Goal: Task Accomplishment & Management: Use online tool/utility

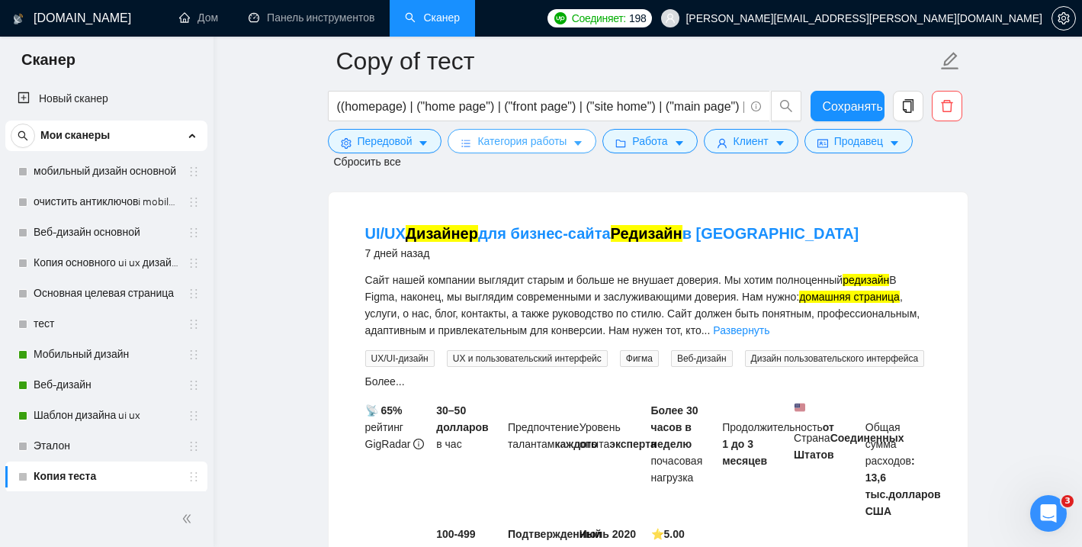
click at [550, 137] on font "Категория работы" at bounding box center [521, 141] width 89 height 12
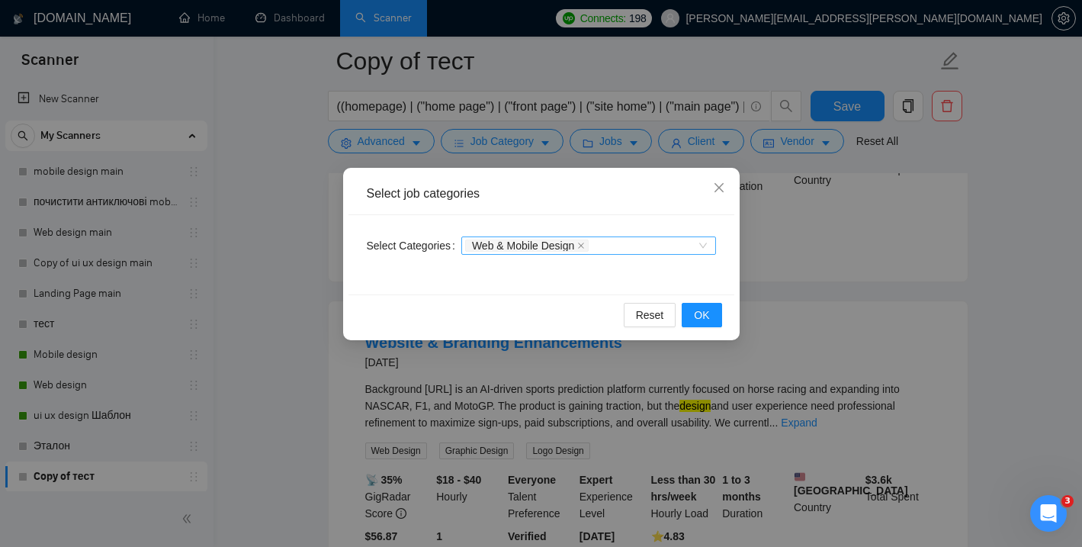
click at [702, 247] on div "Web & Mobile Design" at bounding box center [588, 245] width 255 height 18
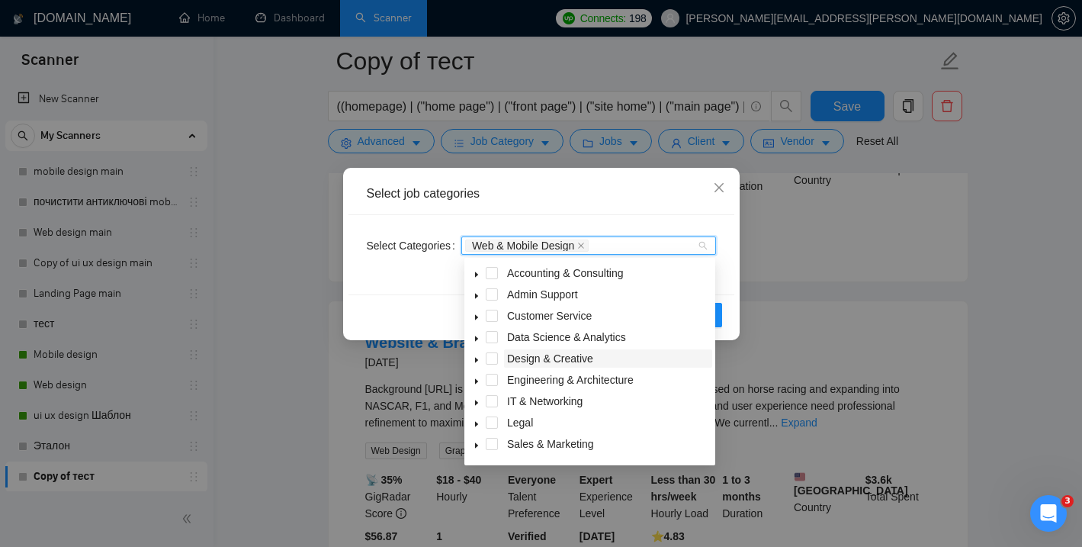
scroll to position [61, 0]
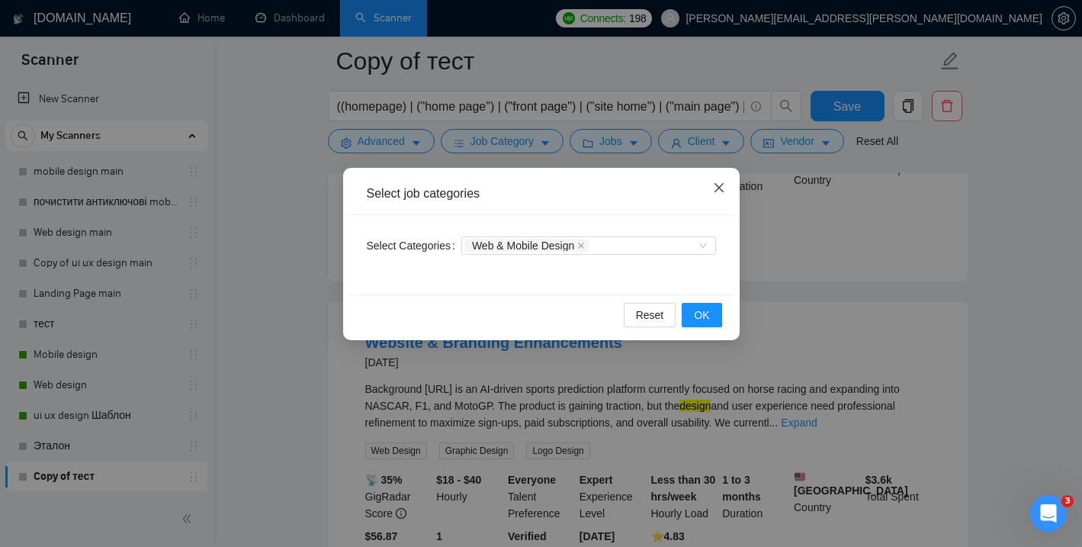
click at [722, 188] on icon "close" at bounding box center [719, 188] width 12 height 12
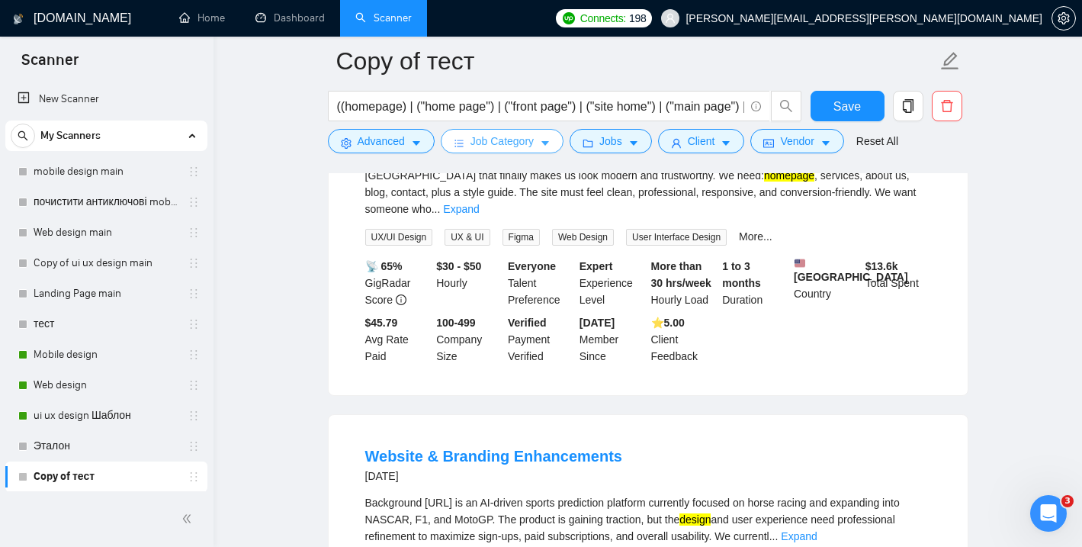
scroll to position [911, 0]
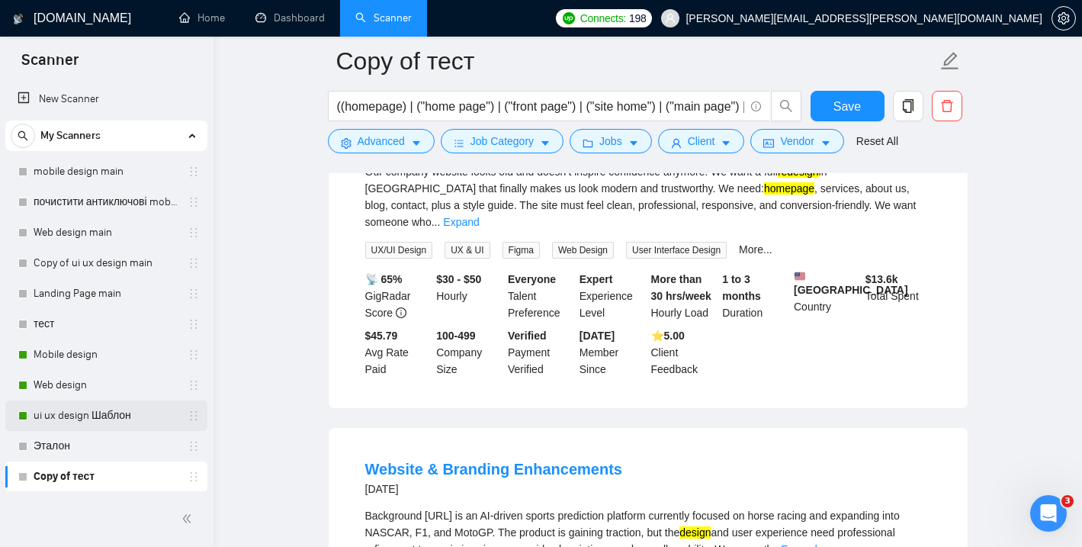
click at [75, 414] on link "ui ux design Шаблон" at bounding box center [106, 415] width 145 height 31
click at [838, 104] on span "Save" at bounding box center [847, 106] width 27 height 19
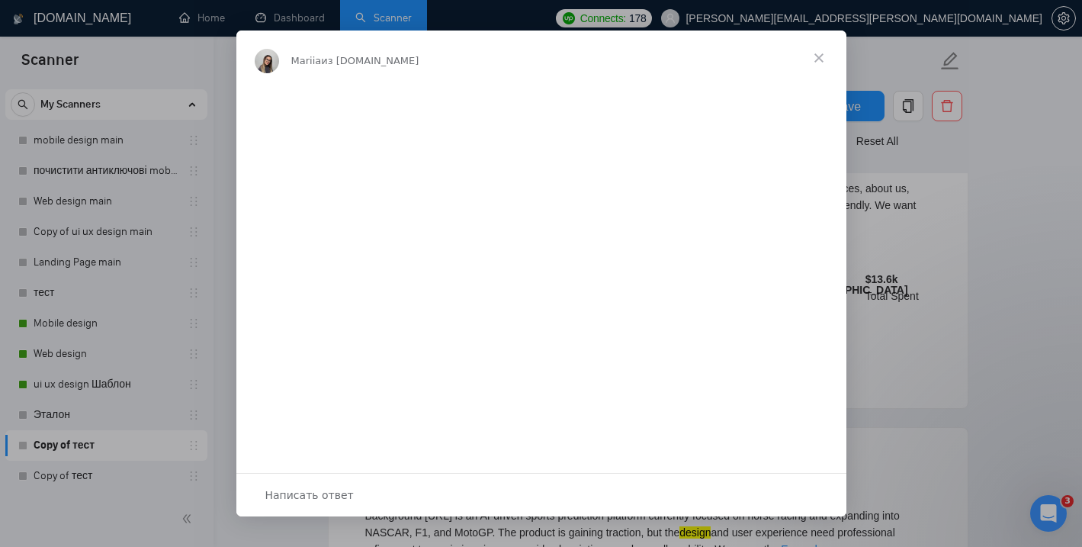
scroll to position [0, 0]
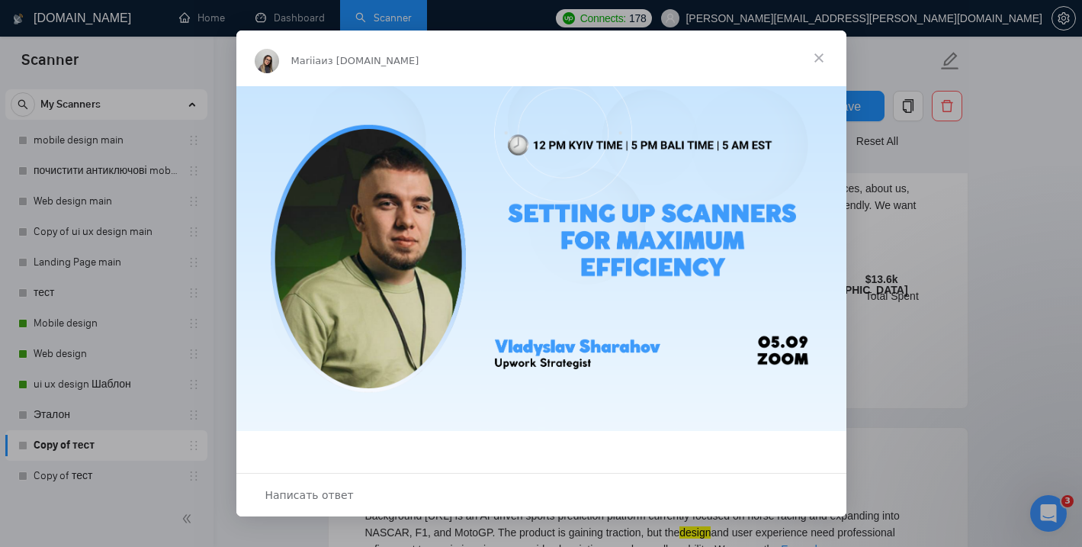
click at [824, 54] on span "Закрыть" at bounding box center [819, 58] width 55 height 55
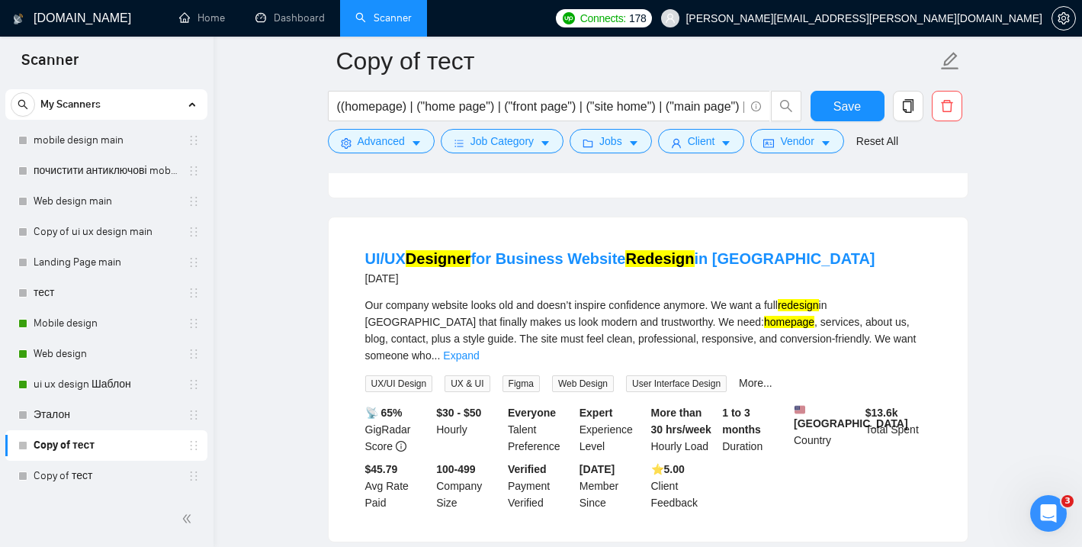
scroll to position [765, 0]
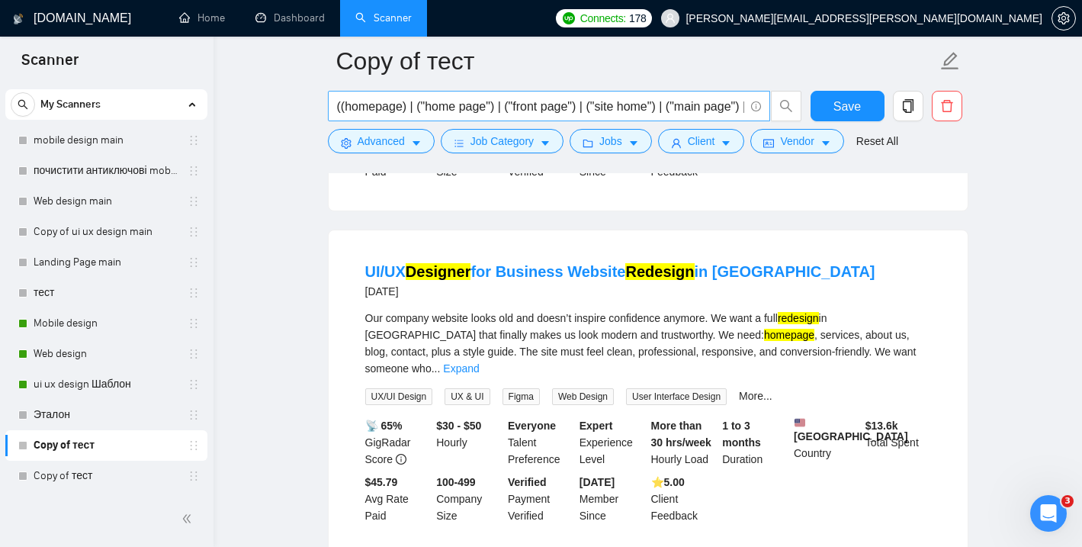
click at [677, 109] on input "((homepage) | ("home page") | ("front page") | ("site home") | ("main page") | …" at bounding box center [540, 106] width 407 height 19
click at [70, 383] on link "ui ux design Шаблон" at bounding box center [106, 384] width 145 height 31
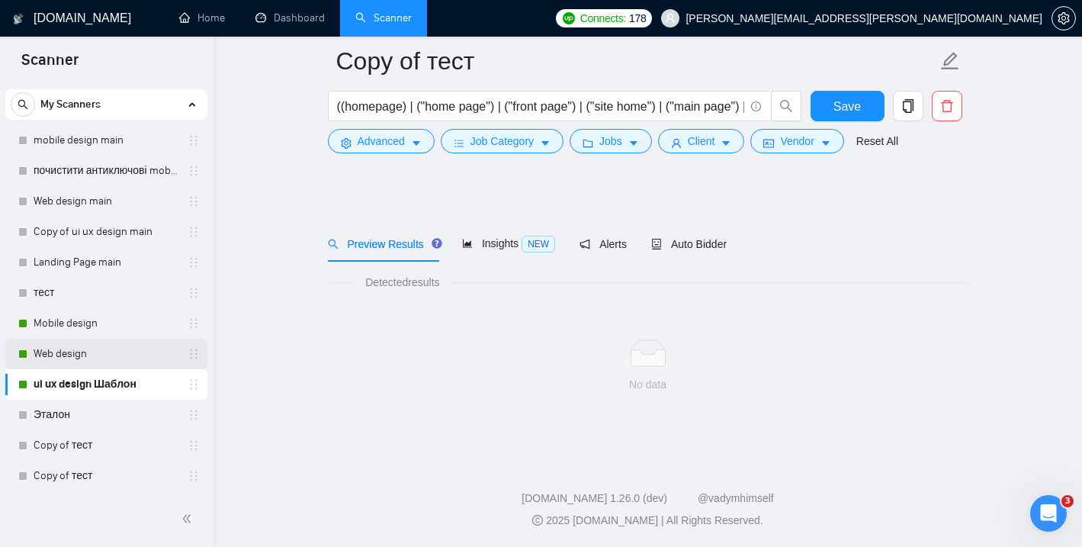
scroll to position [10, 0]
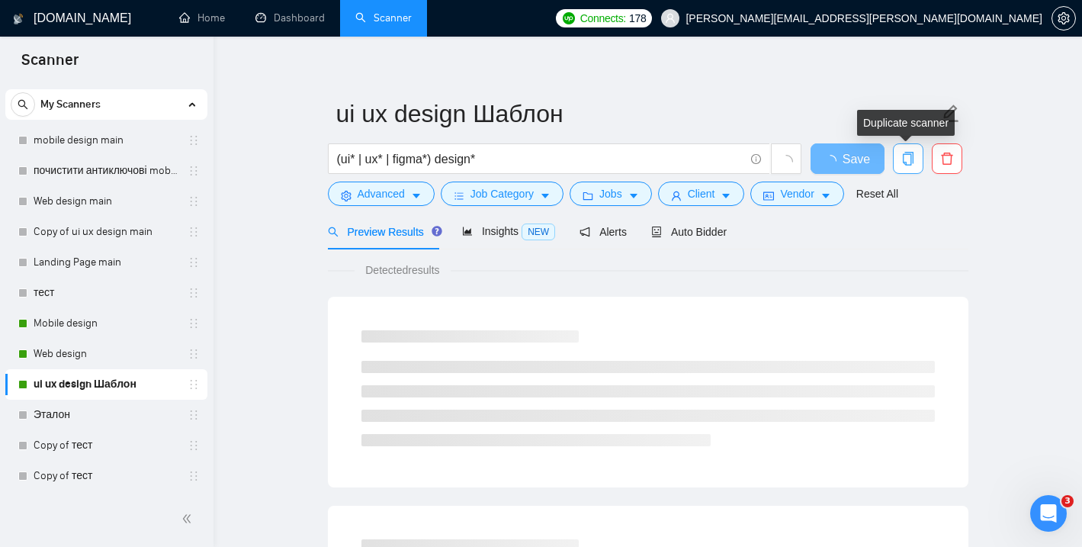
click at [910, 157] on icon "copy" at bounding box center [908, 159] width 14 height 14
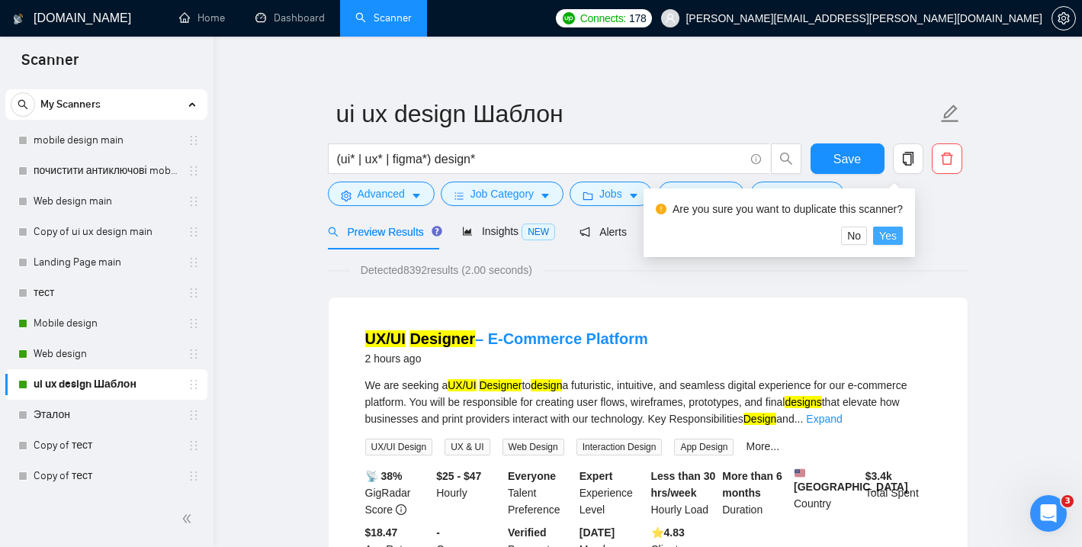
click at [897, 236] on span "Yes" at bounding box center [888, 235] width 18 height 17
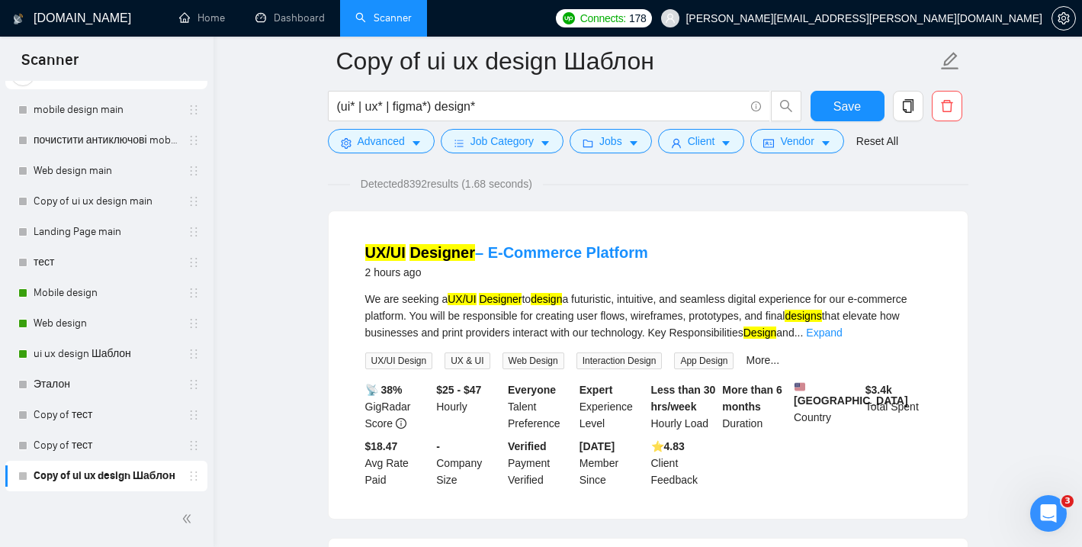
scroll to position [113, 0]
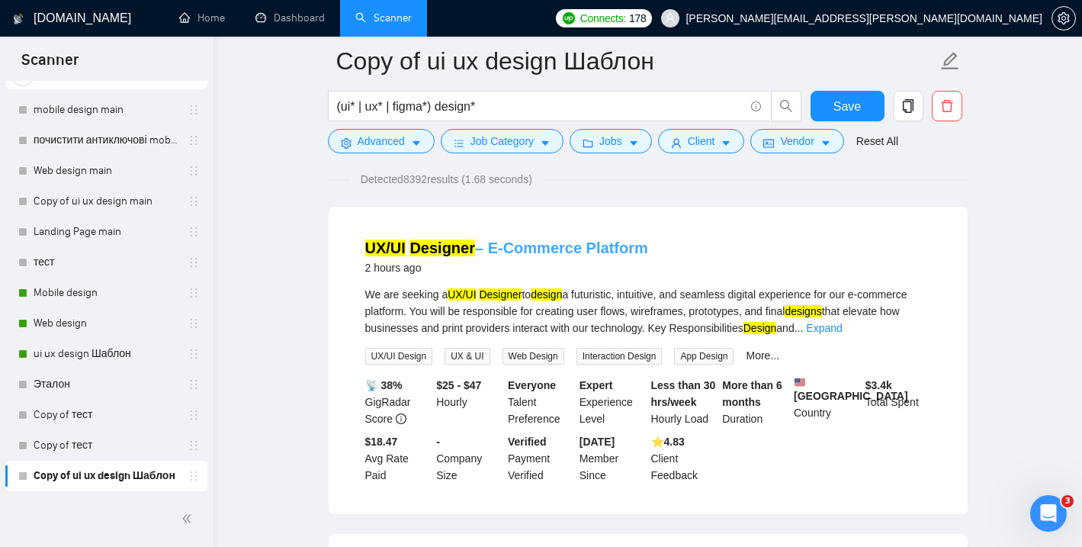
click at [565, 247] on link "UX/UI Designer – E-Commerce Platform" at bounding box center [506, 247] width 283 height 17
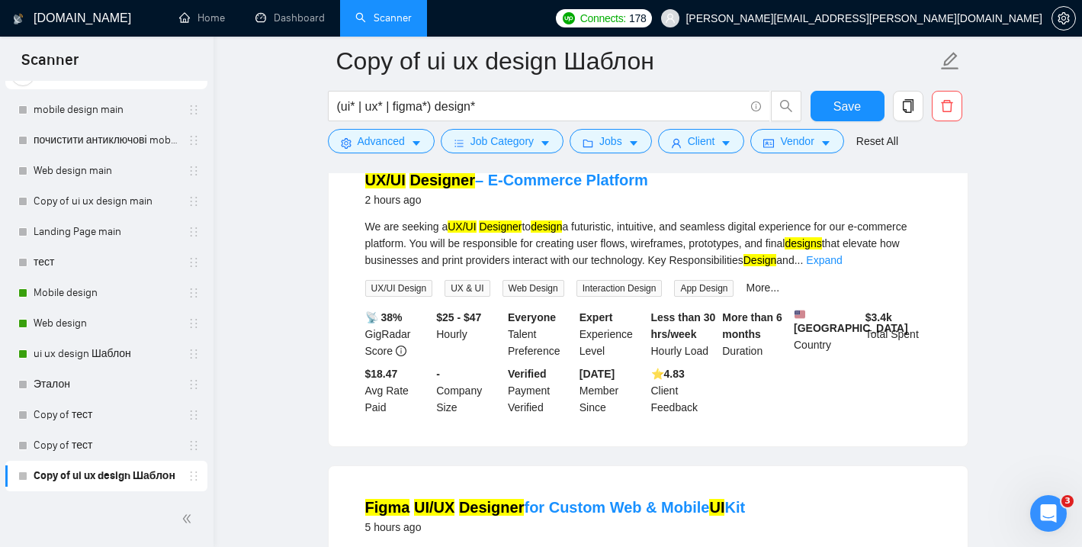
scroll to position [124, 0]
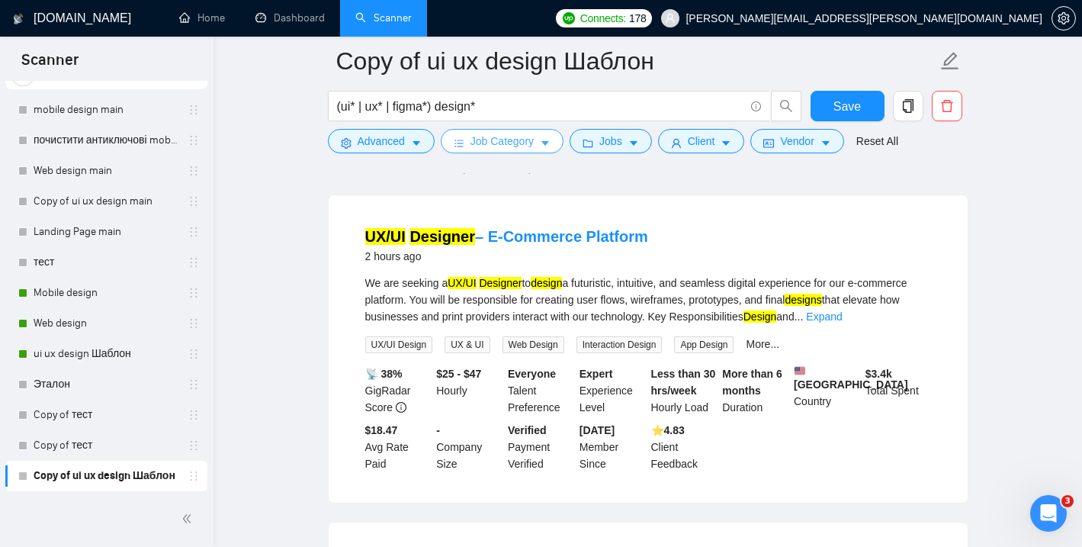
click at [534, 140] on span "Job Category" at bounding box center [502, 141] width 63 height 17
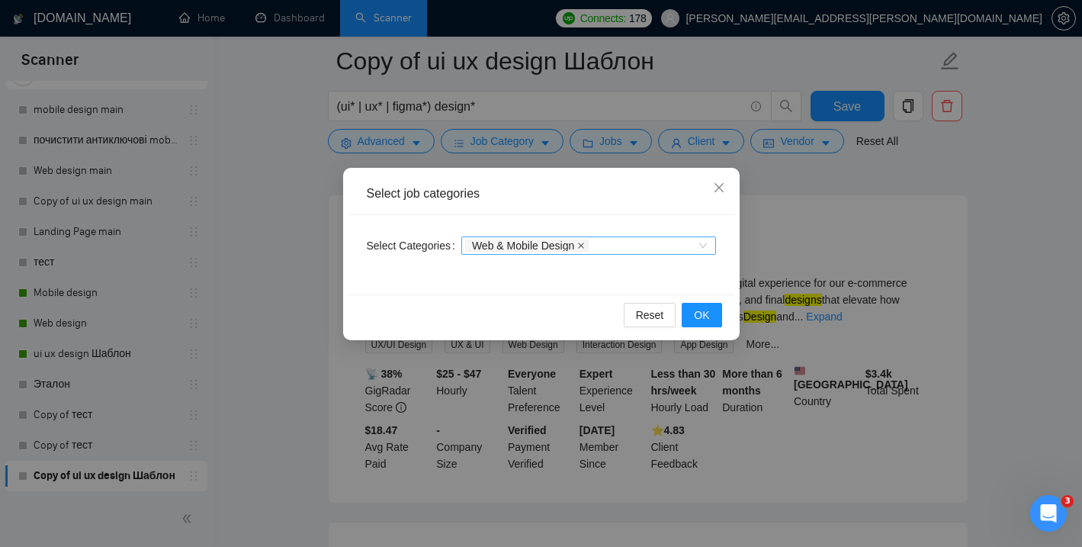
click at [585, 244] on icon "close" at bounding box center [581, 246] width 8 height 8
click at [599, 244] on div at bounding box center [581, 245] width 232 height 12
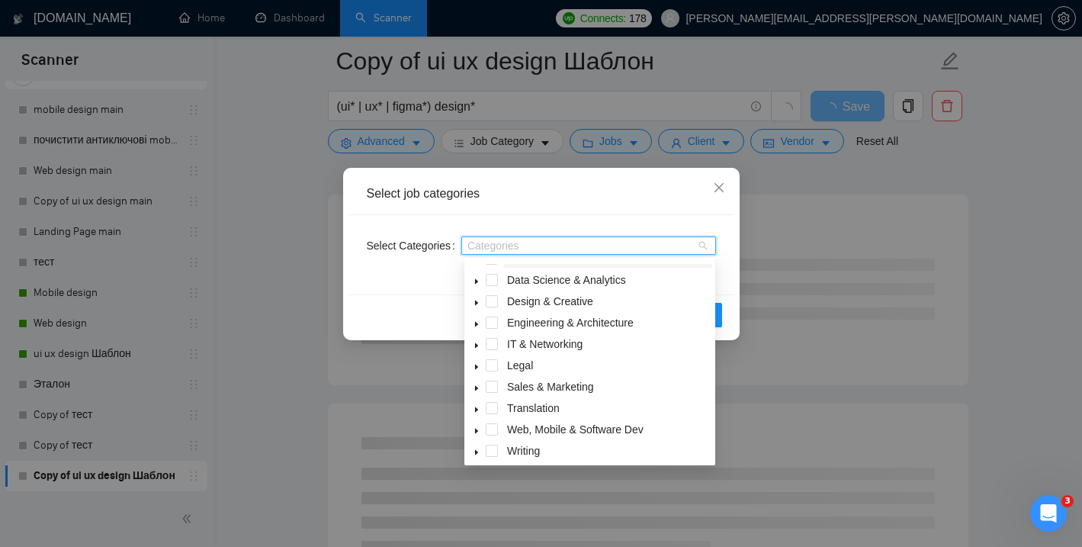
scroll to position [61, 0]
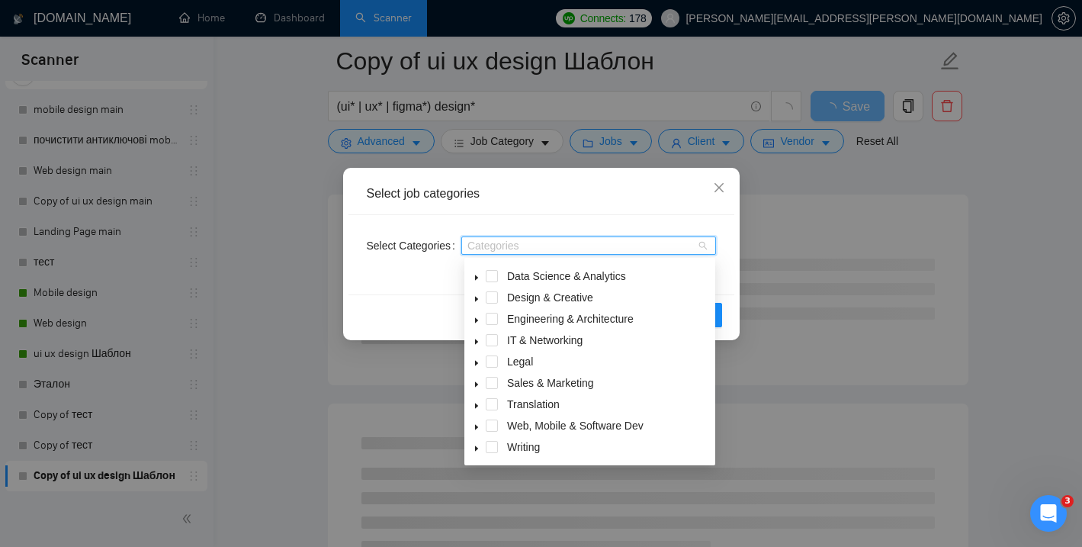
click at [476, 426] on icon "caret-down" at bounding box center [476, 427] width 3 height 5
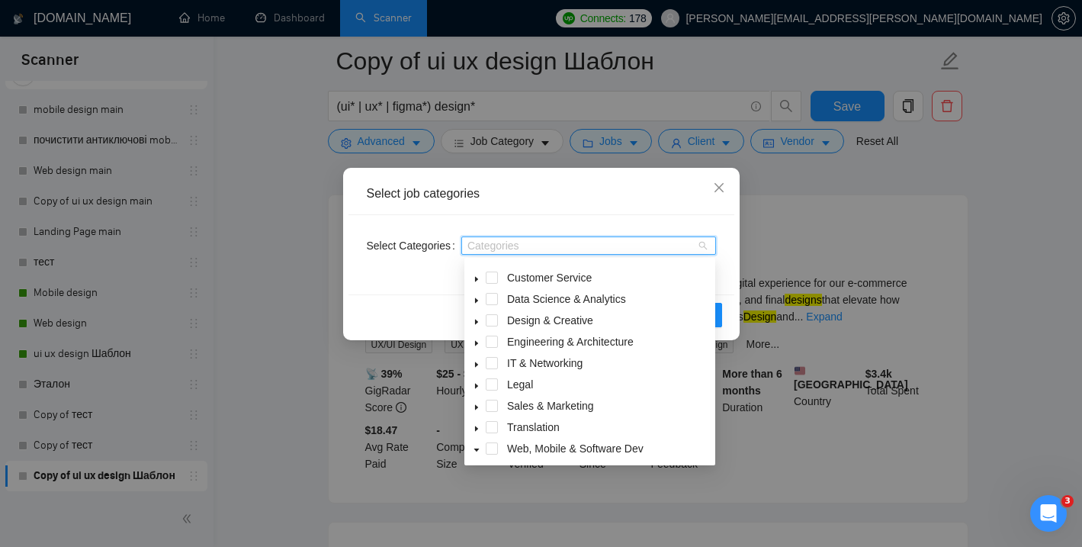
scroll to position [75, 0]
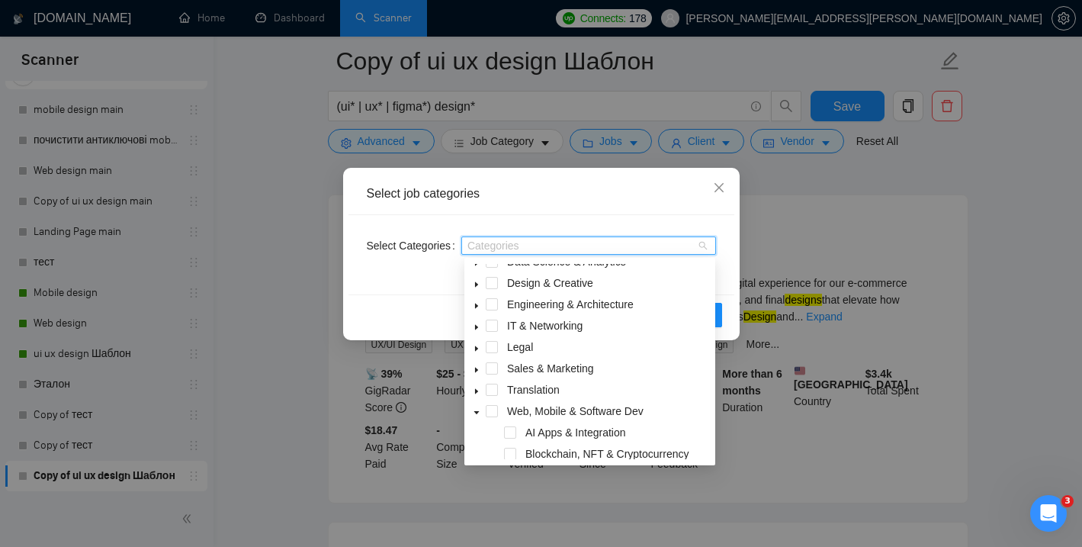
click at [477, 408] on span at bounding box center [476, 411] width 18 height 18
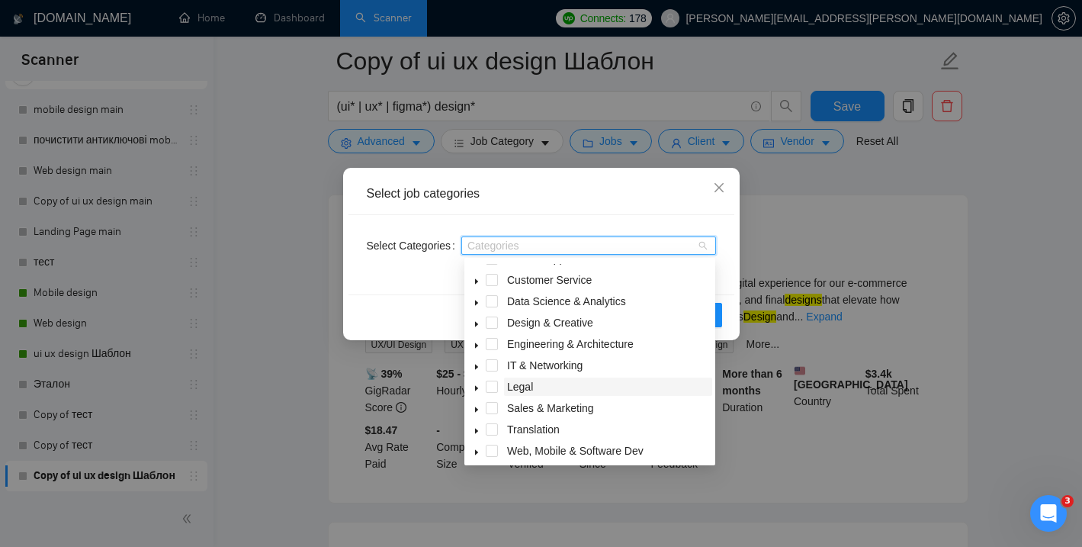
scroll to position [34, 0]
click at [496, 412] on span at bounding box center [492, 410] width 12 height 12
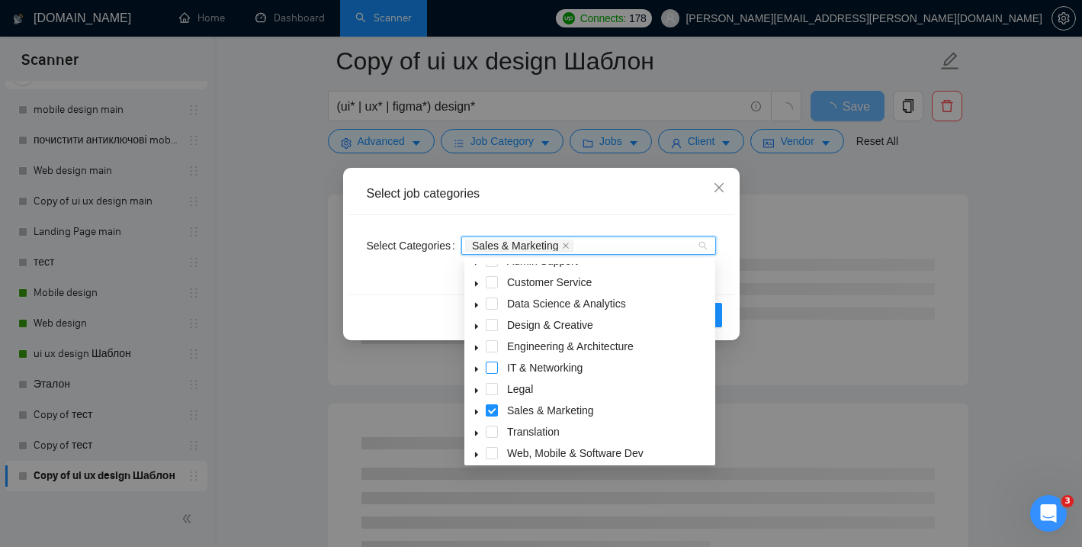
click at [493, 365] on span at bounding box center [492, 367] width 12 height 12
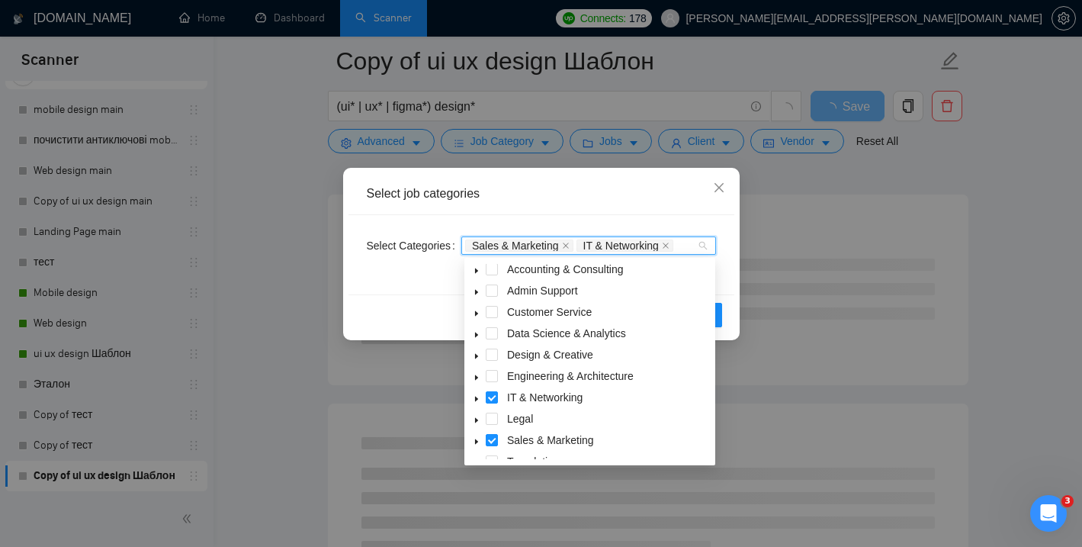
scroll to position [0, 0]
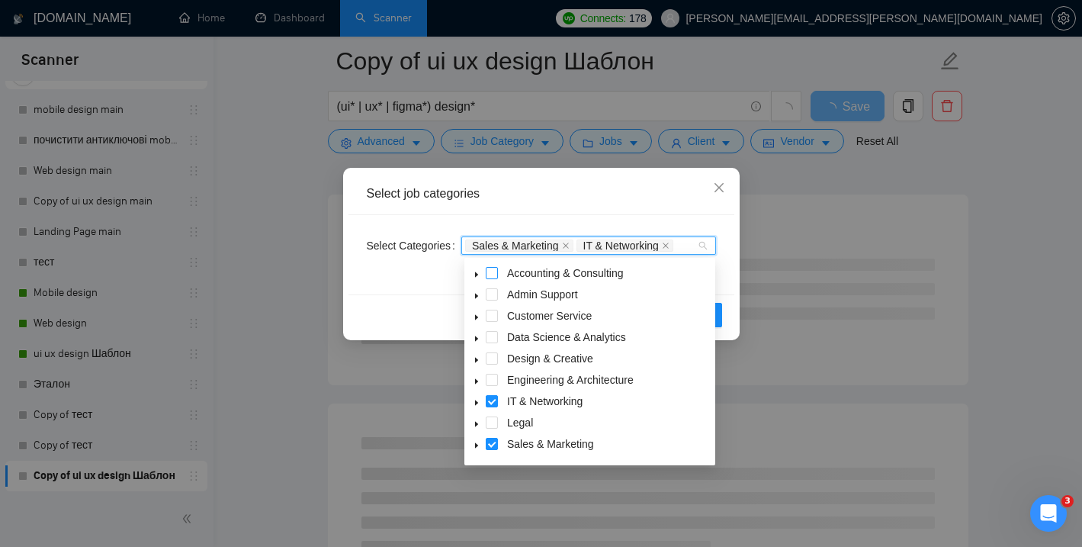
click at [494, 271] on span at bounding box center [492, 273] width 12 height 12
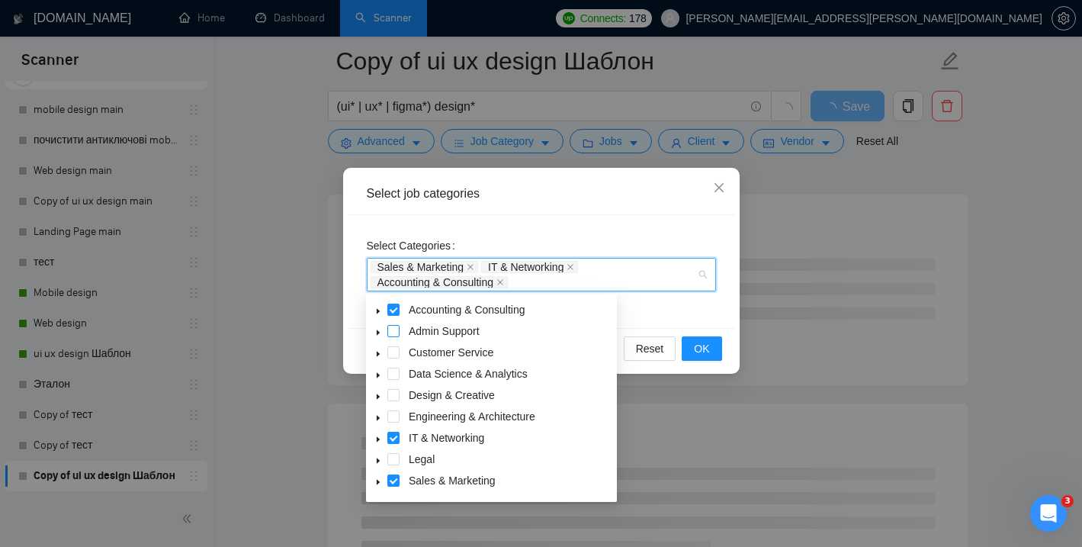
click at [393, 329] on span at bounding box center [393, 331] width 12 height 12
click at [393, 357] on span at bounding box center [393, 352] width 12 height 12
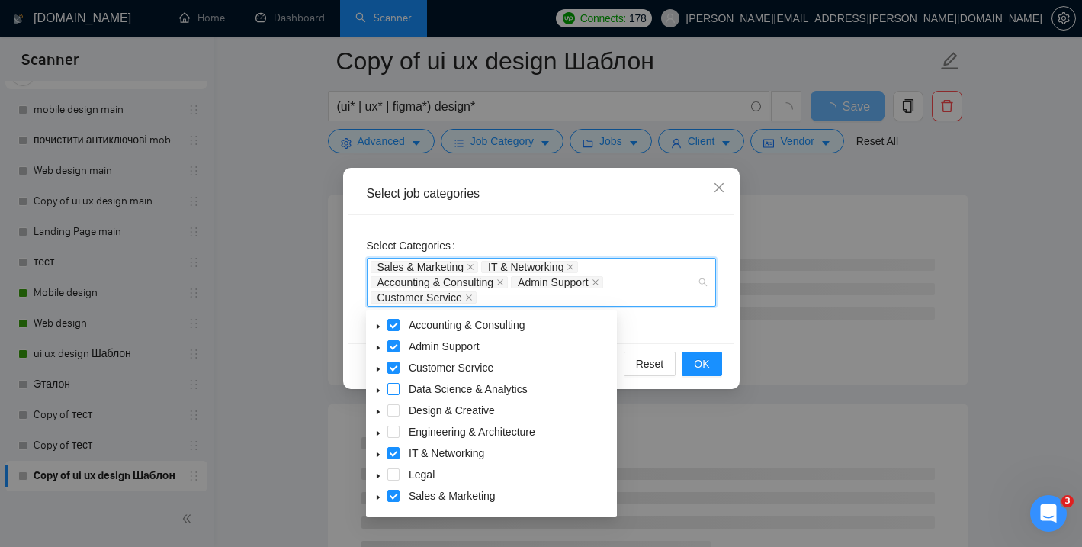
click at [392, 389] on span at bounding box center [393, 389] width 12 height 12
click at [396, 413] on span at bounding box center [393, 410] width 12 height 12
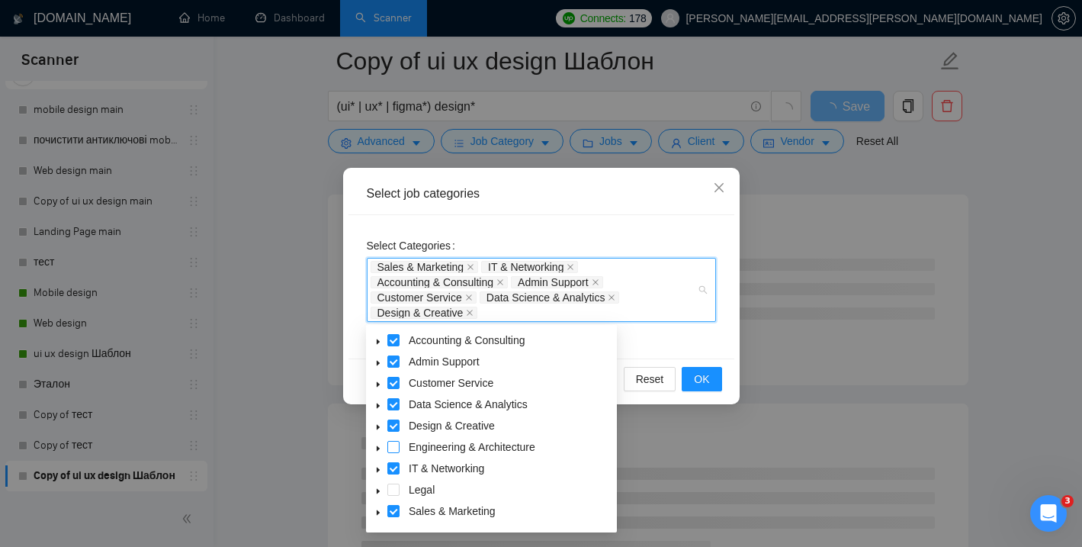
click at [396, 446] on span at bounding box center [393, 447] width 12 height 12
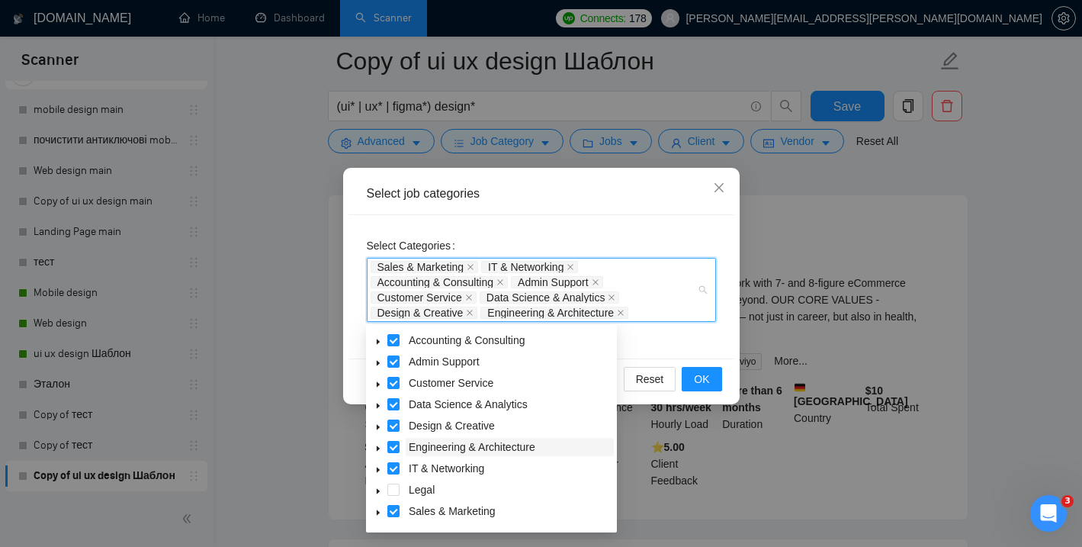
scroll to position [61, 0]
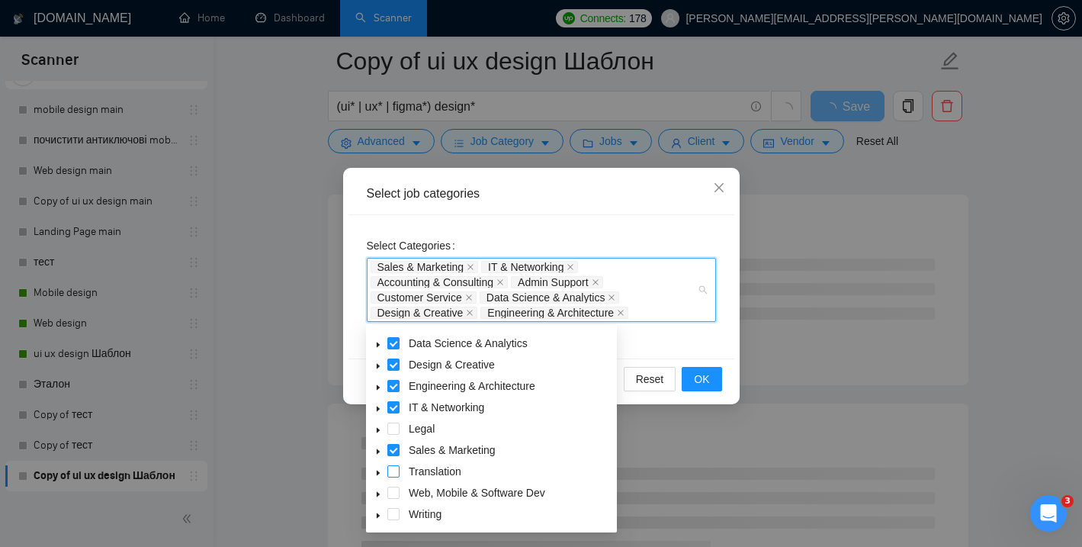
click at [397, 475] on span at bounding box center [393, 471] width 12 height 12
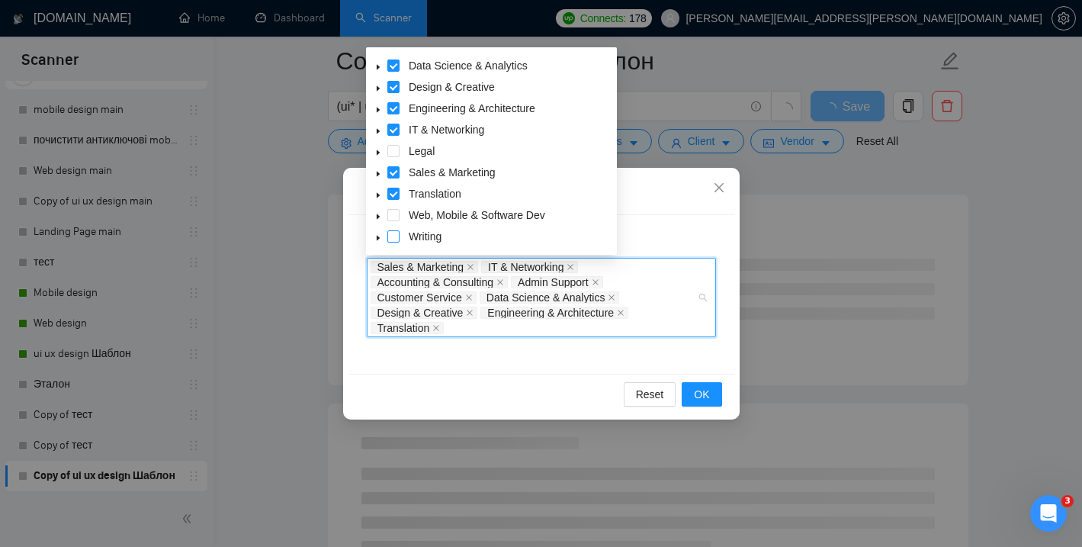
click at [392, 232] on span at bounding box center [393, 236] width 12 height 12
click at [394, 152] on span at bounding box center [393, 151] width 12 height 12
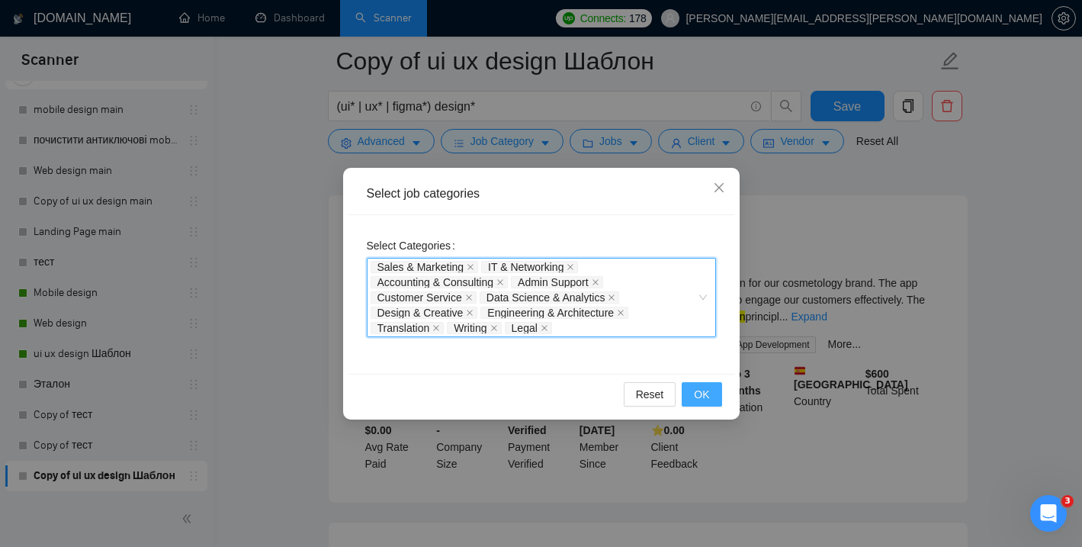
click at [712, 397] on button "OK" at bounding box center [702, 394] width 40 height 24
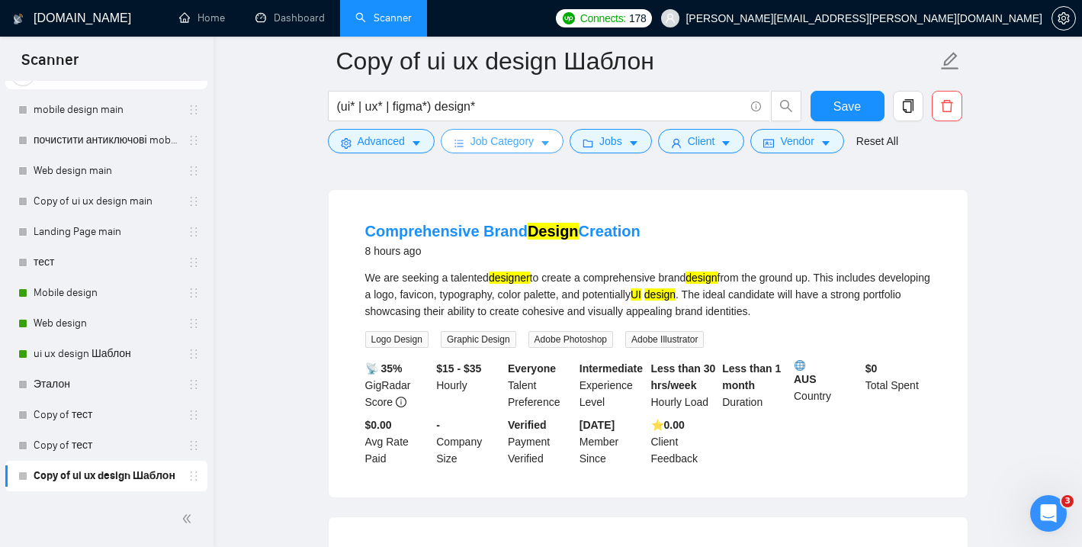
scroll to position [456, 0]
click at [842, 98] on span "Save" at bounding box center [847, 106] width 27 height 19
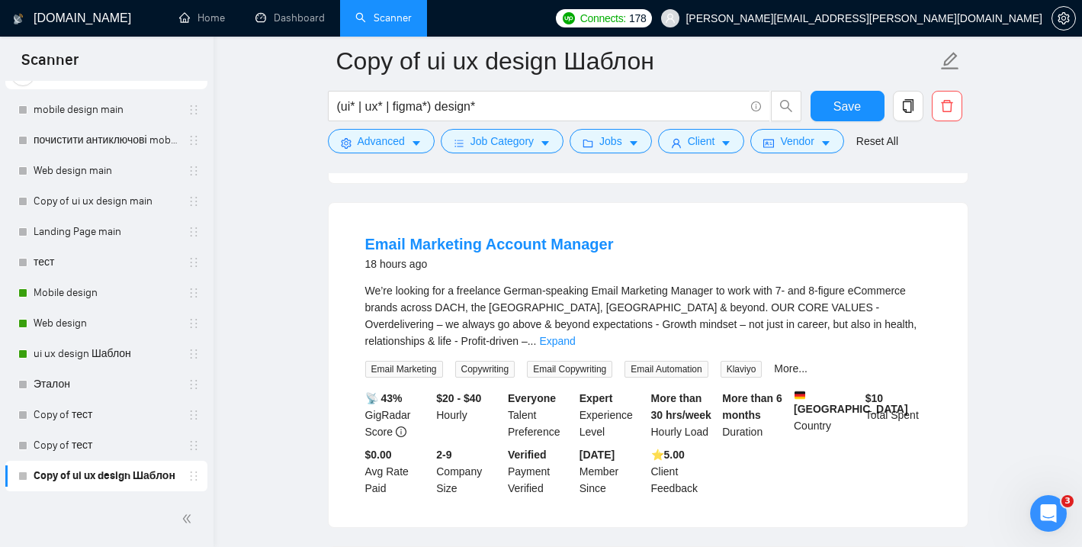
scroll to position [743, 0]
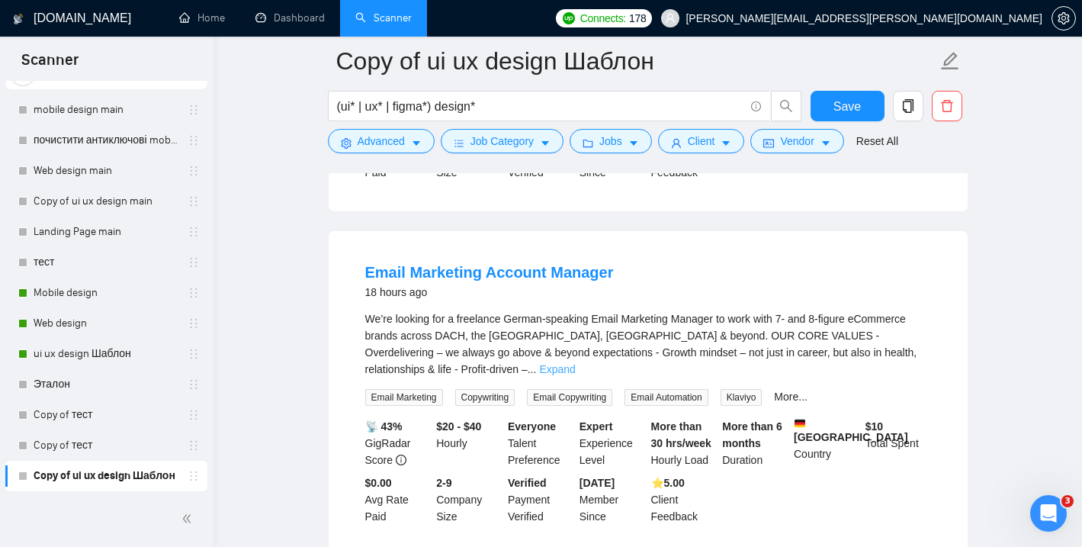
click at [575, 363] on link "Expand" at bounding box center [557, 369] width 36 height 12
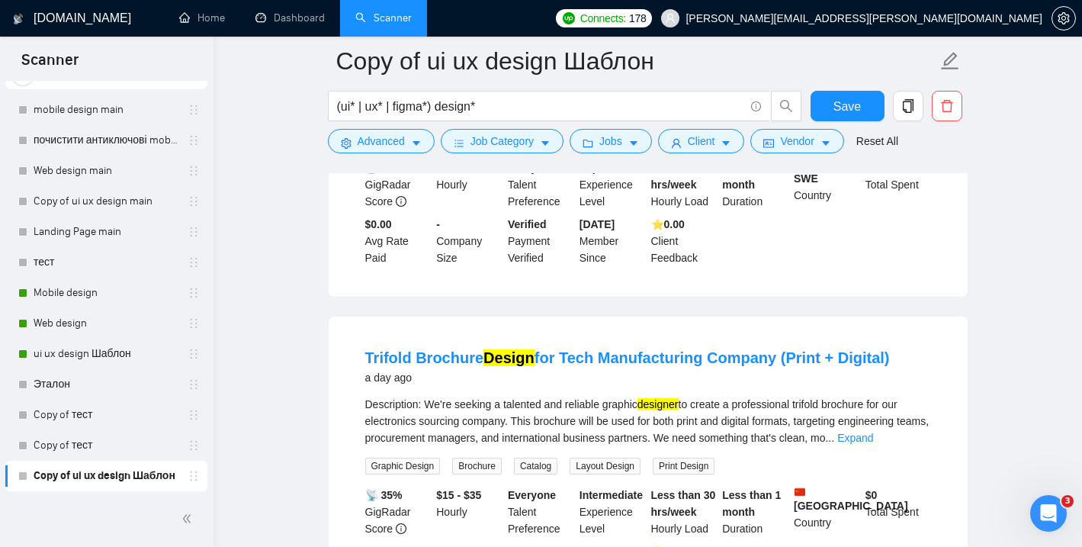
scroll to position [2518, 0]
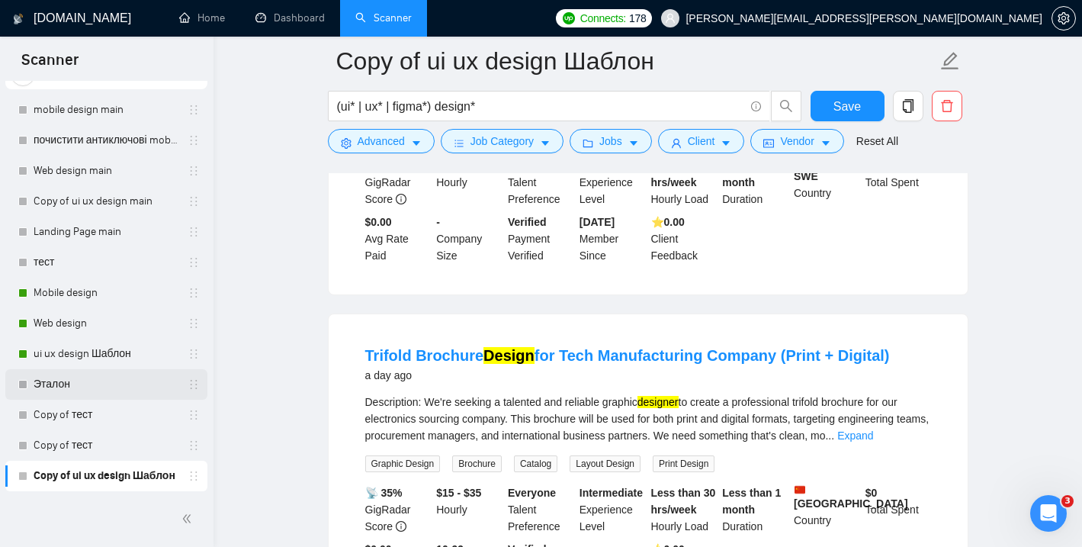
click at [86, 384] on link "Эталон" at bounding box center [106, 384] width 145 height 31
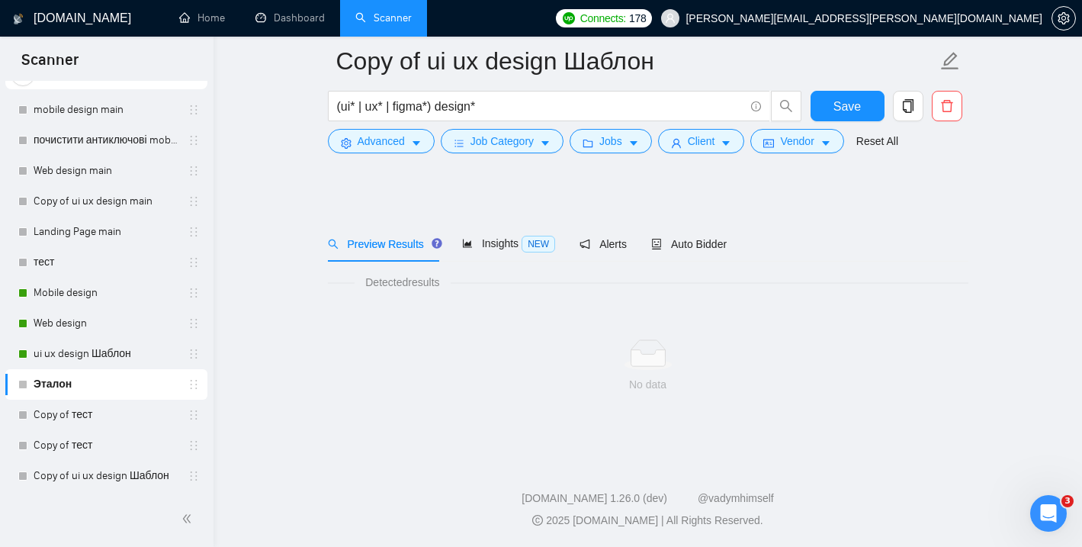
scroll to position [10, 0]
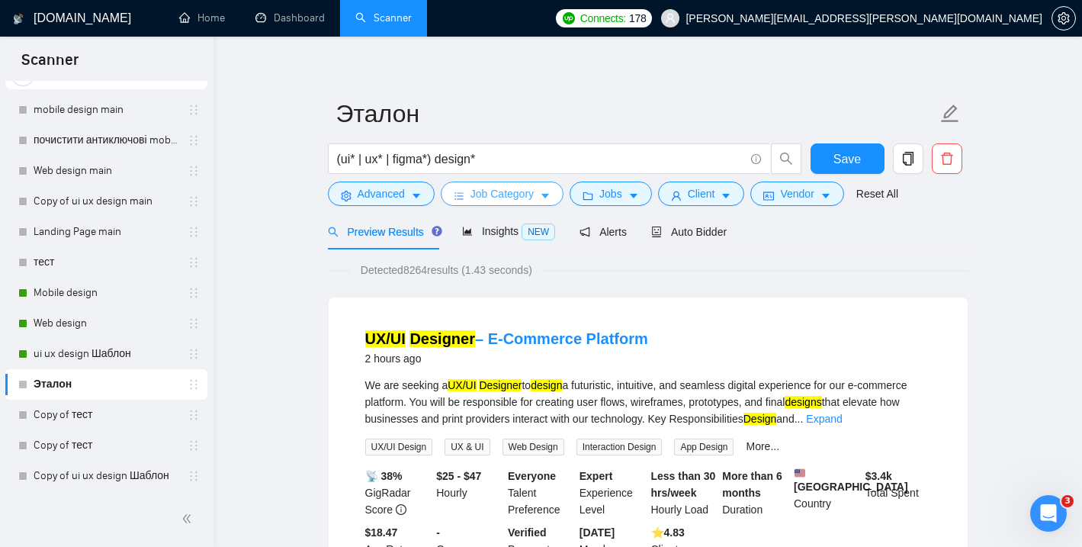
click at [556, 191] on button "Job Category" at bounding box center [502, 194] width 123 height 24
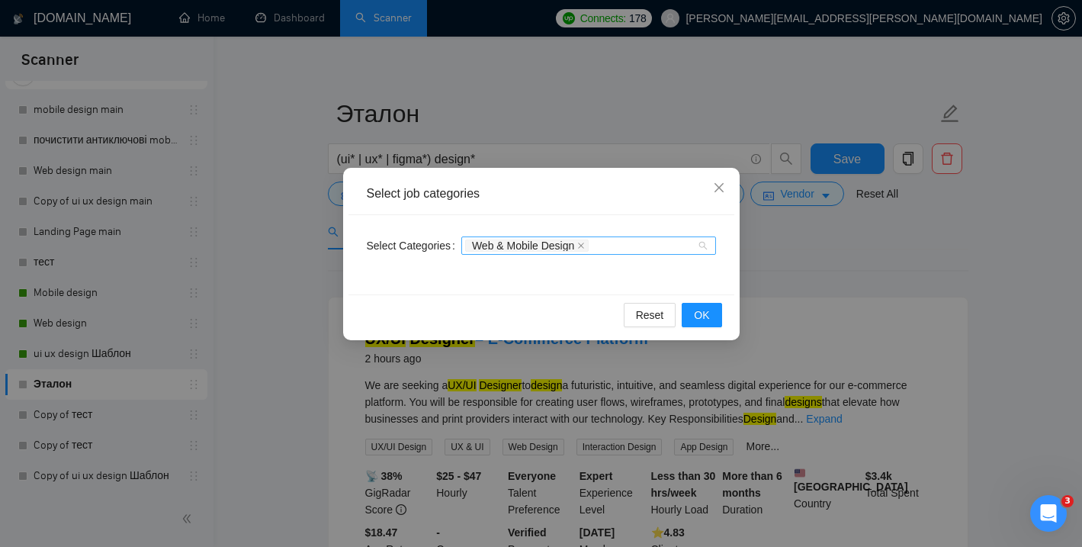
click at [632, 244] on div "Web & Mobile Design" at bounding box center [581, 245] width 232 height 15
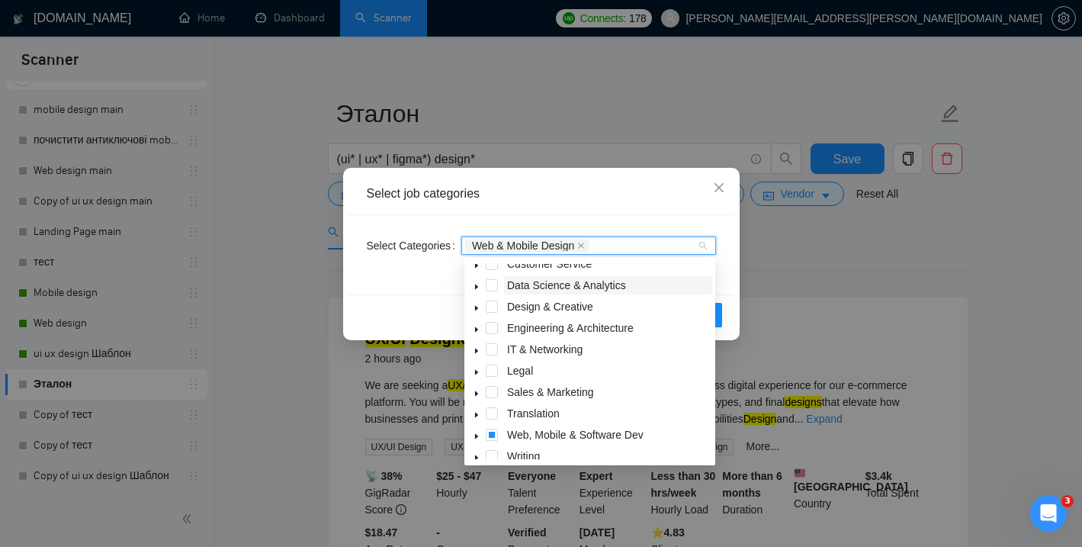
scroll to position [61, 0]
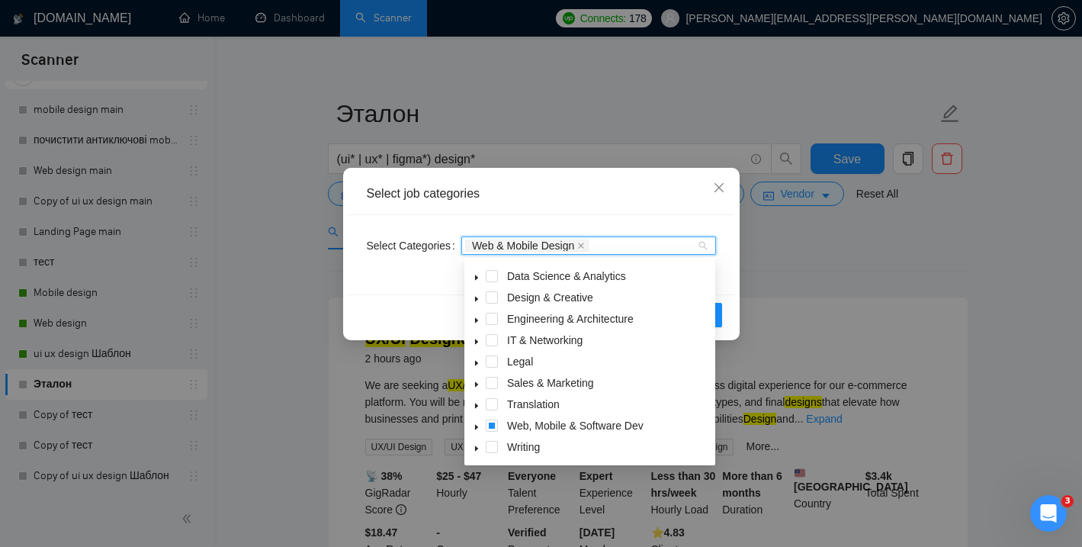
click at [474, 426] on icon "caret-down" at bounding box center [477, 427] width 8 height 8
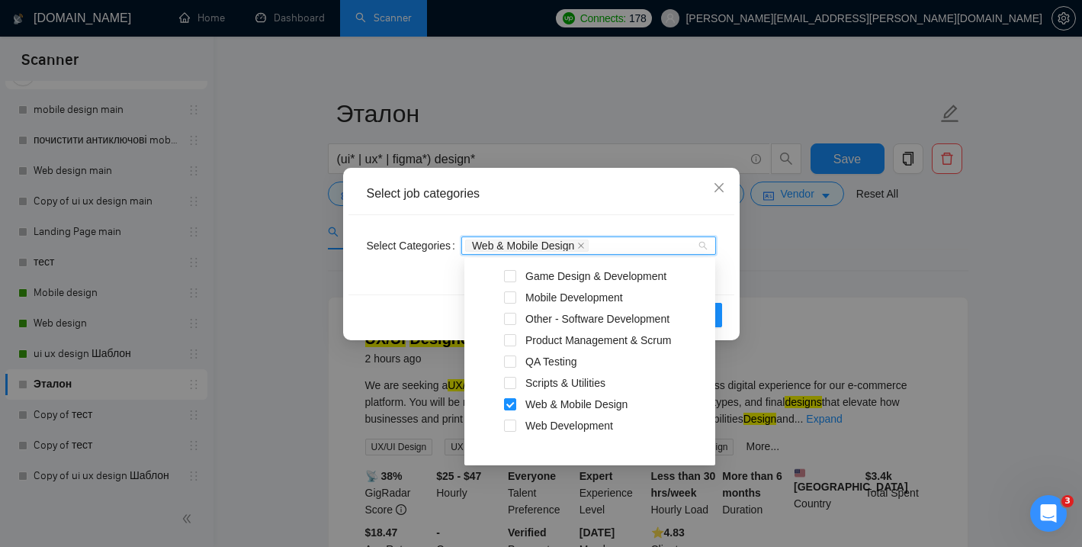
scroll to position [317, 0]
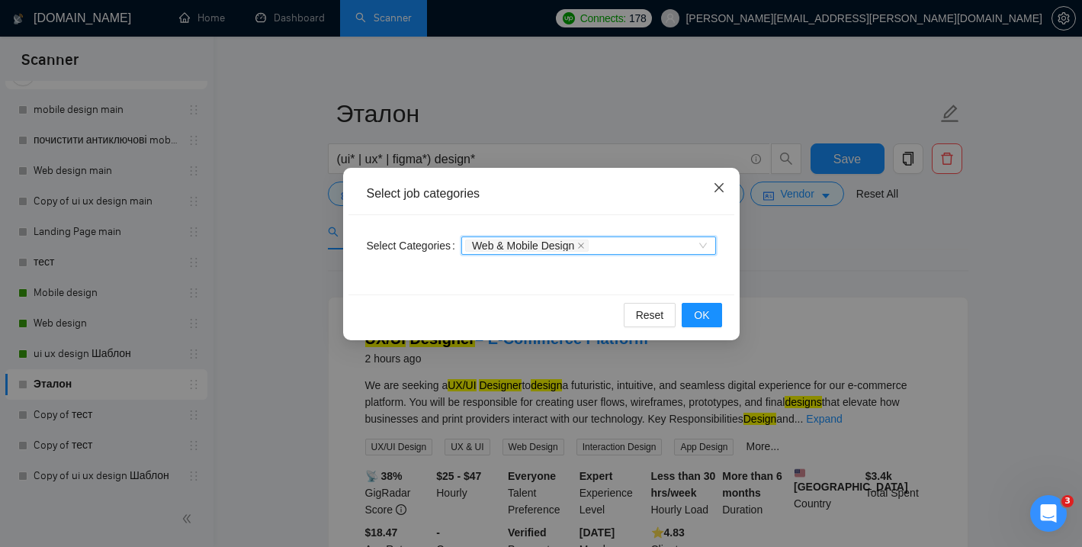
click at [718, 190] on icon "close" at bounding box center [719, 188] width 12 height 12
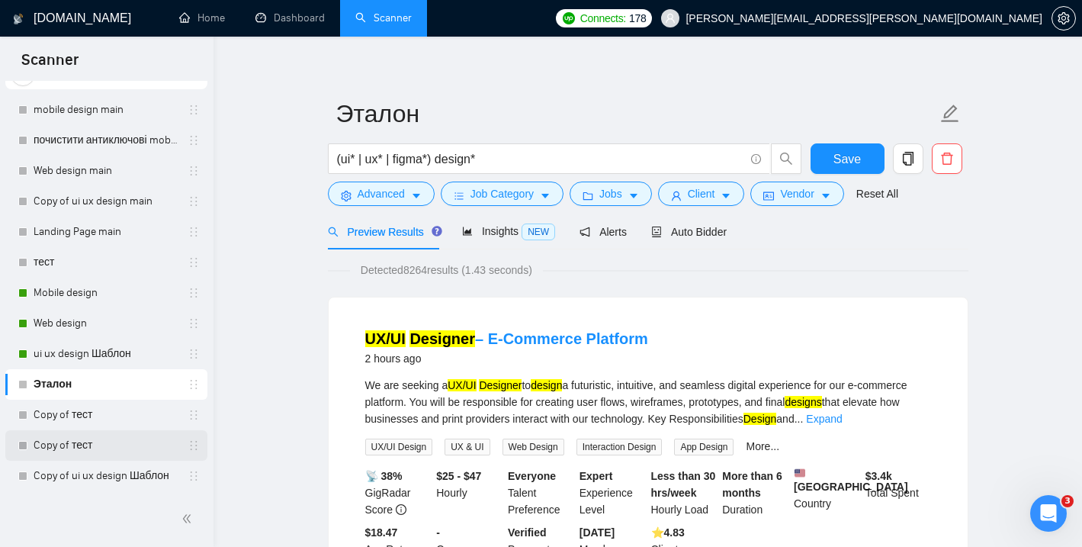
click at [79, 450] on link "Copy of тест" at bounding box center [106, 445] width 145 height 31
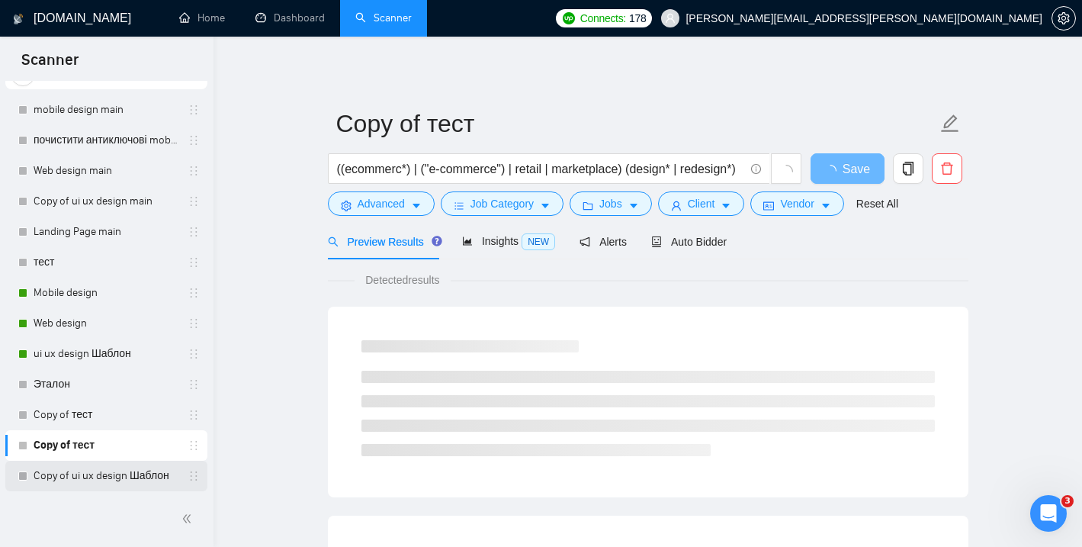
click at [81, 480] on link "Copy of ui ux design Шаблон" at bounding box center [106, 476] width 145 height 31
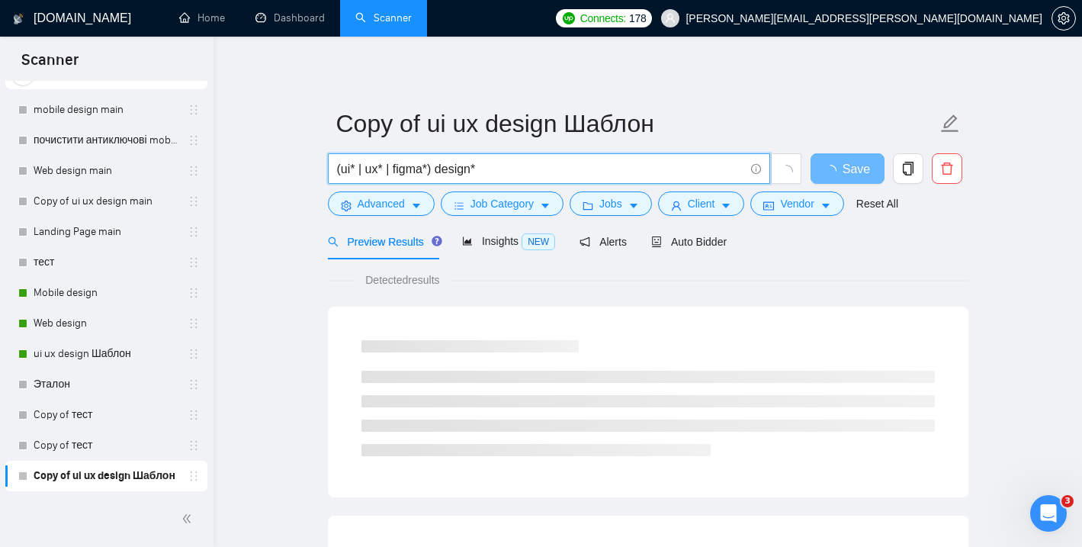
drag, startPoint x: 484, startPoint y: 168, endPoint x: 342, endPoint y: 159, distance: 142.1
click at [342, 159] on input "(ui* | ux* | figma*) design*" at bounding box center [540, 168] width 407 height 19
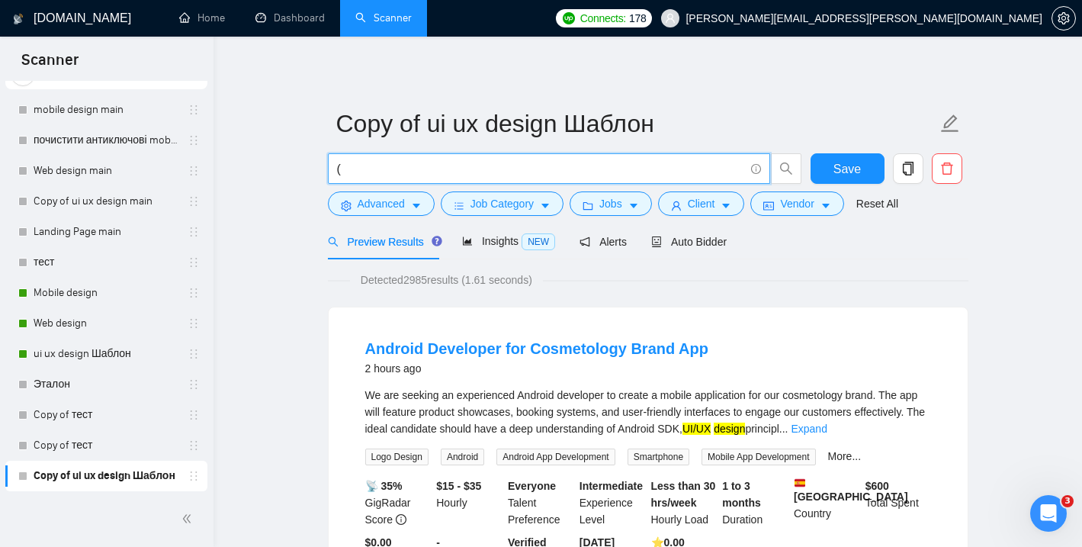
type input "(ui* | ux* | figma*) design*"
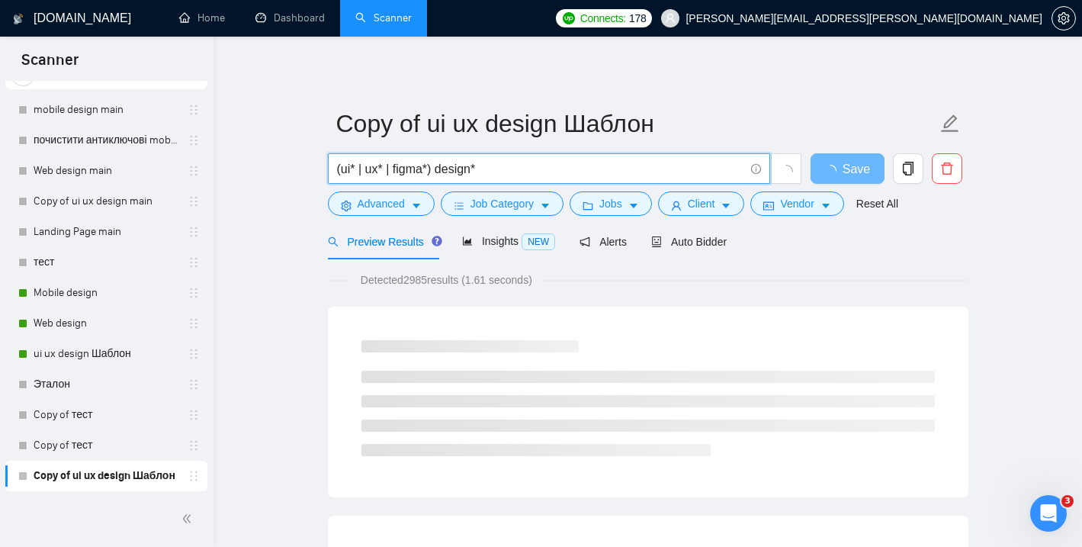
click at [524, 161] on input "(ui* | ux* | figma*) design*" at bounding box center [540, 168] width 407 height 19
drag, startPoint x: 524, startPoint y: 161, endPoint x: 369, endPoint y: 157, distance: 154.9
click at [369, 157] on span "(ui* | ux* | figma*) design*" at bounding box center [549, 168] width 442 height 31
click at [128, 448] on link "Copy of тест" at bounding box center [106, 445] width 145 height 31
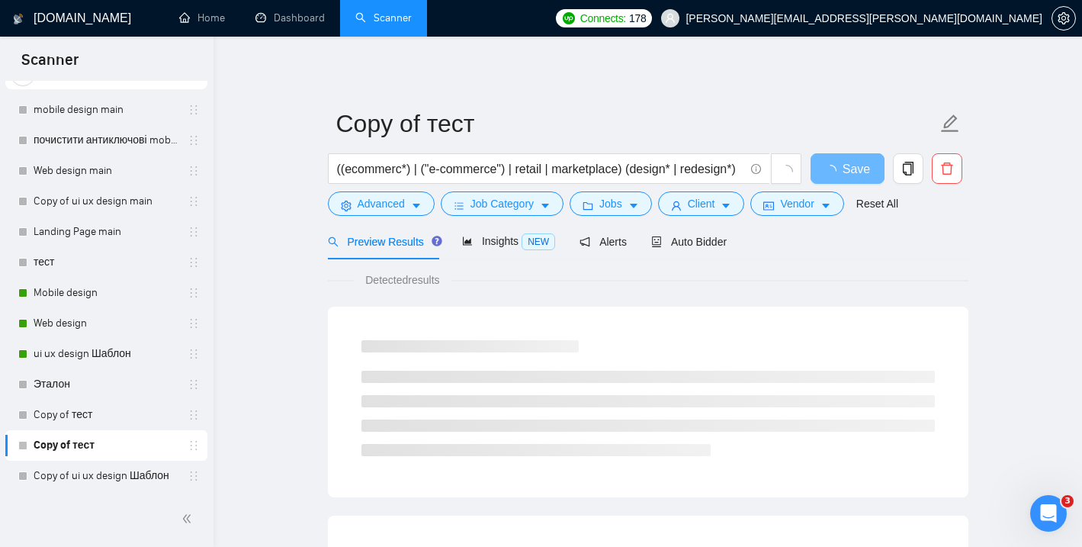
click at [72, 441] on link "Copy of тест" at bounding box center [106, 445] width 145 height 31
click at [67, 419] on link "Copy of тест" at bounding box center [106, 415] width 145 height 31
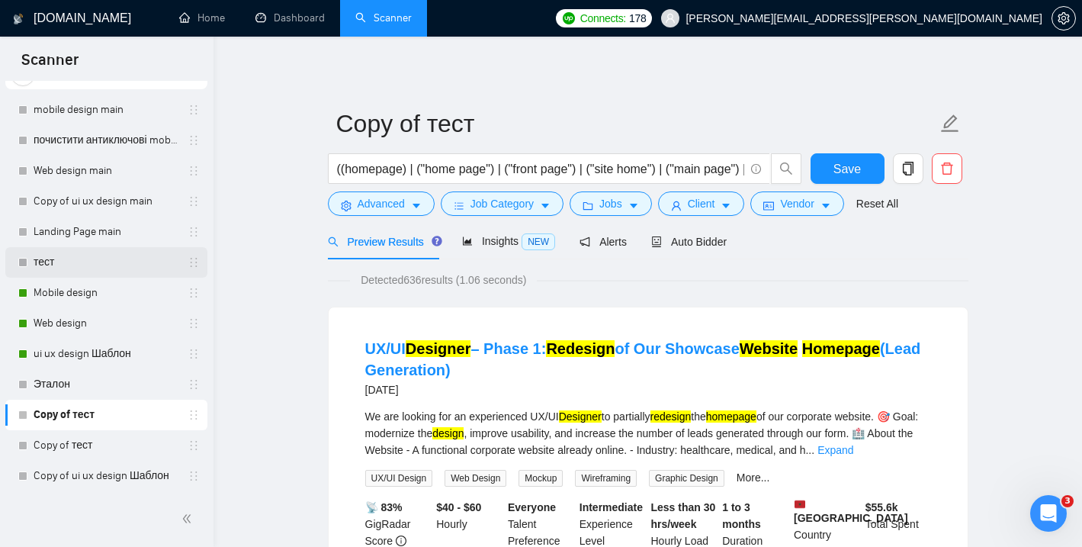
click at [88, 262] on link "тест" at bounding box center [106, 262] width 145 height 31
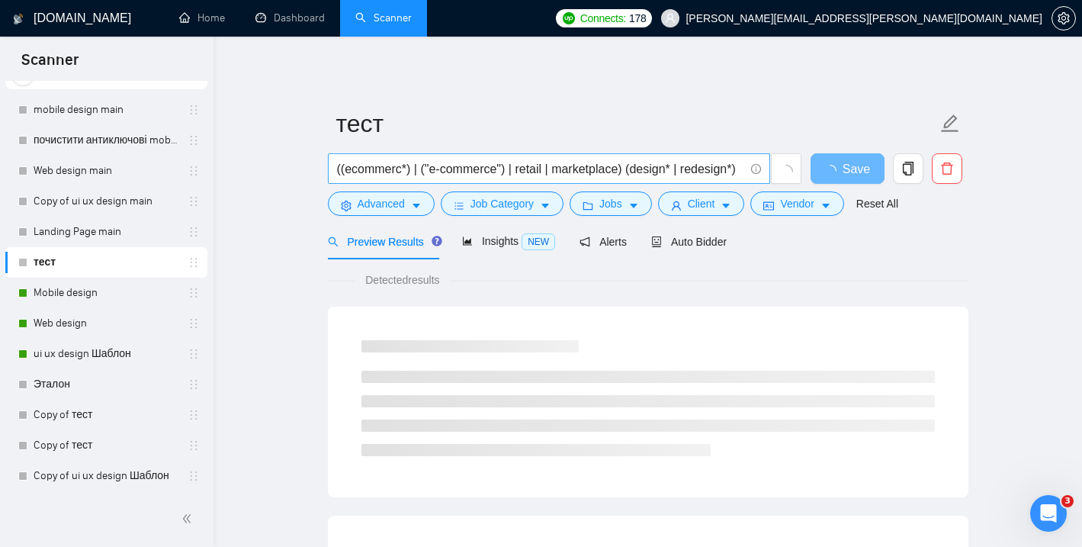
click at [335, 169] on span "((ecommerc*) | ("e-commerce") | retail | marketplace) (design* | redesign*)" at bounding box center [549, 168] width 442 height 31
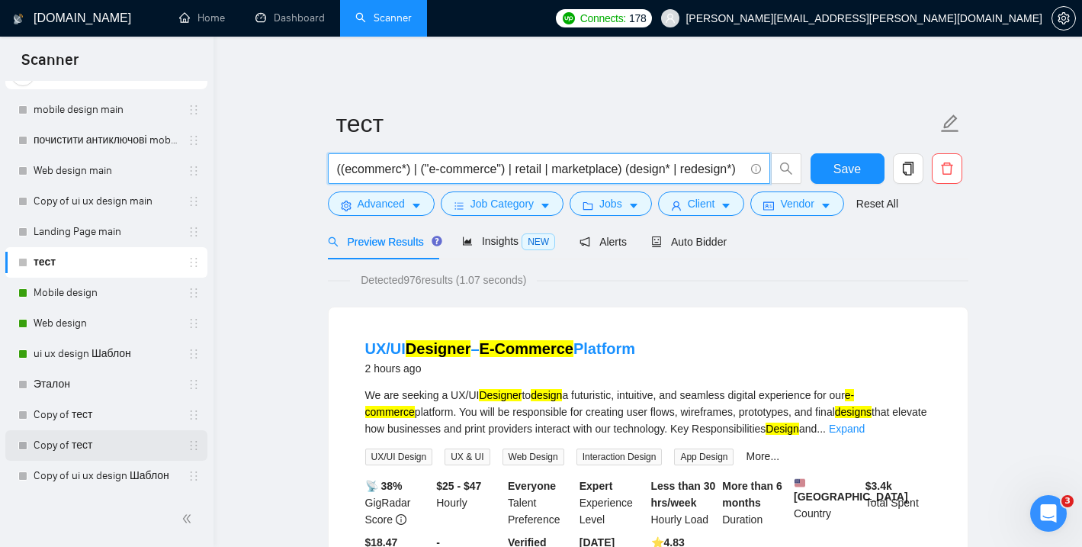
click at [81, 445] on link "Copy of тест" at bounding box center [106, 445] width 145 height 31
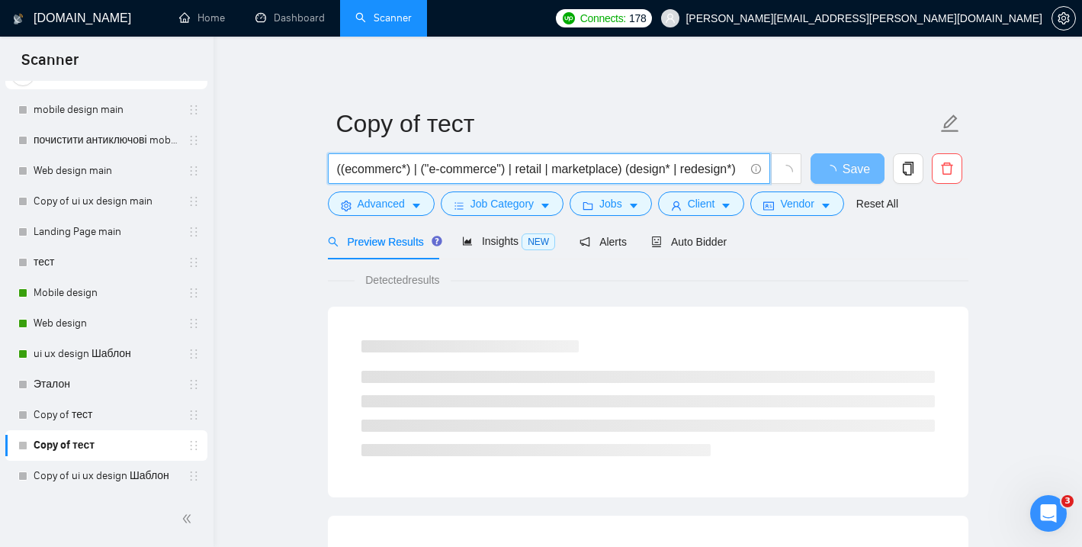
drag, startPoint x: 337, startPoint y: 169, endPoint x: 583, endPoint y: 171, distance: 246.3
click at [583, 171] on input "((ecommerc*) | ("e-commerce") | retail | marketplace) (design* | redesign*)" at bounding box center [540, 168] width 407 height 19
drag, startPoint x: 557, startPoint y: 169, endPoint x: 382, endPoint y: 153, distance: 176.1
click at [382, 153] on span "ketplace) (design* | redesign*)" at bounding box center [549, 168] width 442 height 31
paste input "(ui* | ux* | figma*) design*"
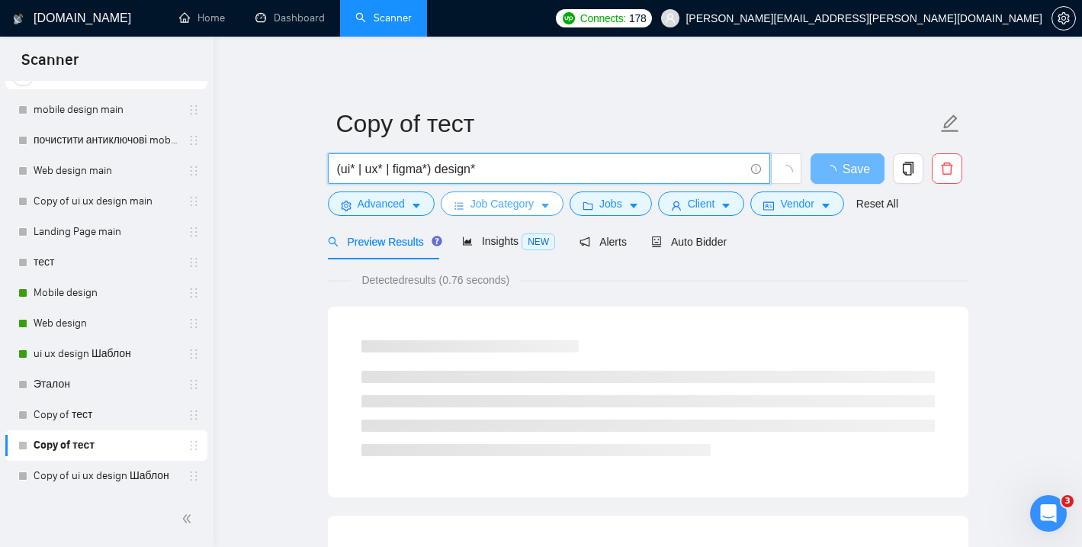
type input "(ui* | ux* | figma*) design*"
click at [539, 209] on button "Job Category" at bounding box center [502, 203] width 123 height 24
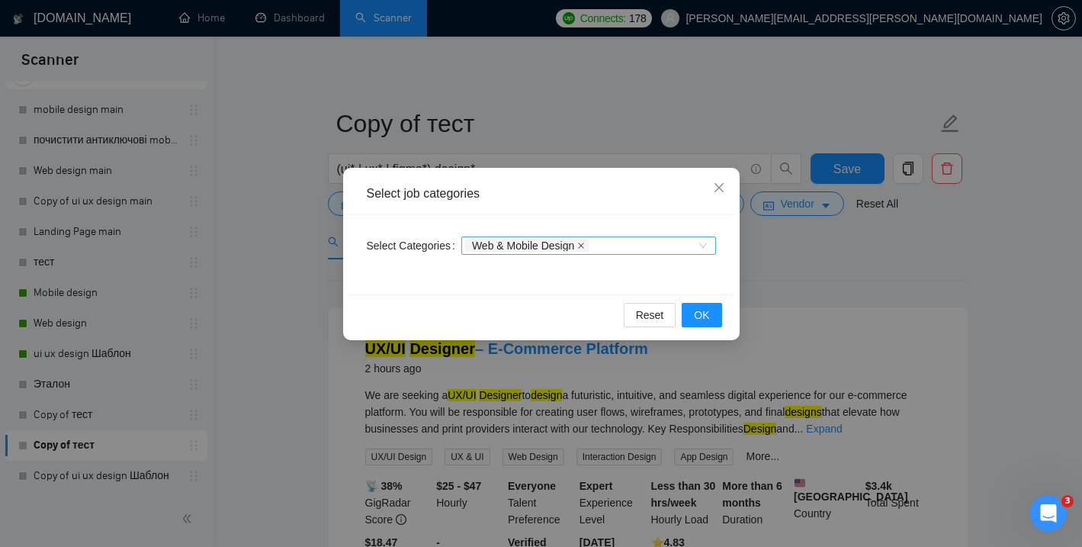
click at [585, 248] on icon "close" at bounding box center [581, 246] width 8 height 8
click at [512, 249] on div at bounding box center [581, 245] width 232 height 12
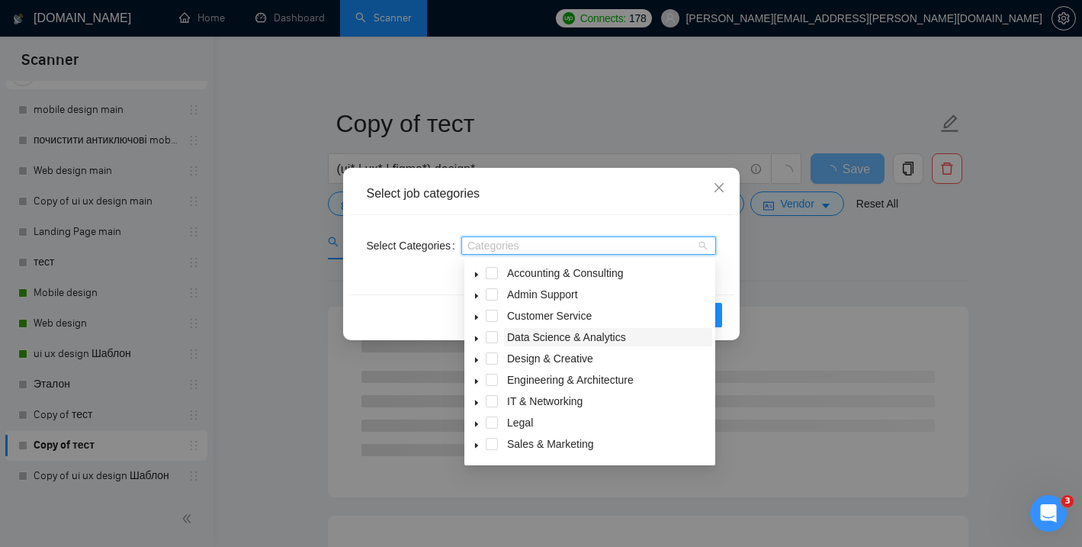
scroll to position [61, 0]
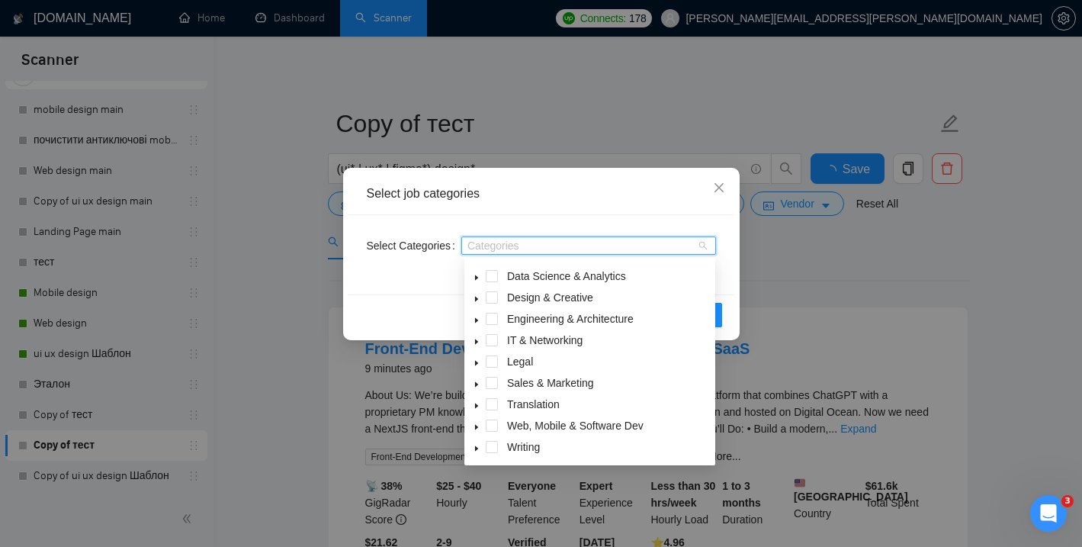
click at [478, 428] on icon "caret-down" at bounding box center [477, 427] width 8 height 8
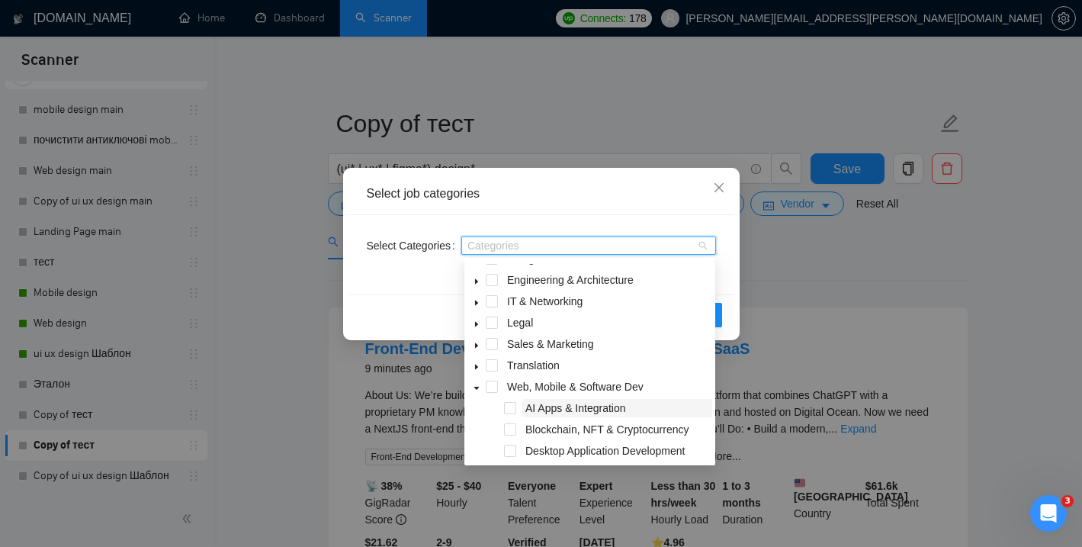
scroll to position [104, 0]
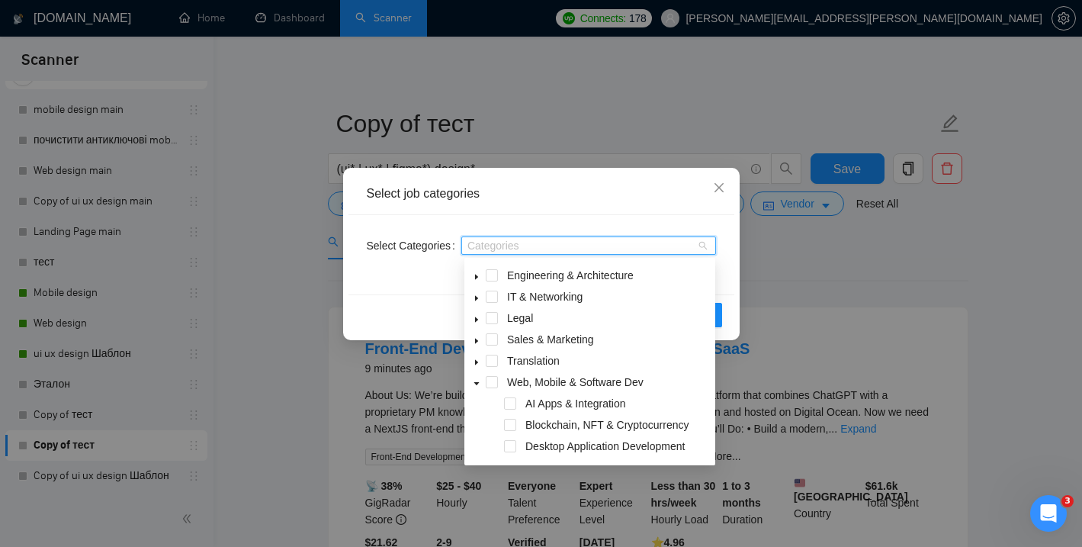
click at [492, 388] on div "Web, Mobile & Software Dev" at bounding box center [589, 383] width 245 height 21
click at [492, 383] on span at bounding box center [492, 382] width 12 height 12
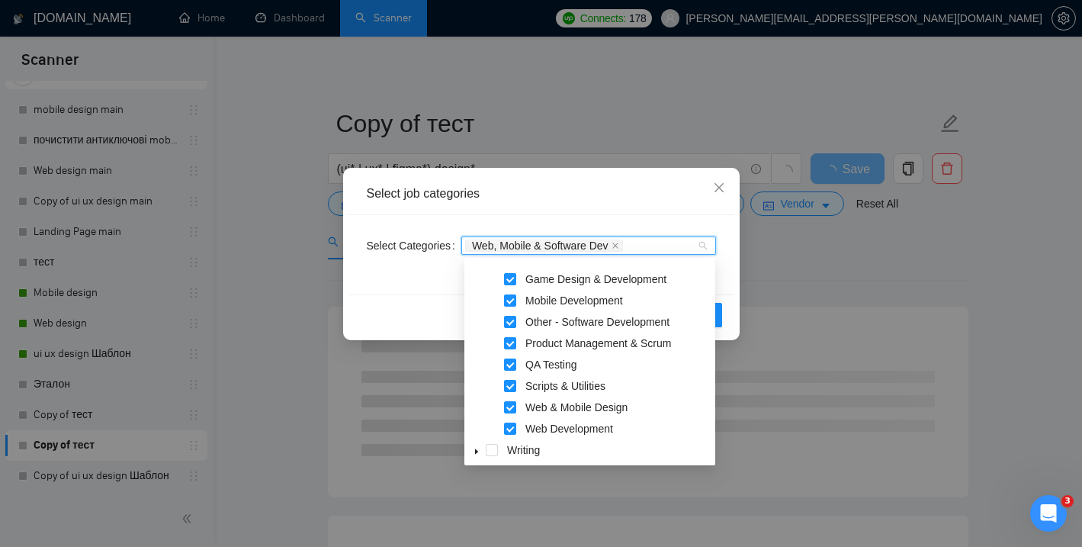
scroll to position [317, 0]
click at [516, 402] on div "Web & Mobile Design" at bounding box center [589, 405] width 245 height 21
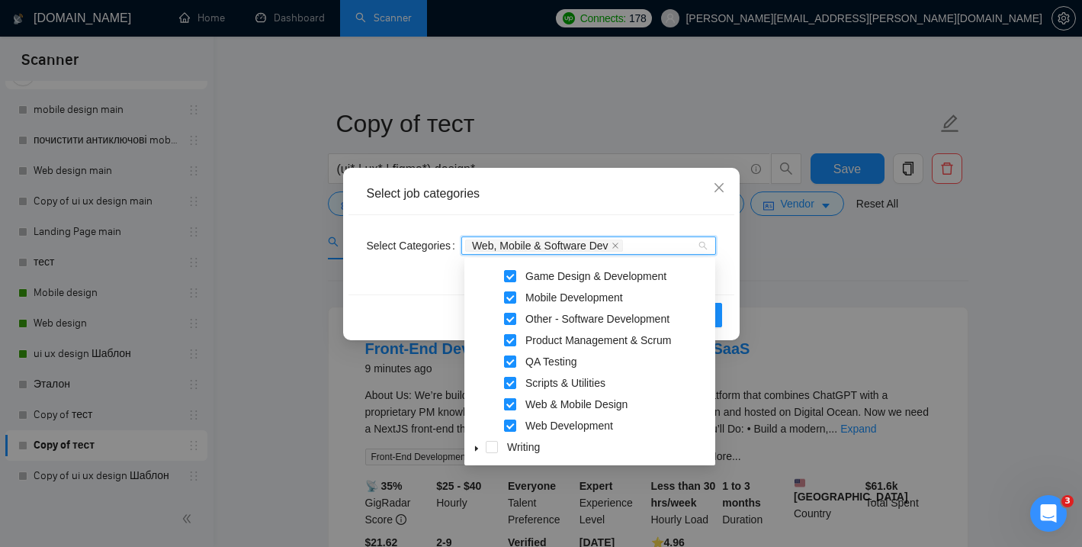
click at [509, 406] on span at bounding box center [510, 404] width 12 height 12
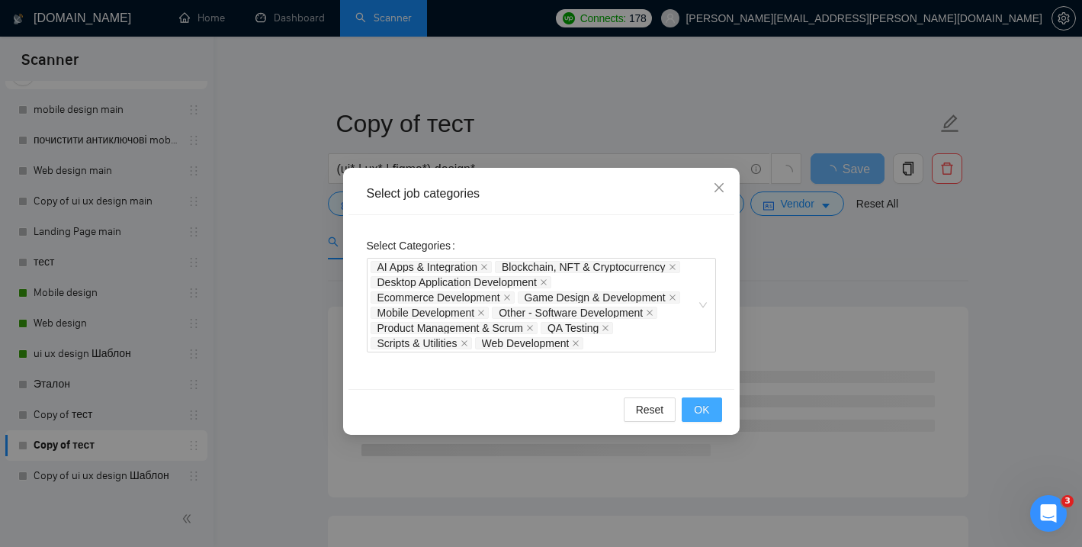
click at [709, 413] on button "OK" at bounding box center [702, 409] width 40 height 24
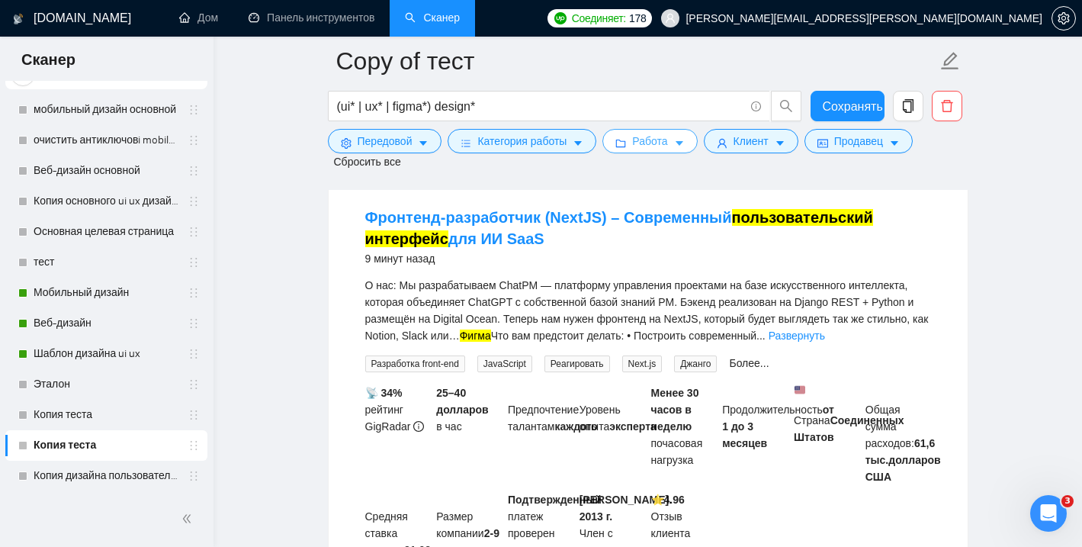
scroll to position [182, 0]
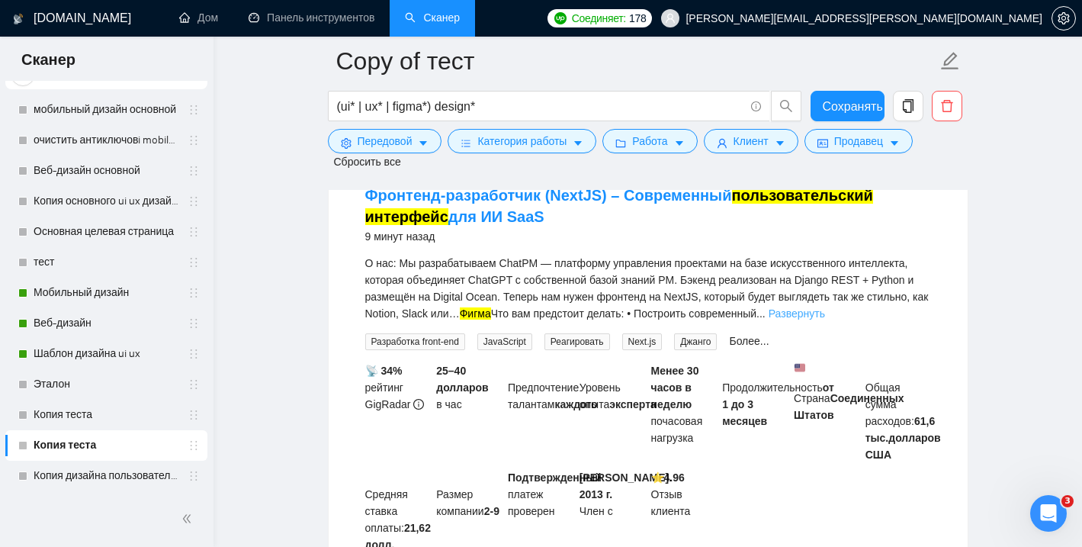
click at [821, 311] on font "Развернуть" at bounding box center [797, 313] width 56 height 12
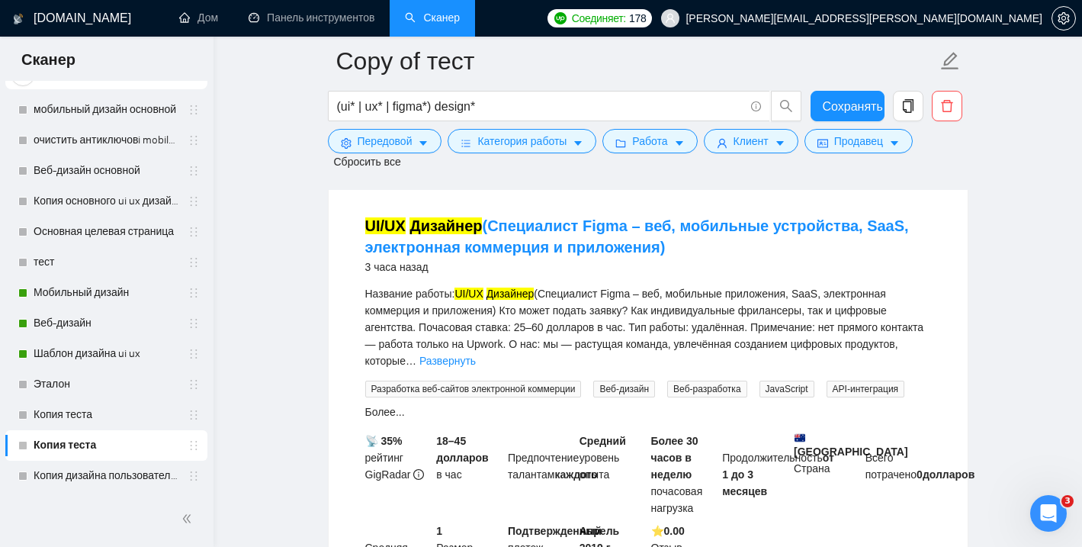
scroll to position [727, 0]
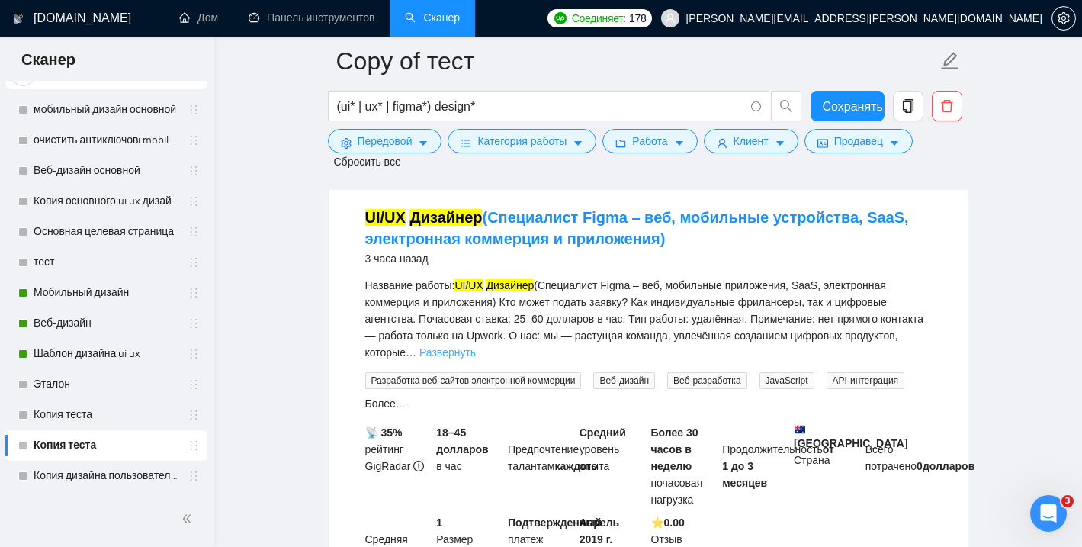
click at [476, 358] on font "Развернуть" at bounding box center [447, 352] width 56 height 12
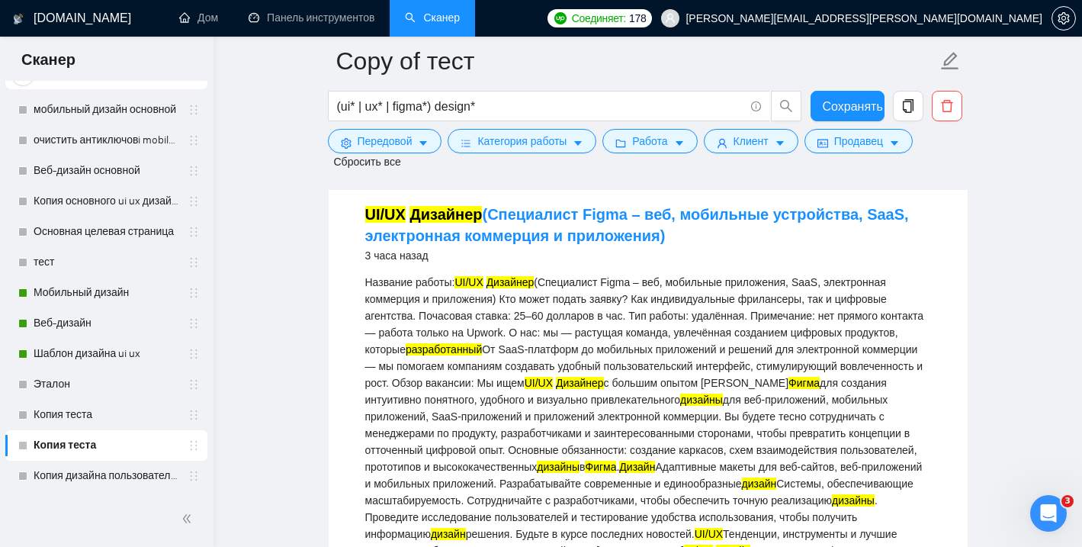
scroll to position [742, 0]
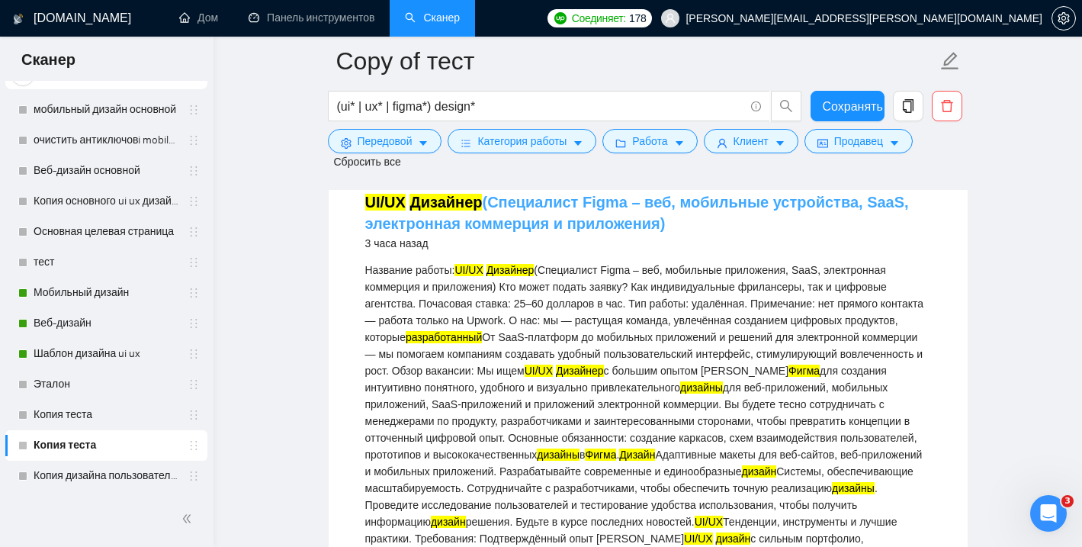
click at [527, 232] on font "(Специалист Figma – веб, мобильные устройства, SaaS, электронная коммерция и пр…" at bounding box center [637, 213] width 544 height 38
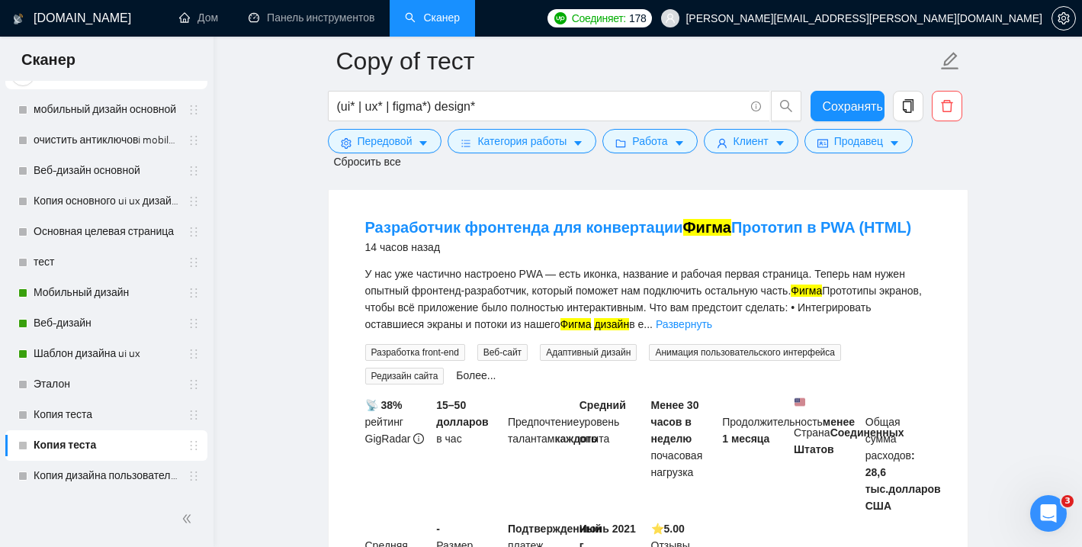
scroll to position [2435, 0]
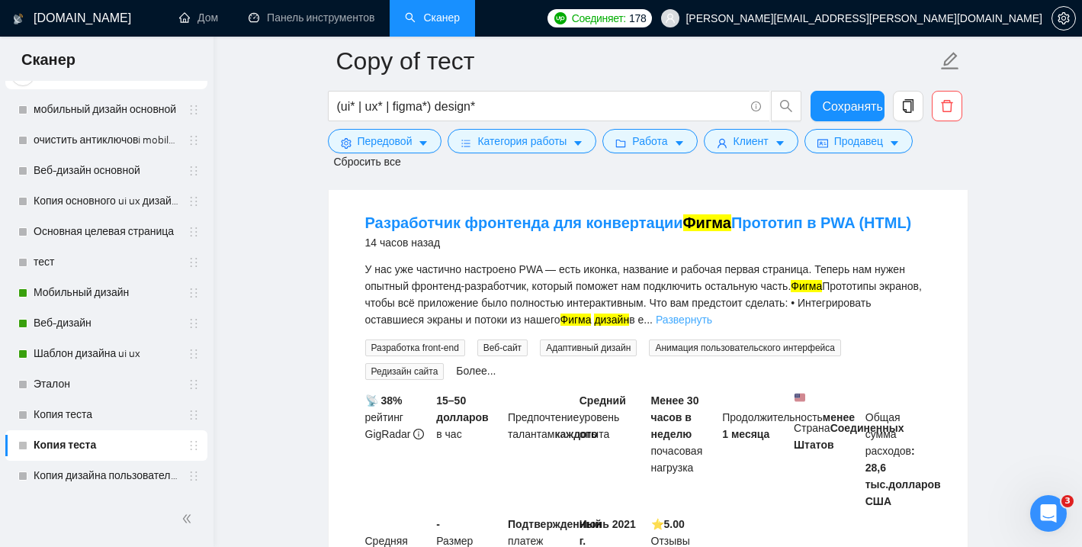
click at [712, 326] on font "Развернуть" at bounding box center [684, 319] width 56 height 12
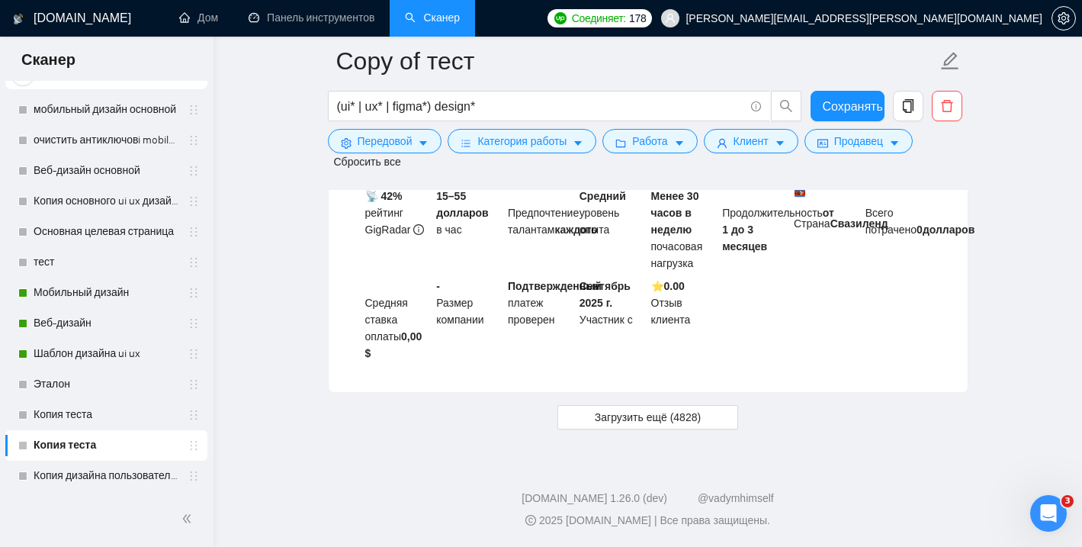
scroll to position [5131, 0]
click at [692, 417] on font "Загрузить ещё (4828)" at bounding box center [648, 417] width 106 height 12
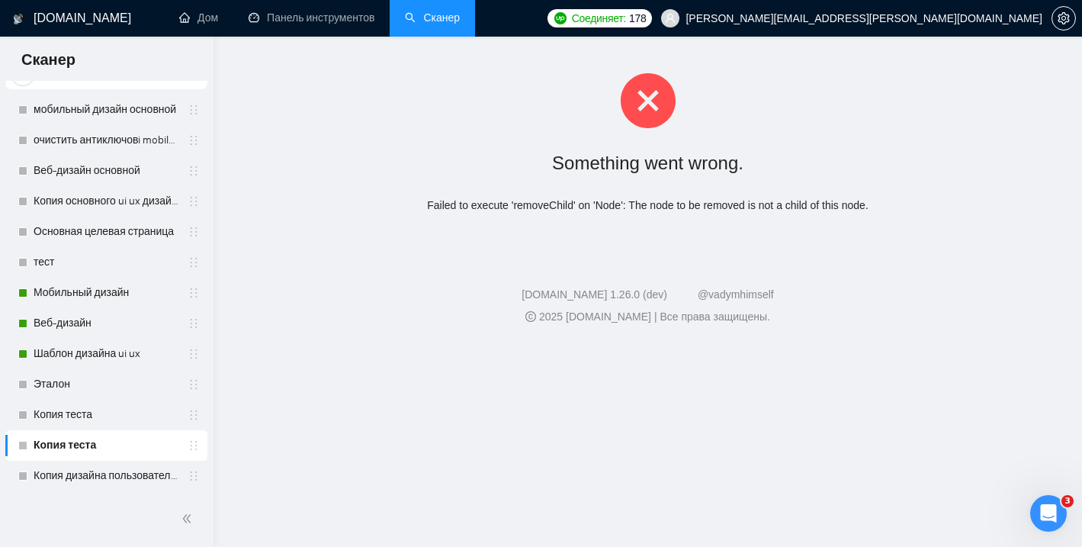
scroll to position [0, 0]
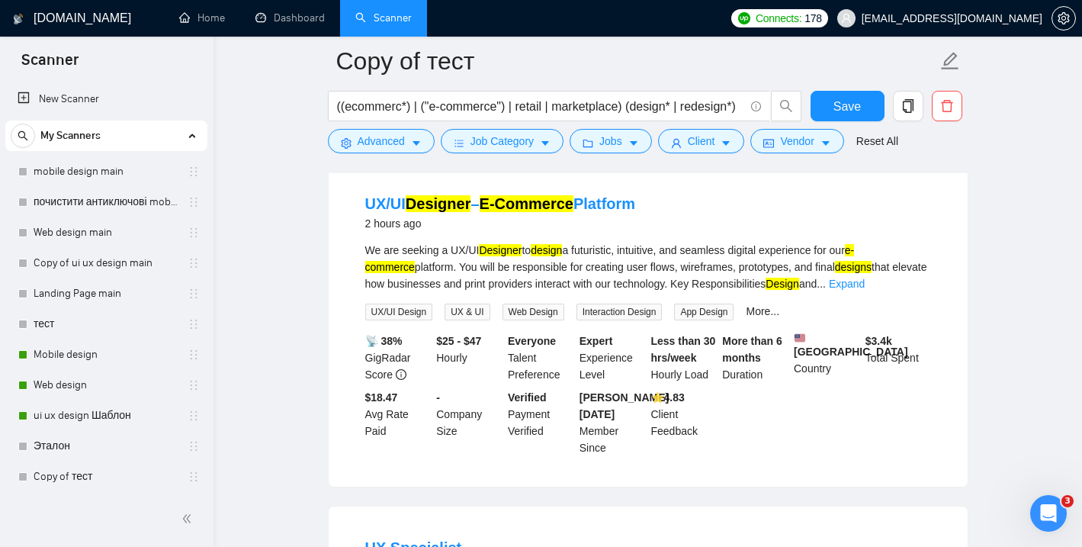
scroll to position [155, 0]
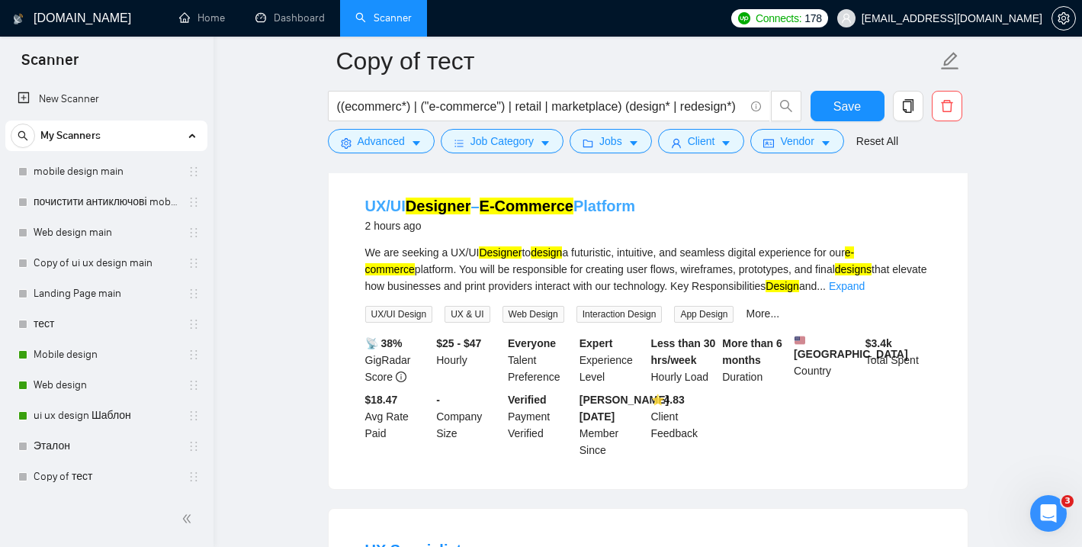
click at [554, 207] on mark "E-Commerce" at bounding box center [527, 206] width 94 height 17
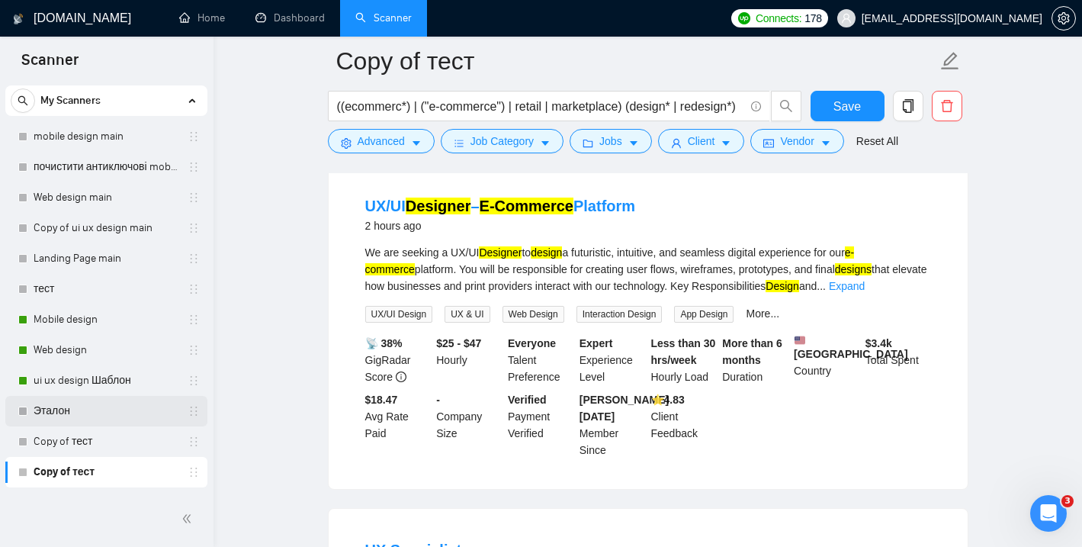
scroll to position [62, 0]
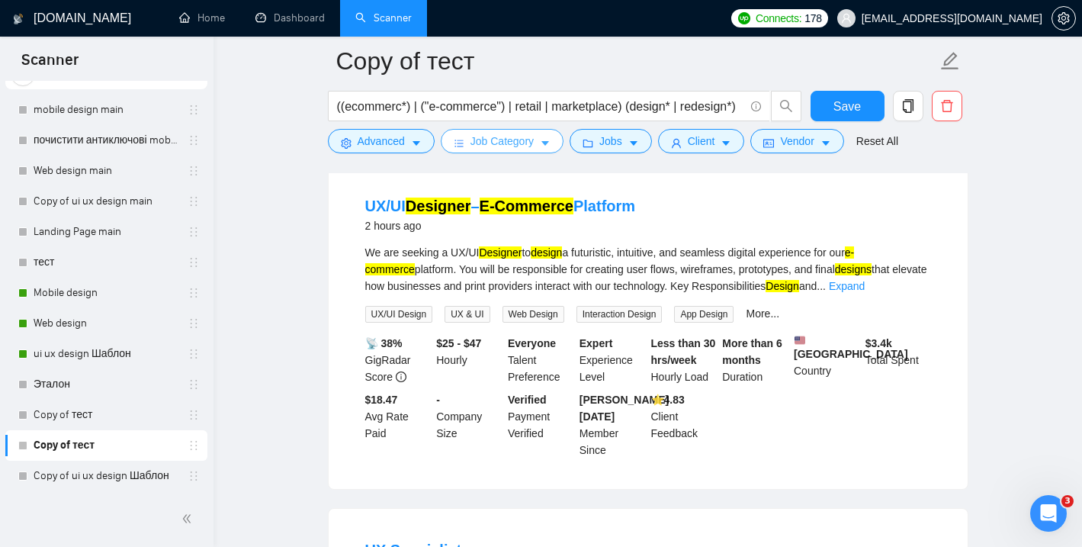
click at [541, 142] on button "Job Category" at bounding box center [502, 141] width 123 height 24
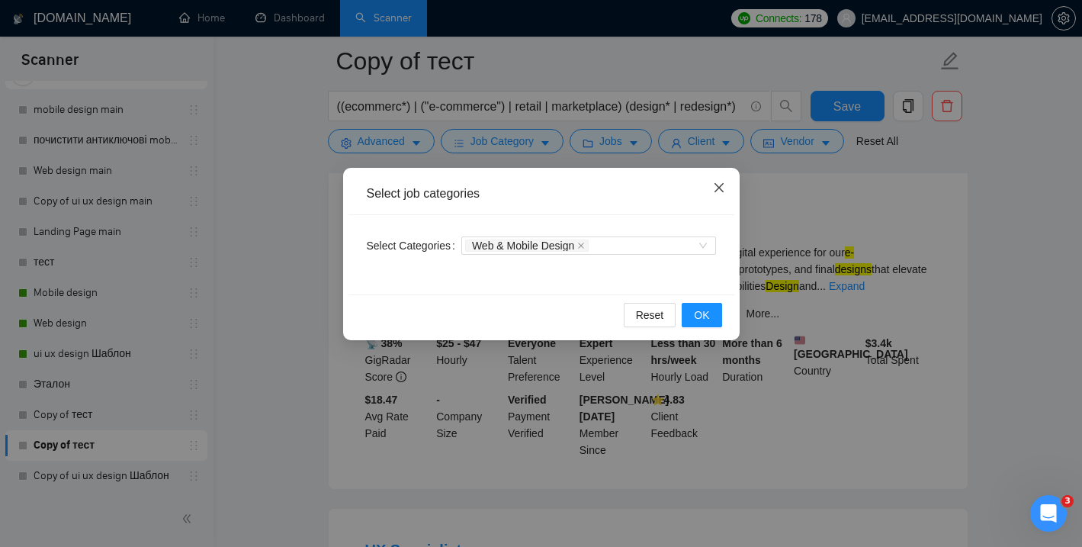
click at [724, 185] on icon "close" at bounding box center [719, 188] width 12 height 12
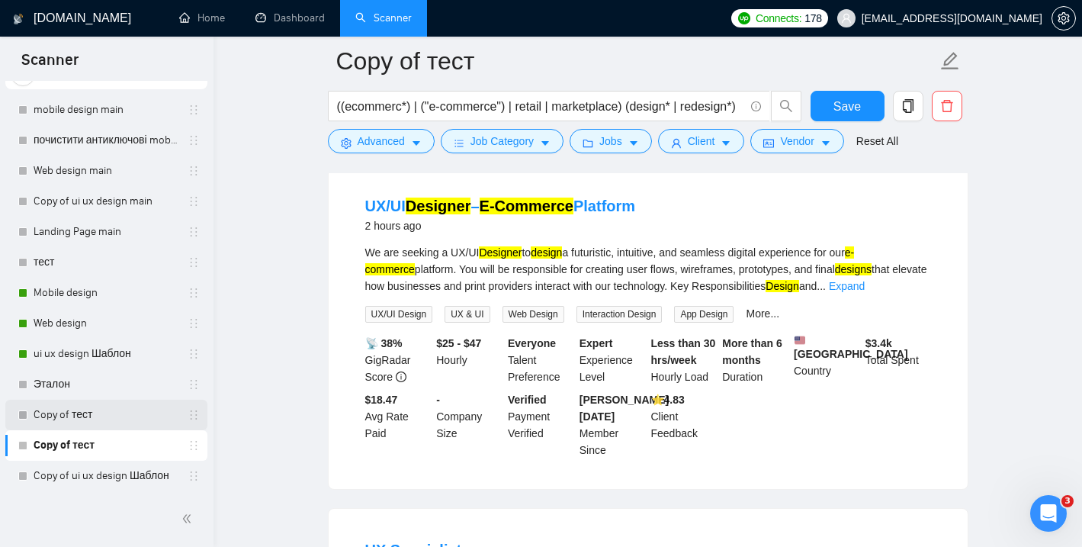
click at [68, 406] on link "Copy of тест" at bounding box center [106, 415] width 145 height 31
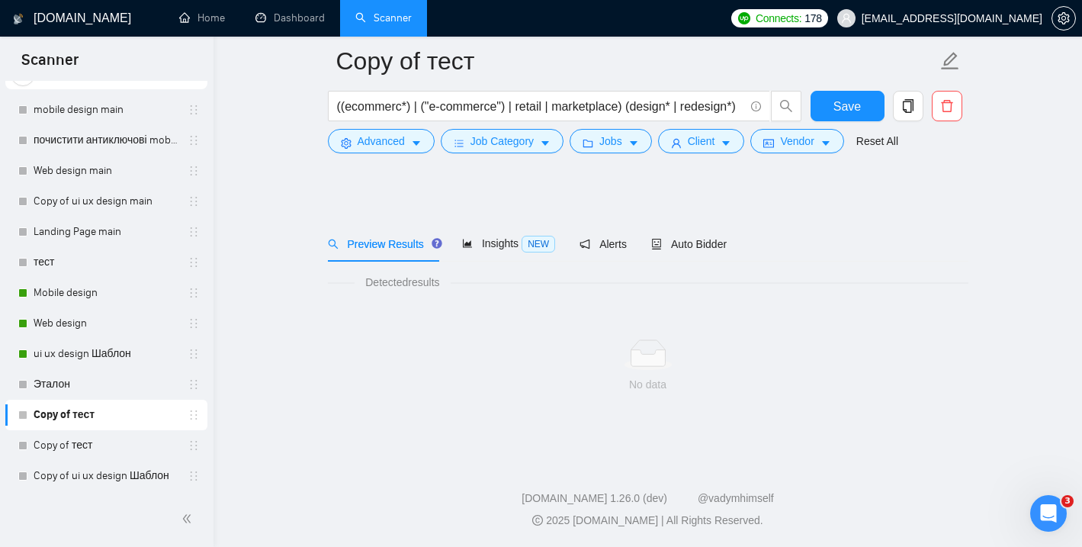
scroll to position [10, 0]
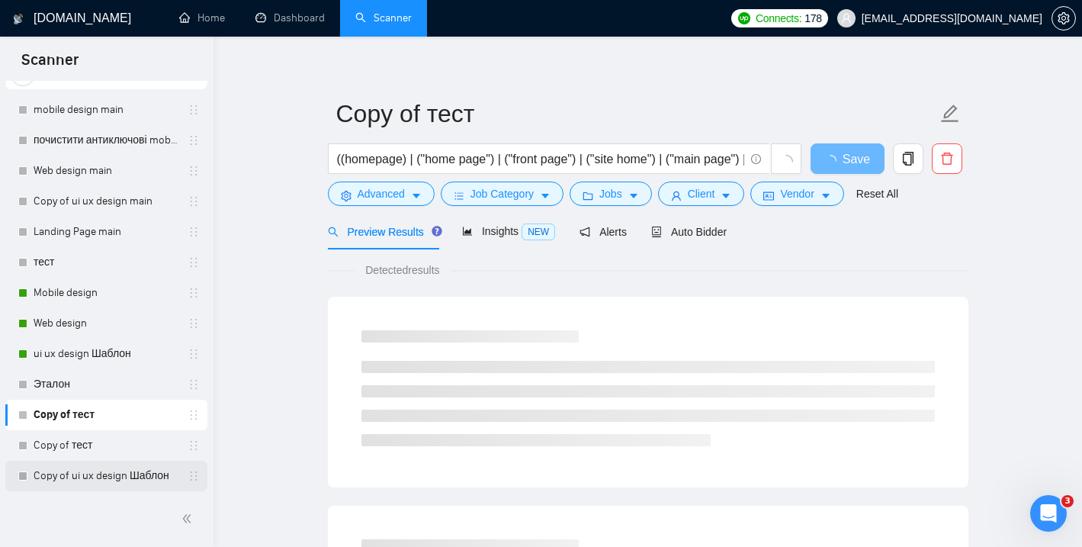
click at [128, 473] on link "Copy of ui ux design Шаблон" at bounding box center [106, 476] width 145 height 31
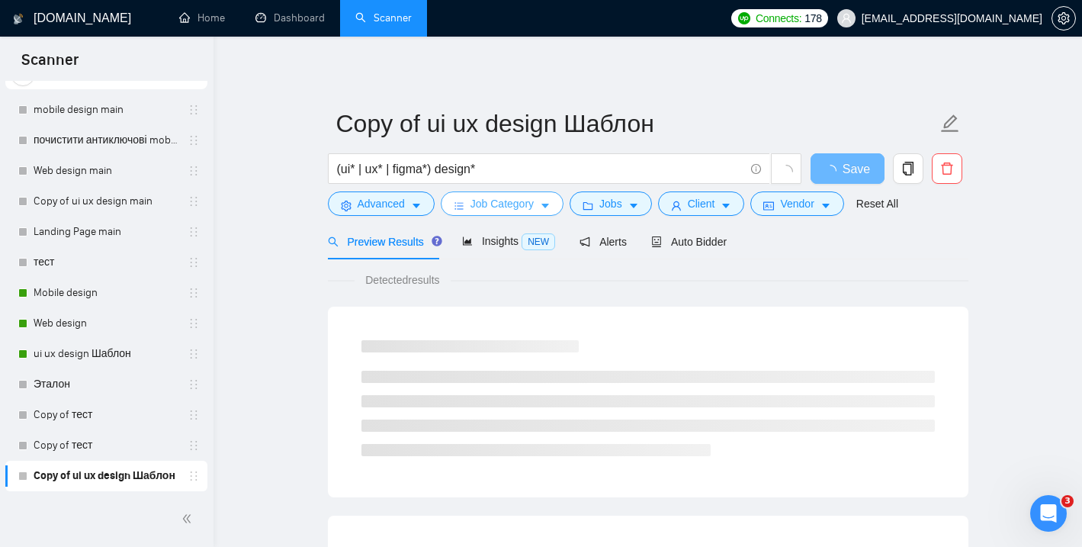
click at [534, 199] on span "Job Category" at bounding box center [502, 203] width 63 height 17
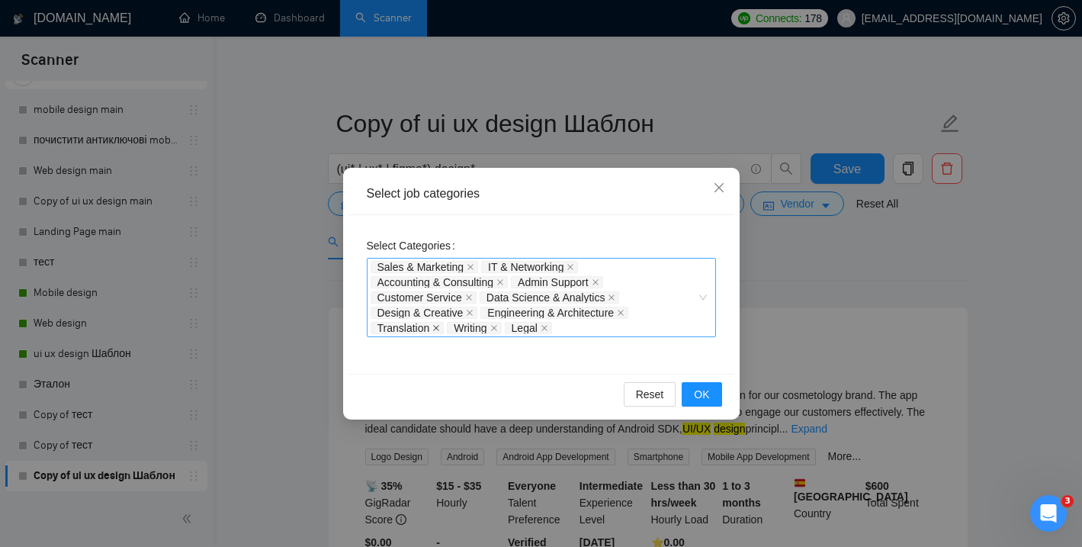
click at [438, 329] on icon "close" at bounding box center [436, 328] width 8 height 8
click at [504, 284] on icon "close" at bounding box center [500, 282] width 8 height 8
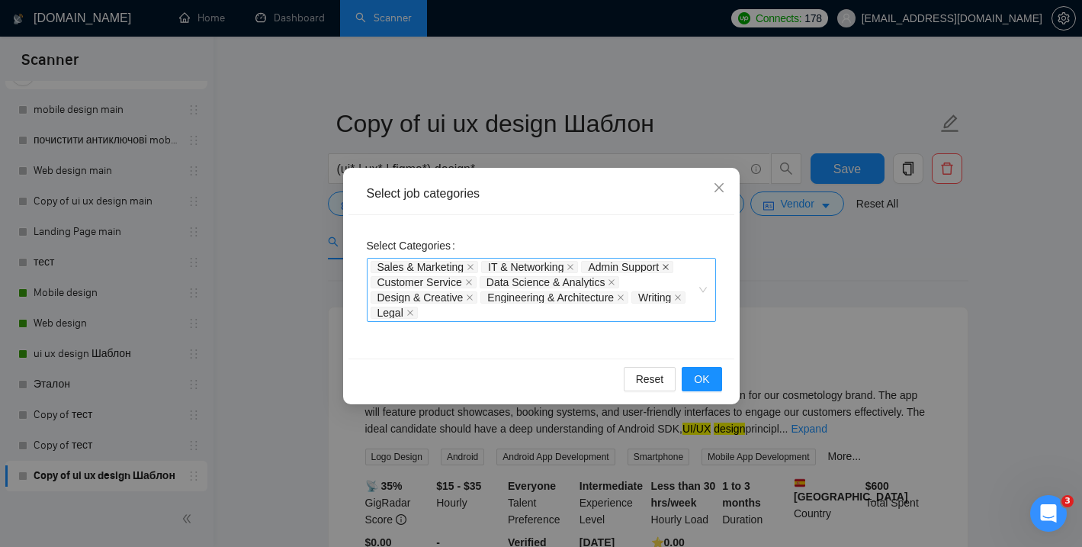
click at [670, 265] on icon "close" at bounding box center [666, 267] width 8 height 8
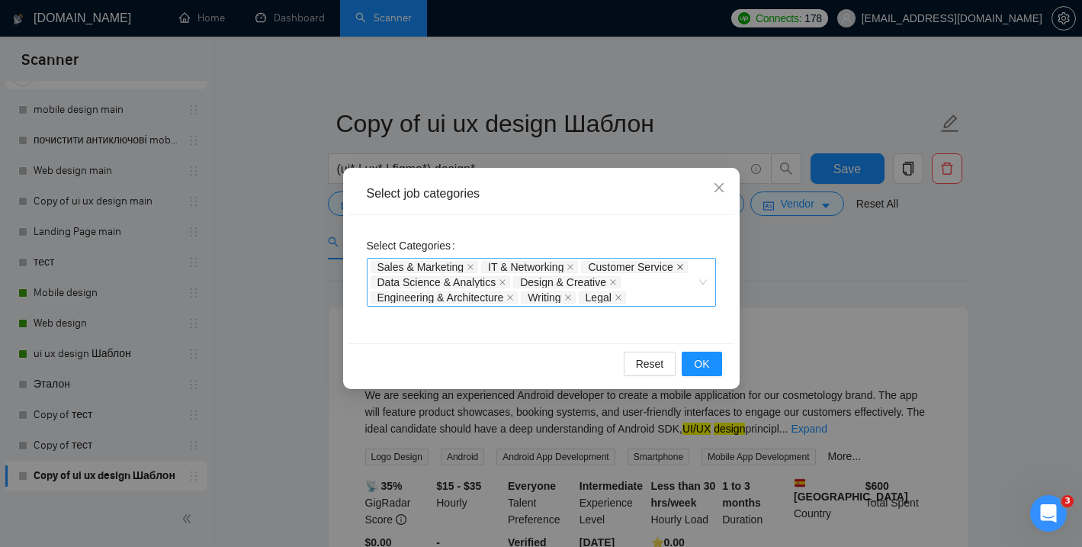
click at [677, 270] on icon "close" at bounding box center [680, 267] width 6 height 6
click at [571, 295] on icon "close" at bounding box center [568, 297] width 6 height 6
click at [565, 300] on icon "close" at bounding box center [561, 298] width 8 height 8
click at [702, 361] on span "OK" at bounding box center [701, 363] width 15 height 17
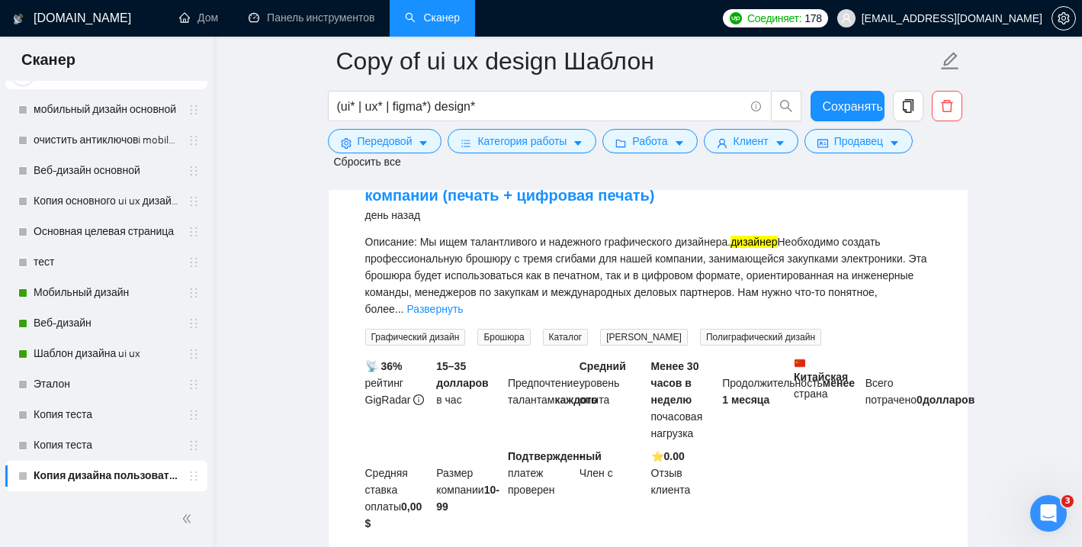
scroll to position [3303, 0]
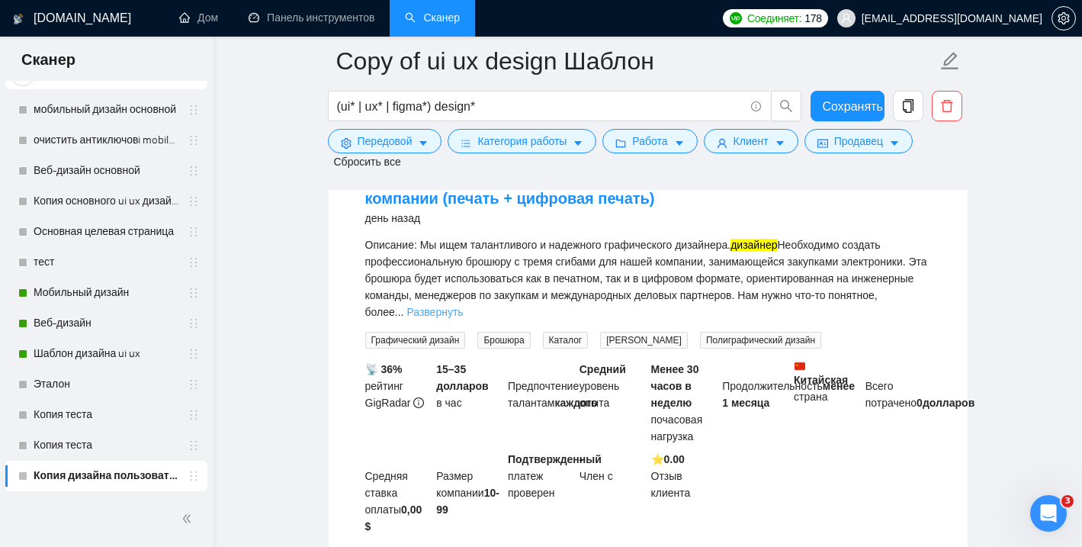
click at [463, 318] on font "Развернуть" at bounding box center [434, 312] width 56 height 12
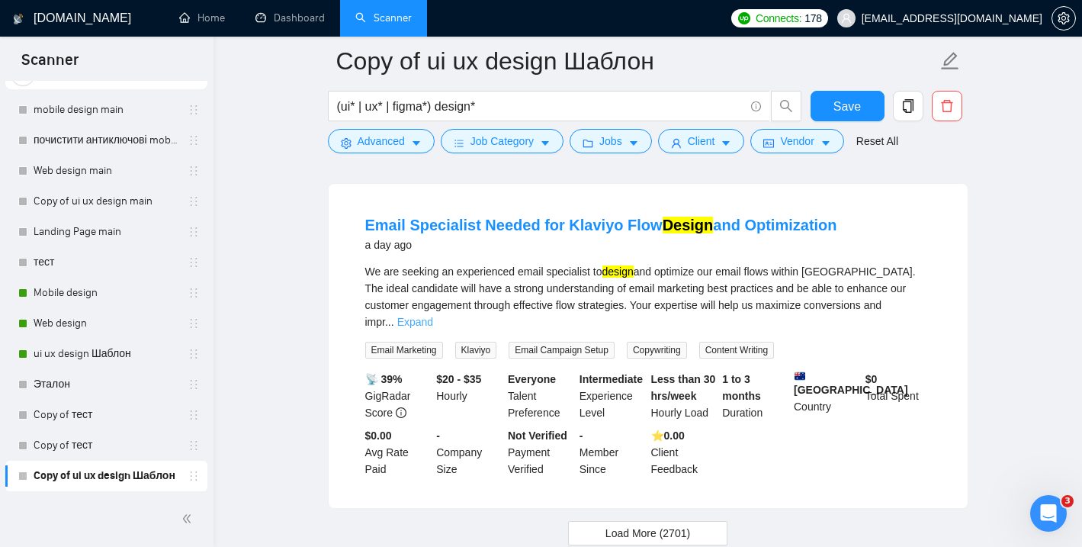
click at [433, 316] on link "Expand" at bounding box center [415, 322] width 36 height 12
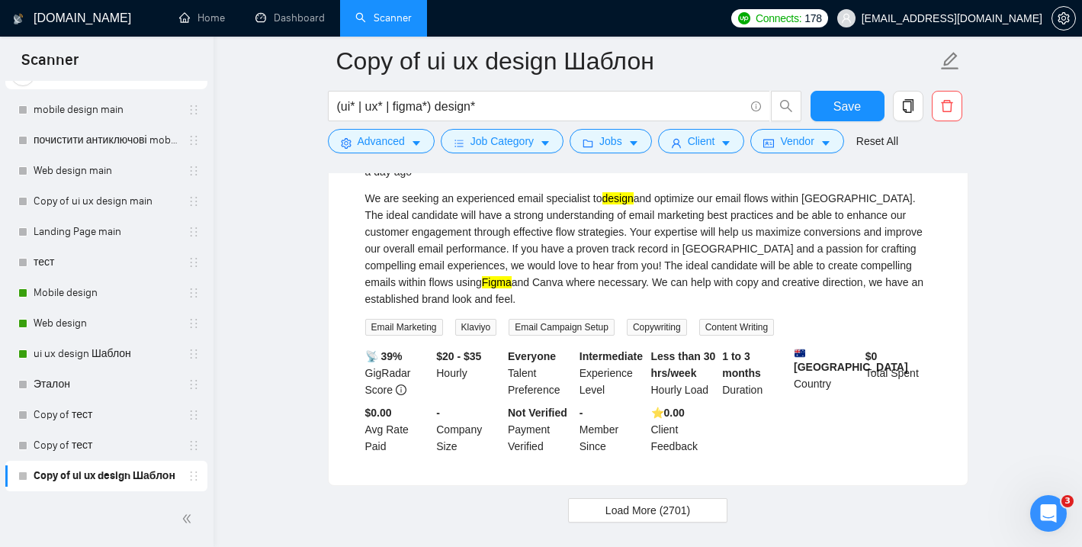
scroll to position [3375, 0]
click at [698, 500] on button "Load More (2701)" at bounding box center [647, 512] width 159 height 24
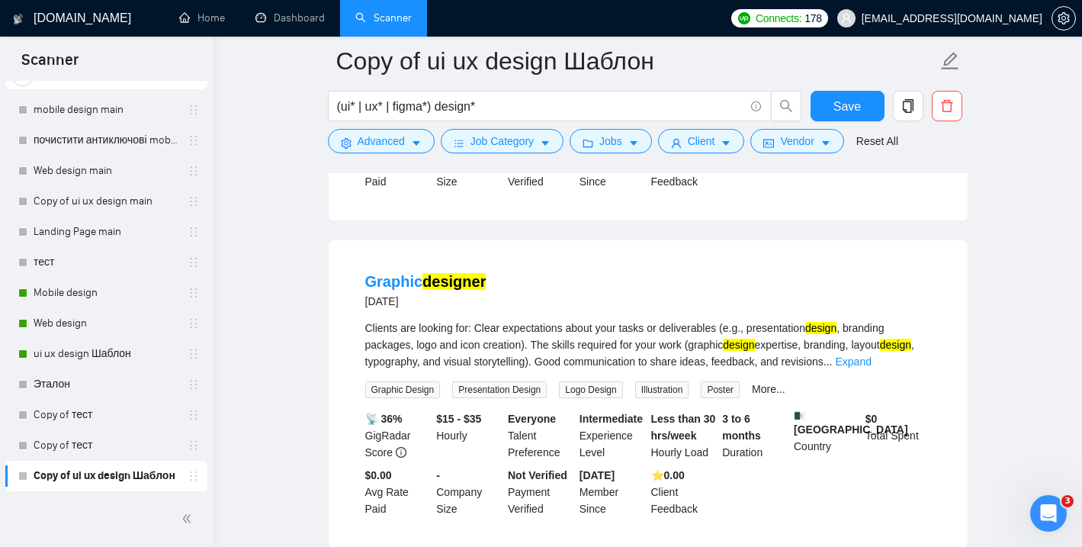
scroll to position [3645, 0]
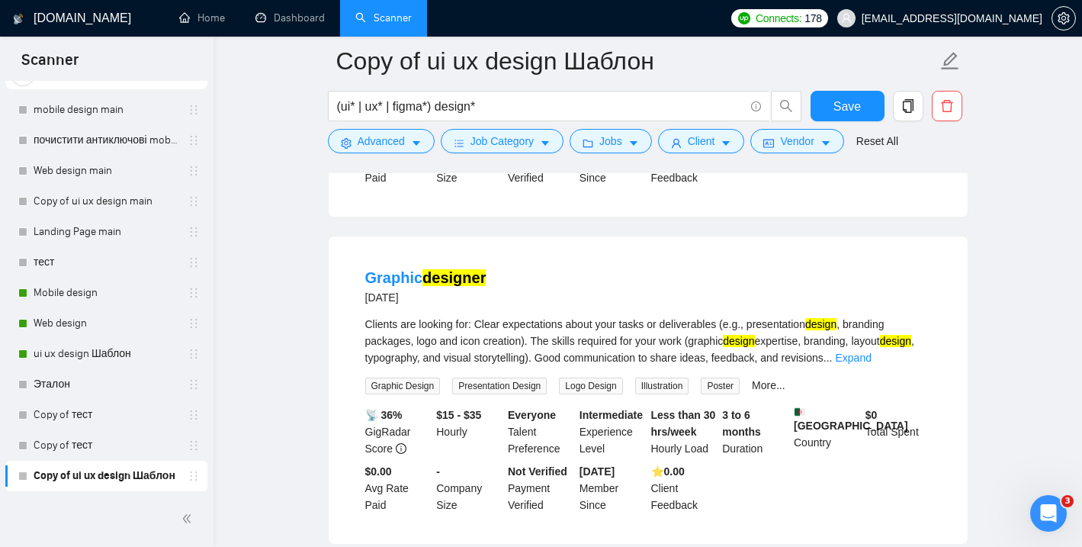
click at [787, 236] on div "Graphic designer 2 days ago Clients are looking for: Clear expectations about y…" at bounding box center [648, 389] width 639 height 307
click at [871, 352] on link "Expand" at bounding box center [853, 358] width 36 height 12
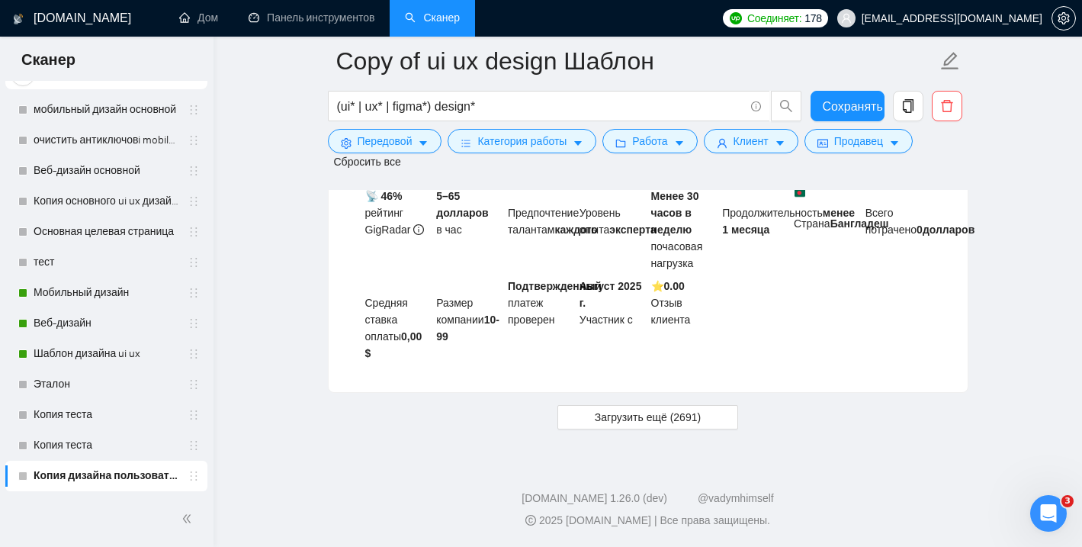
scroll to position [9372, 0]
click at [645, 414] on font "Загрузить ещё (2691)" at bounding box center [648, 417] width 106 height 12
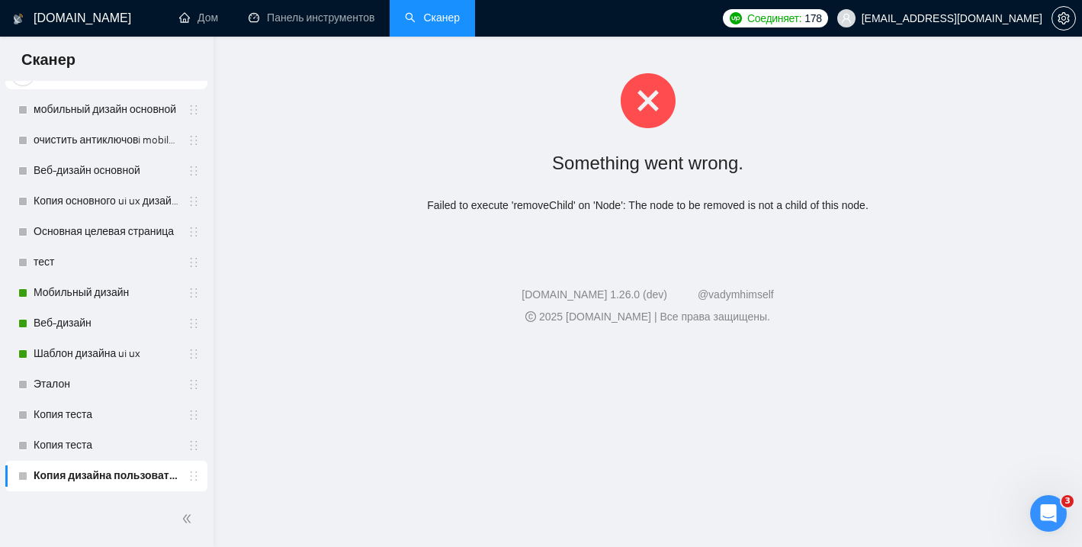
scroll to position [0, 0]
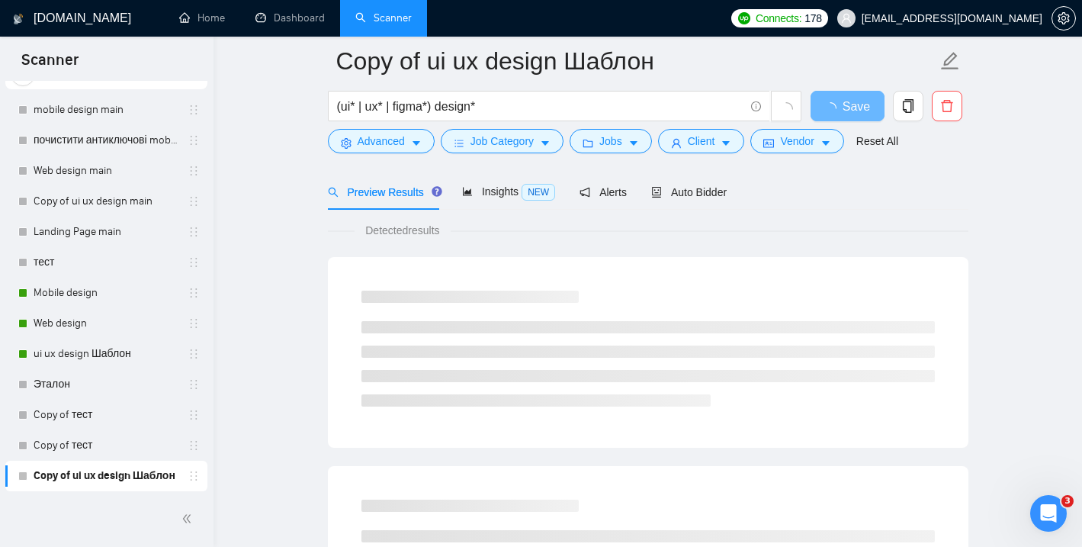
scroll to position [71, 0]
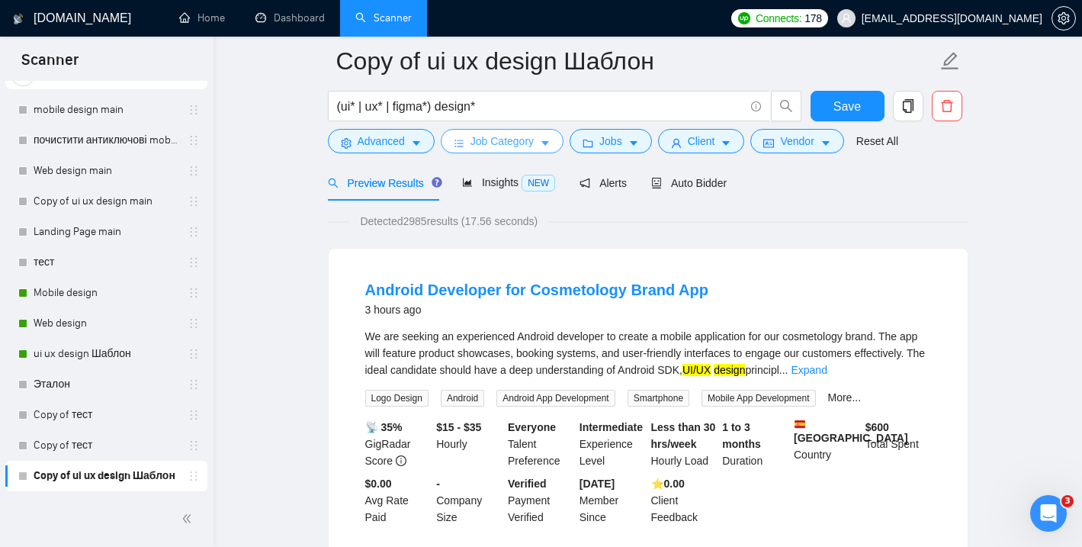
click at [548, 148] on icon "caret-down" at bounding box center [545, 143] width 11 height 11
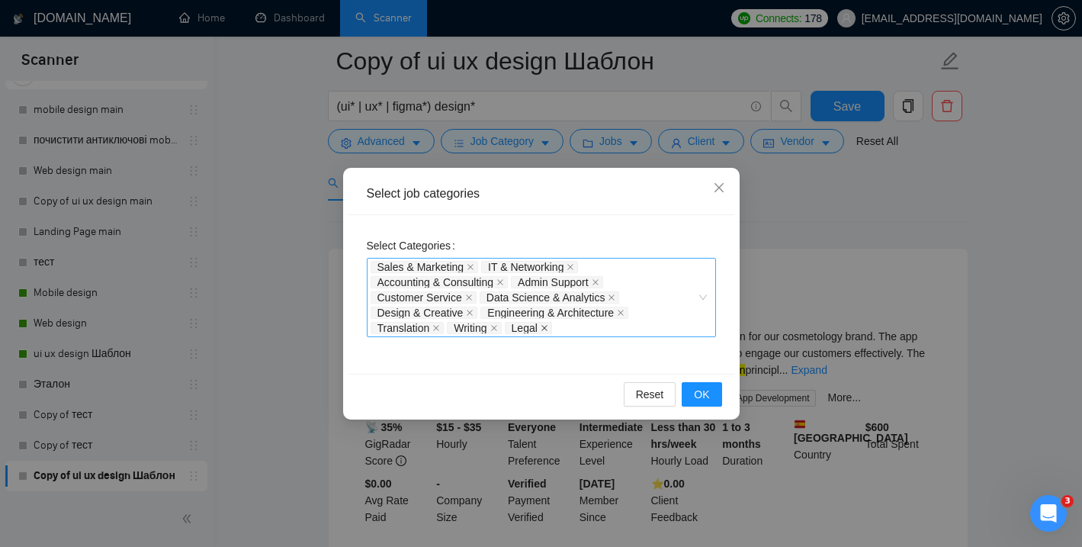
click at [545, 326] on icon "close" at bounding box center [545, 328] width 8 height 8
click at [504, 333] on div "Writing" at bounding box center [475, 327] width 57 height 15
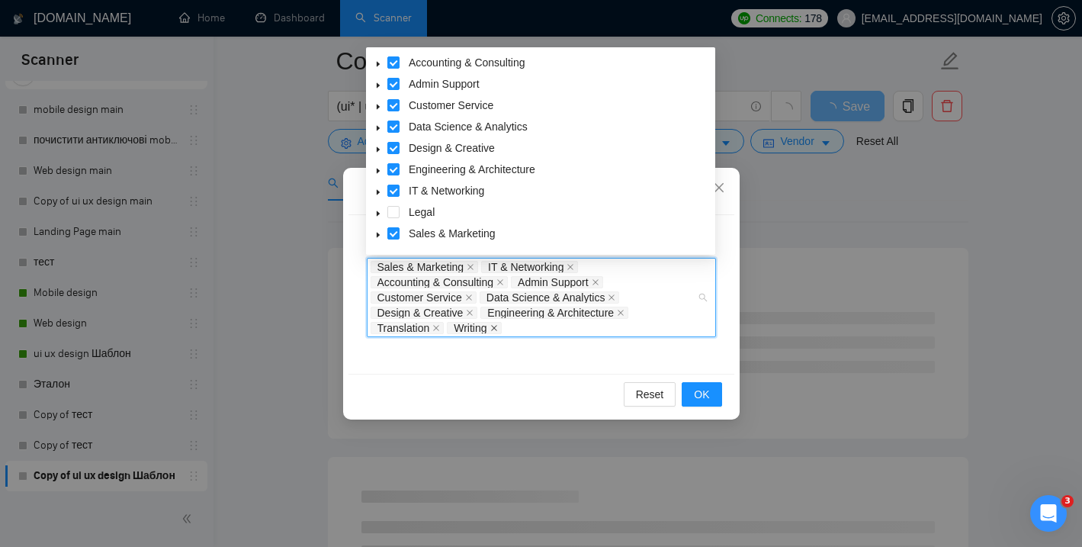
click at [498, 327] on icon "close" at bounding box center [494, 328] width 8 height 8
click at [443, 326] on span "Translation" at bounding box center [408, 328] width 74 height 12
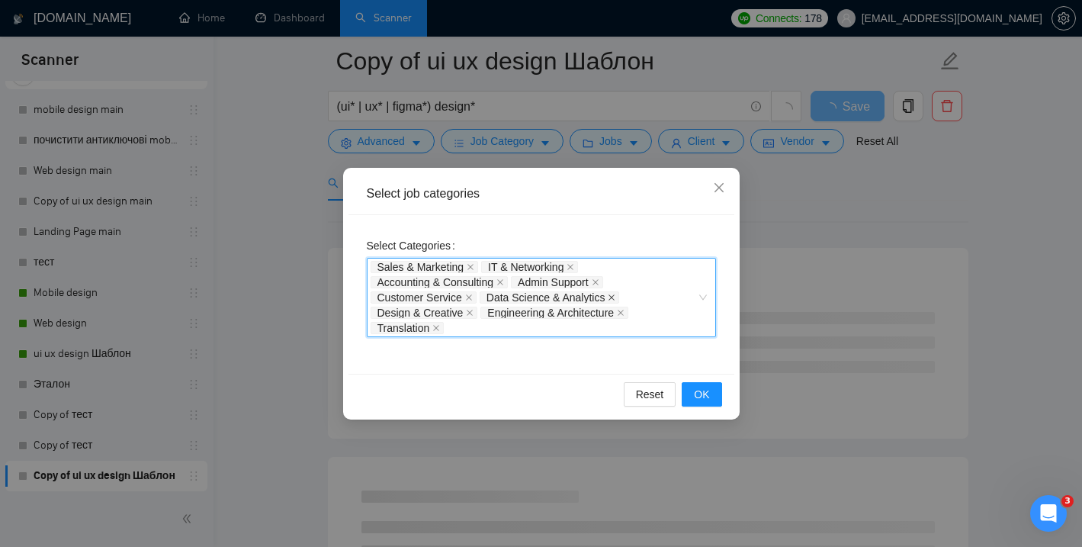
click at [615, 295] on icon "close" at bounding box center [612, 298] width 8 height 8
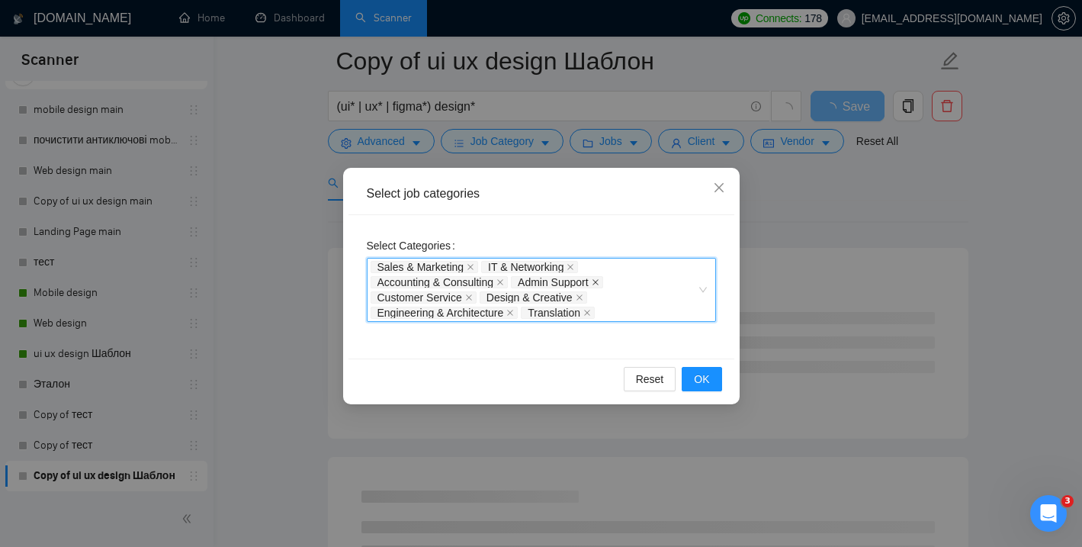
click at [599, 286] on span at bounding box center [596, 282] width 8 height 11
click at [504, 279] on icon "close" at bounding box center [500, 282] width 8 height 8
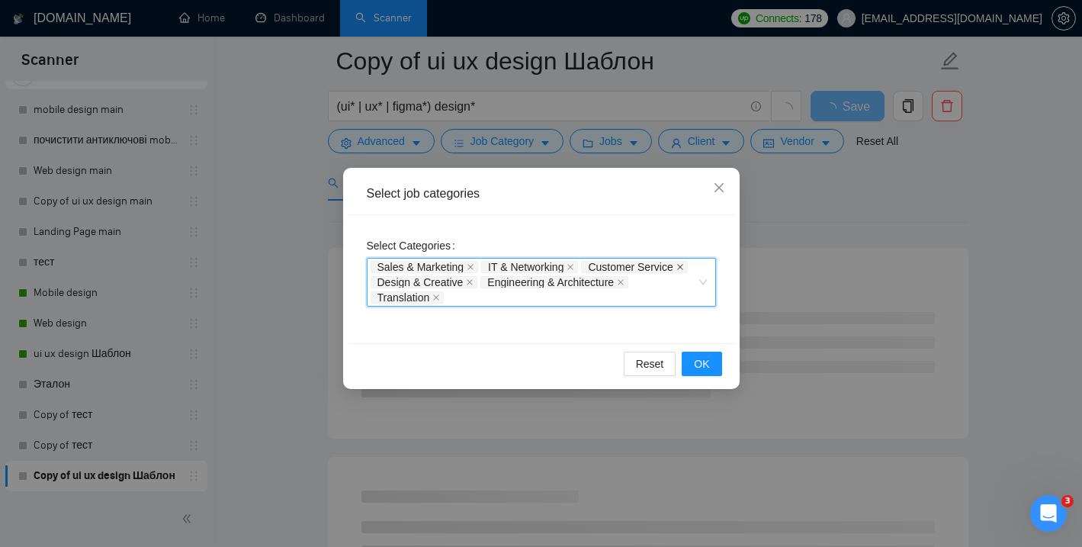
click at [676, 271] on icon "close" at bounding box center [680, 267] width 8 height 8
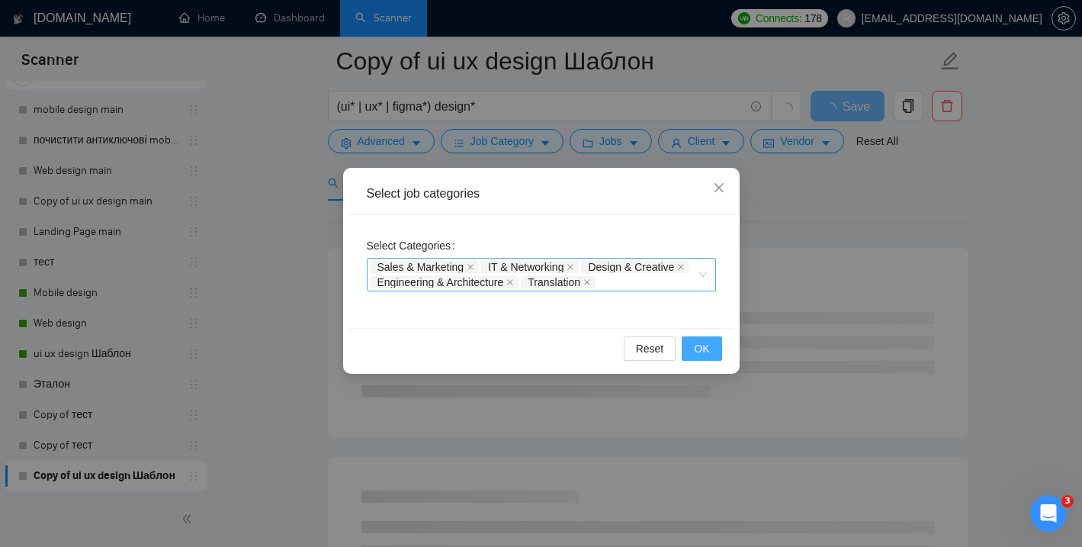
click at [702, 357] on span "OK" at bounding box center [701, 348] width 15 height 17
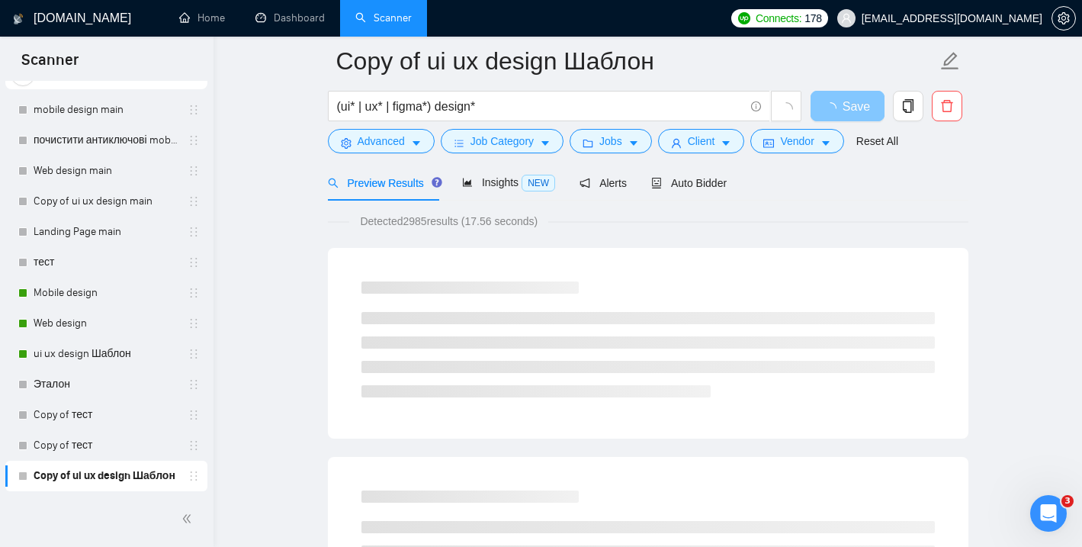
click at [847, 100] on span "Save" at bounding box center [856, 106] width 27 height 19
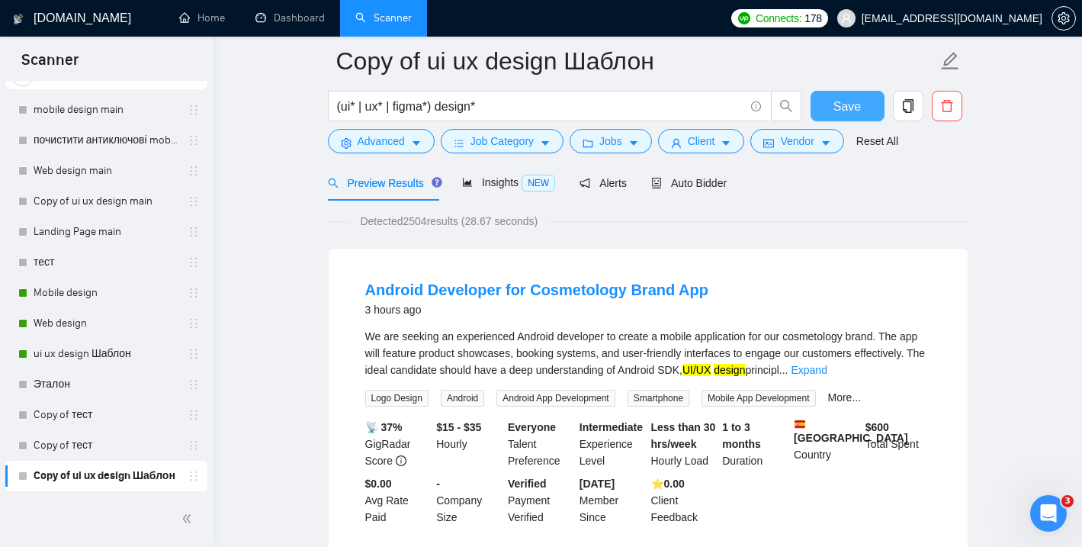
click at [844, 103] on span "Save" at bounding box center [847, 106] width 27 height 19
click at [551, 142] on icon "caret-down" at bounding box center [545, 143] width 11 height 11
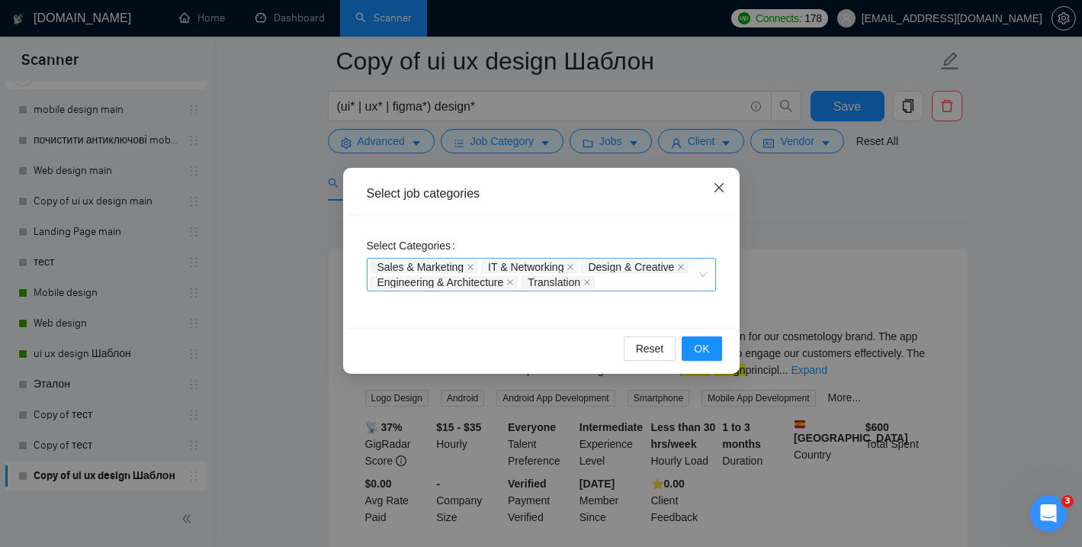
click at [719, 188] on icon "close" at bounding box center [718, 187] width 9 height 9
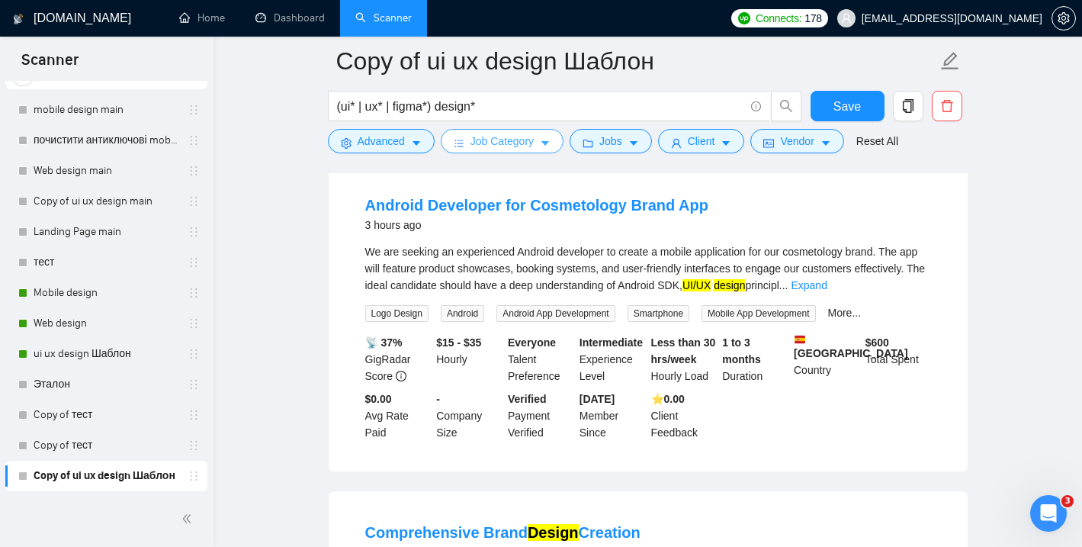
scroll to position [182, 0]
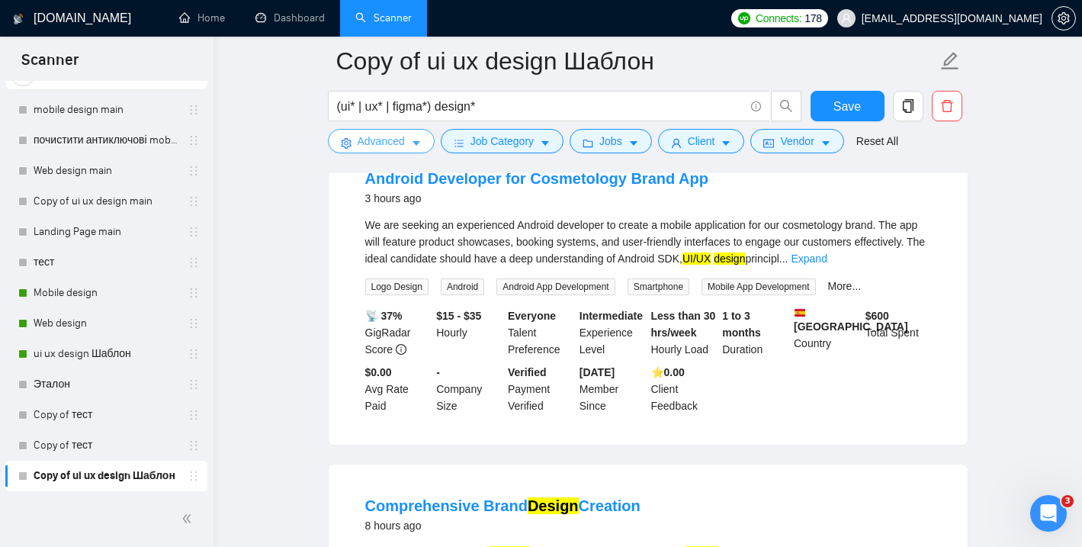
click at [408, 133] on button "Advanced" at bounding box center [381, 141] width 107 height 24
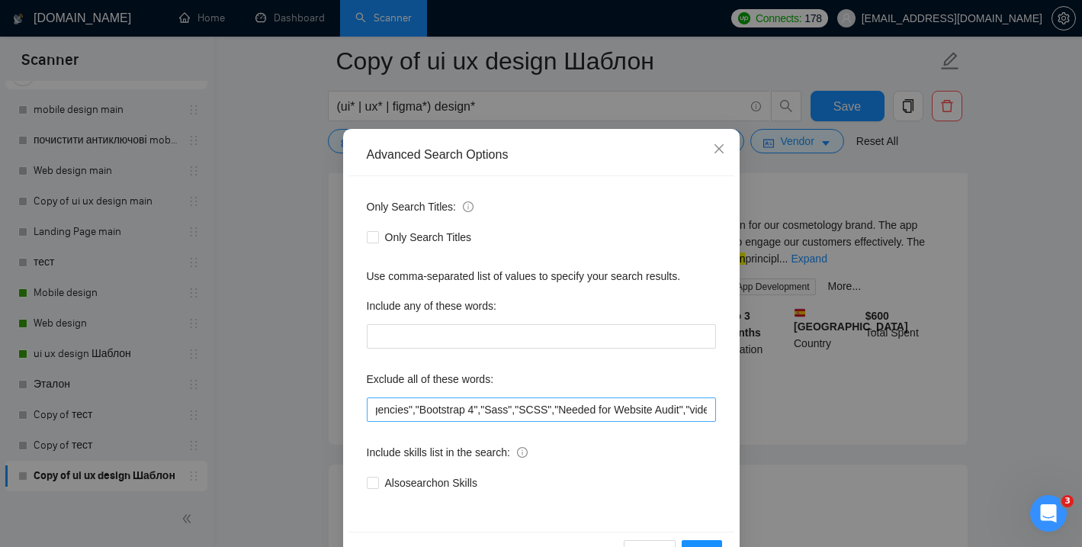
scroll to position [0, 0]
click at [374, 412] on input ""no agencies","Bootstrap 4","Sass","SCSS","Needed for Website Audit","video des…" at bounding box center [541, 409] width 349 height 24
paste input ""video" , "motion" , "graphic" , "logo" , "ad" , "facebook" , "instagram" , "so…"
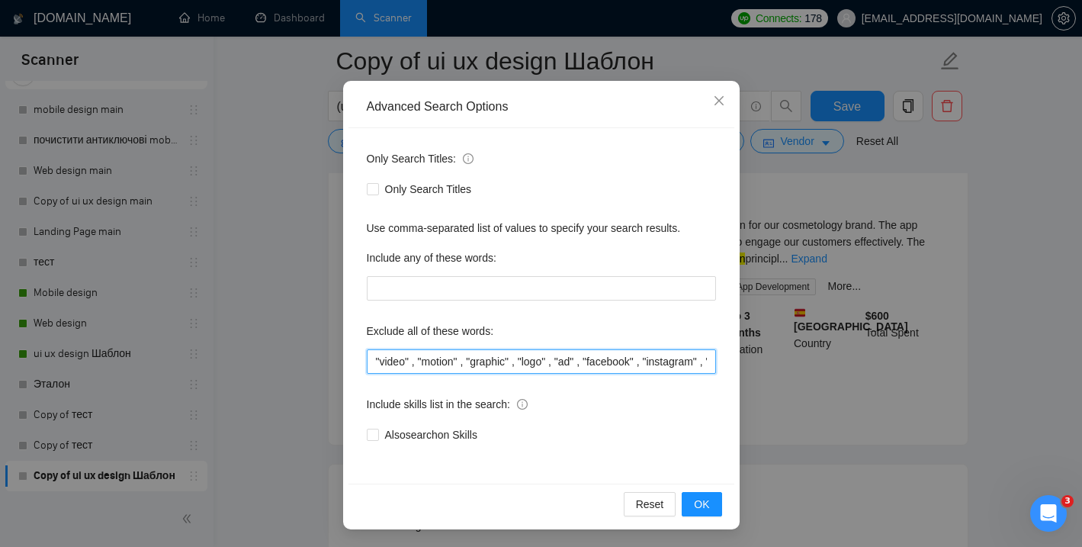
scroll to position [88, 0]
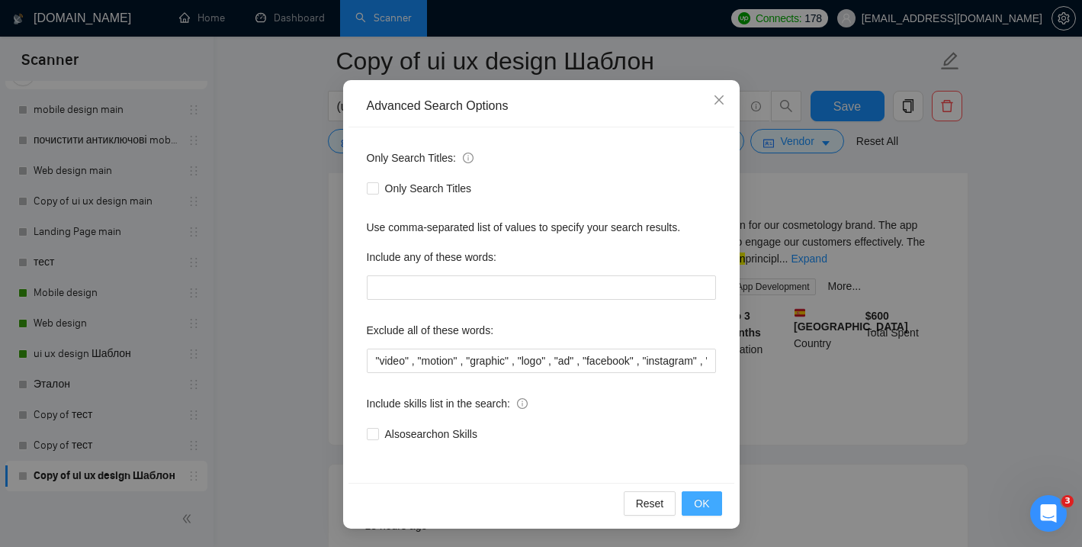
click at [695, 499] on span "OK" at bounding box center [701, 503] width 15 height 17
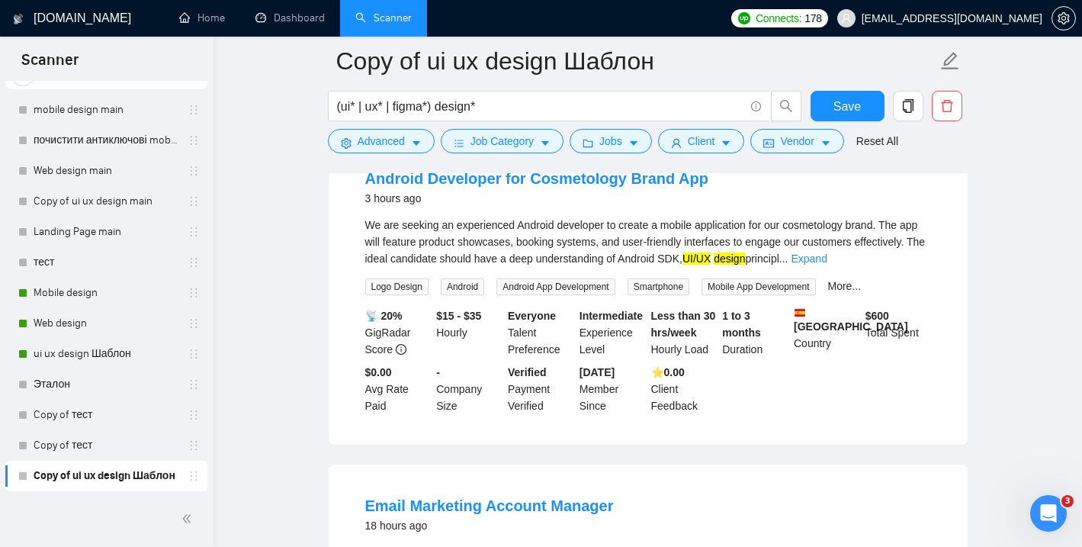
scroll to position [11, 0]
click at [837, 101] on span "Save" at bounding box center [847, 106] width 27 height 19
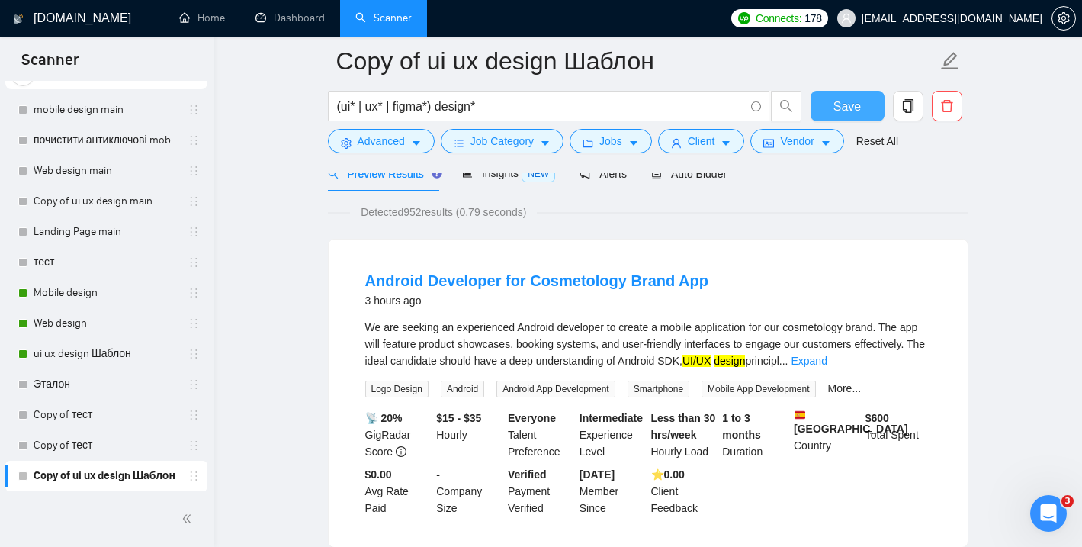
scroll to position [48, 0]
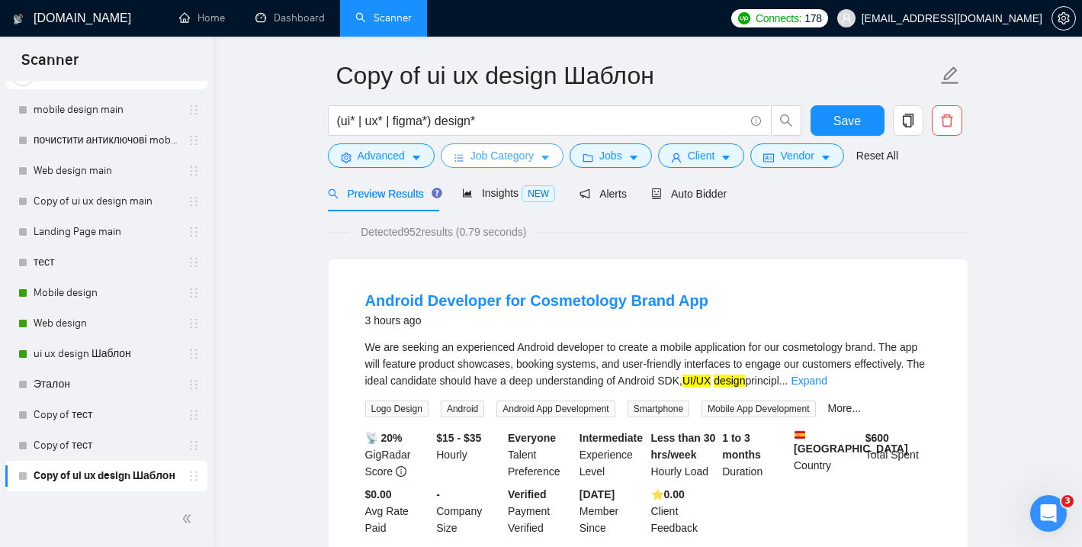
click at [540, 159] on button "Job Category" at bounding box center [502, 155] width 123 height 24
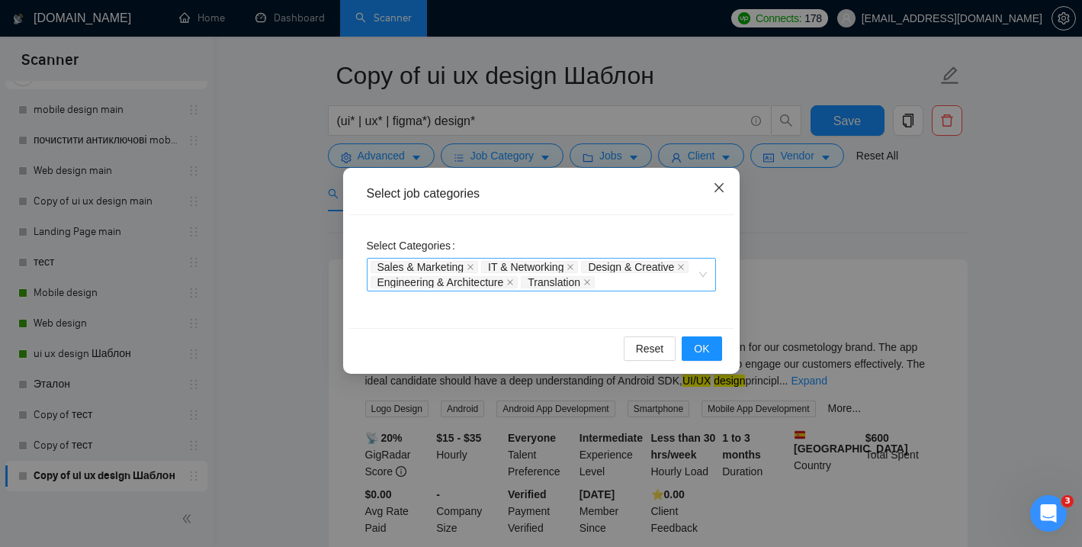
click at [721, 186] on icon "close" at bounding box center [719, 188] width 12 height 12
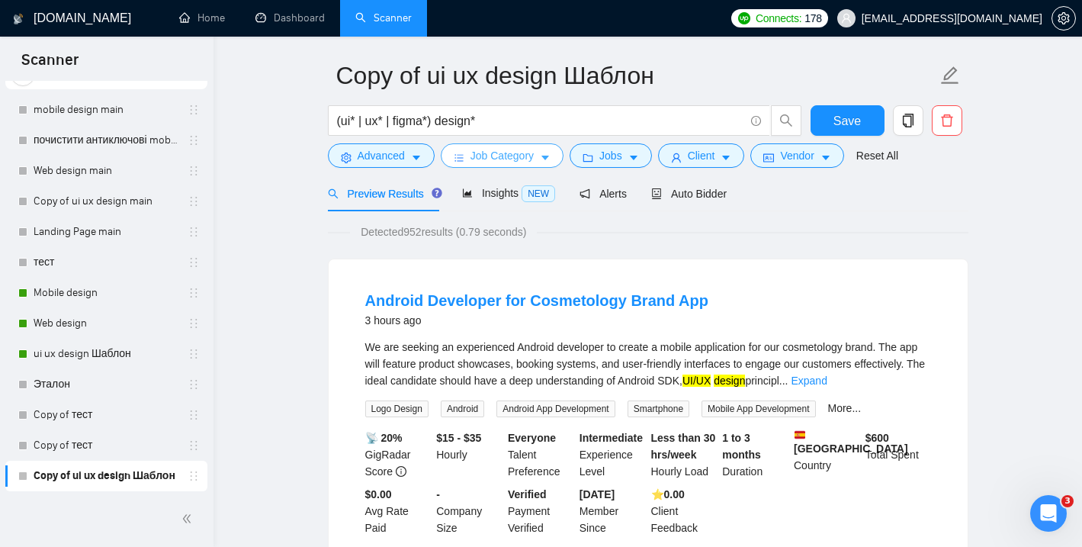
click at [534, 155] on span "Job Category" at bounding box center [502, 155] width 63 height 17
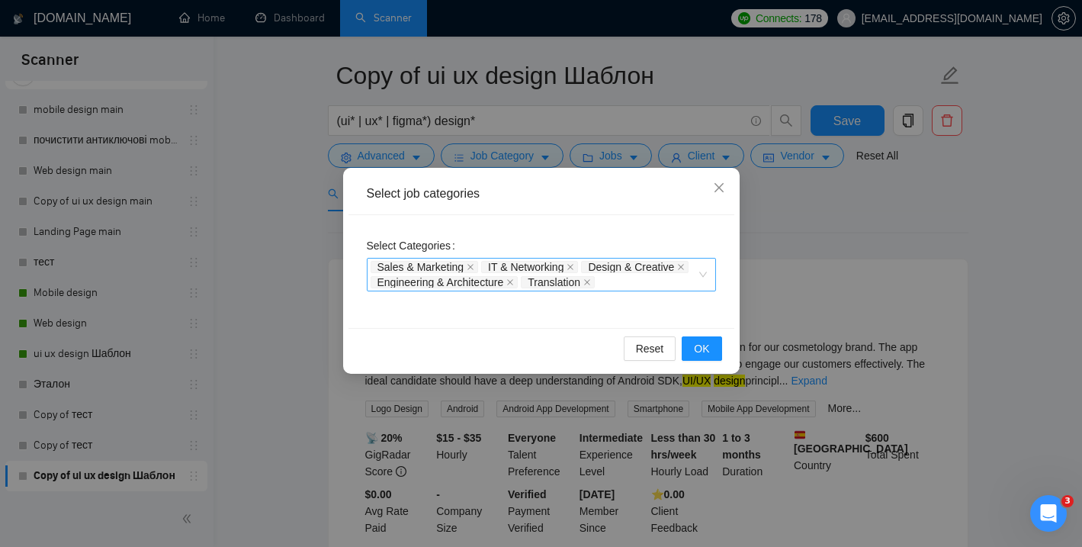
click at [467, 267] on span "Sales & Marketing" at bounding box center [425, 267] width 108 height 12
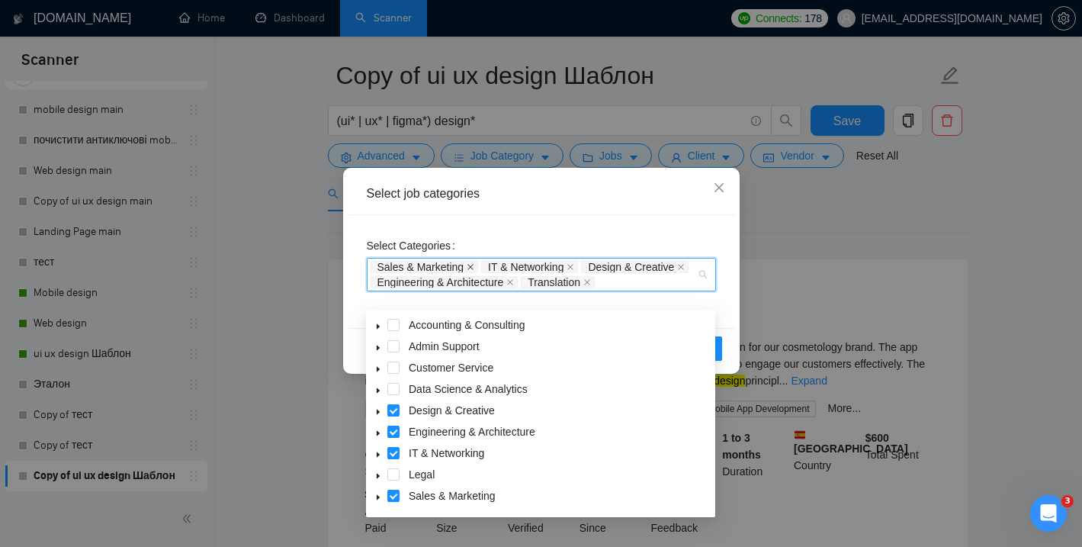
click at [472, 265] on icon "close" at bounding box center [471, 267] width 8 height 8
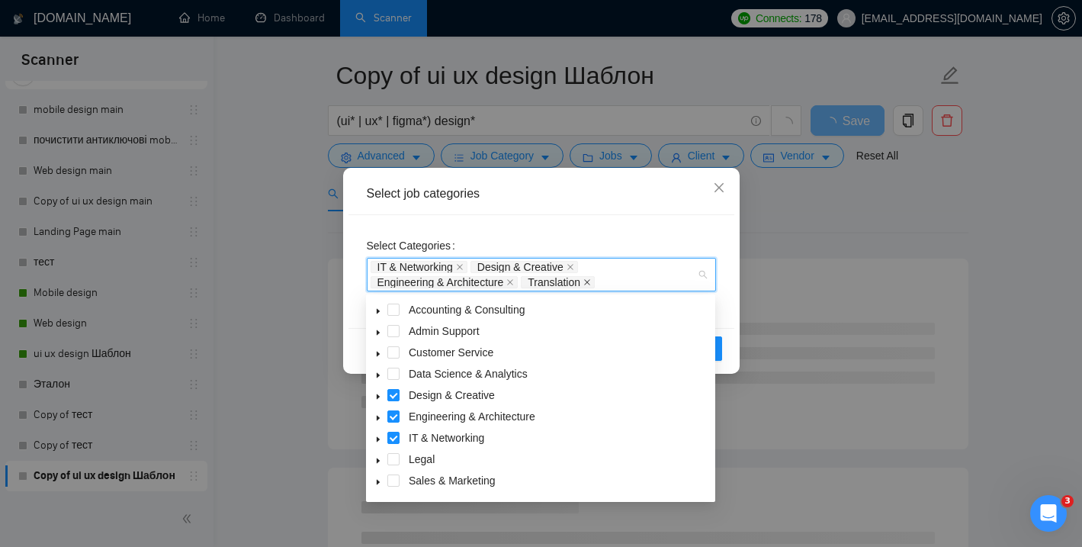
click at [591, 284] on icon "close" at bounding box center [587, 282] width 8 height 8
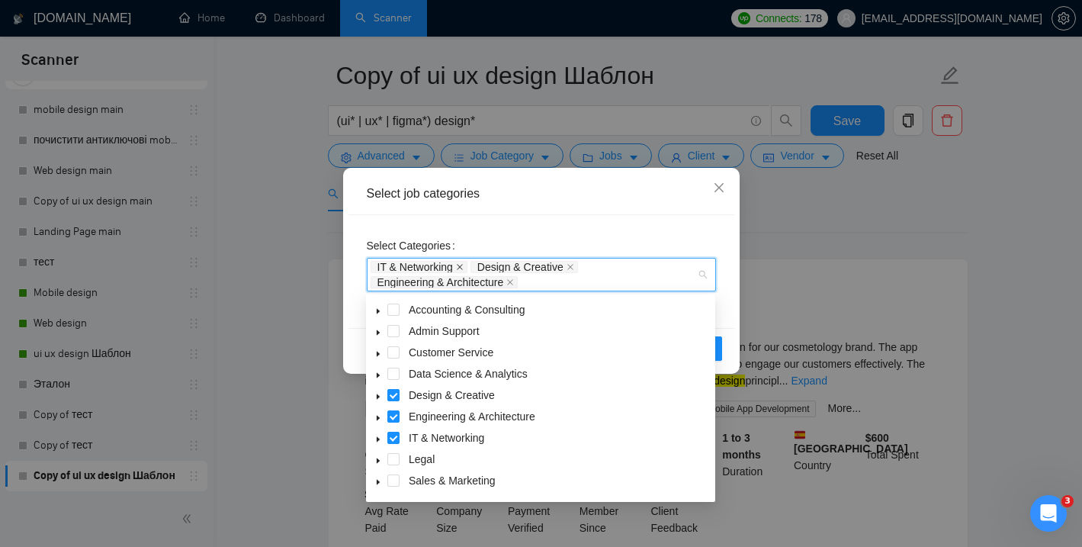
click at [464, 271] on span at bounding box center [460, 267] width 8 height 11
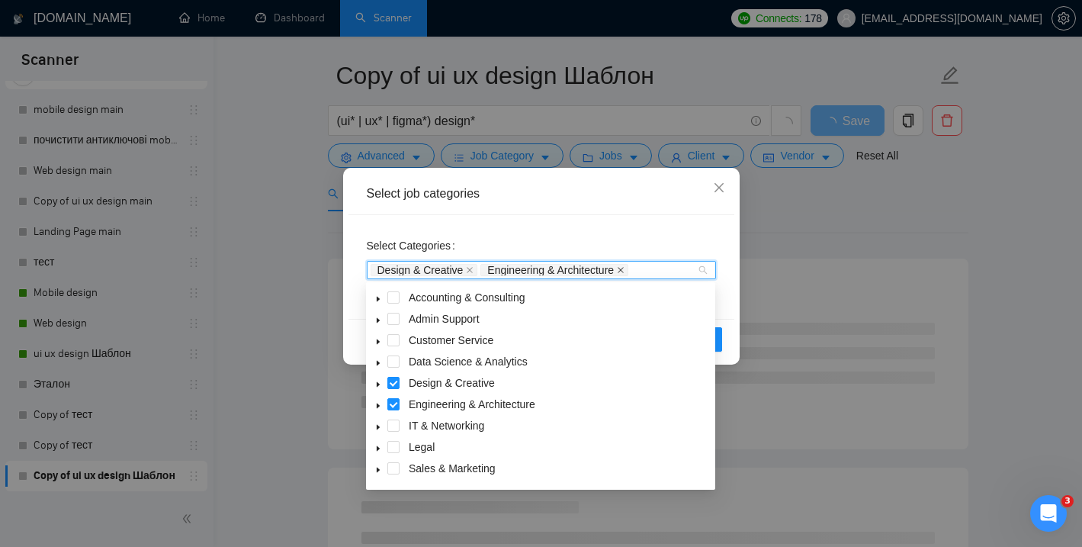
click at [625, 266] on icon "close" at bounding box center [621, 270] width 8 height 8
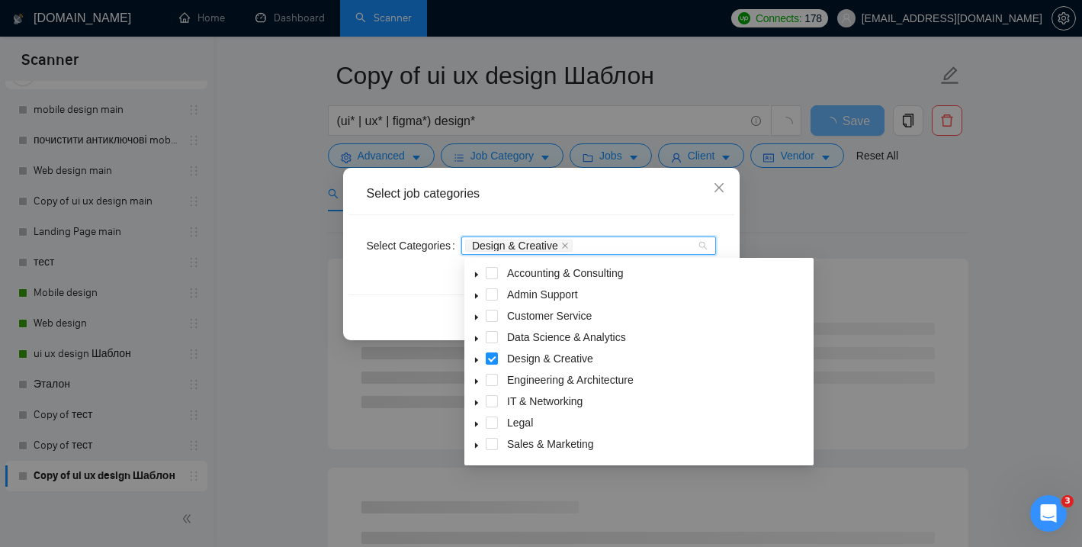
click at [406, 339] on div "Select job categories Select Categories Design & Creative Reset OK" at bounding box center [541, 254] width 397 height 172
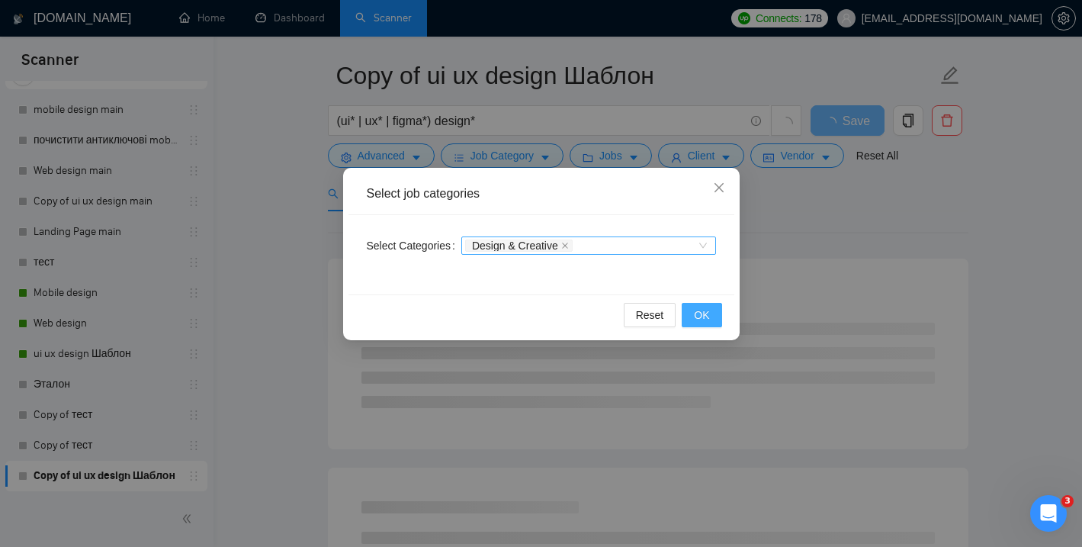
click at [698, 313] on span "OK" at bounding box center [701, 315] width 15 height 17
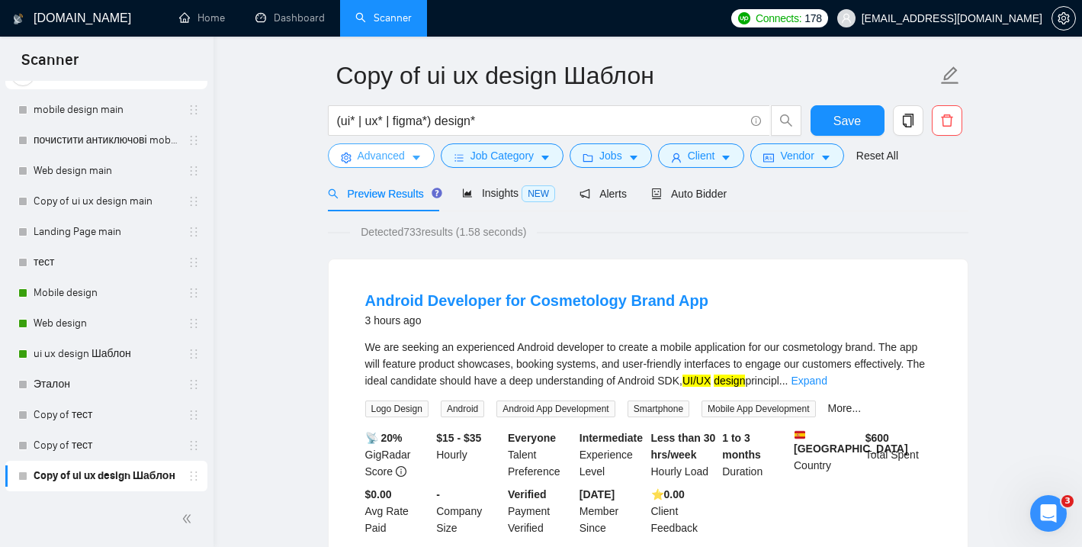
click at [407, 164] on button "Advanced" at bounding box center [381, 155] width 107 height 24
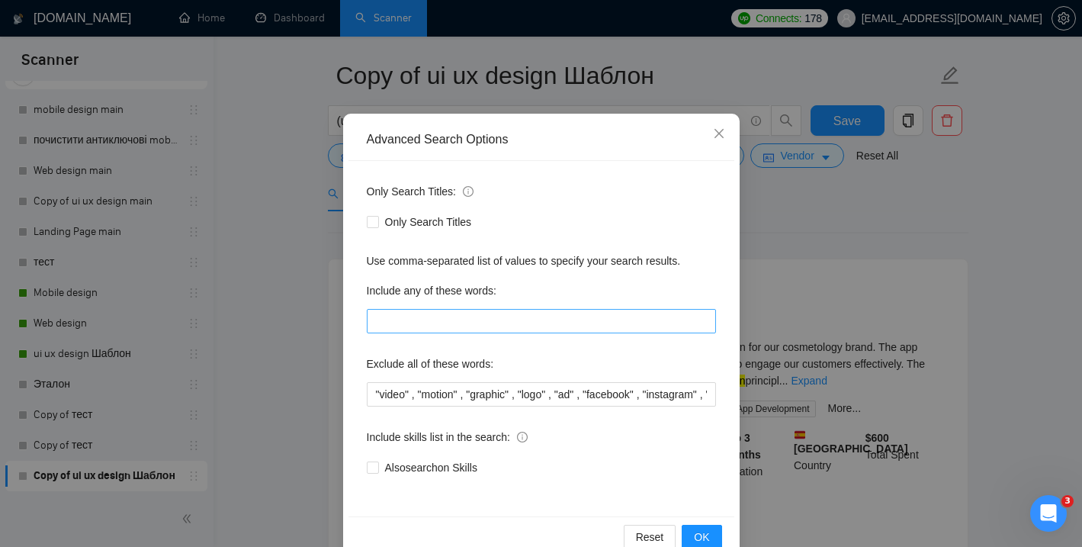
scroll to position [77, 0]
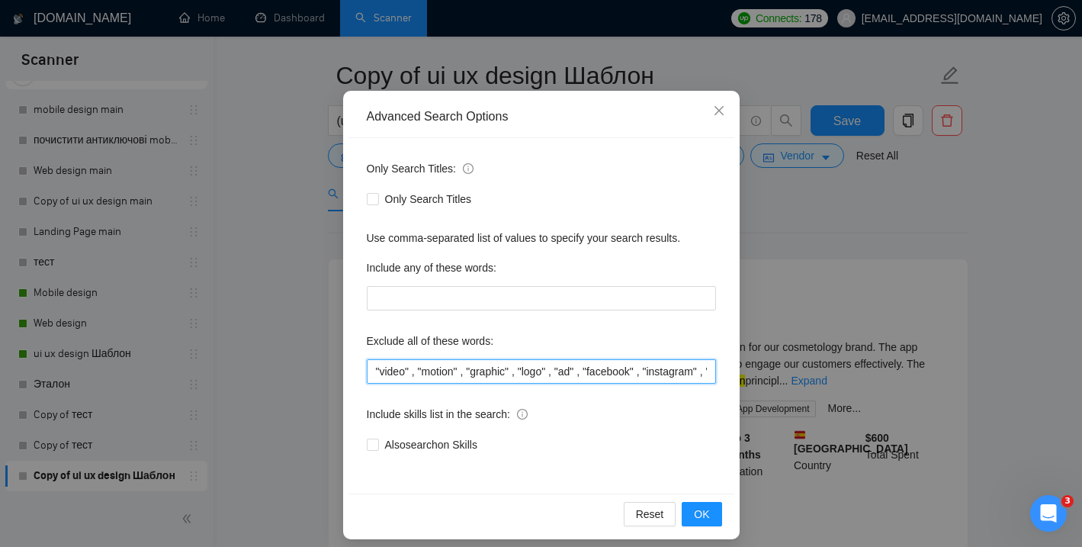
click at [376, 372] on input ""video" , "motion" , "graphic" , "logo" , "ad" , "facebook" , "instagram" , "so…" at bounding box center [541, 371] width 349 height 24
paste input "logo,logos,branding,brand identity,poster,flyer,banner,brochure,print,illustrat…"
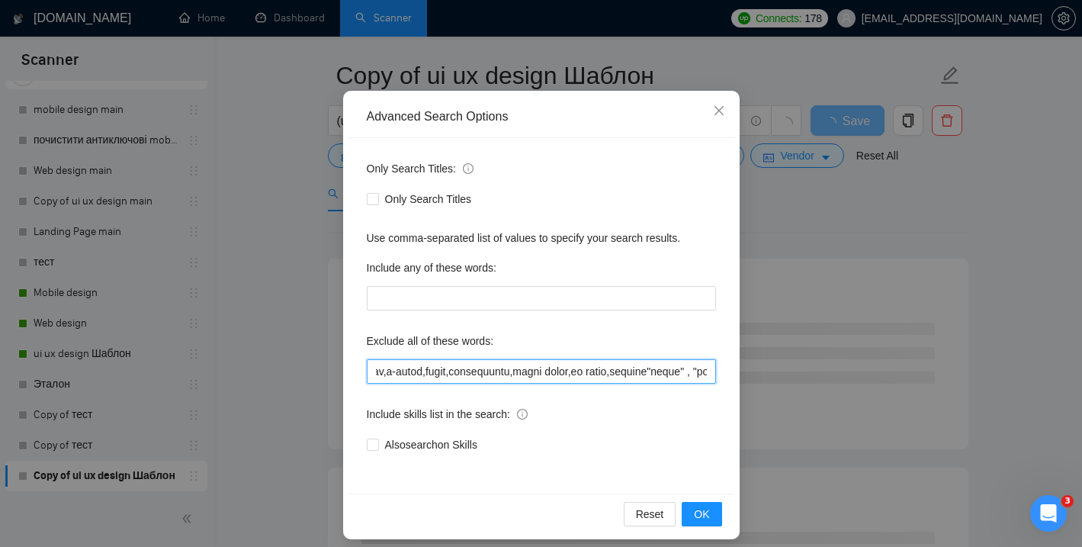
type input "logo,logos,branding,brand identity,poster,flyer,banner,brochure,print,illustrat…"
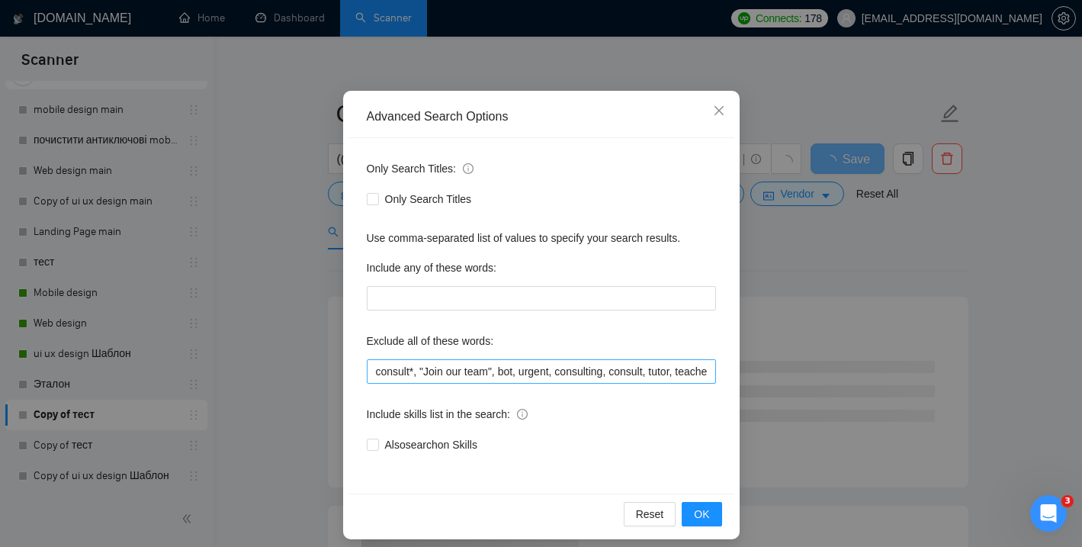
scroll to position [88, 0]
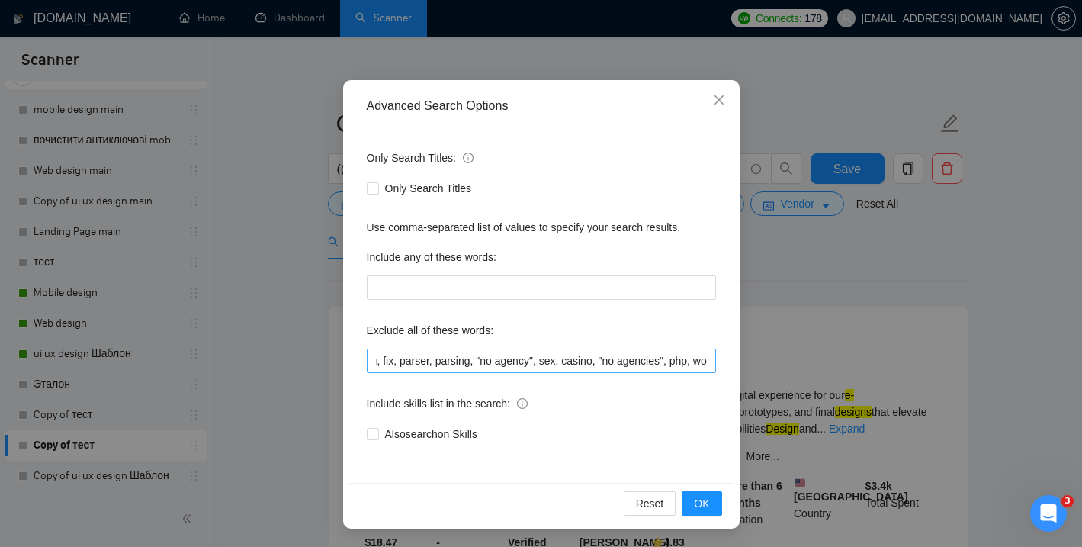
scroll to position [0, 690]
click at [730, 104] on span "Close" at bounding box center [719, 100] width 41 height 41
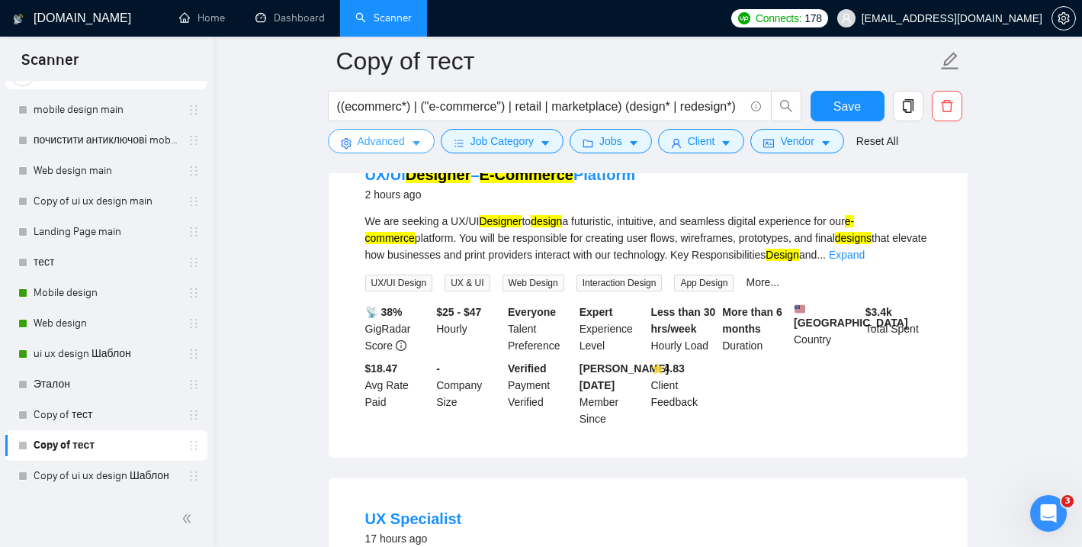
scroll to position [143, 0]
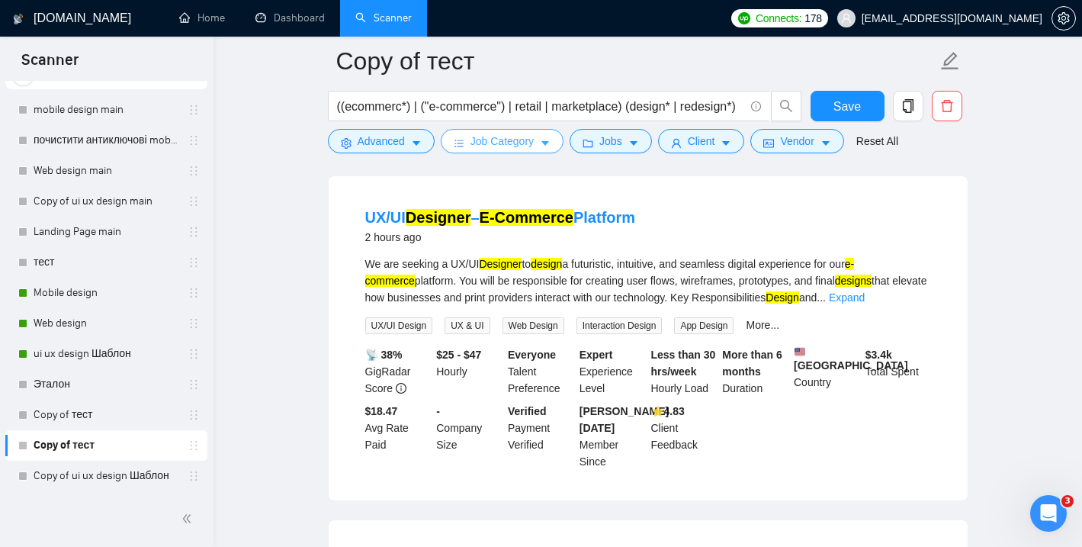
click at [554, 147] on button "Job Category" at bounding box center [502, 141] width 123 height 24
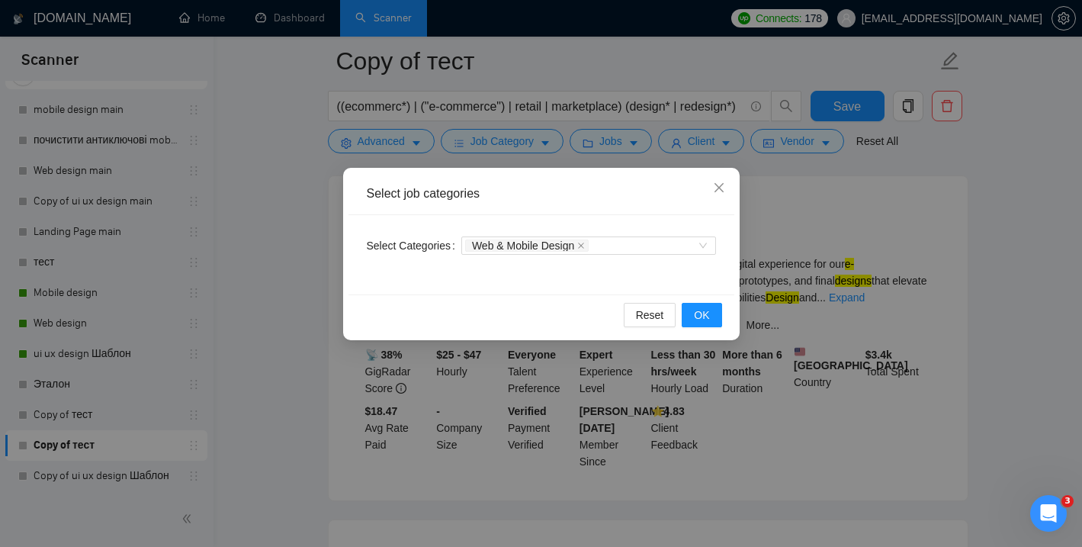
click at [347, 427] on div "Select job categories Select Categories Web & Mobile Design Reset OK" at bounding box center [541, 273] width 1082 height 547
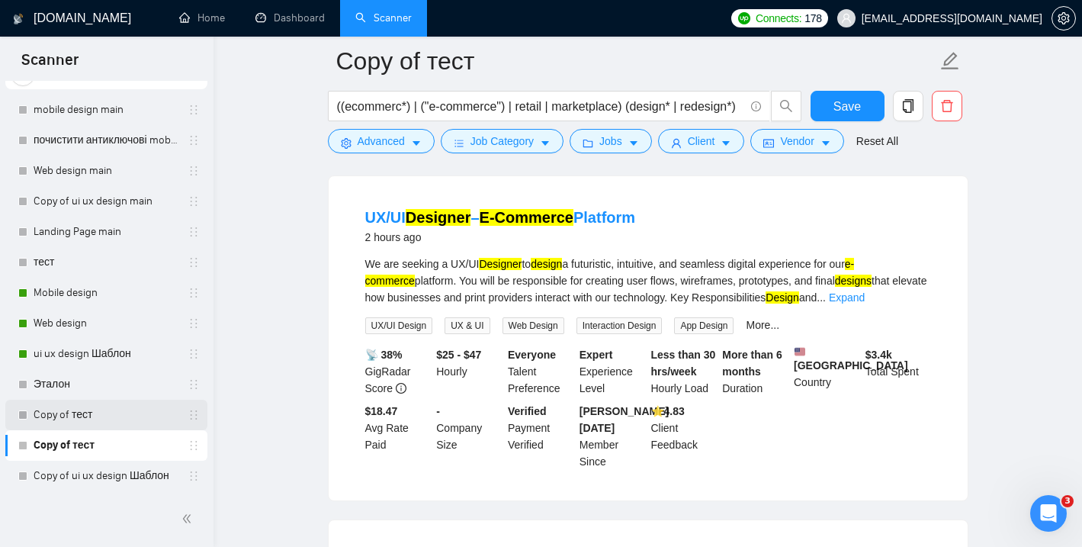
click at [104, 411] on link "Copy of тест" at bounding box center [106, 415] width 145 height 31
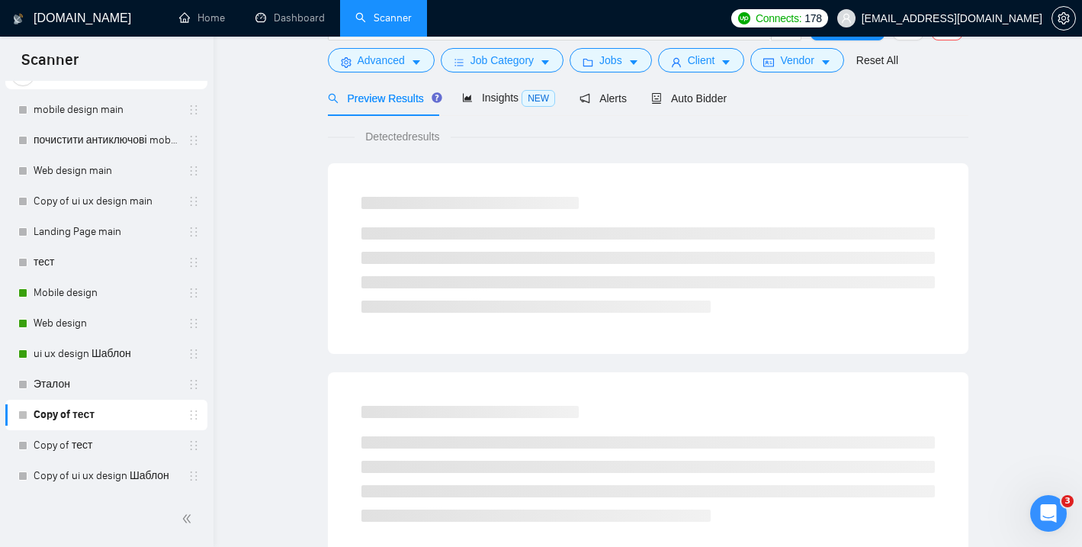
scroll to position [10, 0]
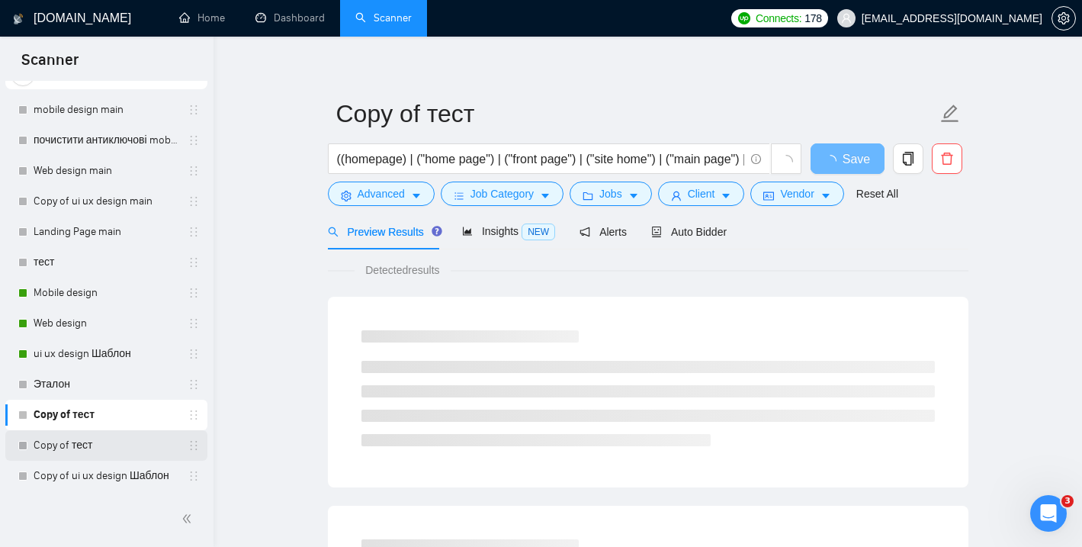
click at [89, 447] on link "Copy of тест" at bounding box center [106, 445] width 145 height 31
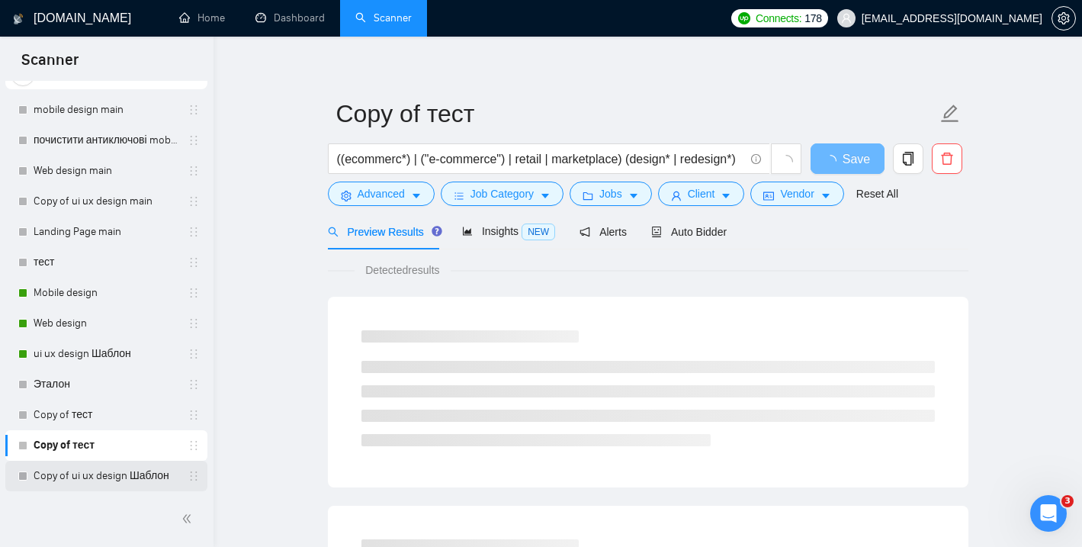
click at [103, 483] on link "Copy of ui ux design Шаблон" at bounding box center [106, 476] width 145 height 31
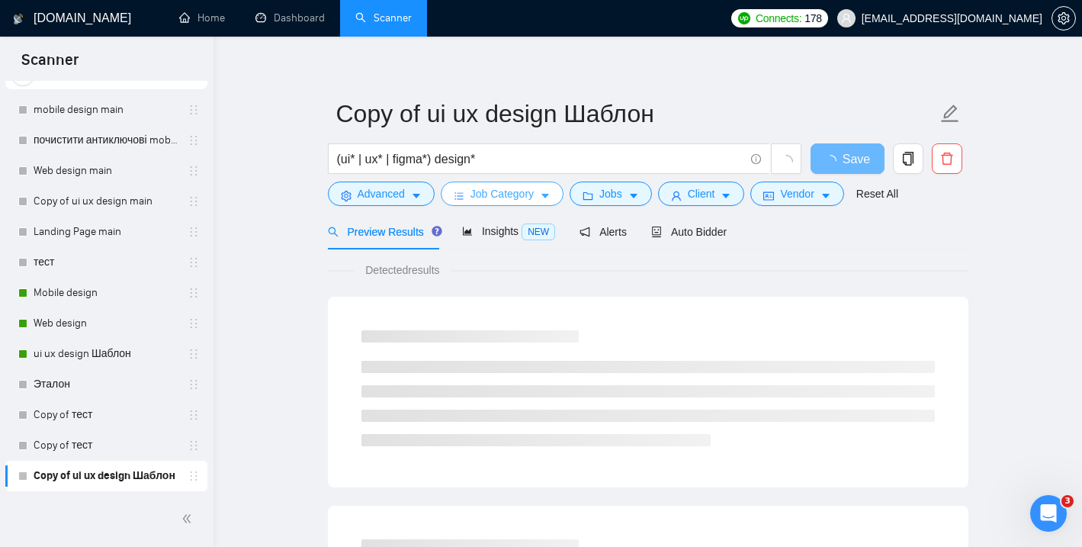
click at [549, 194] on icon "caret-down" at bounding box center [545, 196] width 8 height 5
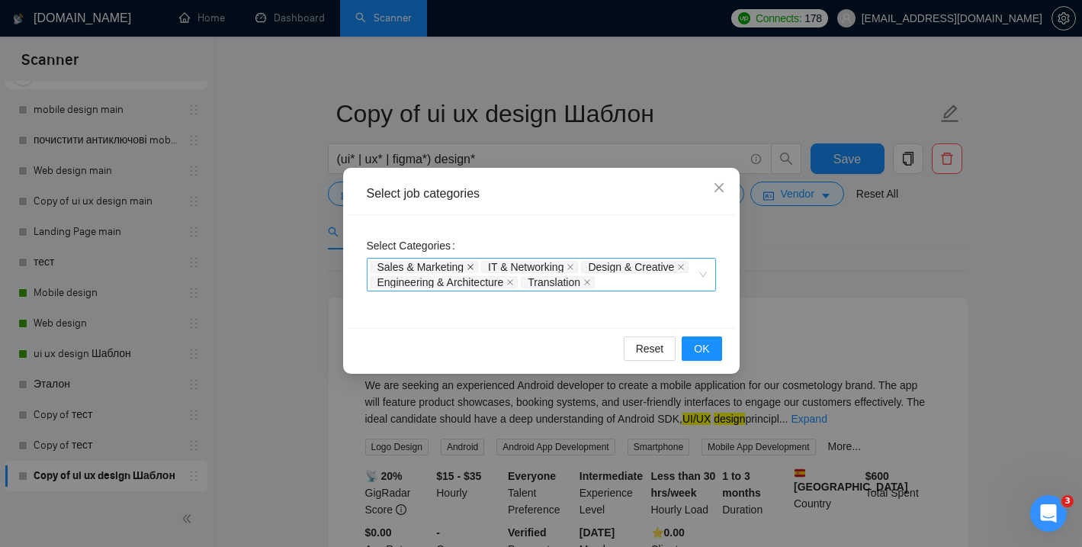
click at [473, 267] on icon "close" at bounding box center [470, 267] width 6 height 6
click at [463, 265] on icon "close" at bounding box center [460, 267] width 6 height 6
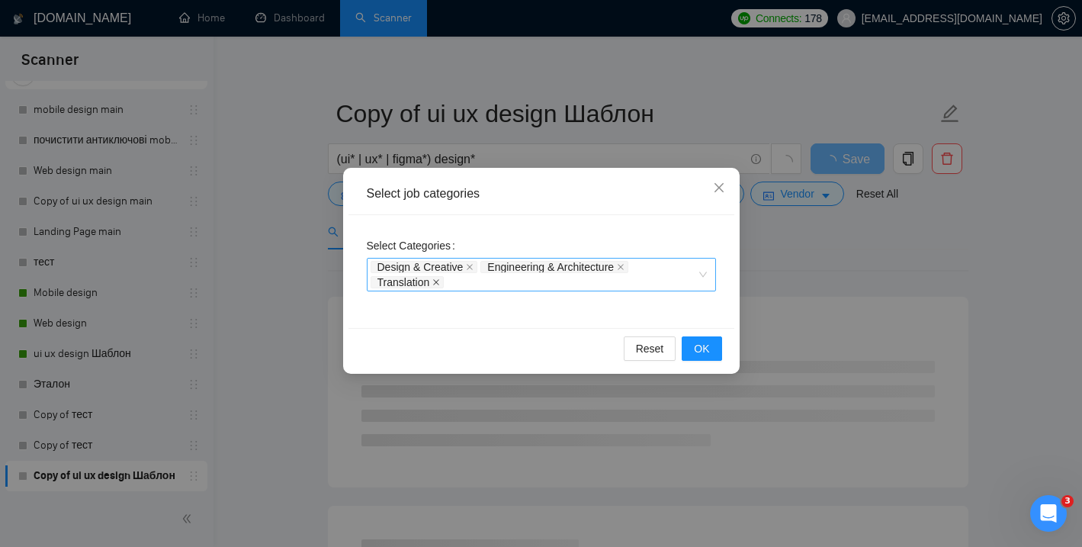
click at [439, 284] on icon "close" at bounding box center [436, 282] width 8 height 8
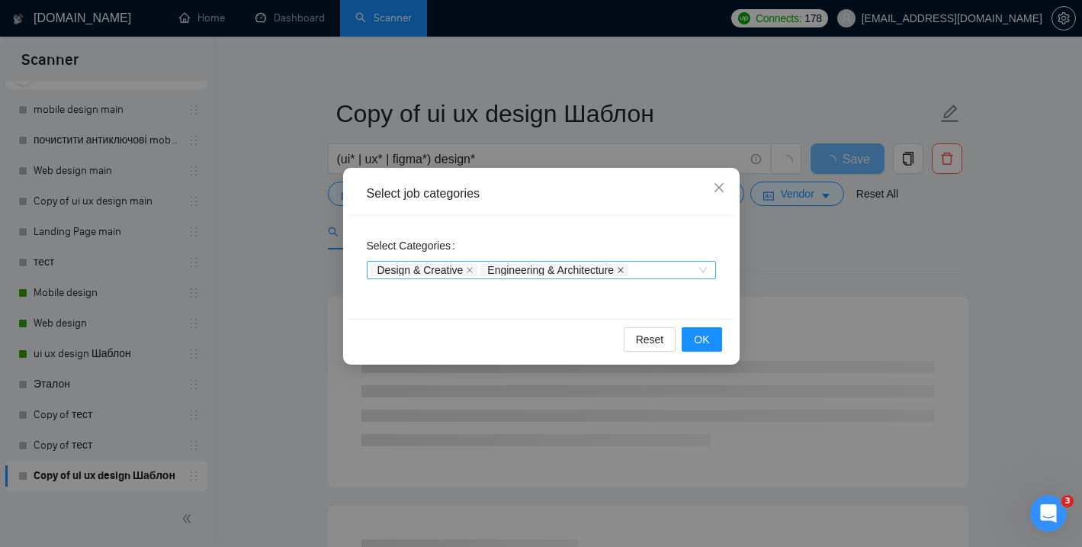
click at [625, 268] on icon "close" at bounding box center [621, 270] width 8 height 8
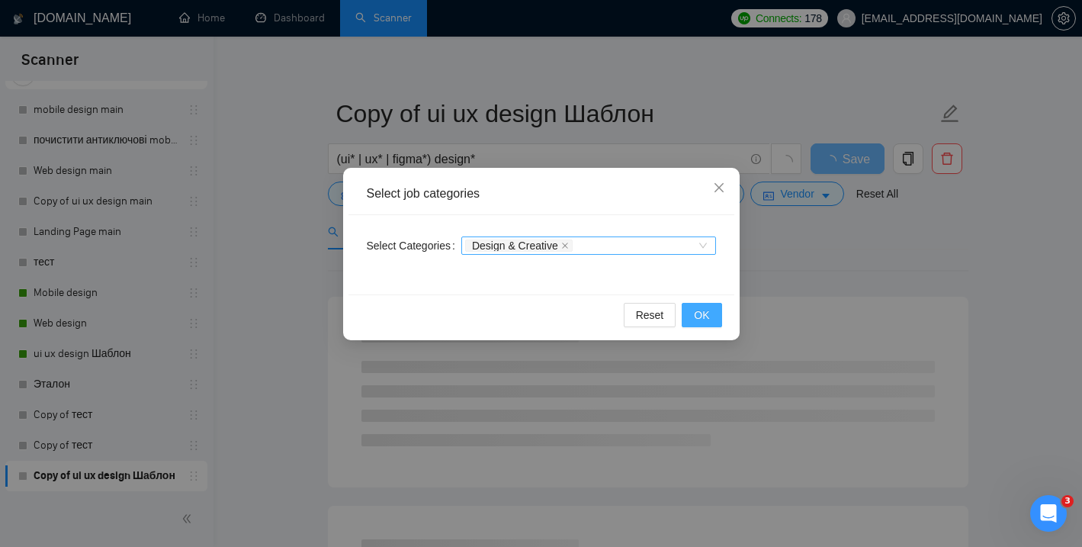
click at [705, 316] on span "OK" at bounding box center [701, 315] width 15 height 17
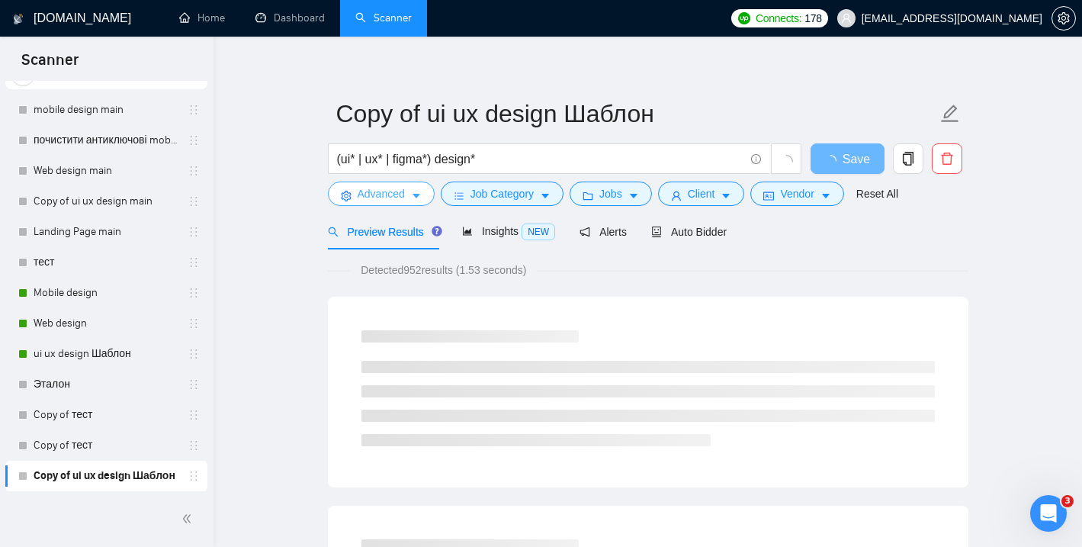
click at [405, 193] on span "Advanced" at bounding box center [381, 193] width 47 height 17
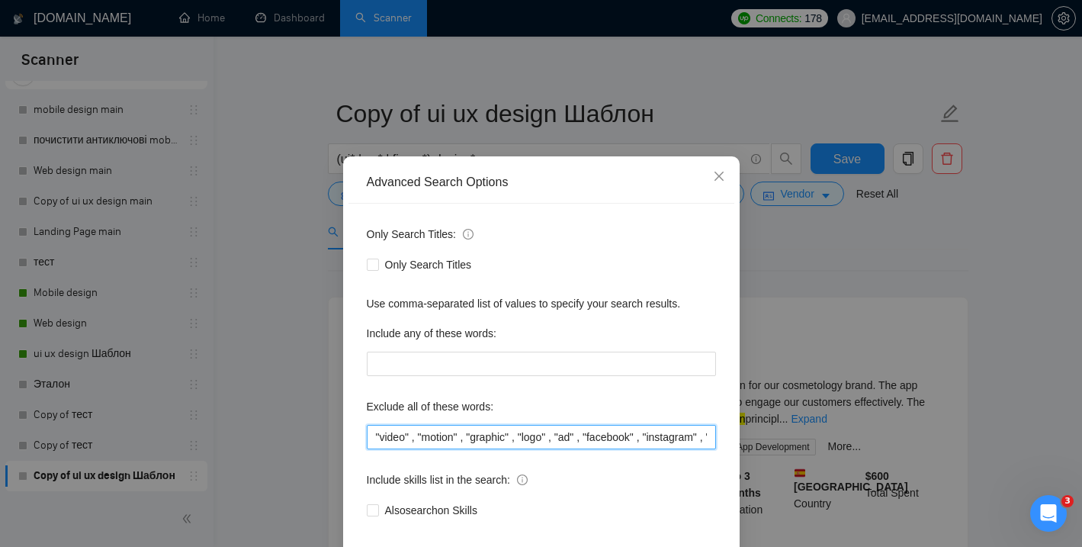
click at [375, 448] on input ""video" , "motion" , "graphic" , "logo" , "ad" , "facebook" , "instagram" , "so…" at bounding box center [541, 437] width 349 height 24
paste input "logo,logos,branding,brand identity,poster,flyer,banner,brochure,print,illustrat…"
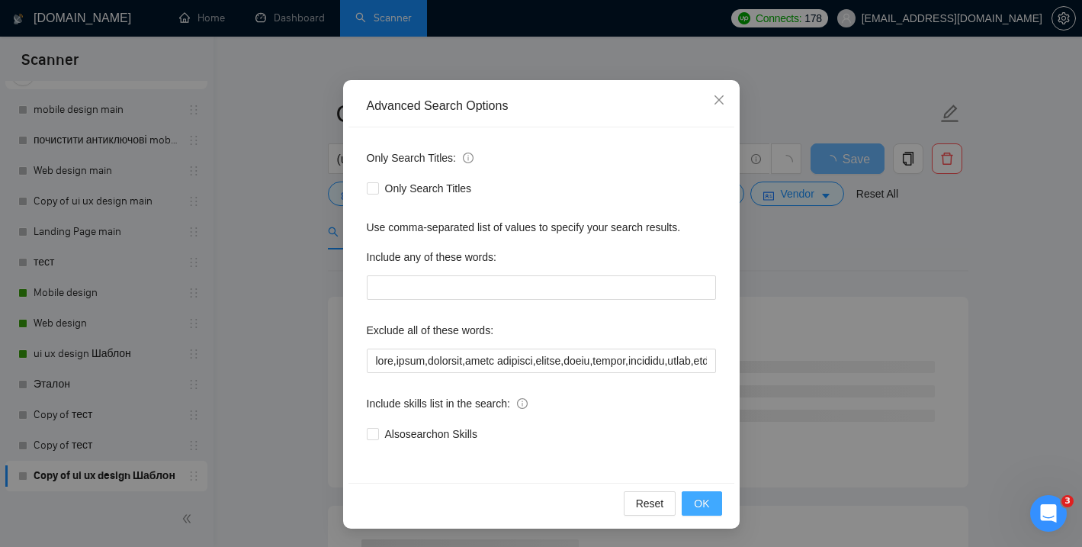
click at [702, 500] on span "OK" at bounding box center [701, 503] width 15 height 17
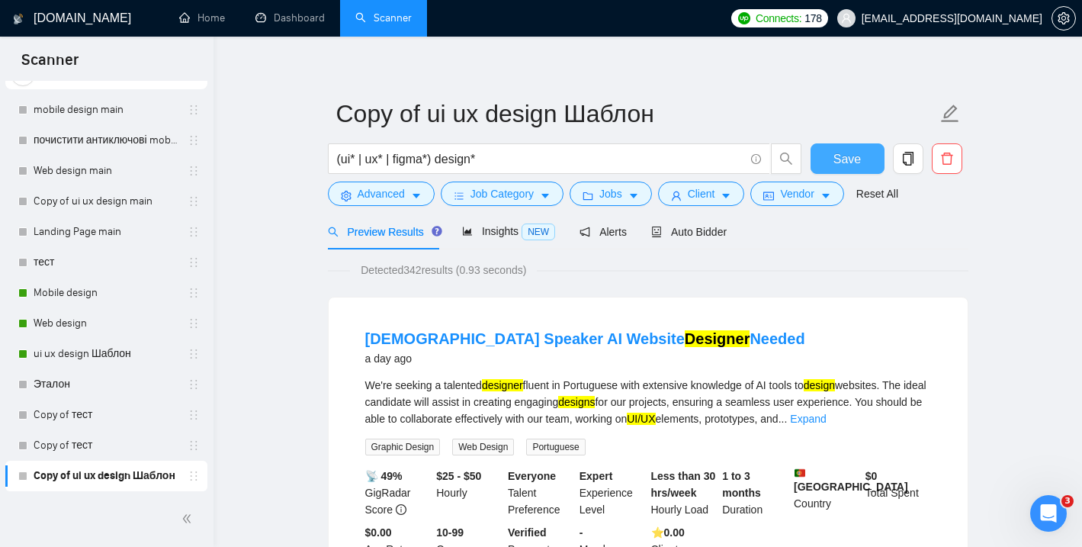
click at [838, 159] on span "Save" at bounding box center [847, 158] width 27 height 19
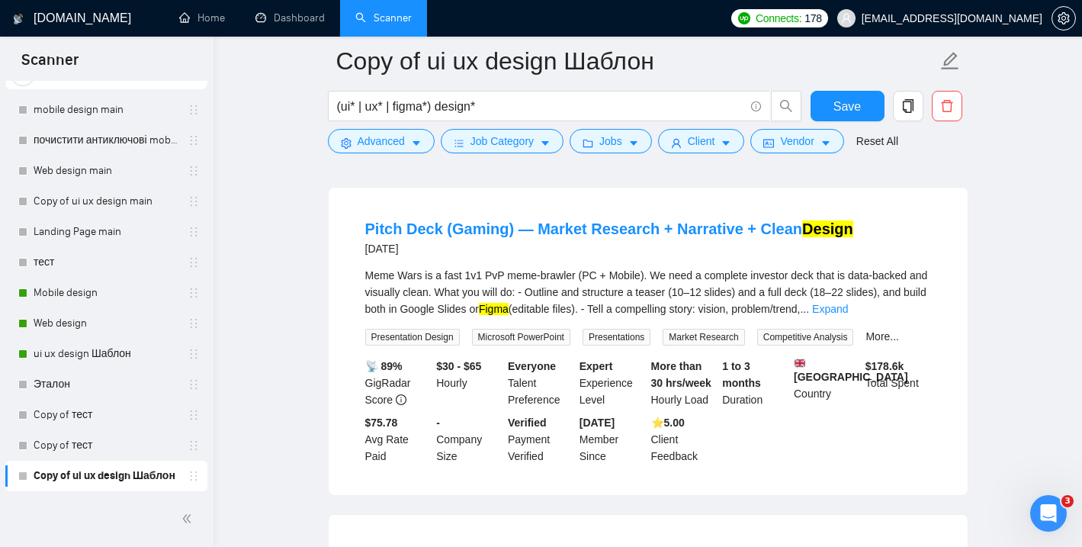
scroll to position [776, 0]
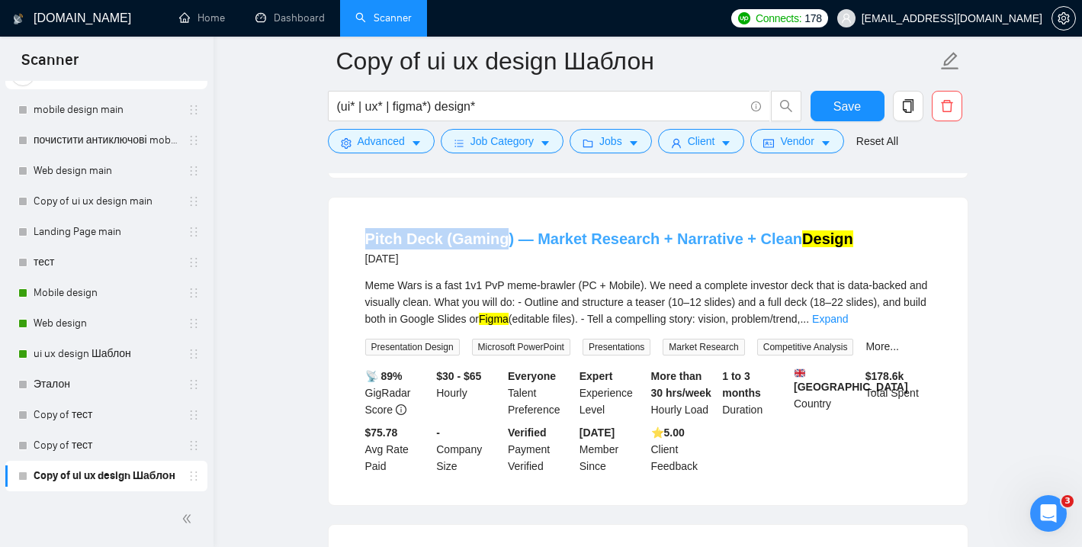
drag, startPoint x: 337, startPoint y: 230, endPoint x: 503, endPoint y: 241, distance: 166.6
click at [503, 241] on div "Pitch Deck (Gaming) — Market Research + Narrative + Clean Design 5 days ago Mem…" at bounding box center [648, 351] width 639 height 307
copy link "Pitch Deck (Gaming"
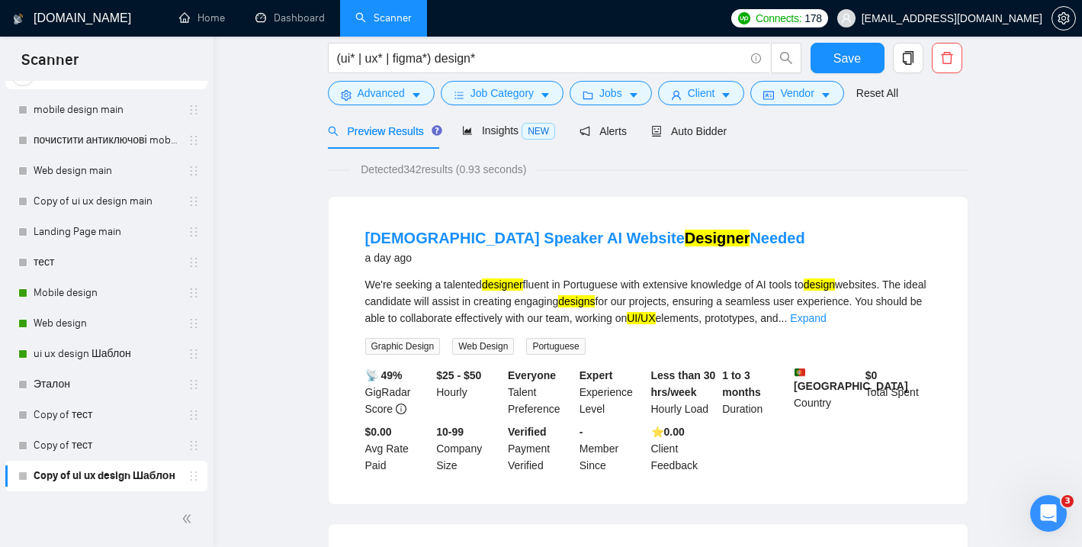
scroll to position [0, 0]
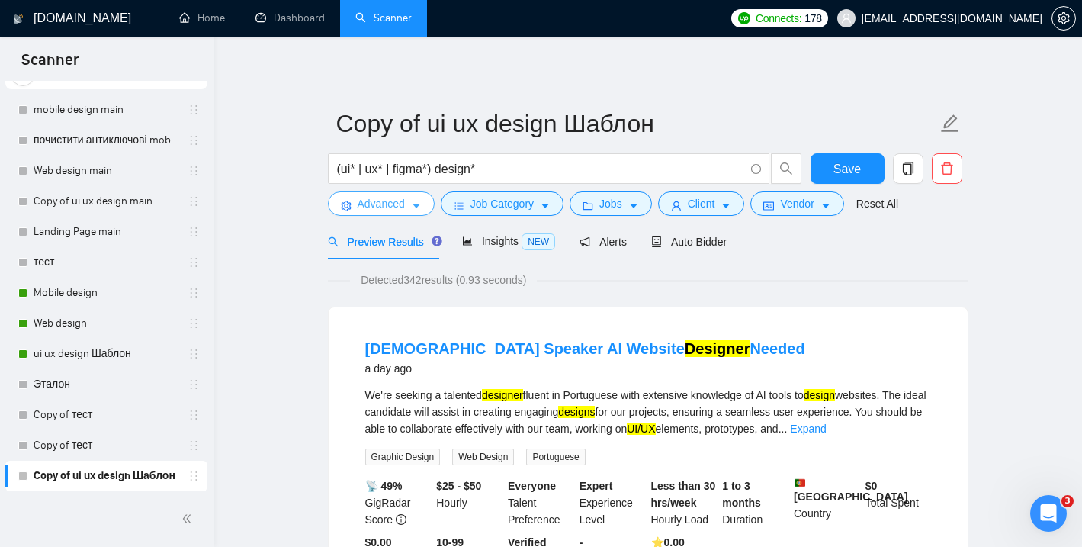
click at [421, 204] on icon "caret-down" at bounding box center [416, 206] width 11 height 11
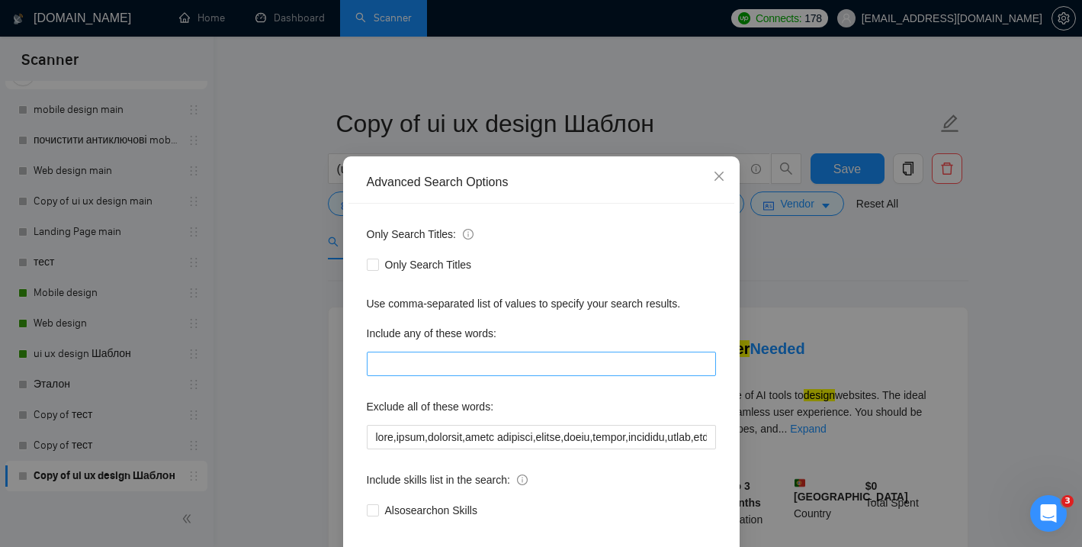
scroll to position [44, 0]
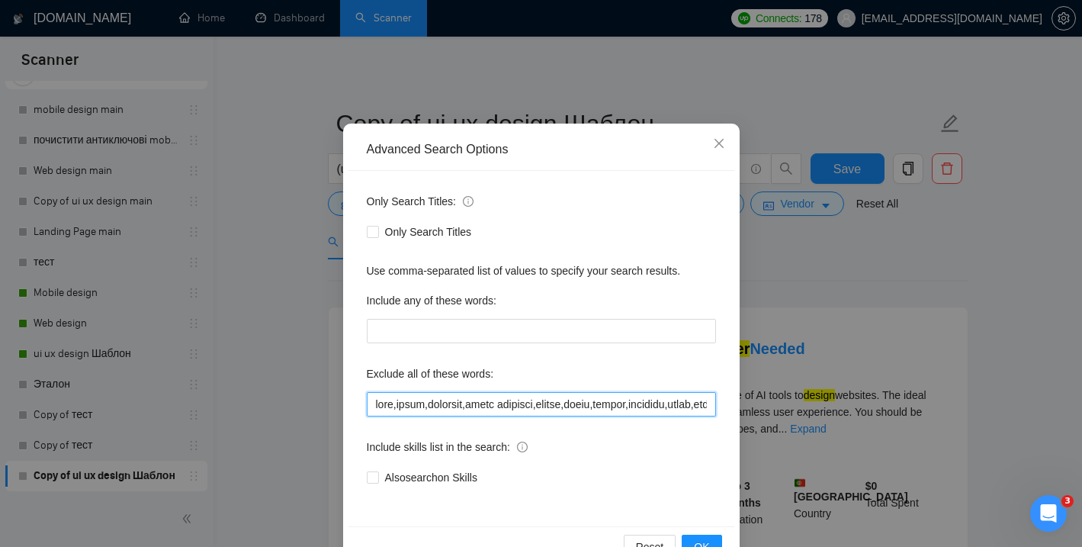
click at [378, 403] on input "text" at bounding box center [541, 404] width 349 height 24
paste input "Pitch Deck (Gaming"
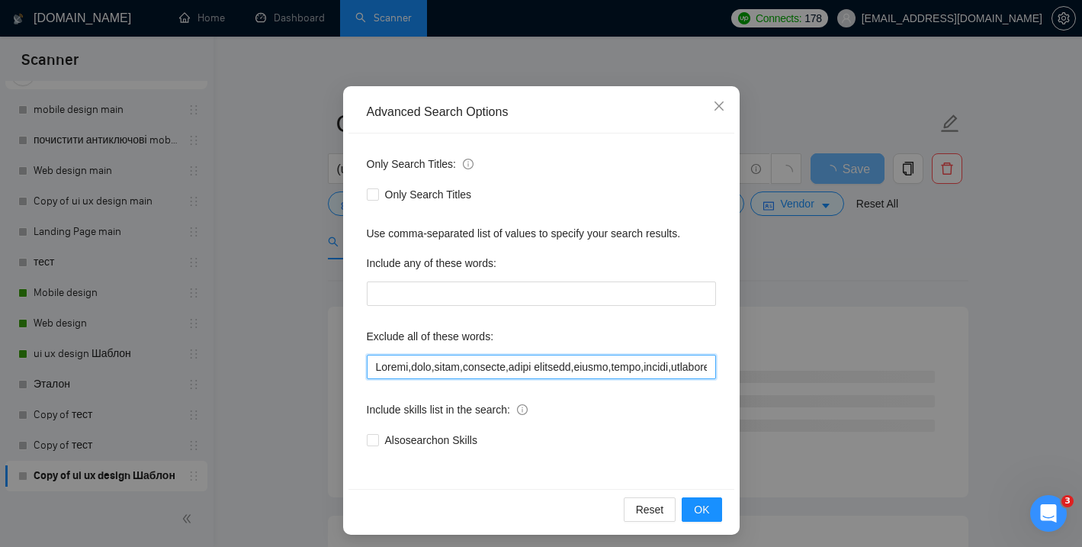
scroll to position [88, 0]
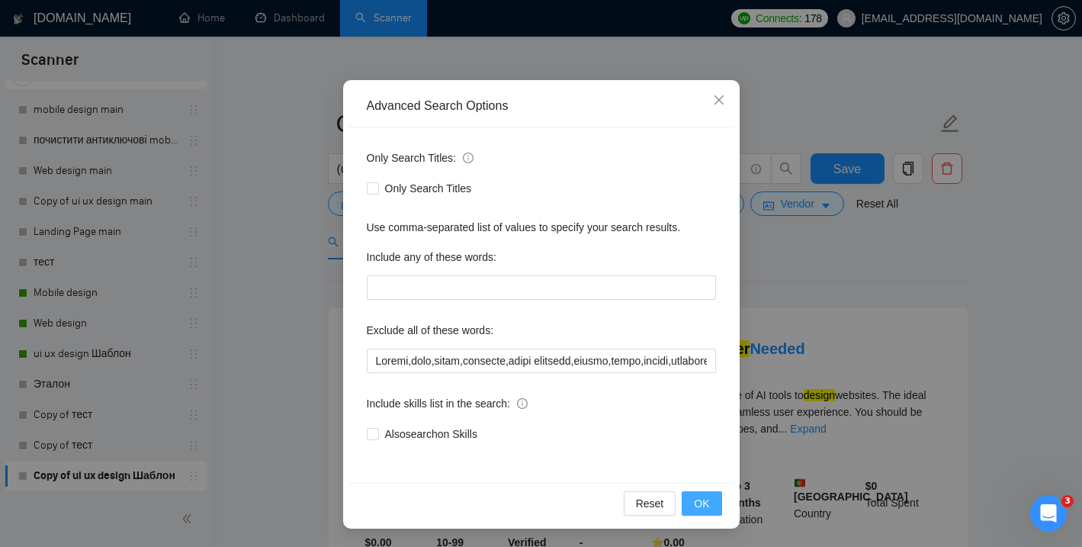
click at [700, 502] on span "OK" at bounding box center [701, 503] width 15 height 17
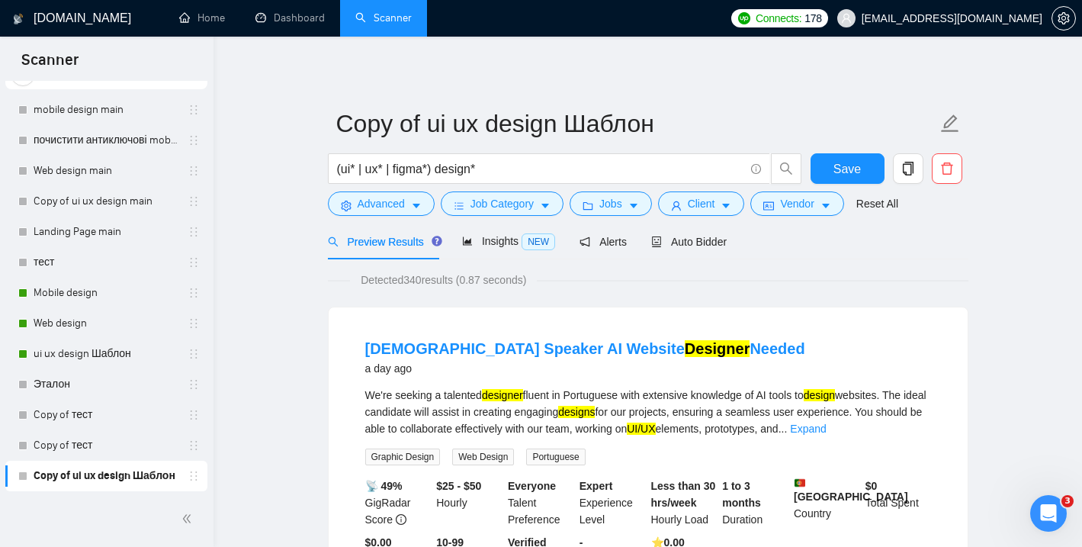
scroll to position [11, 0]
click at [846, 164] on span "Save" at bounding box center [847, 168] width 27 height 19
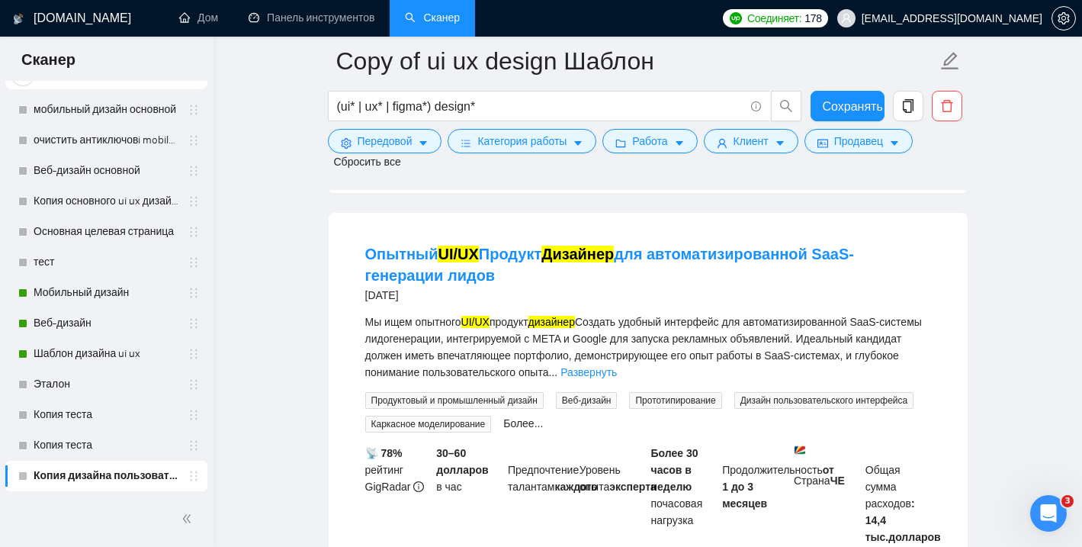
scroll to position [3760, 0]
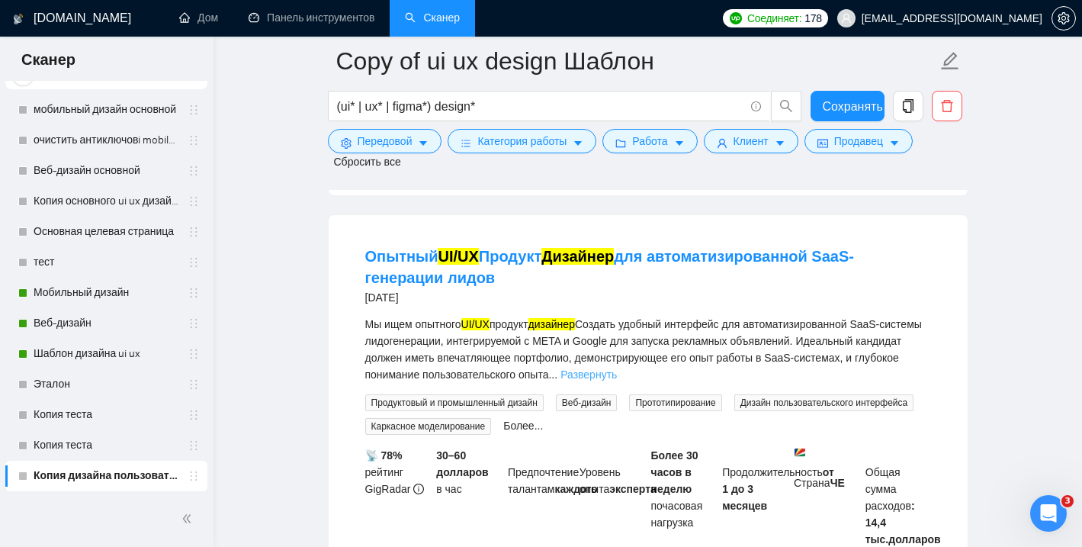
click at [617, 368] on font "Развернуть" at bounding box center [589, 374] width 56 height 12
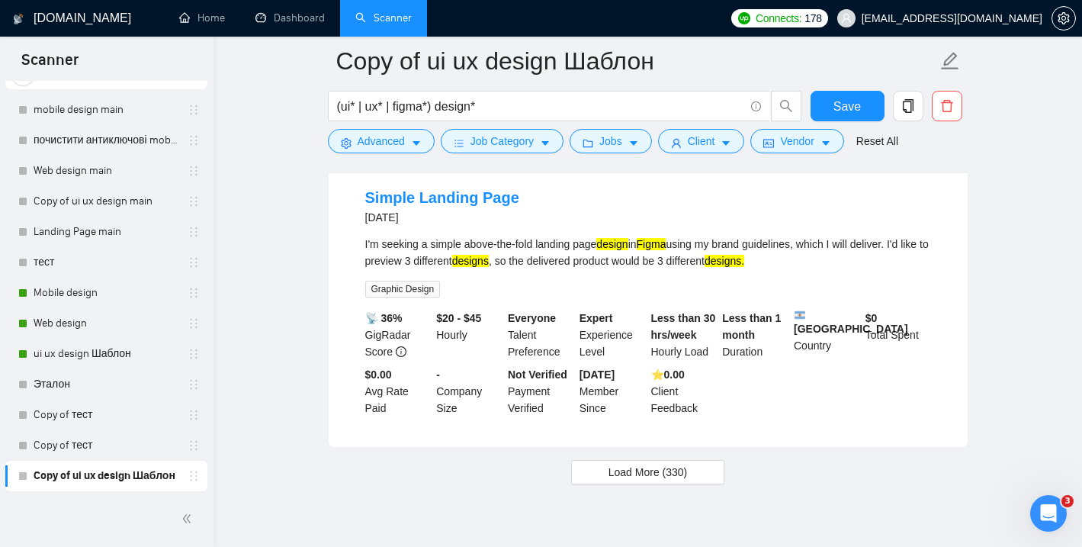
scroll to position [3139, 0]
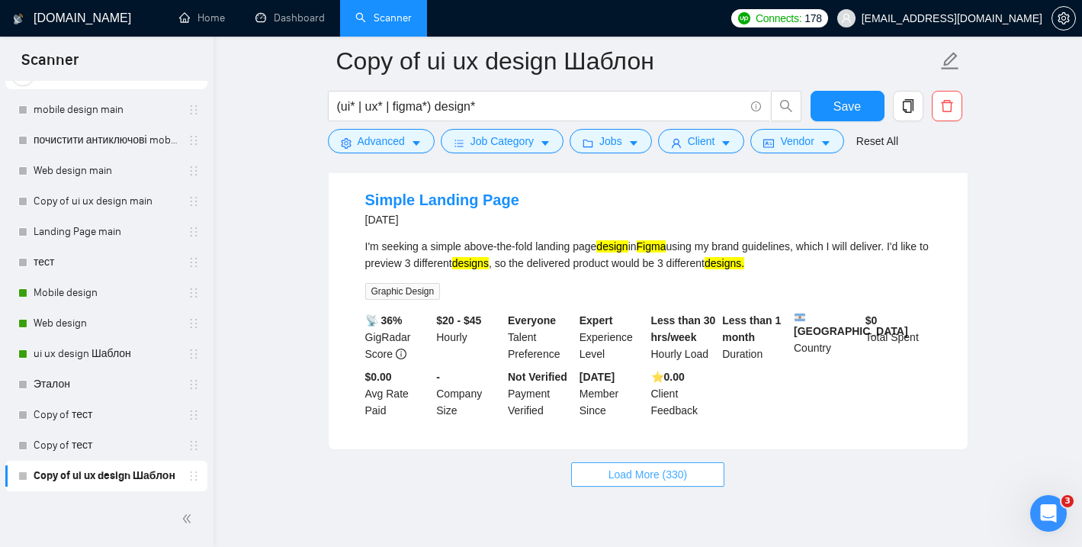
click at [642, 483] on span "Load More (330)" at bounding box center [648, 474] width 79 height 17
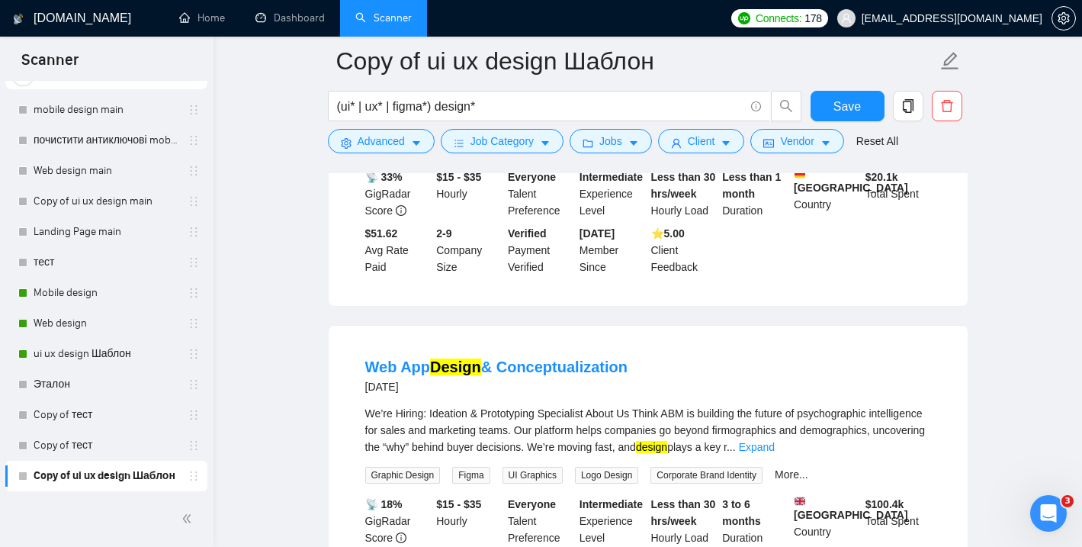
scroll to position [2216, 0]
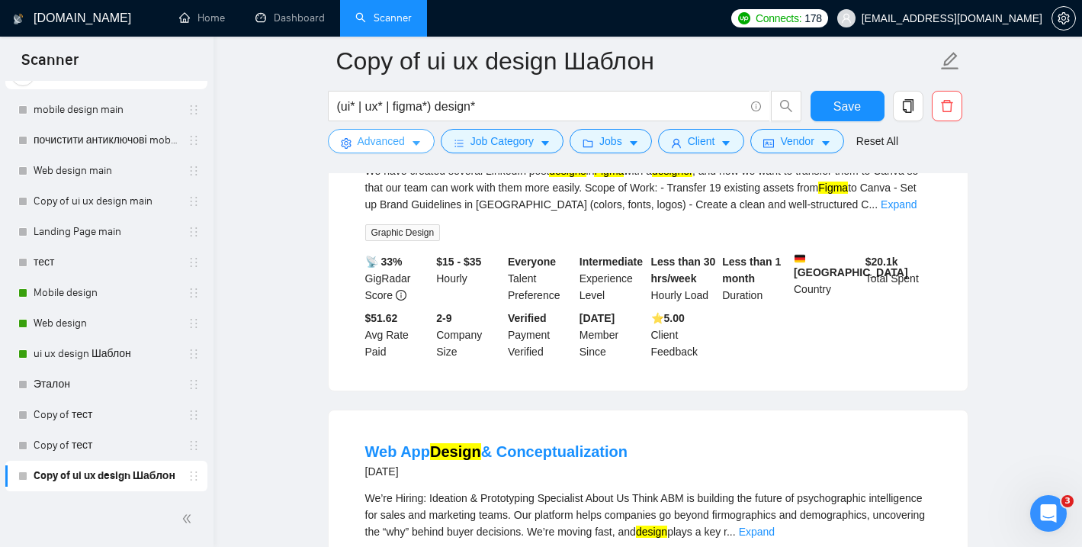
click at [419, 144] on icon "caret-down" at bounding box center [416, 143] width 11 height 11
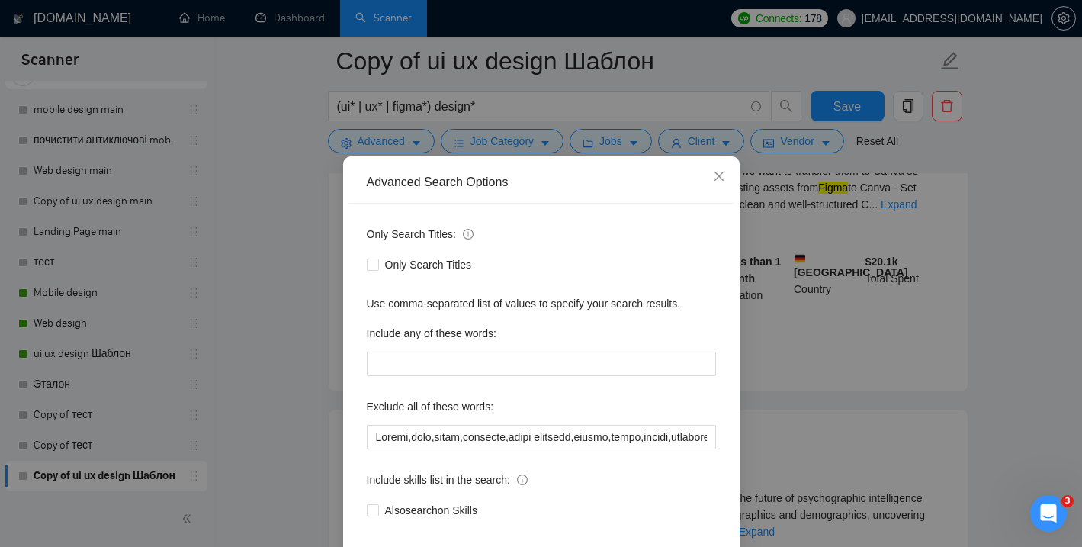
scroll to position [50, 0]
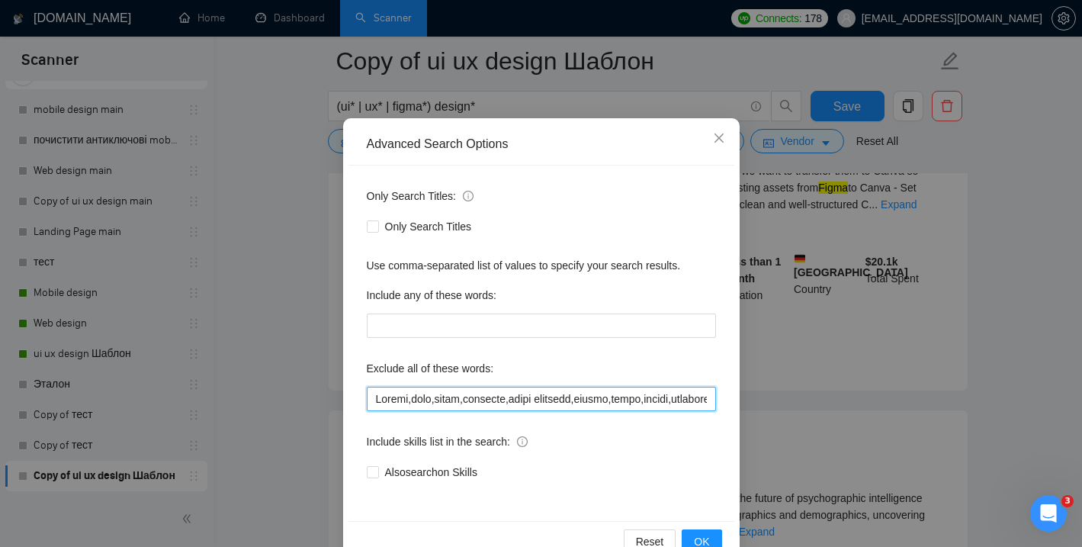
click at [413, 400] on input "text" at bounding box center [541, 399] width 349 height 24
click at [422, 402] on input "text" at bounding box center [541, 399] width 349 height 24
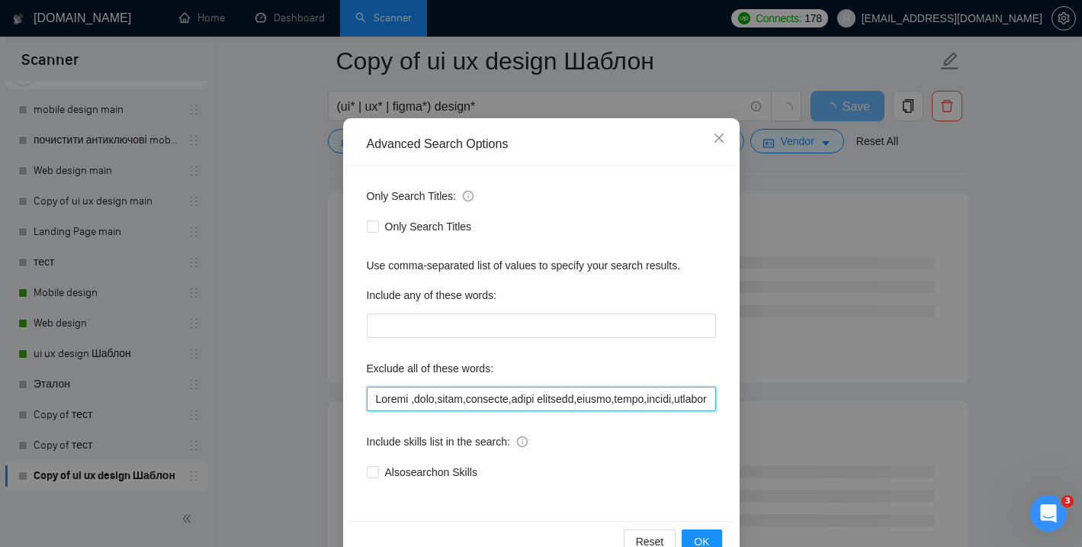
click at [376, 397] on input "text" at bounding box center [541, 399] width 349 height 24
click at [479, 404] on input "text" at bounding box center [541, 399] width 349 height 24
type input "game , Gaming ,logo , logos , branding ," brand identity" , poster , flyer , ba…"
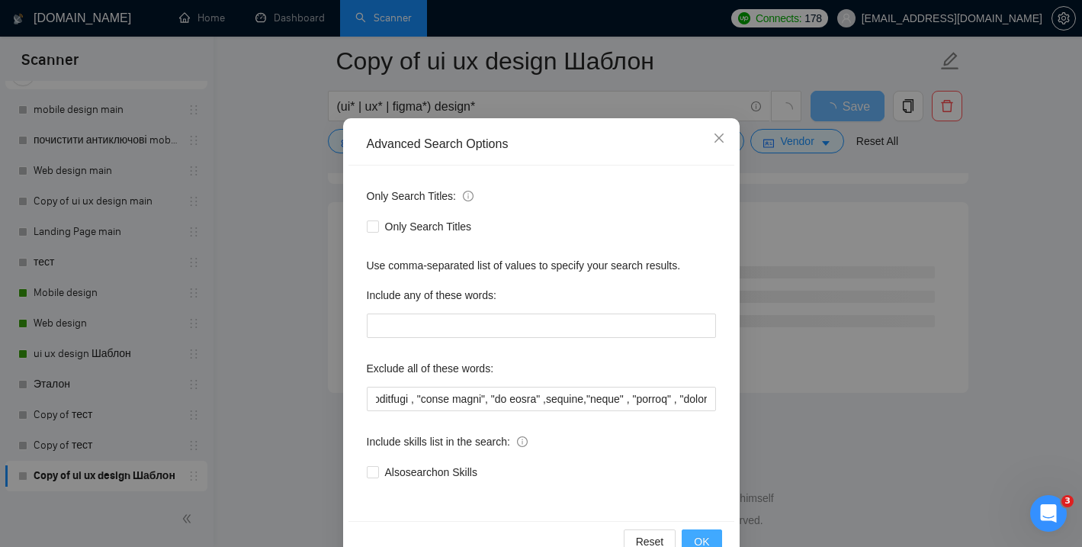
scroll to position [0, 0]
click at [709, 533] on button "OK" at bounding box center [702, 541] width 40 height 24
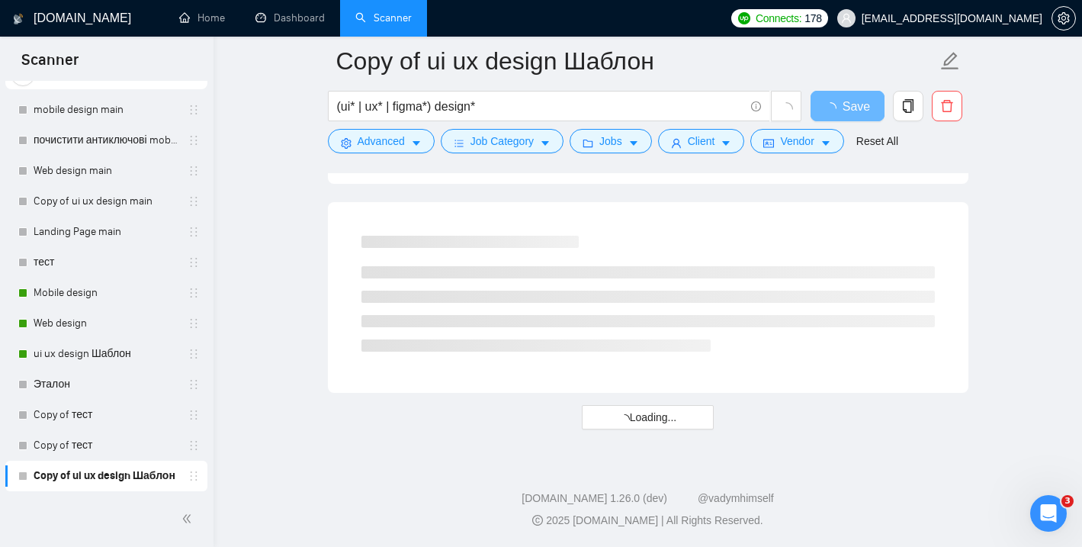
scroll to position [11, 0]
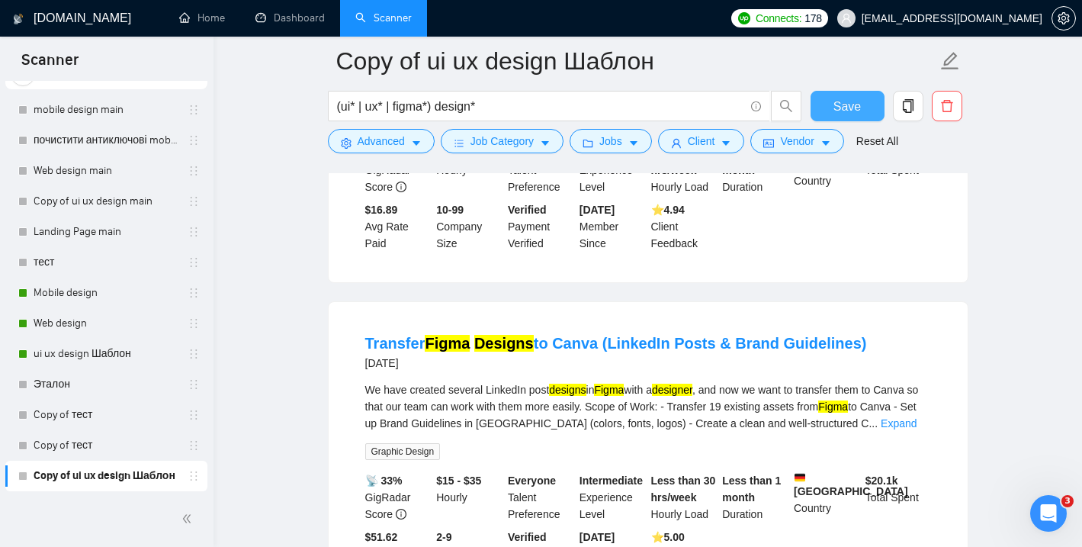
click at [821, 112] on button "Save" at bounding box center [848, 106] width 74 height 31
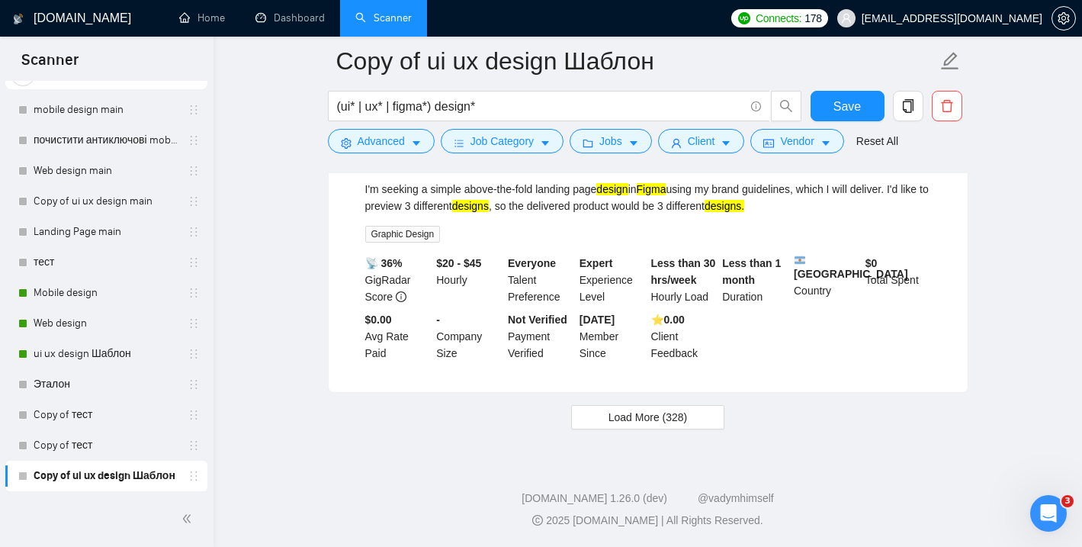
scroll to position [3194, 0]
click at [613, 419] on span "Load More (328)" at bounding box center [648, 417] width 79 height 17
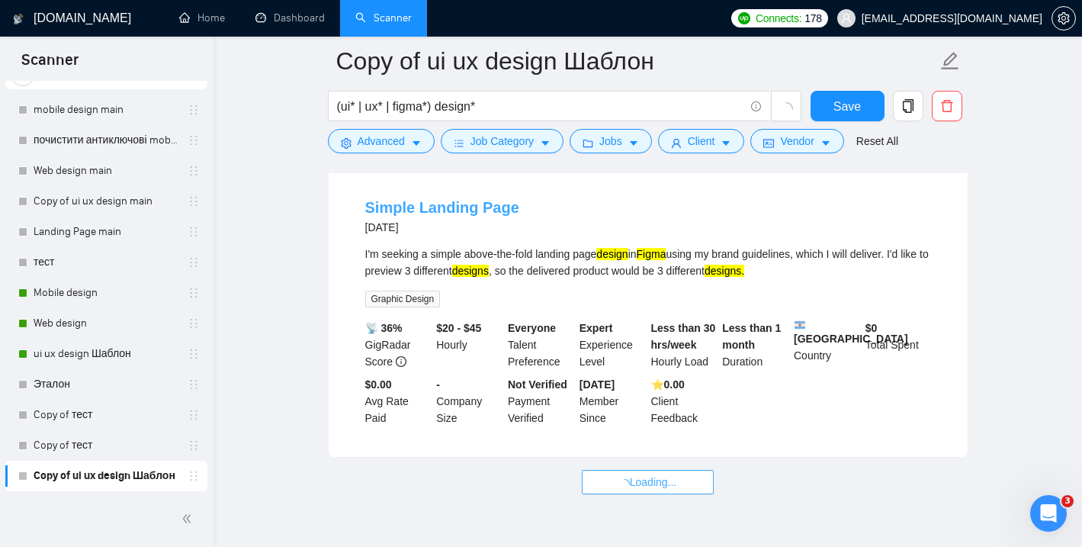
scroll to position [3108, 0]
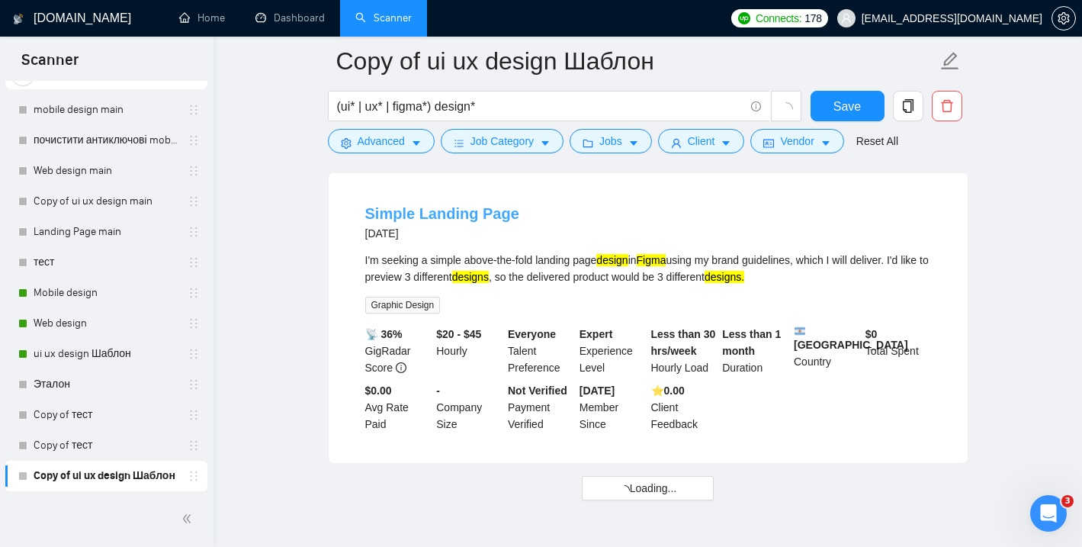
click at [456, 222] on link "Simple Landing Page" at bounding box center [442, 213] width 154 height 17
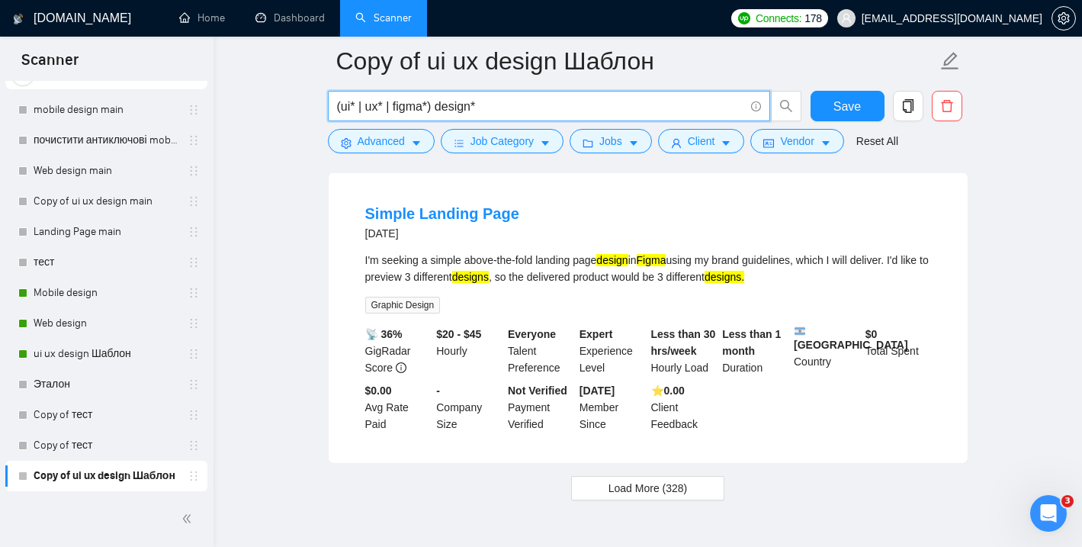
drag, startPoint x: 485, startPoint y: 108, endPoint x: 331, endPoint y: 106, distance: 154.1
click at [331, 106] on span "(ui* | ux* | figma*) design*" at bounding box center [549, 106] width 442 height 31
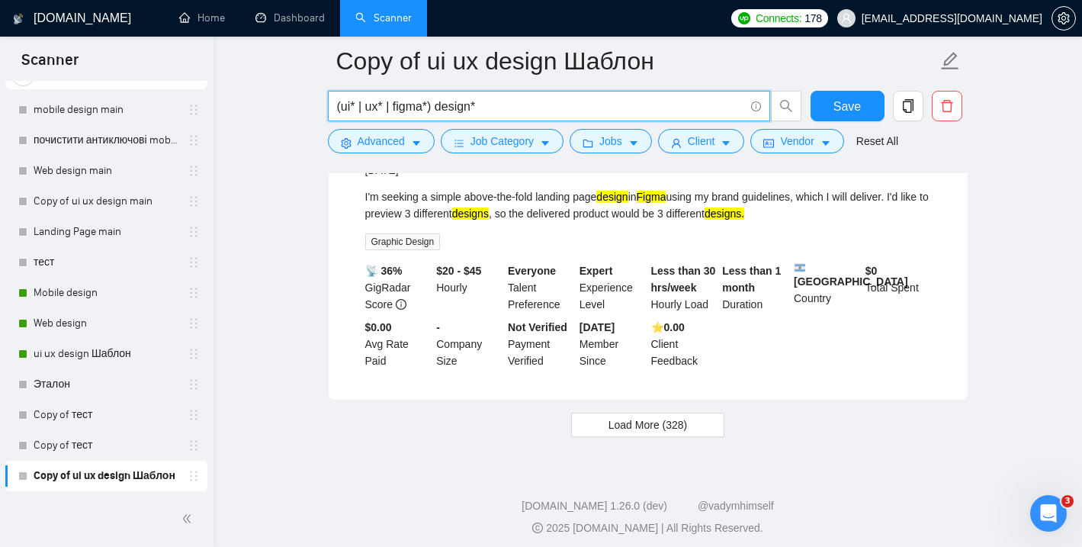
scroll to position [3195, 0]
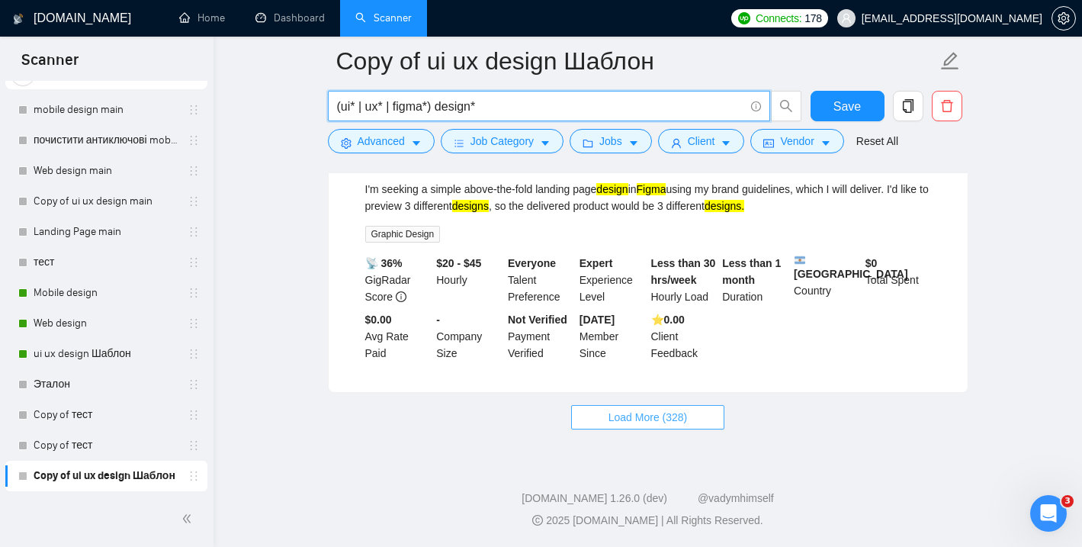
click at [669, 424] on span "Load More (328)" at bounding box center [648, 417] width 79 height 17
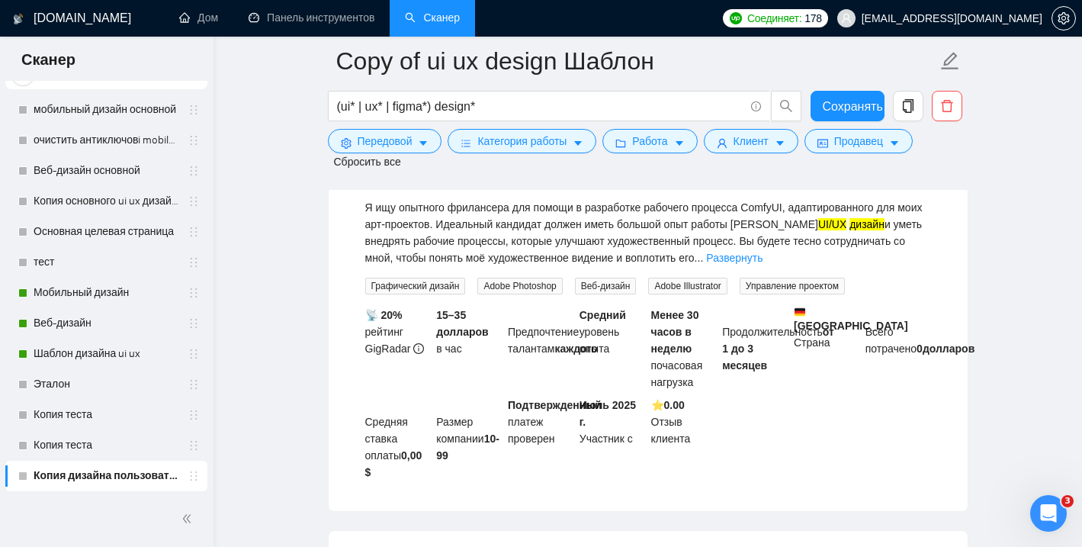
scroll to position [8425, 0]
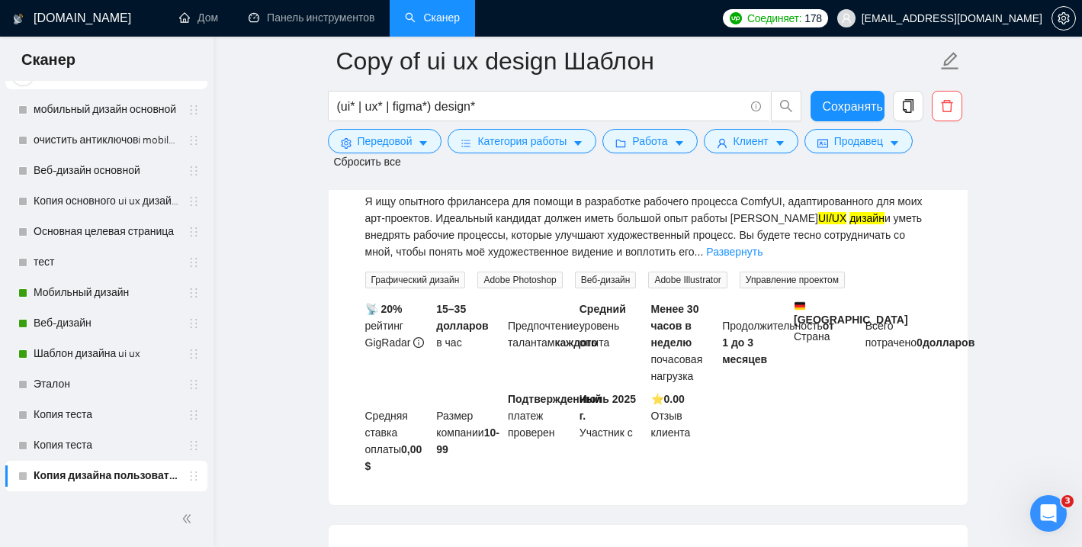
click at [707, 163] on font "Разработка рабочего процесса ComfyUI для арт-проектов" at bounding box center [584, 154] width 439 height 17
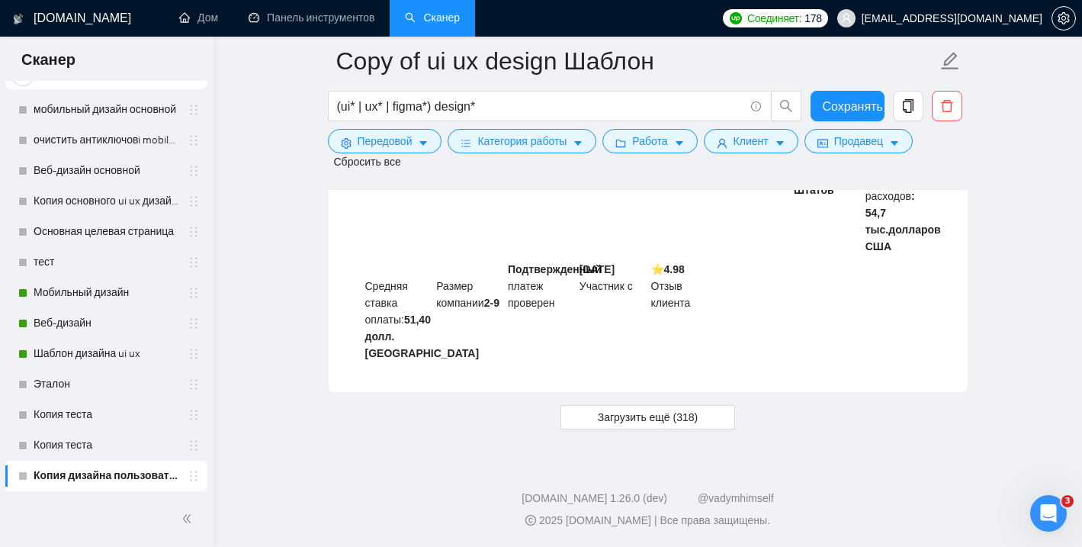
scroll to position [9078, 0]
click at [657, 417] on font "Загрузить ещё (318)" at bounding box center [648, 417] width 100 height 12
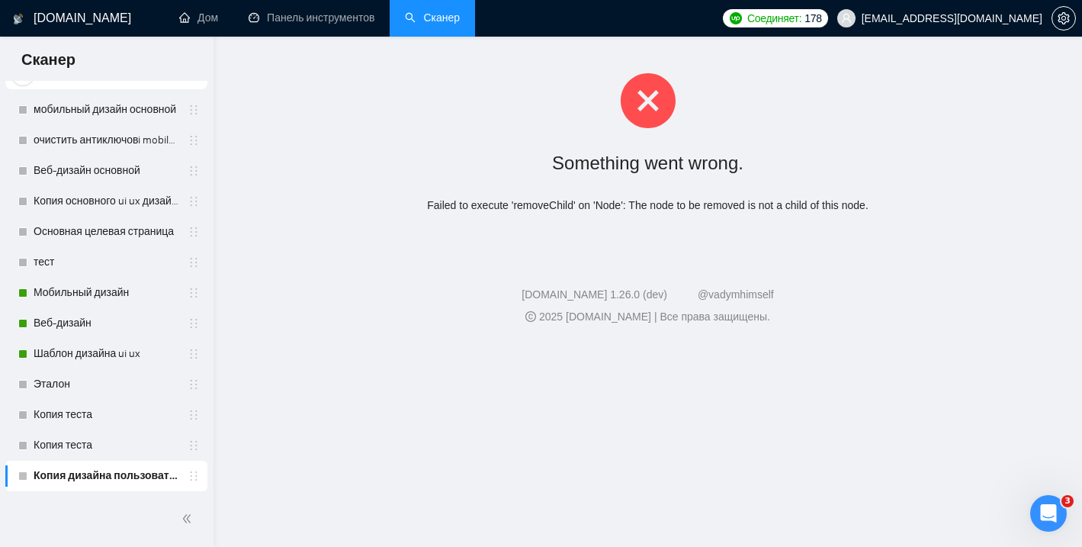
scroll to position [0, 0]
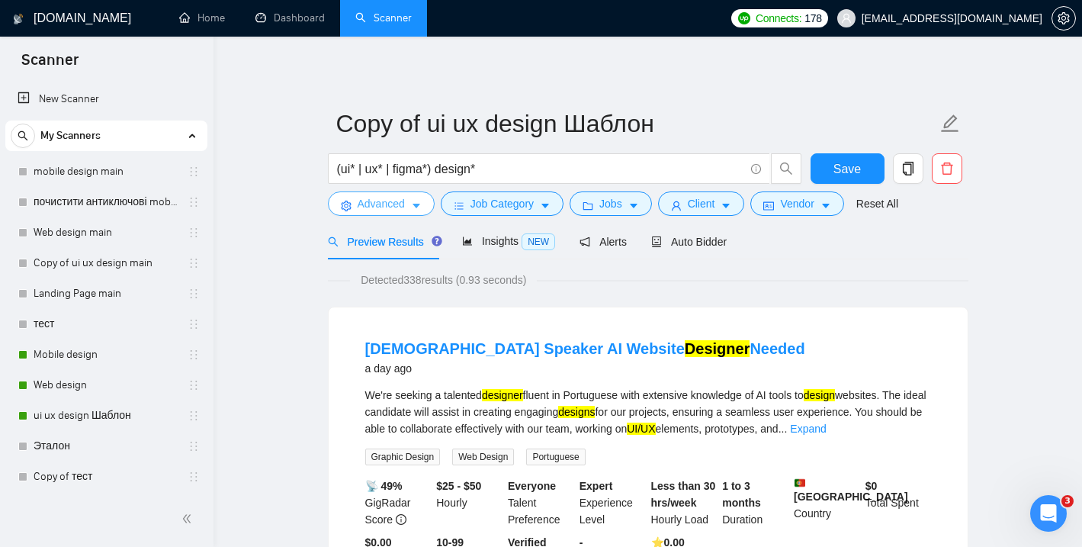
click at [414, 204] on icon "caret-down" at bounding box center [417, 206] width 8 height 5
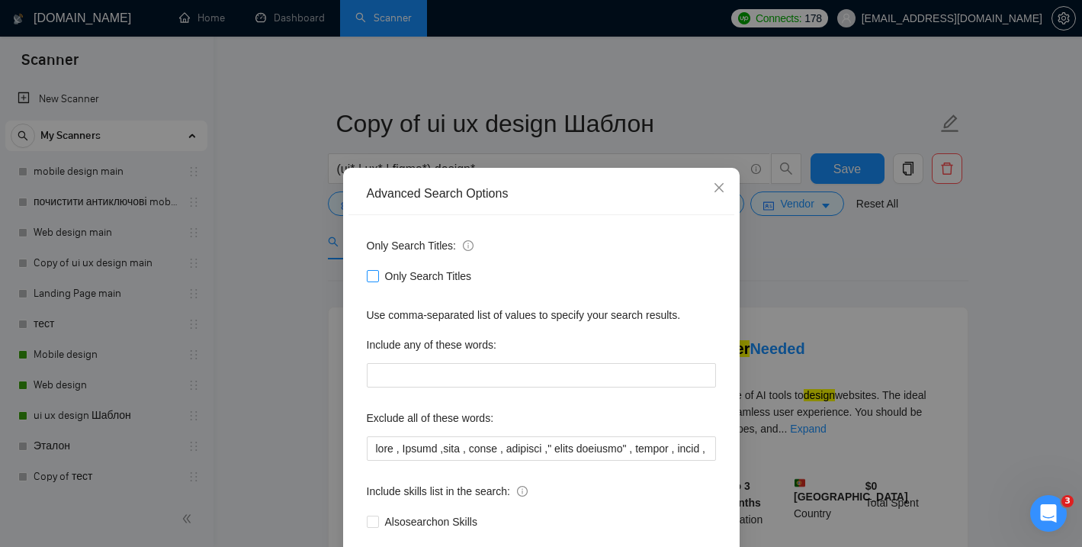
click at [374, 278] on input "Only Search Titles" at bounding box center [372, 275] width 11 height 11
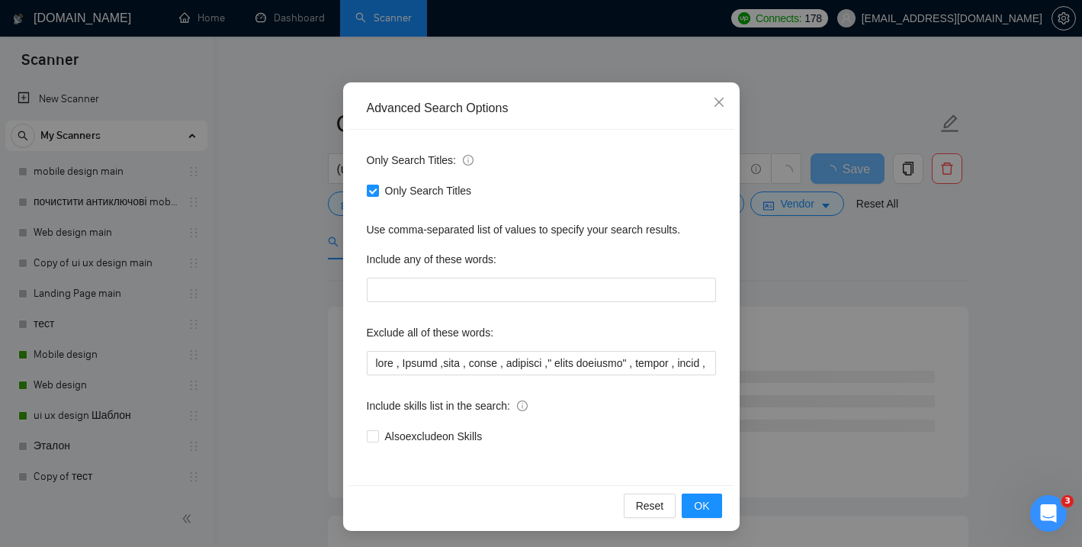
scroll to position [88, 0]
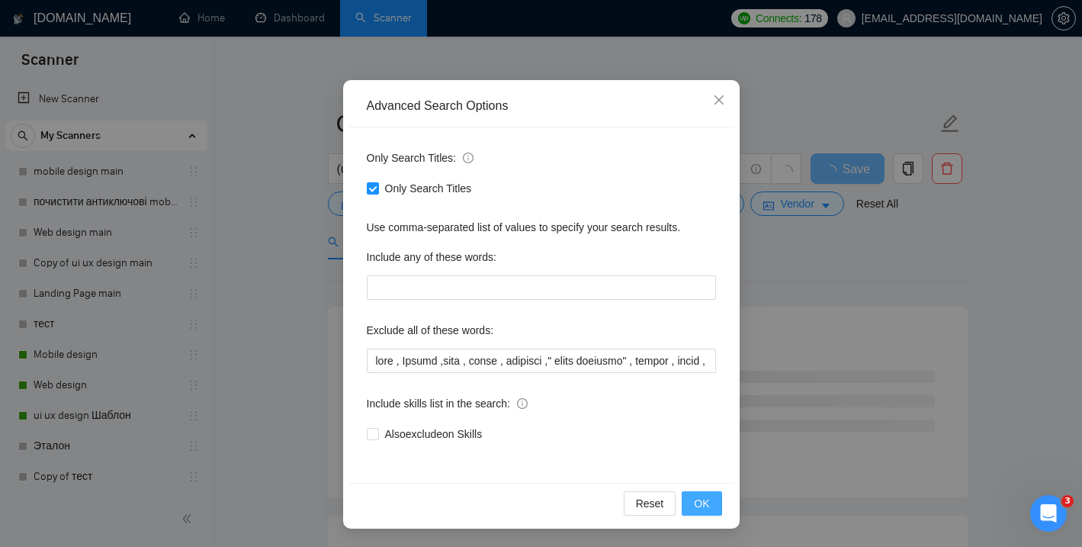
click at [707, 509] on span "OK" at bounding box center [701, 503] width 15 height 17
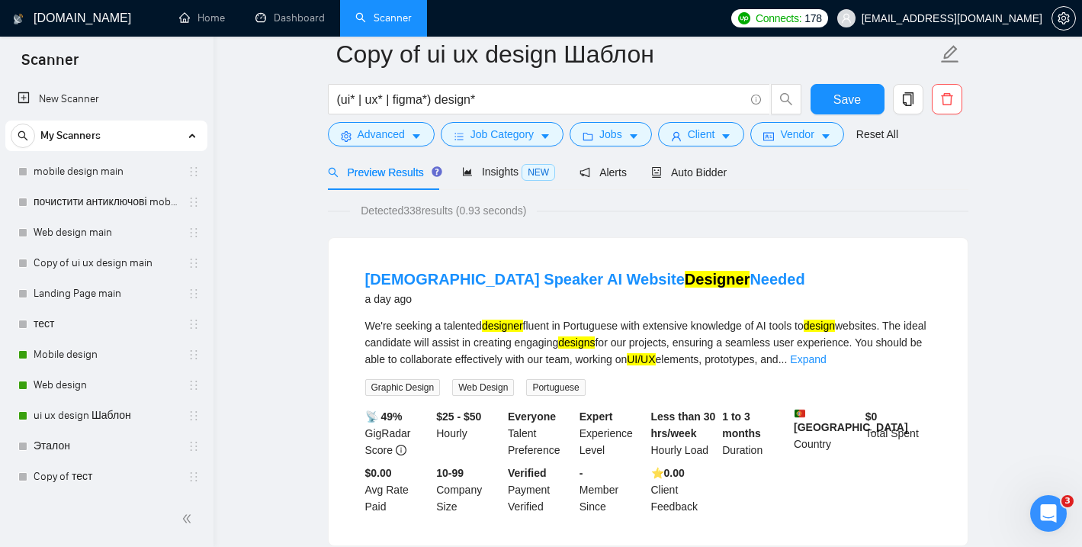
scroll to position [0, 0]
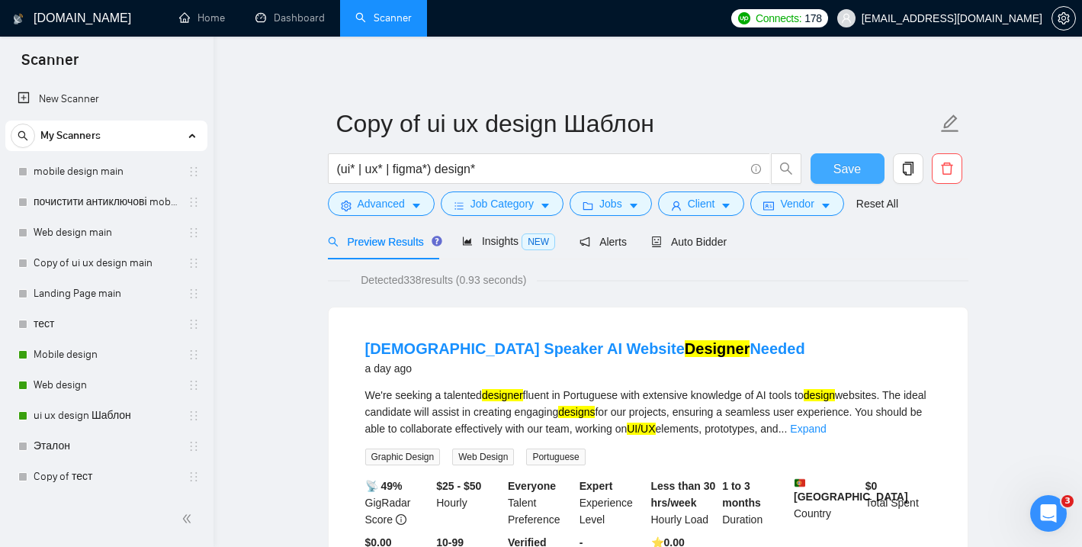
click at [855, 164] on span "Save" at bounding box center [847, 168] width 27 height 19
click at [419, 207] on icon "caret-down" at bounding box center [416, 206] width 11 height 11
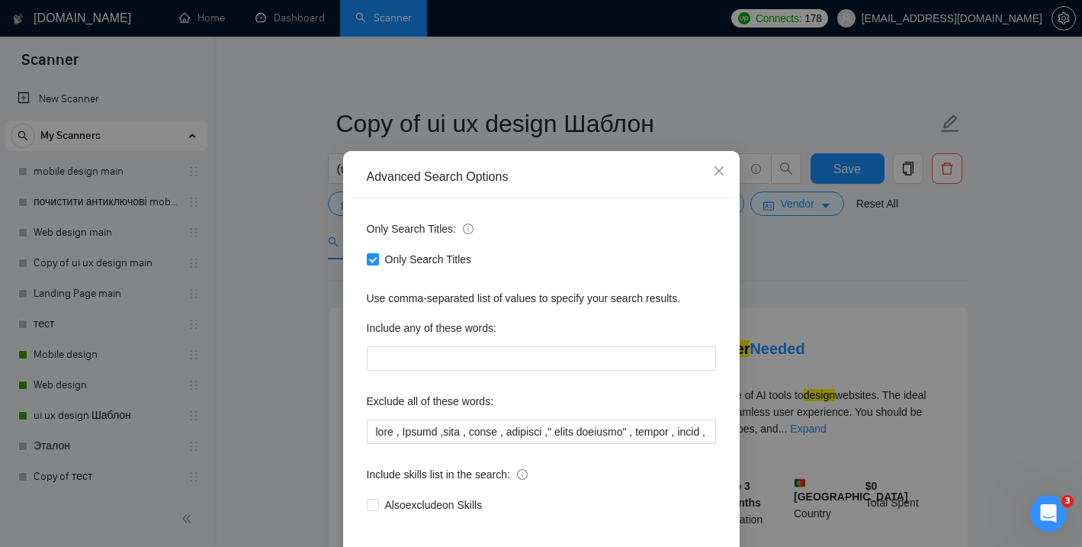
scroll to position [20, 0]
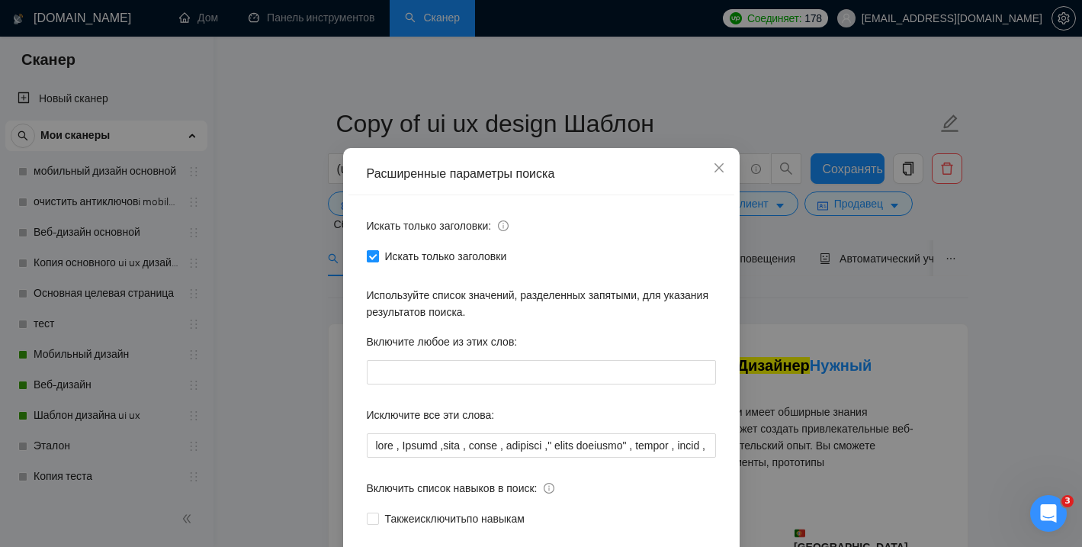
click at [376, 257] on input "Искать только заголовки" at bounding box center [372, 255] width 11 height 11
checkbox input "true"
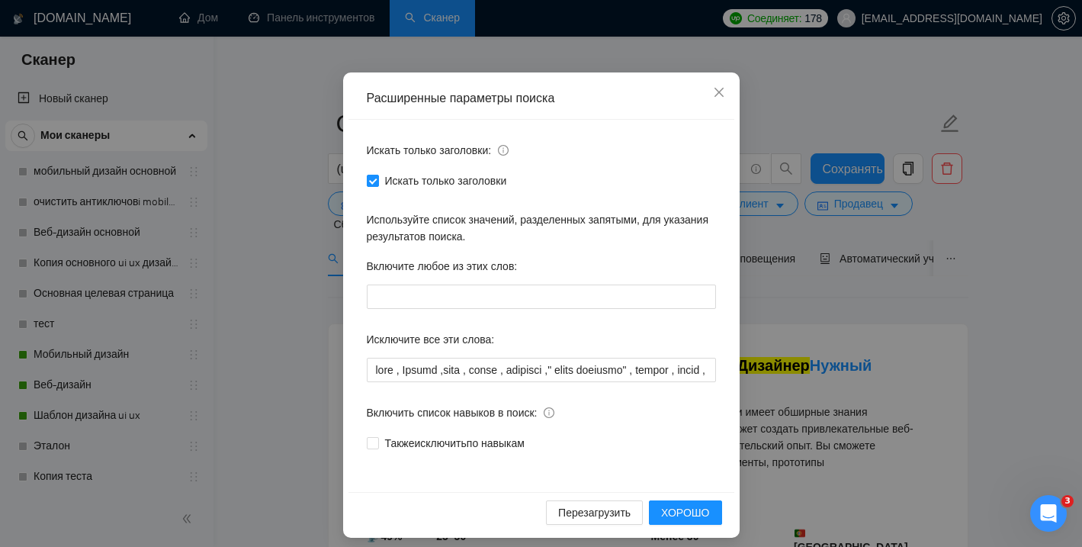
scroll to position [104, 0]
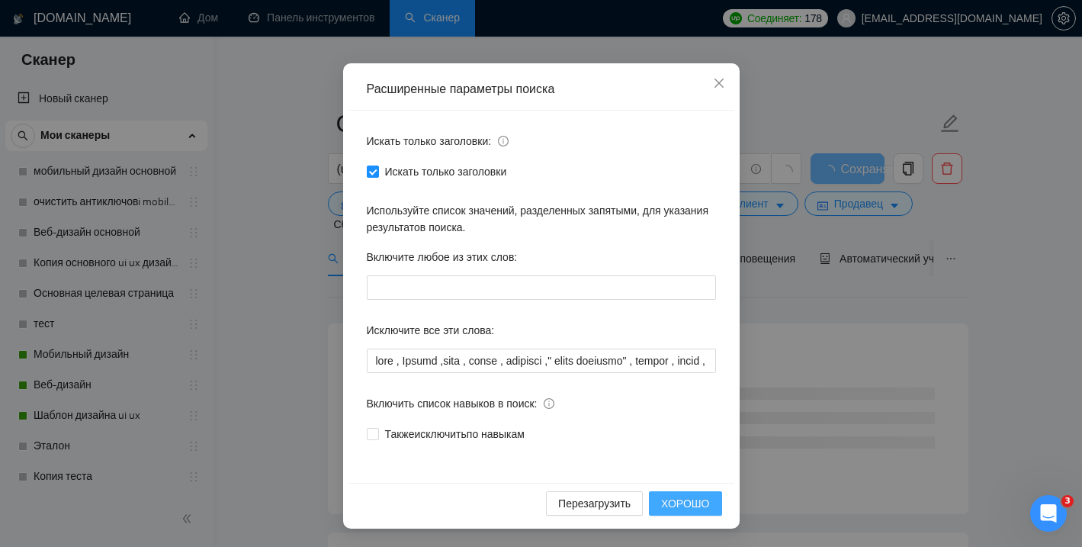
click at [696, 500] on font "ХОРОШО" at bounding box center [685, 503] width 48 height 12
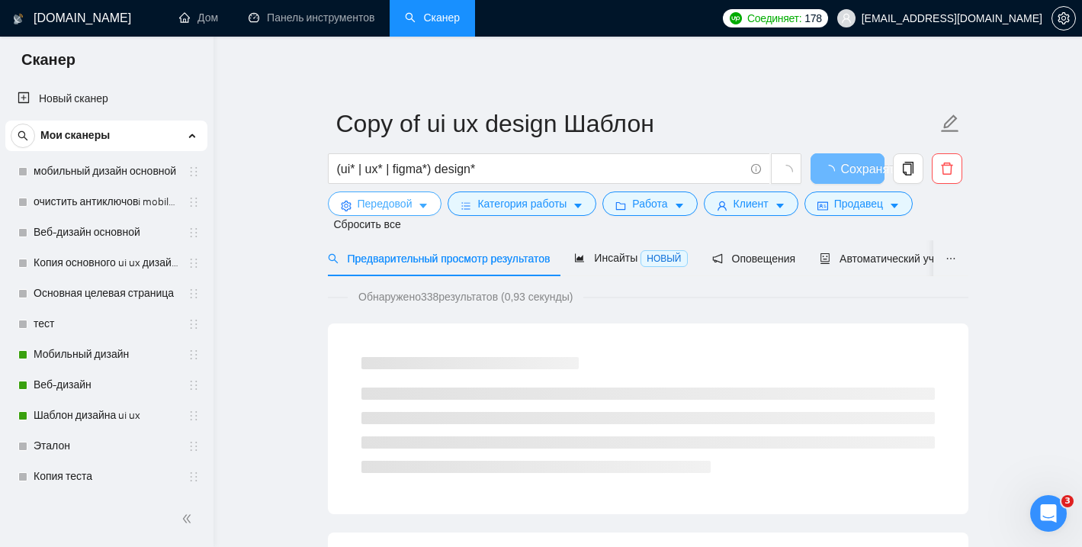
scroll to position [0, 0]
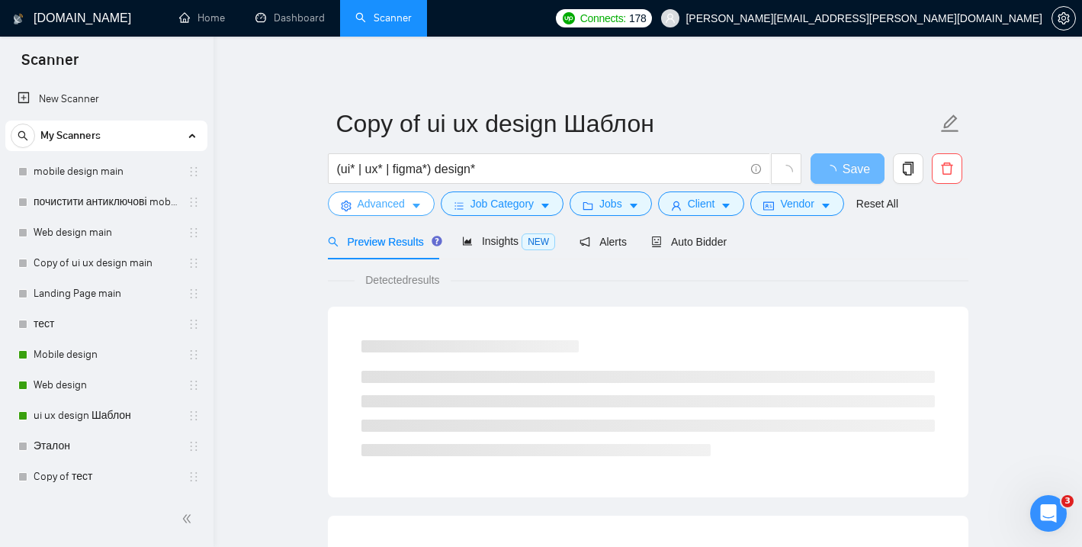
click at [412, 207] on icon "caret-down" at bounding box center [416, 206] width 11 height 11
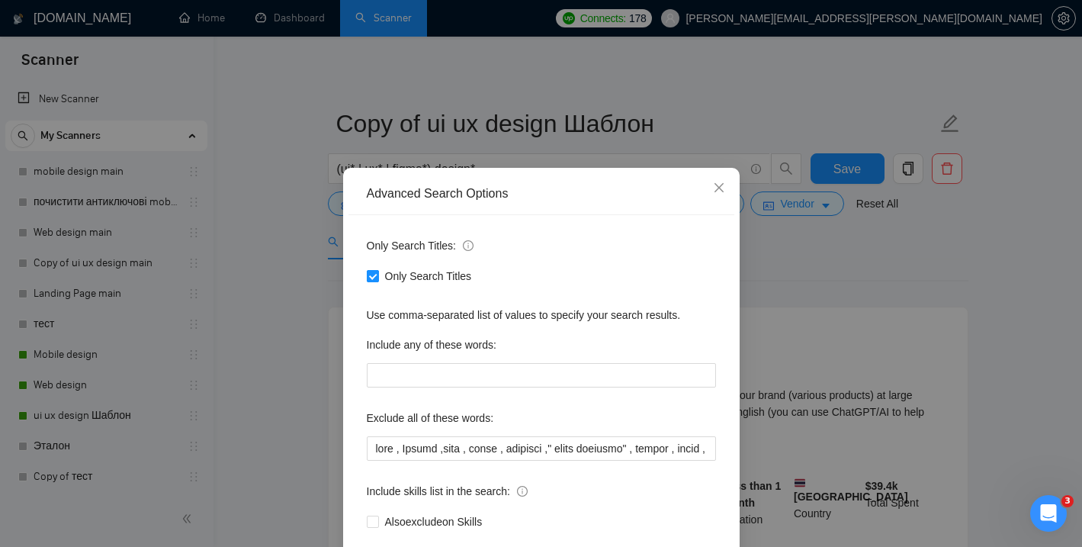
click at [376, 273] on input "Only Search Titles" at bounding box center [372, 275] width 11 height 11
click at [374, 273] on input "Only Search Titles" at bounding box center [372, 275] width 11 height 11
checkbox input "true"
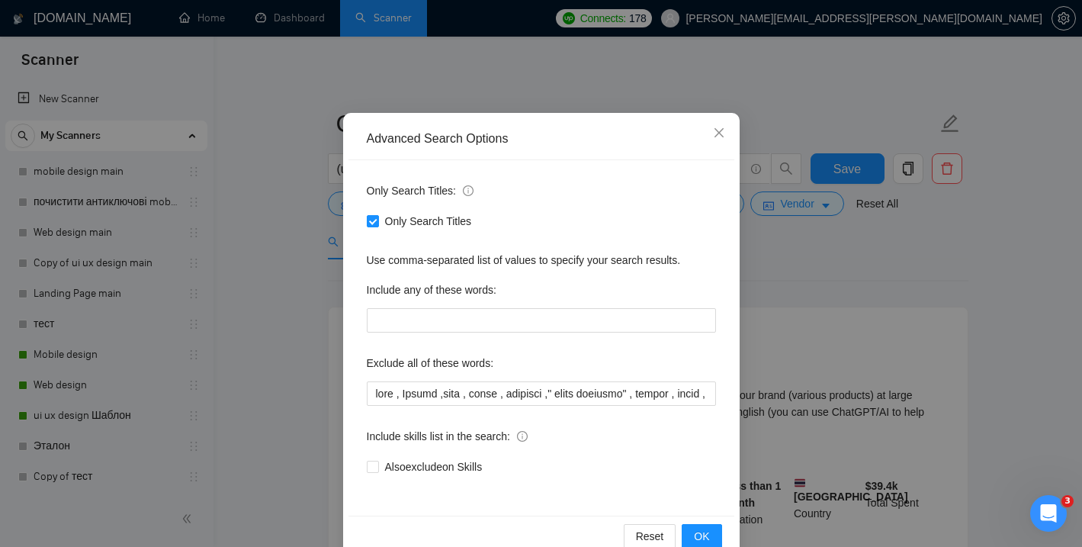
scroll to position [62, 0]
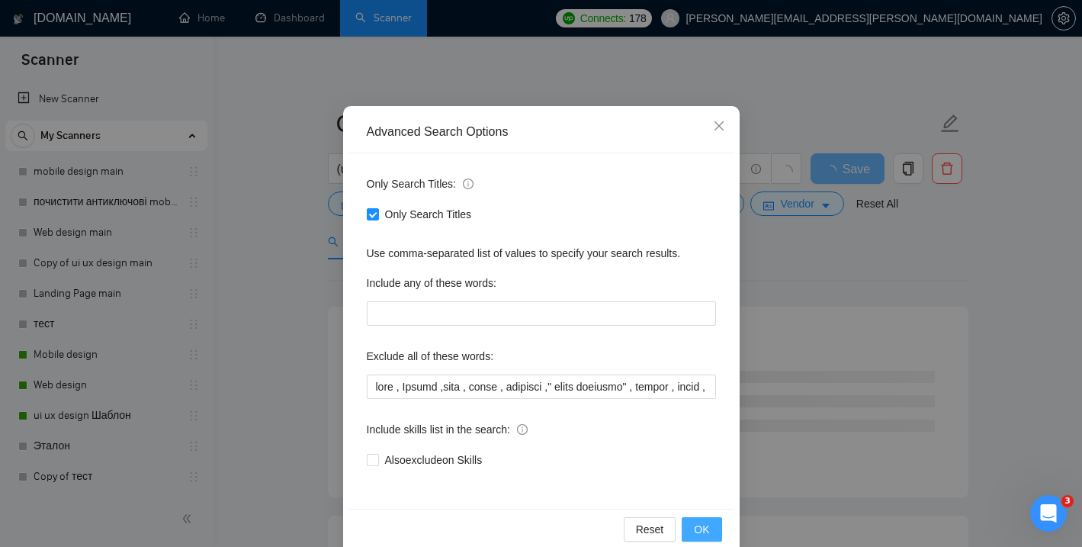
click at [700, 522] on span "OK" at bounding box center [701, 529] width 15 height 17
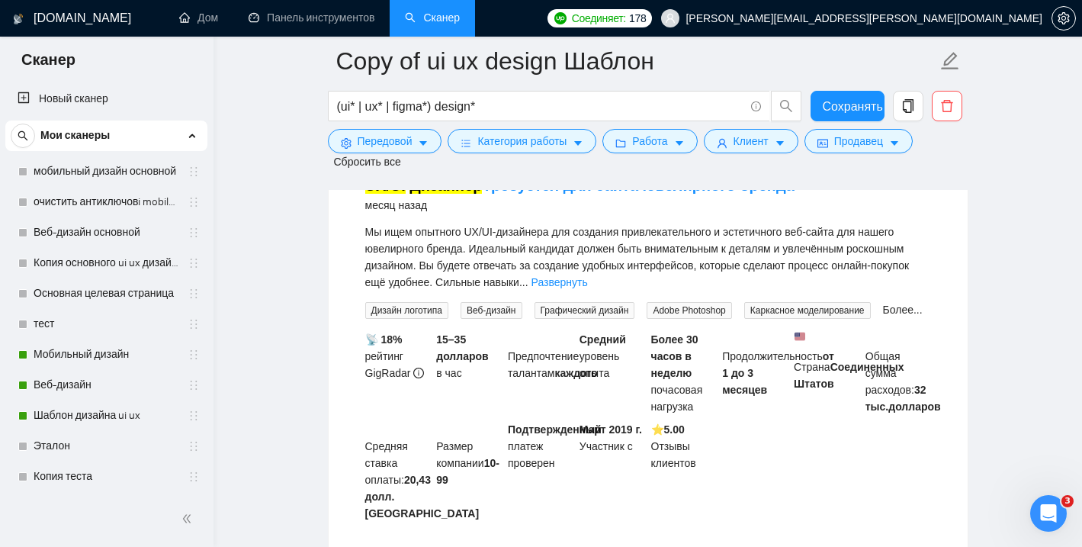
scroll to position [2477, 0]
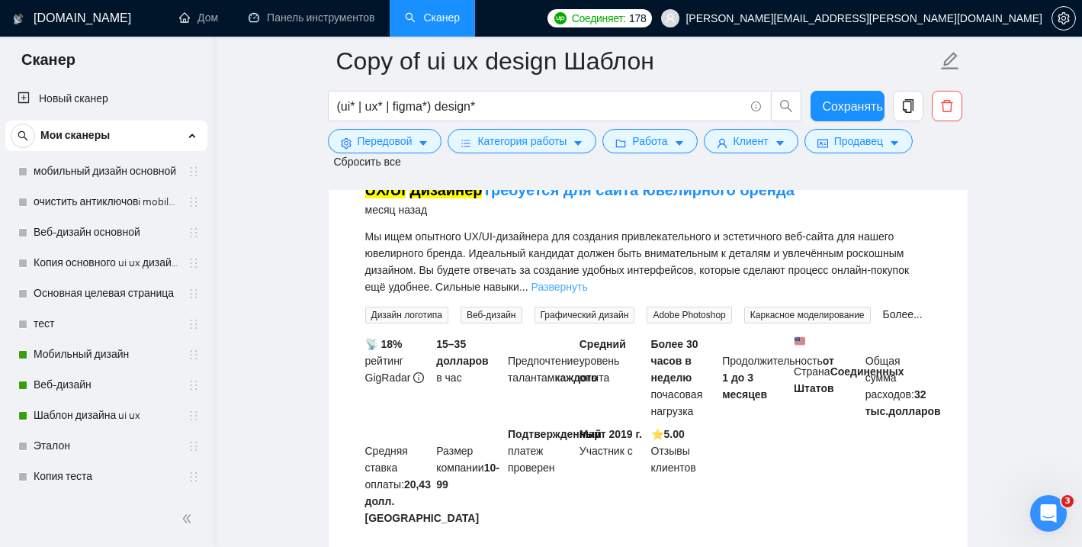
click at [588, 293] on font "Развернуть" at bounding box center [560, 287] width 56 height 12
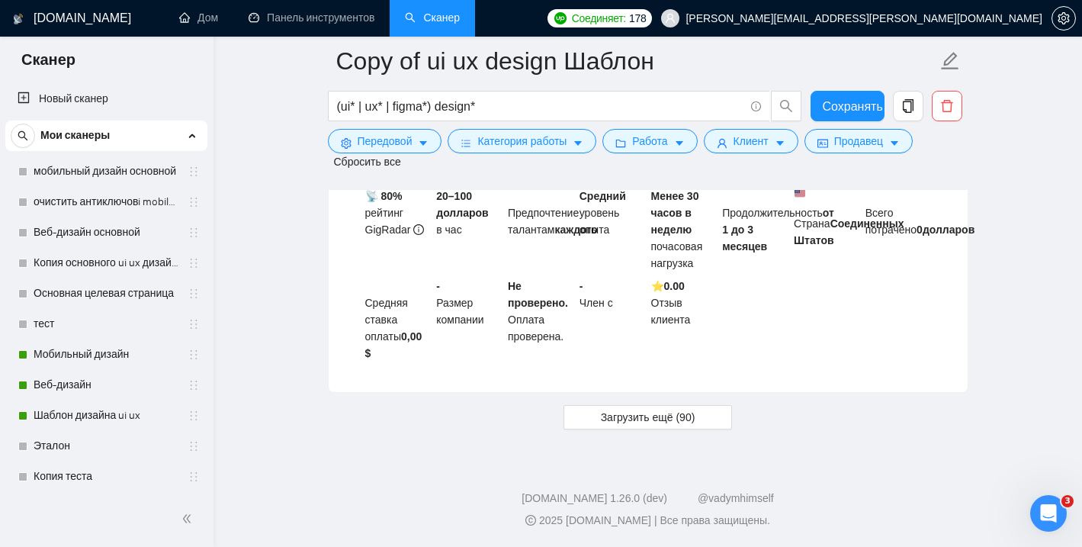
scroll to position [4512, 0]
click at [667, 416] on font "Загрузить ещё (90)" at bounding box center [648, 417] width 95 height 12
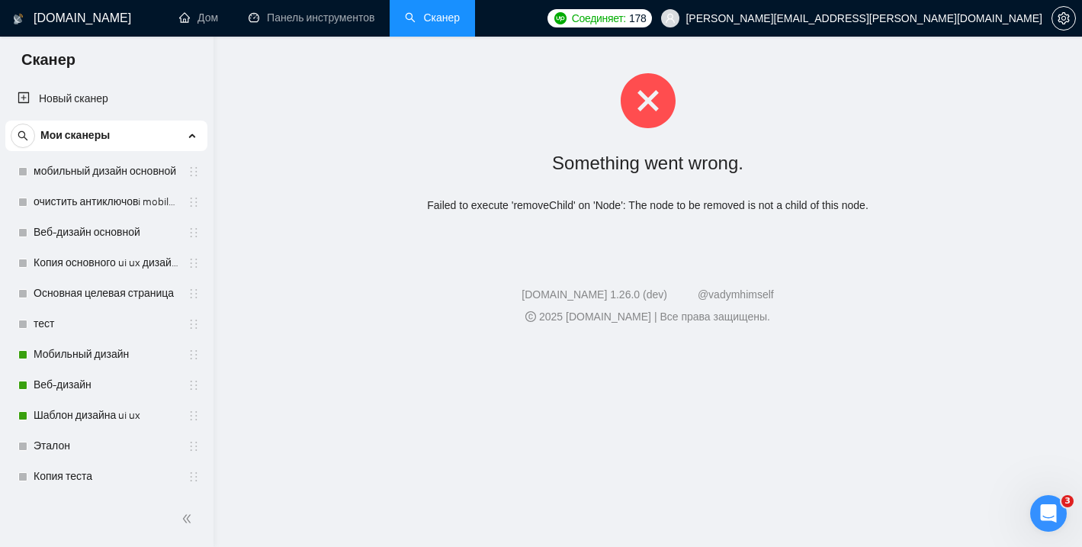
scroll to position [0, 0]
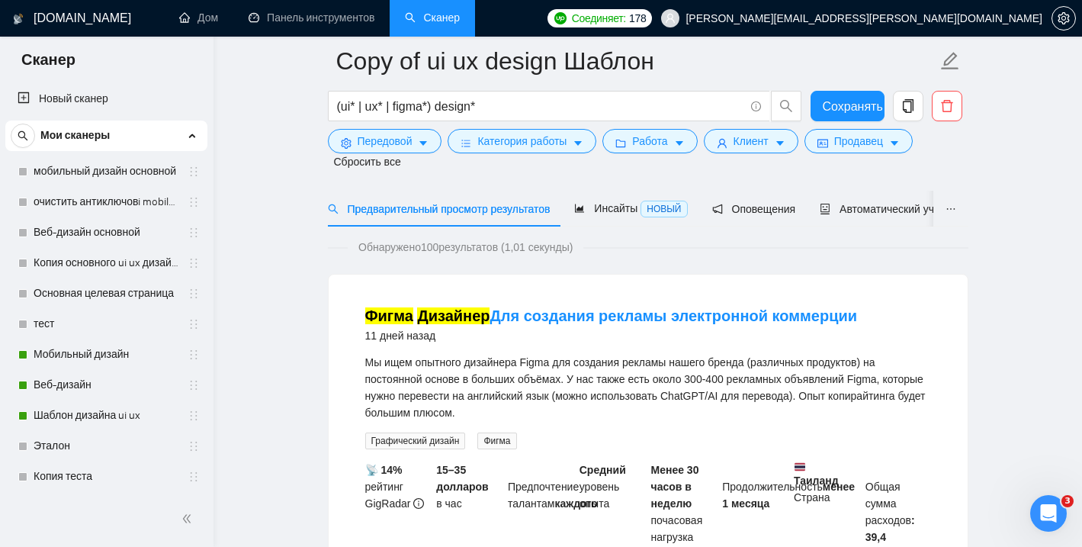
scroll to position [63, 0]
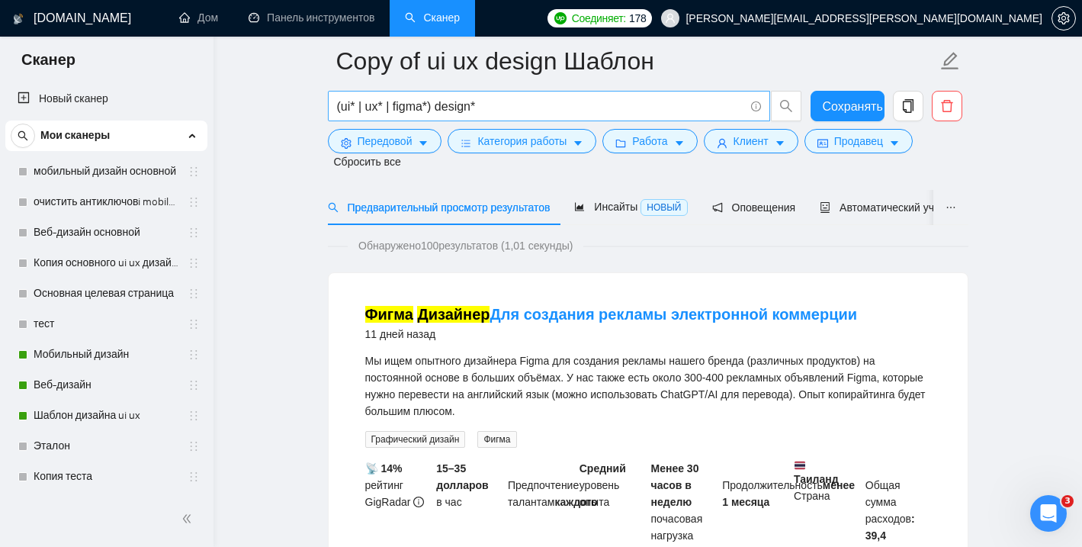
click at [429, 108] on input "(ui* | ux* | figma*) design*" at bounding box center [540, 106] width 407 height 19
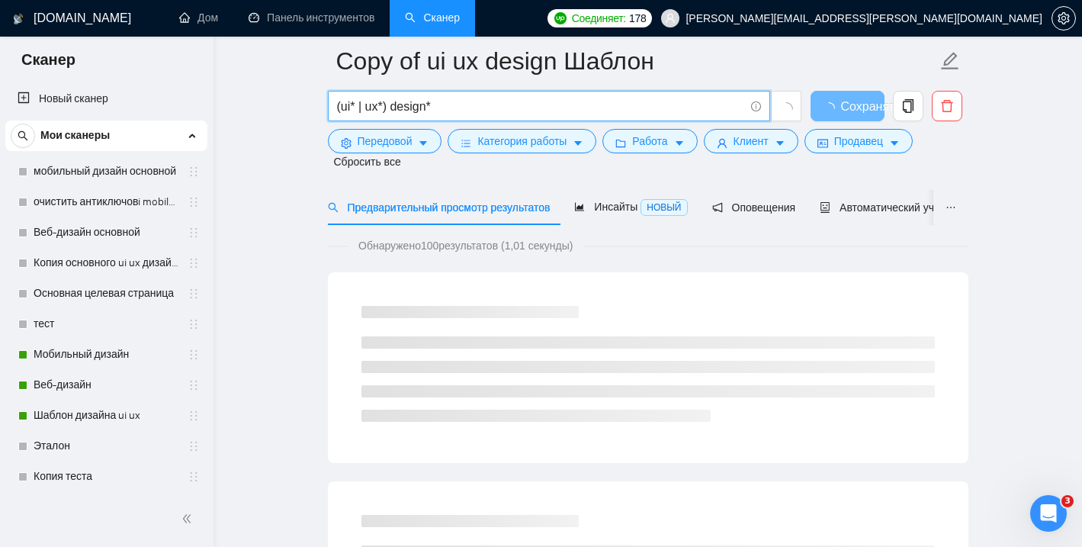
type input "(ui* | ux*) design*"
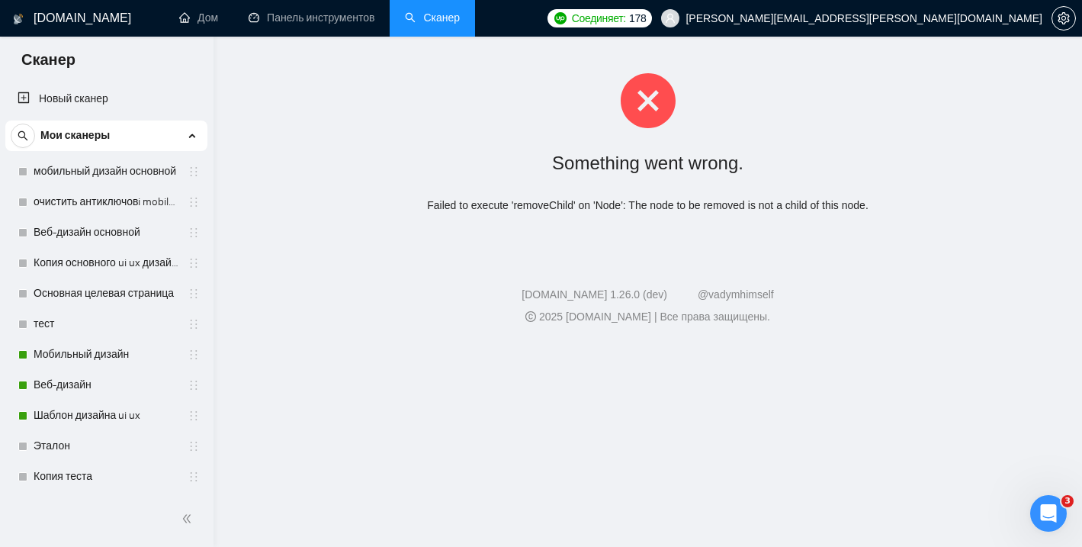
scroll to position [0, 0]
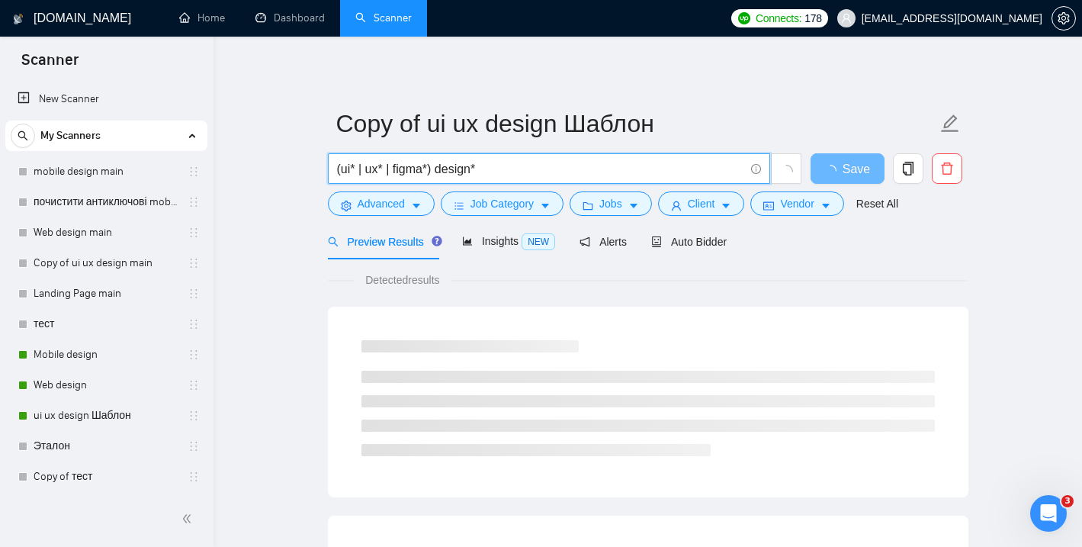
drag, startPoint x: 431, startPoint y: 171, endPoint x: 386, endPoint y: 173, distance: 45.1
click at [386, 173] on input "(ui* | ux* | figma*) design*" at bounding box center [540, 168] width 407 height 19
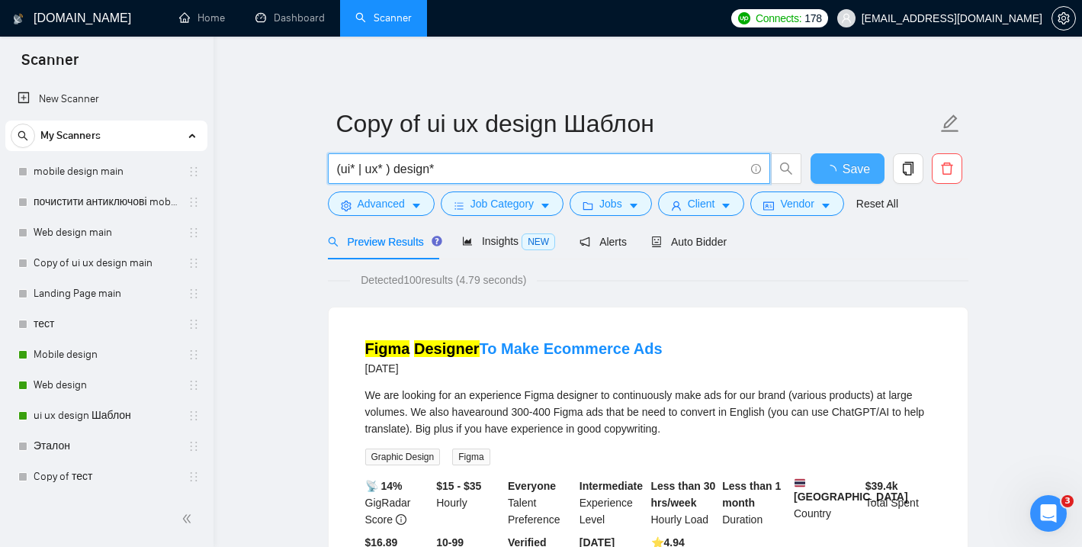
type input "(ui* | ux* ) design*"
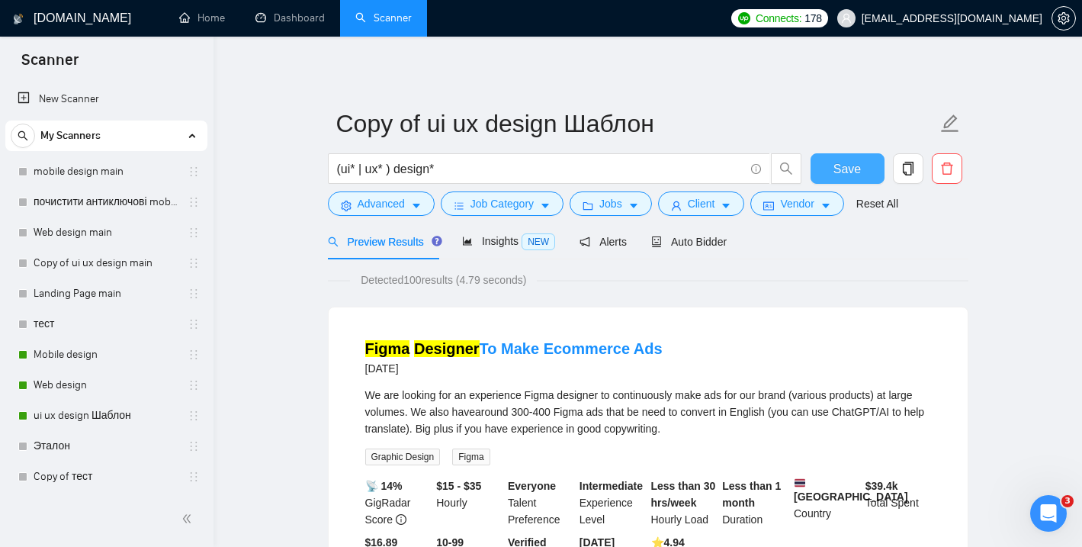
click at [847, 168] on span "Save" at bounding box center [847, 168] width 27 height 19
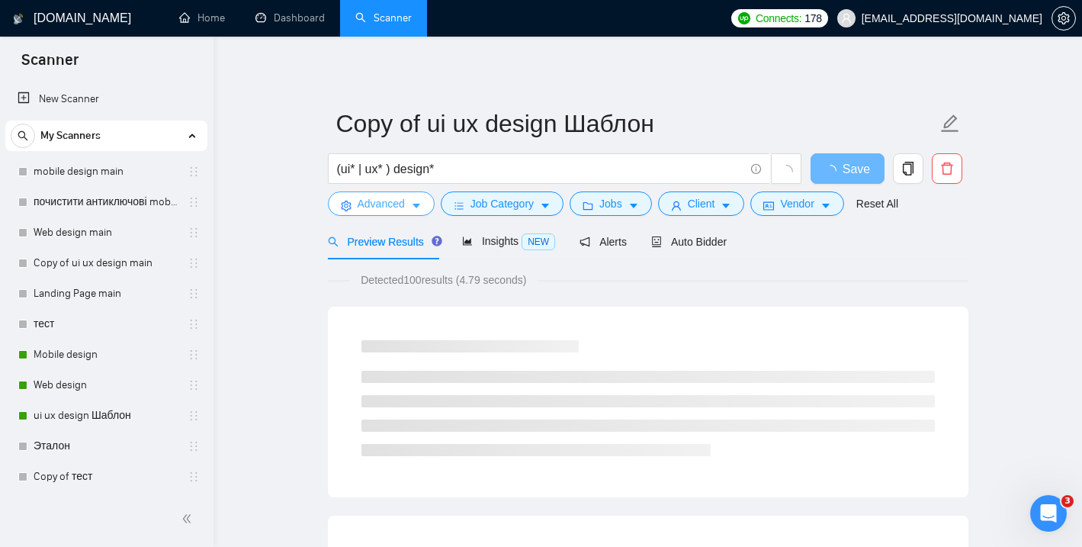
click at [423, 201] on button "Advanced" at bounding box center [381, 203] width 107 height 24
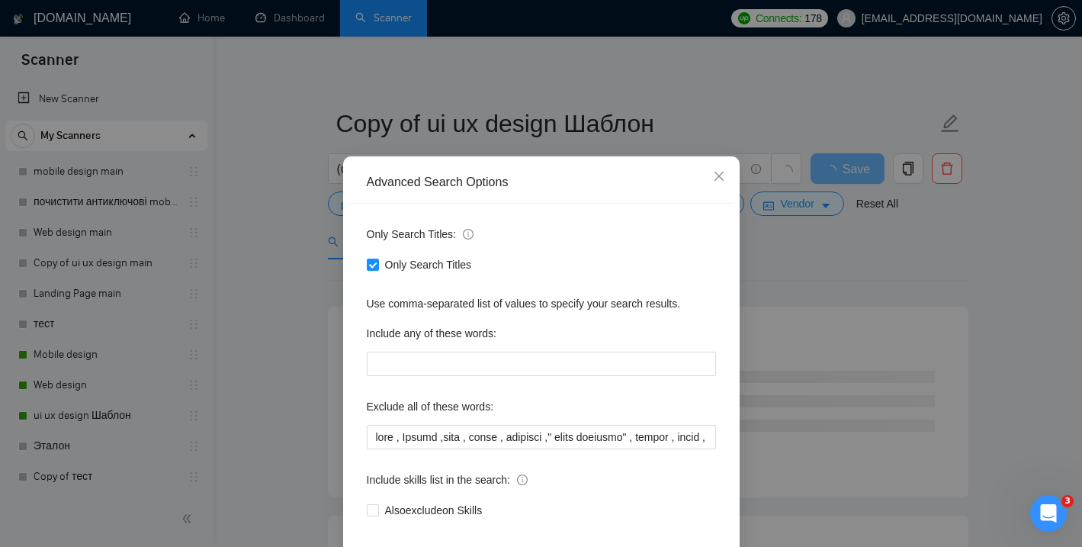
scroll to position [15, 0]
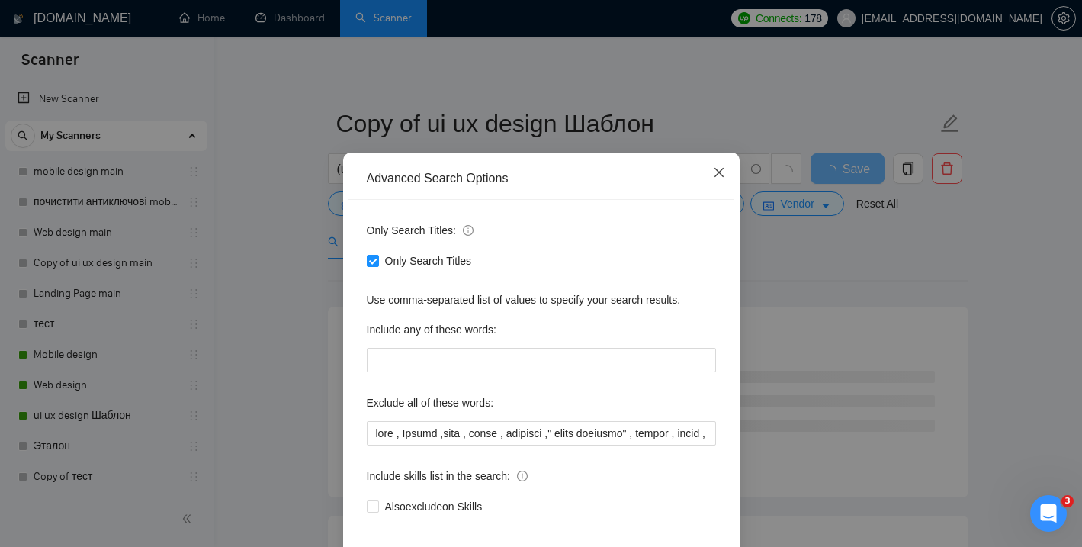
click at [715, 172] on icon "close" at bounding box center [719, 172] width 12 height 12
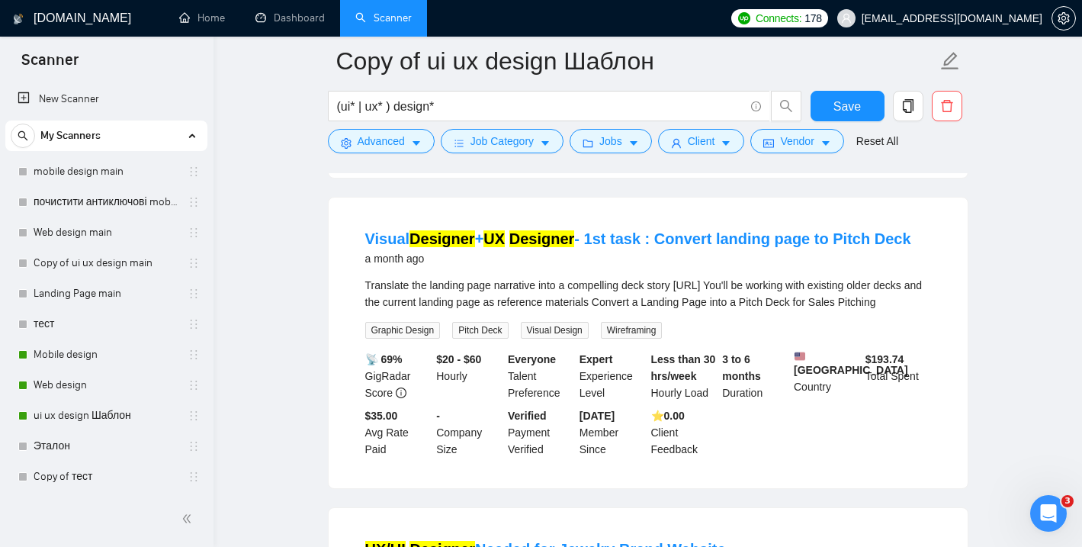
scroll to position [466, 0]
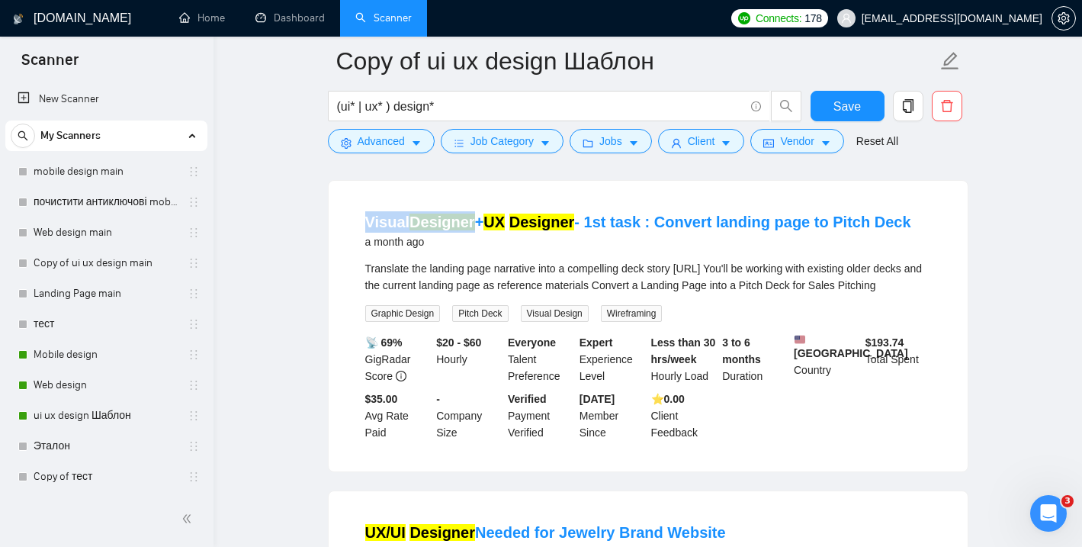
drag, startPoint x: 342, startPoint y: 221, endPoint x: 472, endPoint y: 231, distance: 130.8
click at [472, 231] on div "Visual Designer + UX Designer - 1st task : Convert landing page to Pitch Deck a…" at bounding box center [648, 326] width 639 height 291
copy link "Visual Designer"
click at [417, 140] on icon "caret-down" at bounding box center [416, 143] width 11 height 11
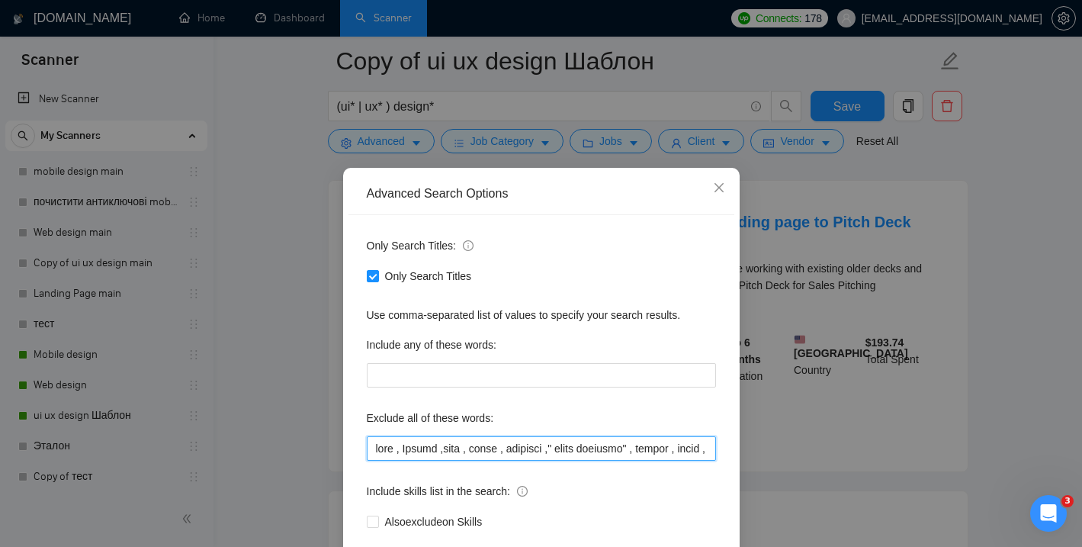
click at [374, 450] on input "text" at bounding box center [541, 448] width 349 height 24
paste input "Visual Designer"
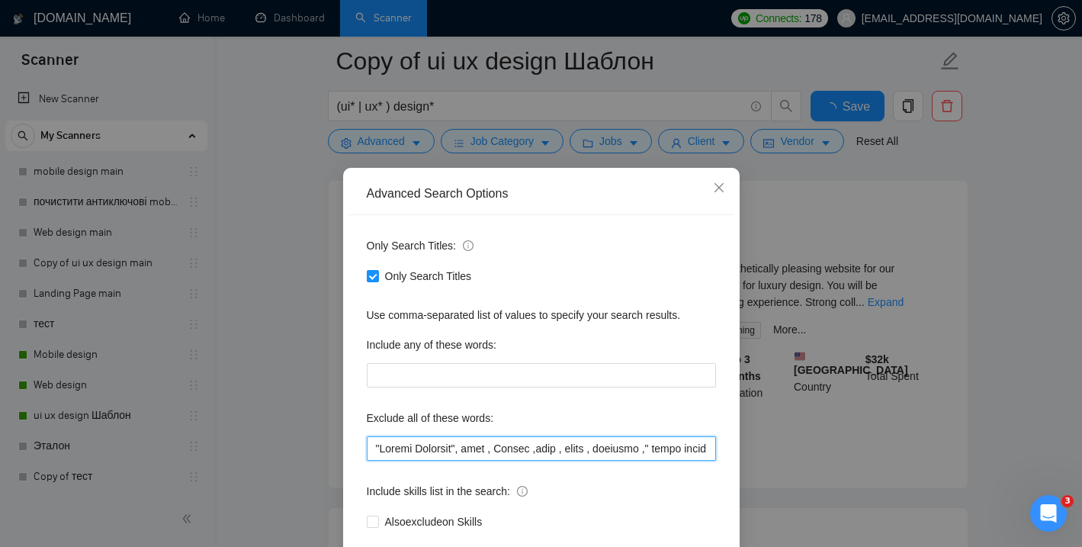
scroll to position [88, 0]
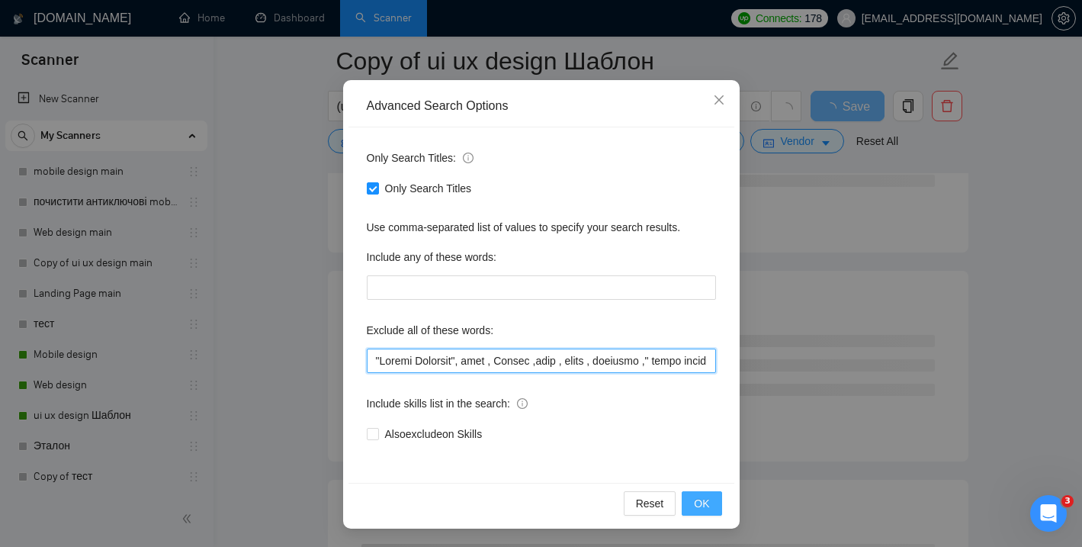
type input ""Visual Designer", game , Gaming ,logo , logos , branding ," brand identity" , …"
click at [697, 506] on span "OK" at bounding box center [701, 503] width 15 height 17
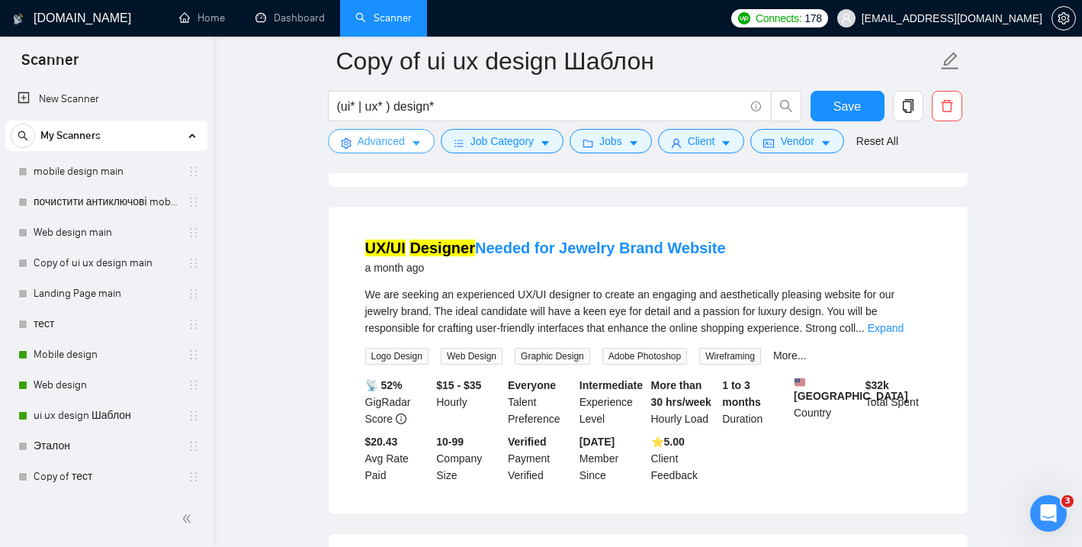
scroll to position [438, 0]
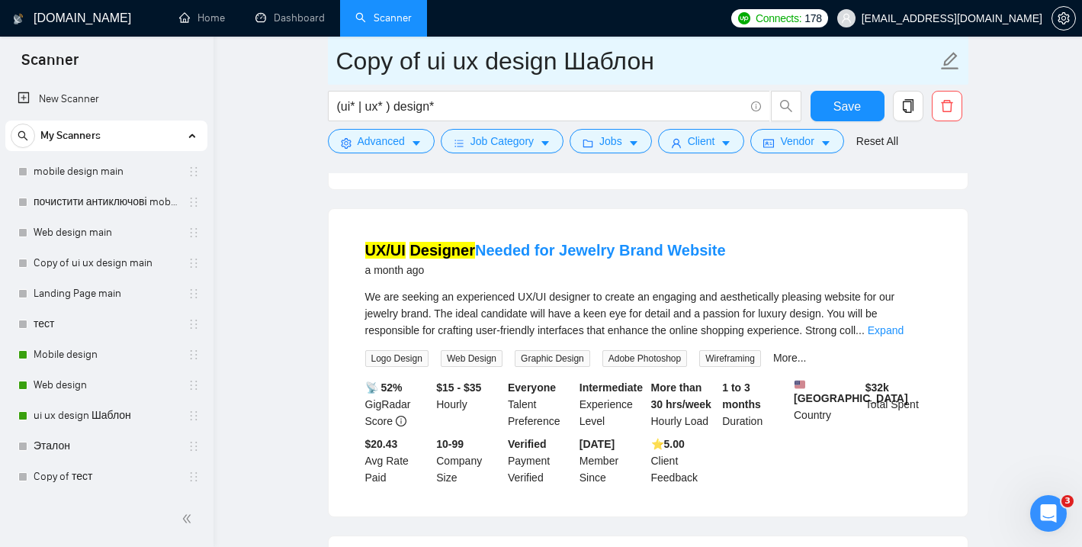
click at [659, 66] on input "Copy of ui ux design Шаблон" at bounding box center [636, 61] width 601 height 38
type input "C"
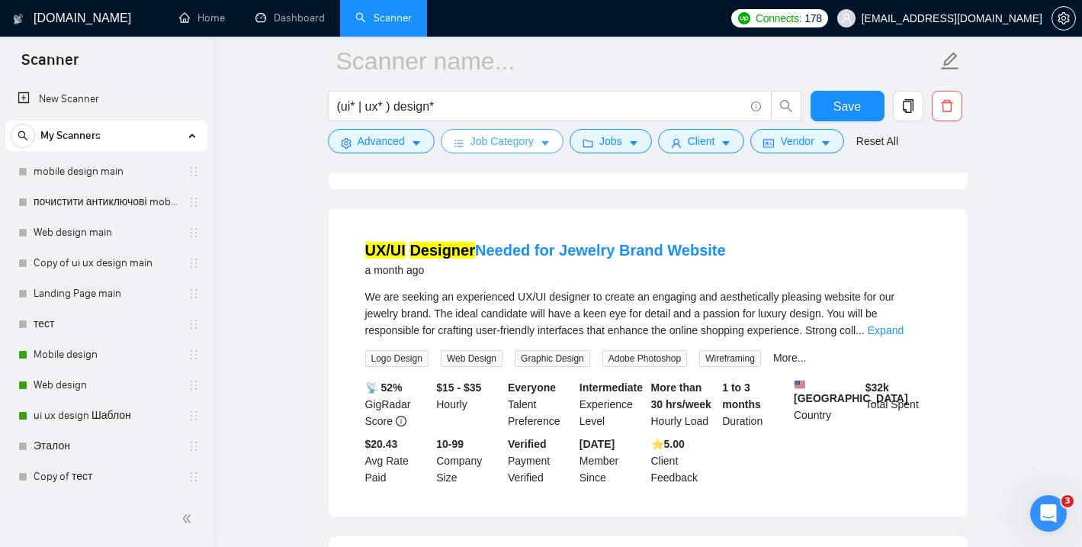
click at [540, 144] on button "Job Category" at bounding box center [502, 141] width 123 height 24
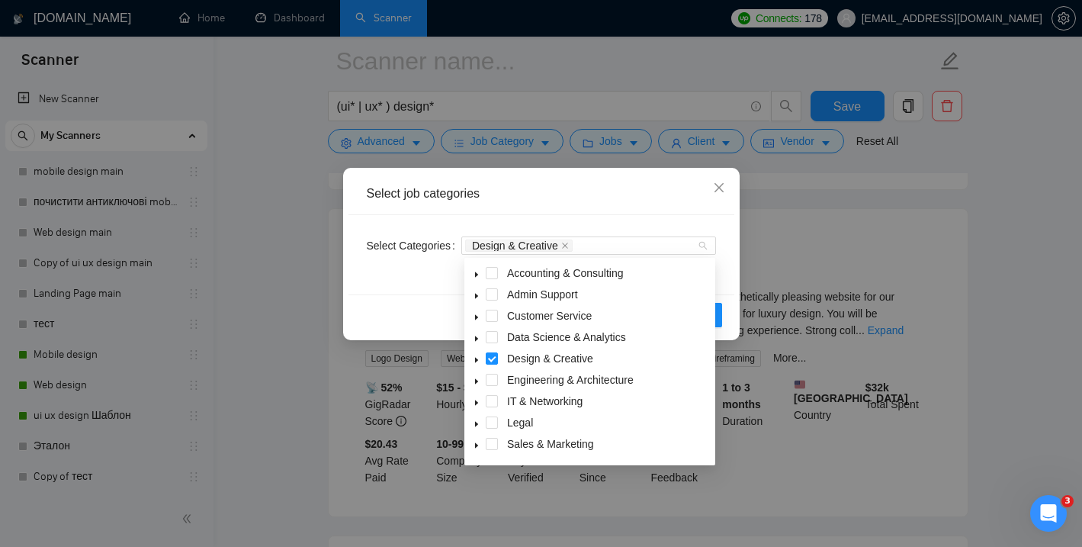
drag, startPoint x: 592, startPoint y: 245, endPoint x: 457, endPoint y: 246, distance: 135.0
click at [457, 246] on div "Select Categories Design & Creative" at bounding box center [541, 245] width 349 height 24
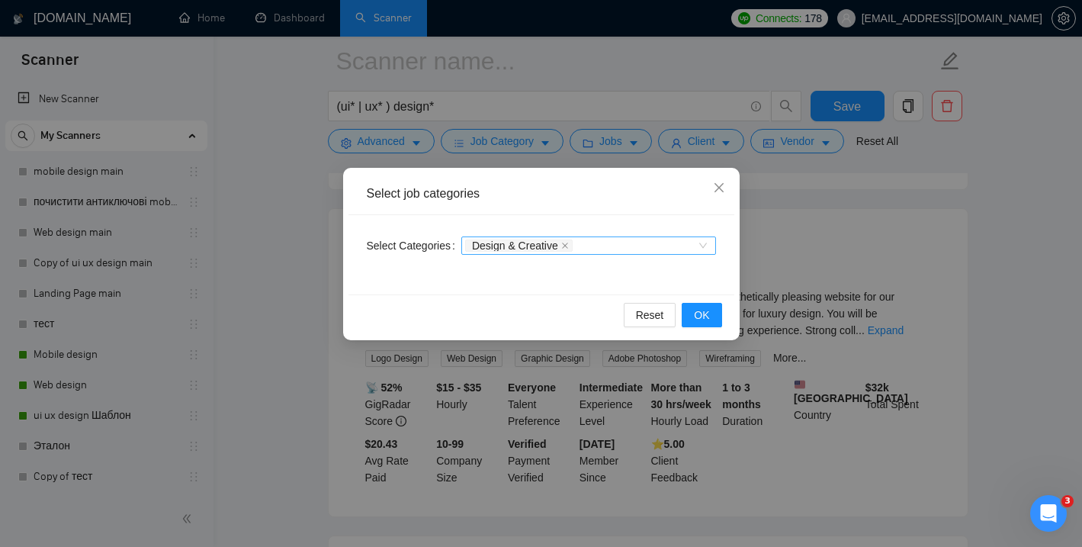
drag, startPoint x: 466, startPoint y: 245, endPoint x: 605, endPoint y: 240, distance: 138.9
click at [605, 240] on div "Design & Creative" at bounding box center [588, 245] width 255 height 18
click at [714, 193] on icon "close" at bounding box center [719, 188] width 12 height 12
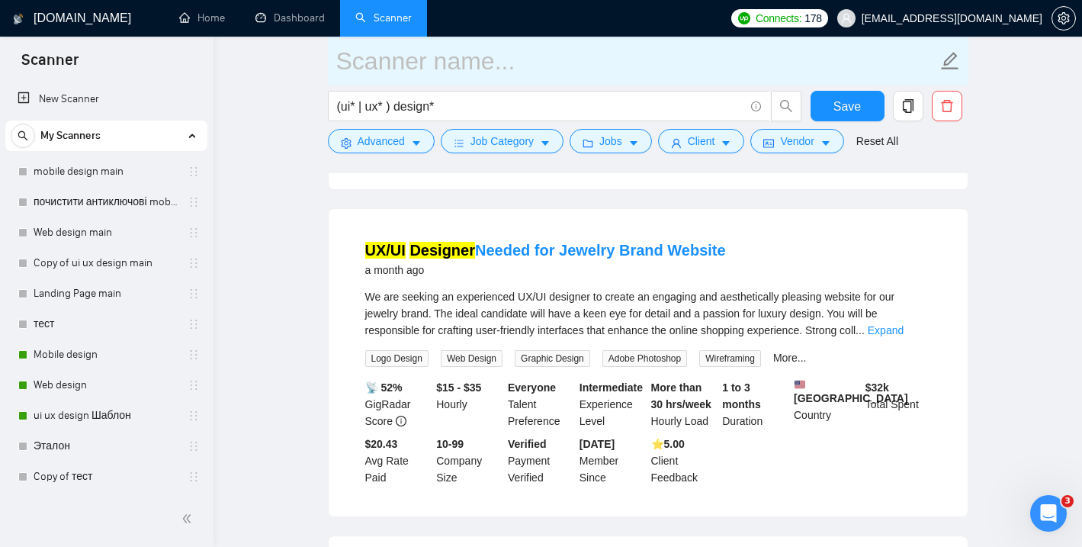
click at [454, 77] on input "text" at bounding box center [636, 61] width 601 height 38
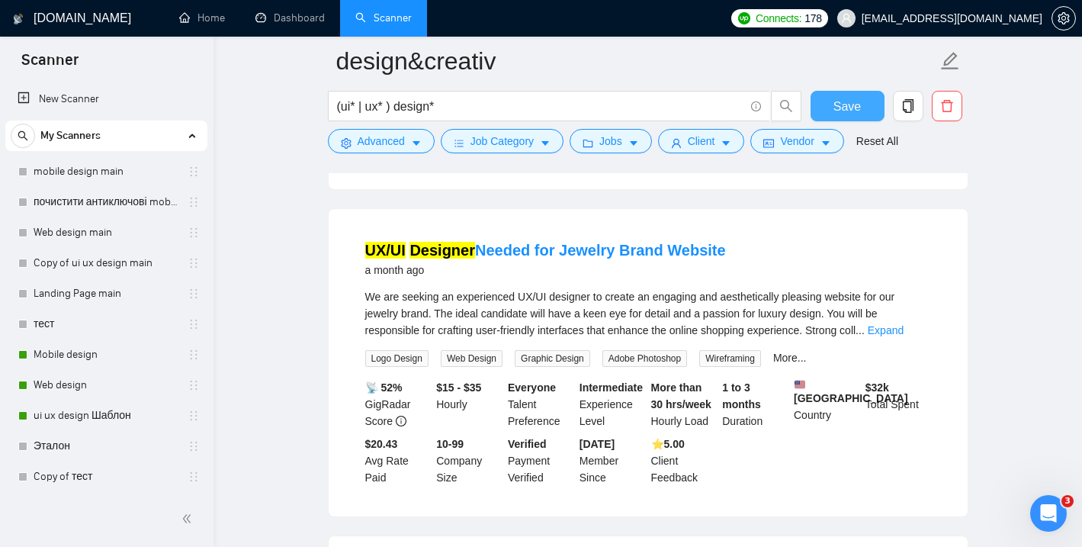
click at [843, 99] on span "Save" at bounding box center [847, 106] width 27 height 19
click at [551, 144] on icon "caret-down" at bounding box center [545, 143] width 11 height 11
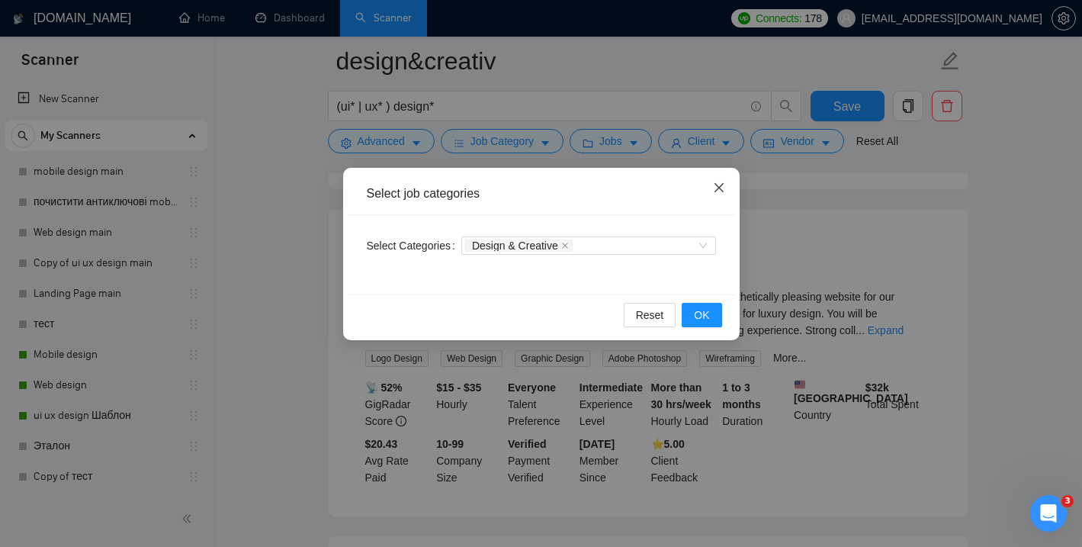
click at [718, 191] on icon "close" at bounding box center [719, 188] width 12 height 12
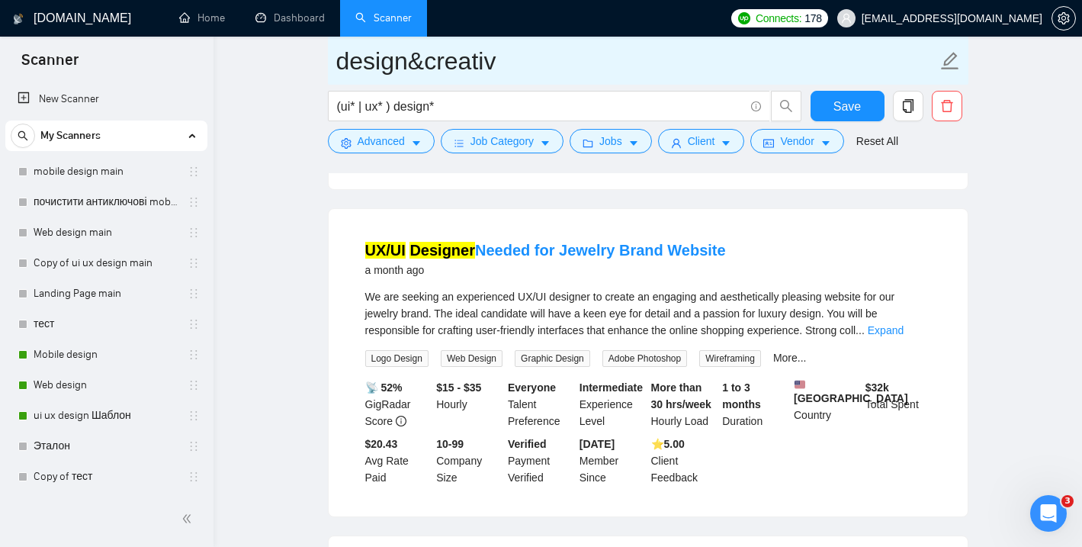
click at [587, 75] on input "design&creativ" at bounding box center [636, 61] width 601 height 38
type input "design&creative"
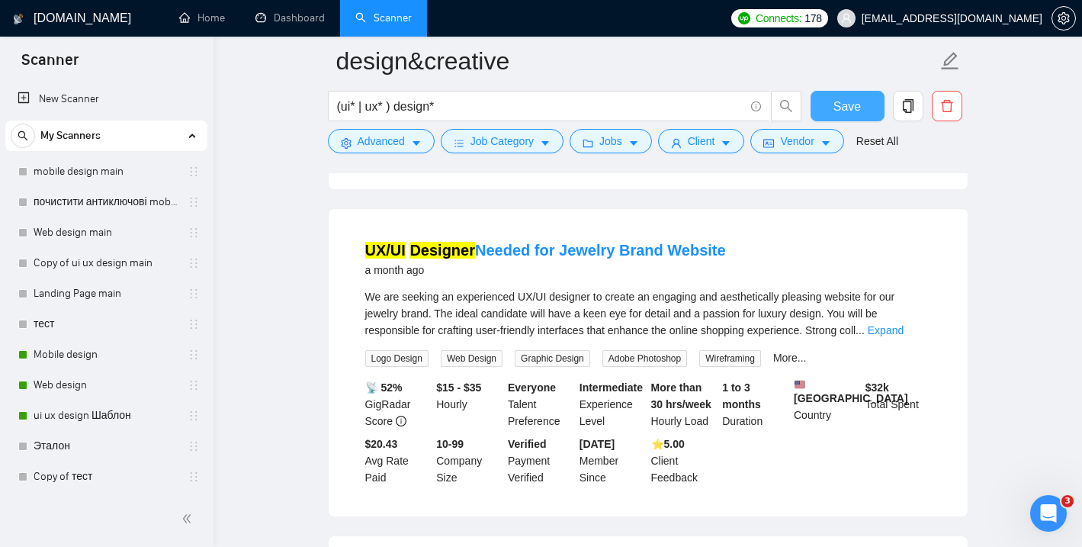
click at [853, 100] on span "Save" at bounding box center [847, 106] width 27 height 19
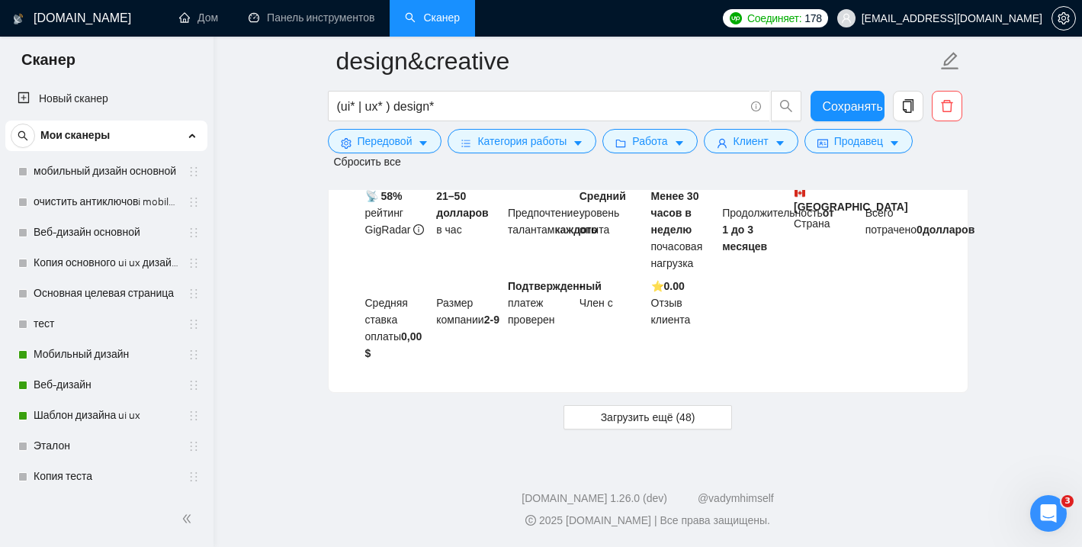
scroll to position [4692, 0]
click at [642, 419] on font "Загрузить ещё (48)" at bounding box center [648, 417] width 95 height 12
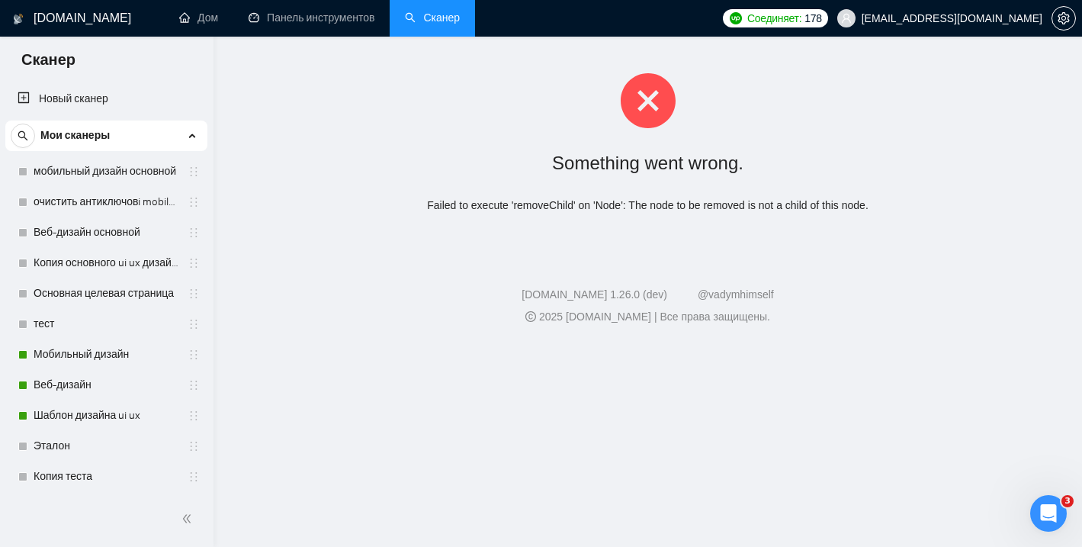
scroll to position [0, 0]
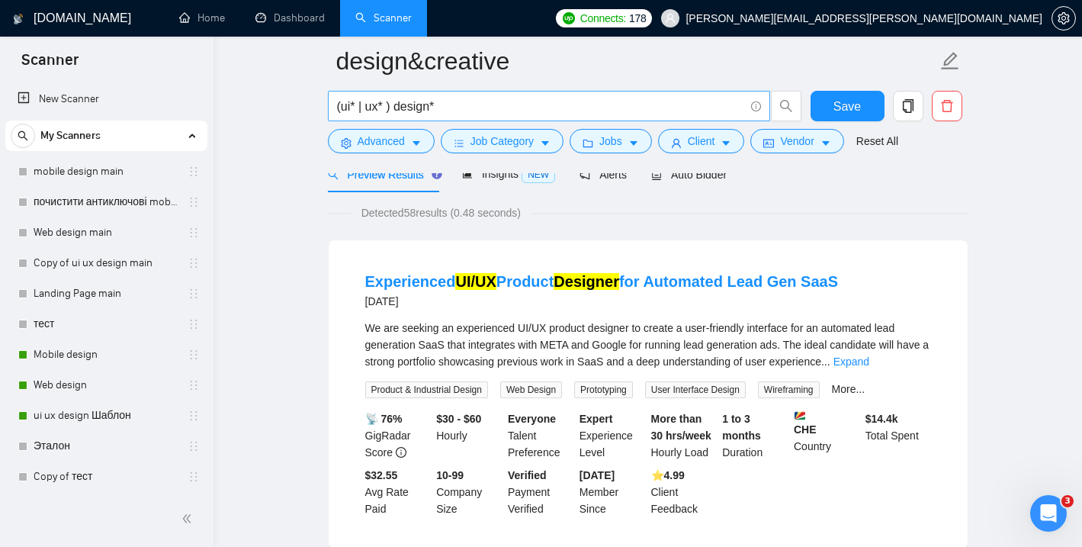
scroll to position [47, 0]
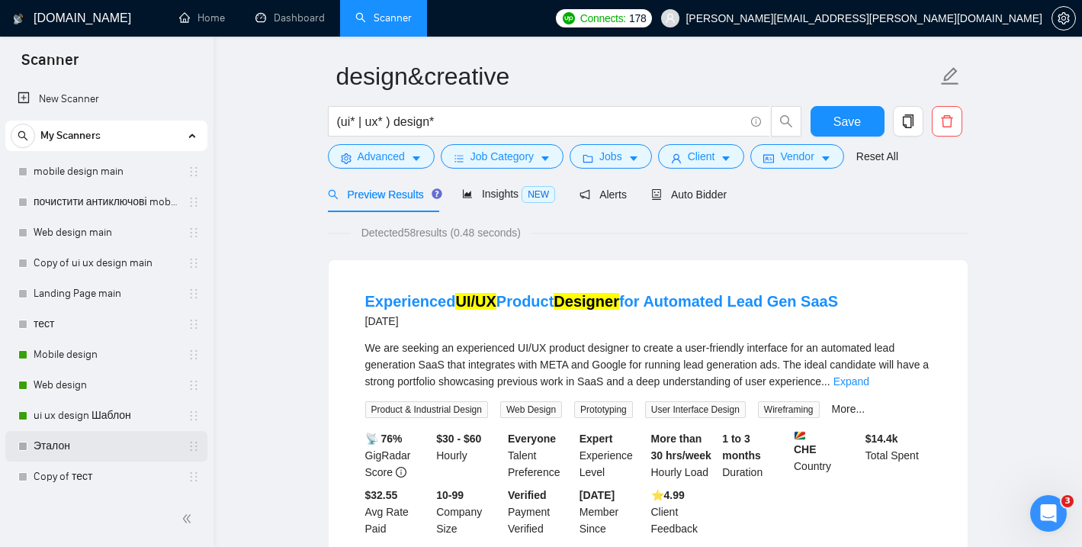
click at [96, 448] on link "Эталон" at bounding box center [106, 446] width 145 height 31
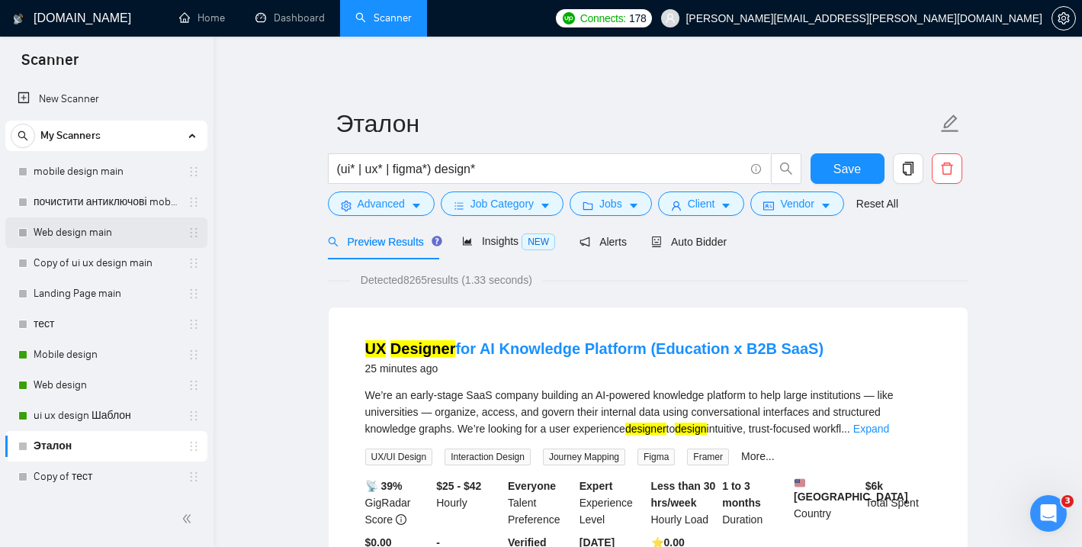
click at [103, 231] on link "Web design main" at bounding box center [106, 232] width 145 height 31
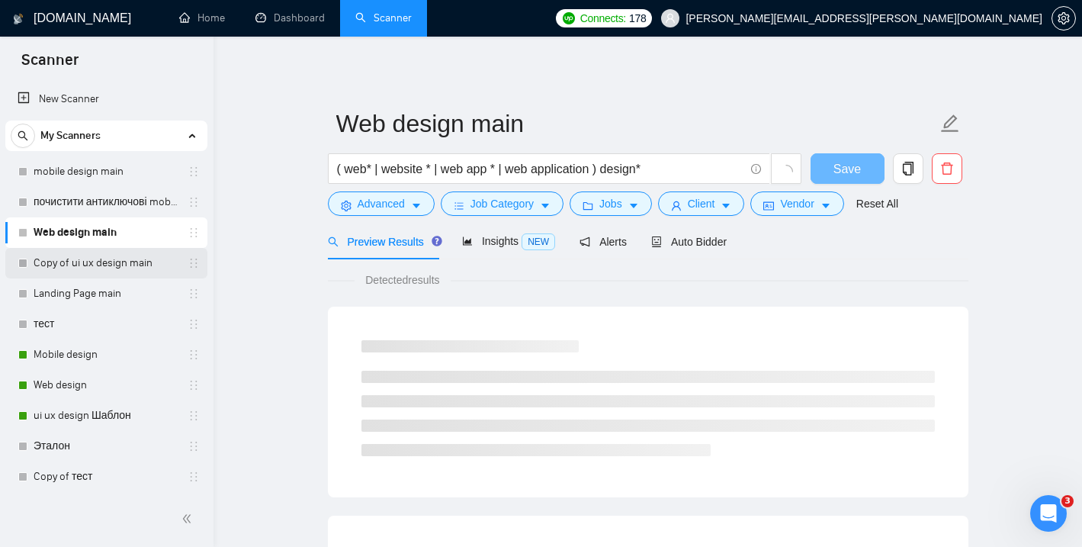
click at [104, 272] on link "Copy of ui ux design main" at bounding box center [106, 263] width 145 height 31
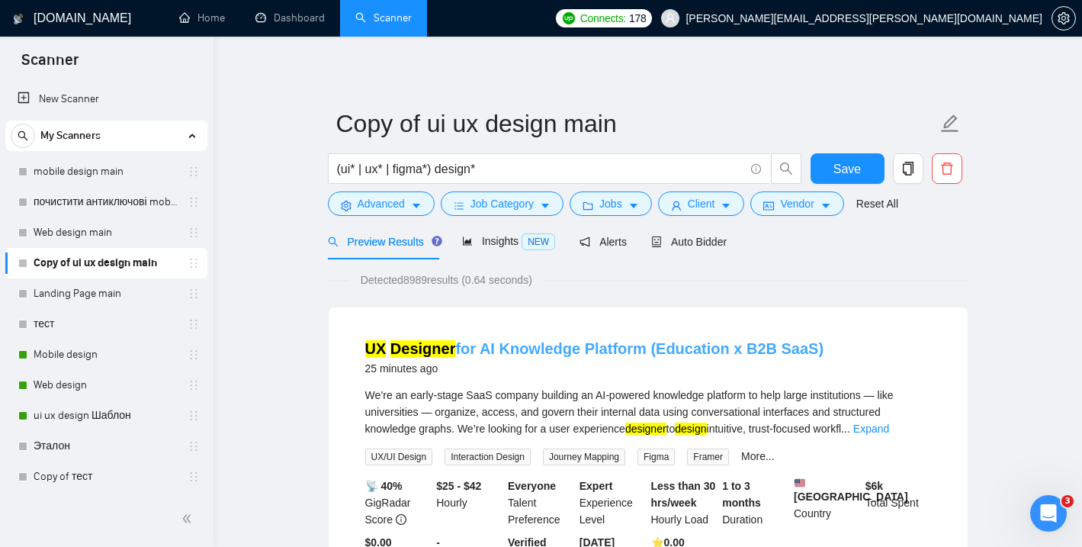
click at [679, 352] on link "UX Designer for AI Knowledge Platform (Education x B2B SaaS)" at bounding box center [594, 348] width 459 height 17
click at [827, 210] on icon "caret-down" at bounding box center [826, 206] width 11 height 11
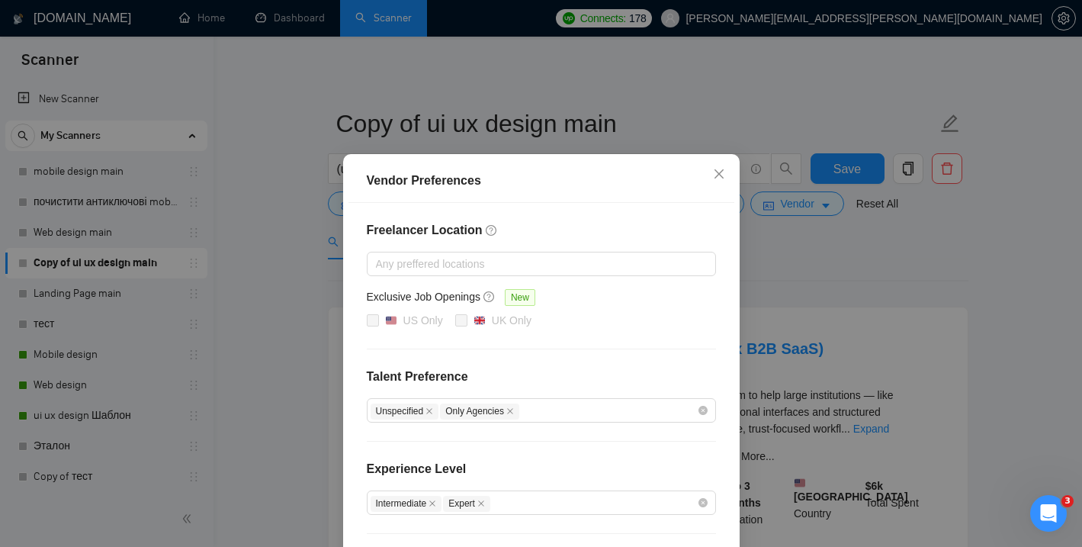
scroll to position [5, 0]
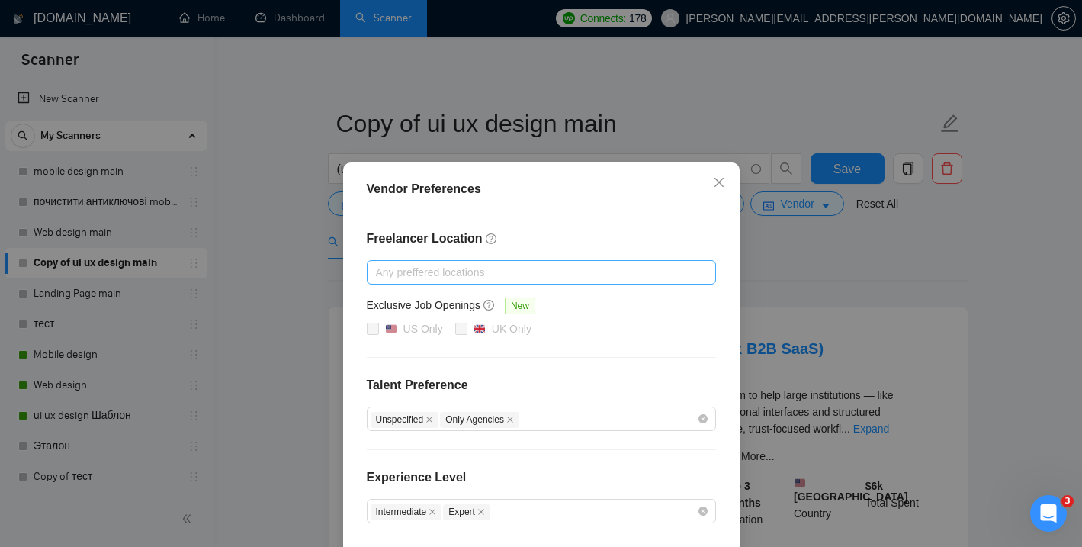
click at [540, 269] on div at bounding box center [534, 272] width 326 height 18
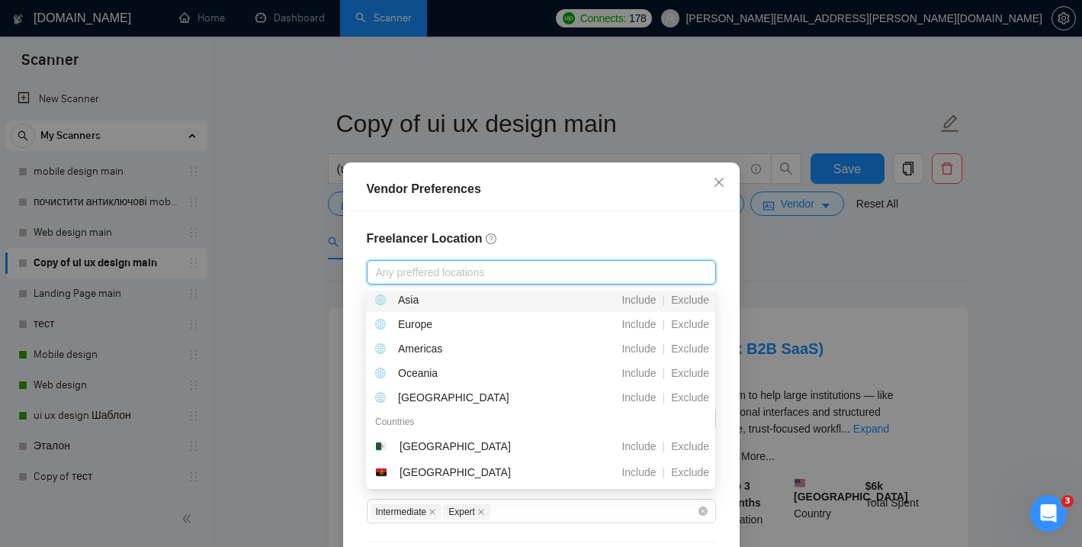
scroll to position [53, 0]
click at [493, 323] on div "Europe" at bounding box center [460, 323] width 170 height 17
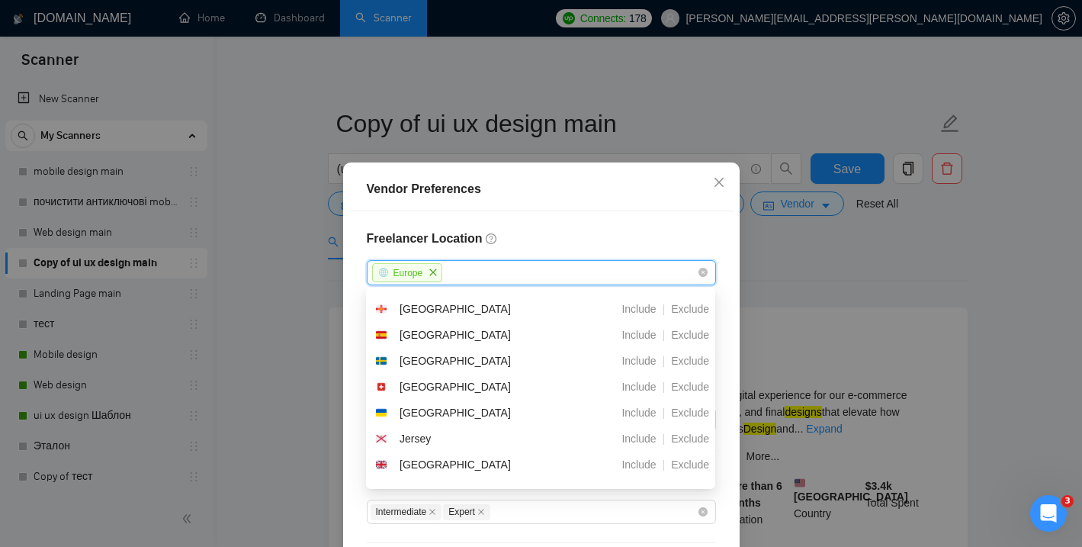
scroll to position [4122, 0]
click at [457, 410] on div "[GEOGRAPHIC_DATA]" at bounding box center [460, 414] width 170 height 18
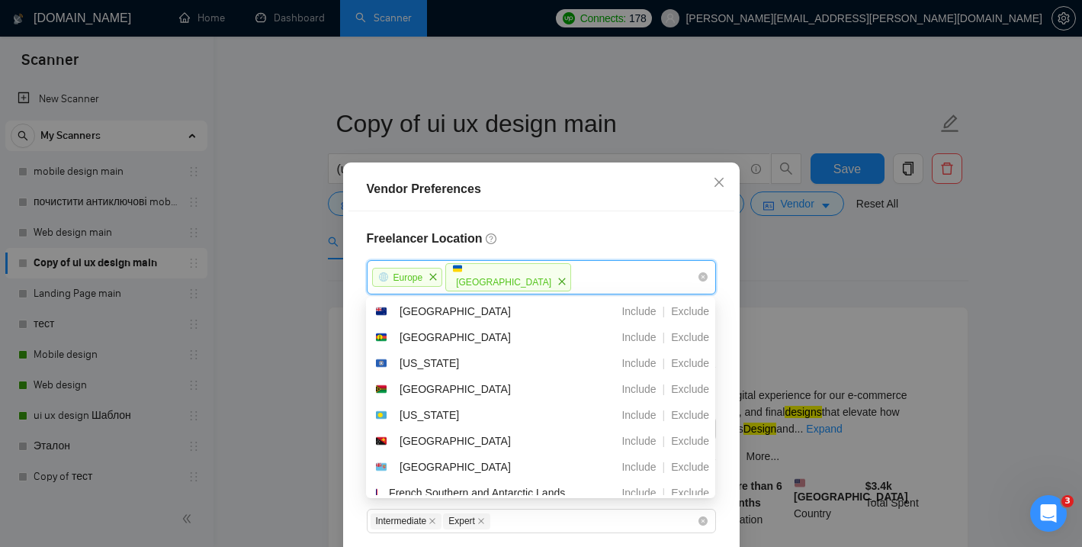
scroll to position [5749, 0]
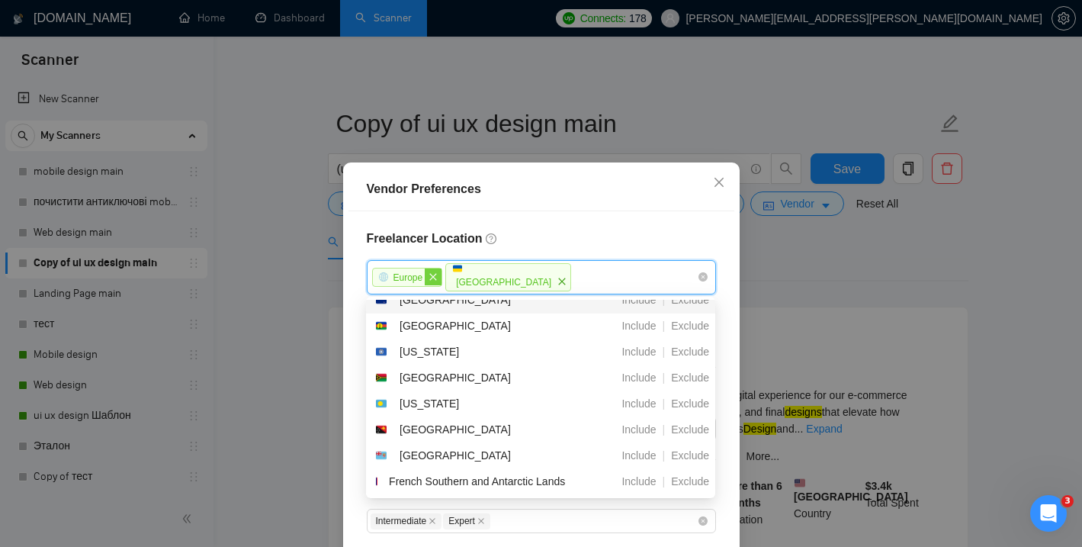
click at [439, 278] on span "close" at bounding box center [433, 276] width 17 height 17
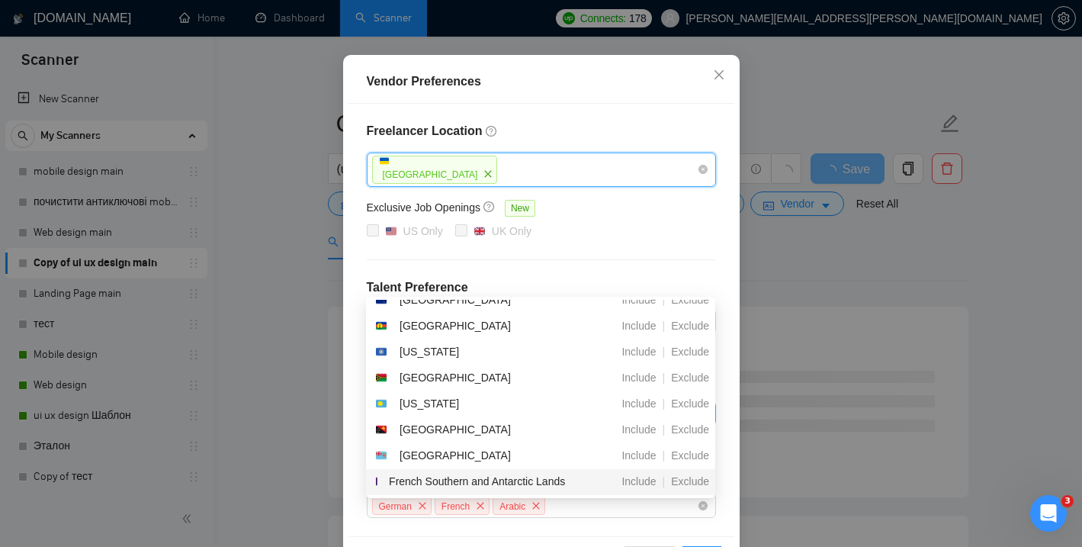
scroll to position [169, 0]
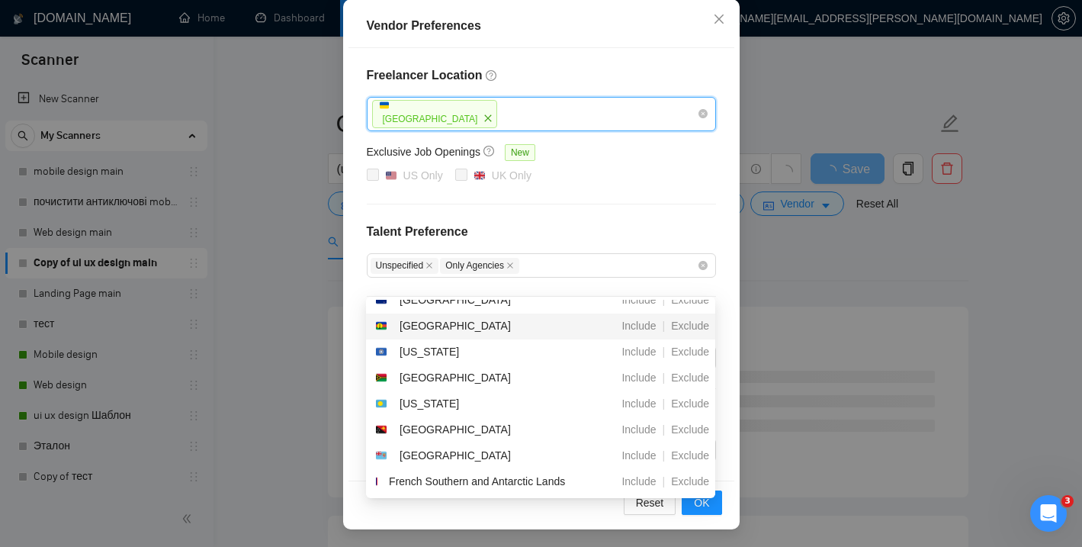
click at [729, 398] on div "Freelancer Location [GEOGRAPHIC_DATA] Exclusive Job Openings New US Only UK Onl…" at bounding box center [542, 264] width 386 height 432
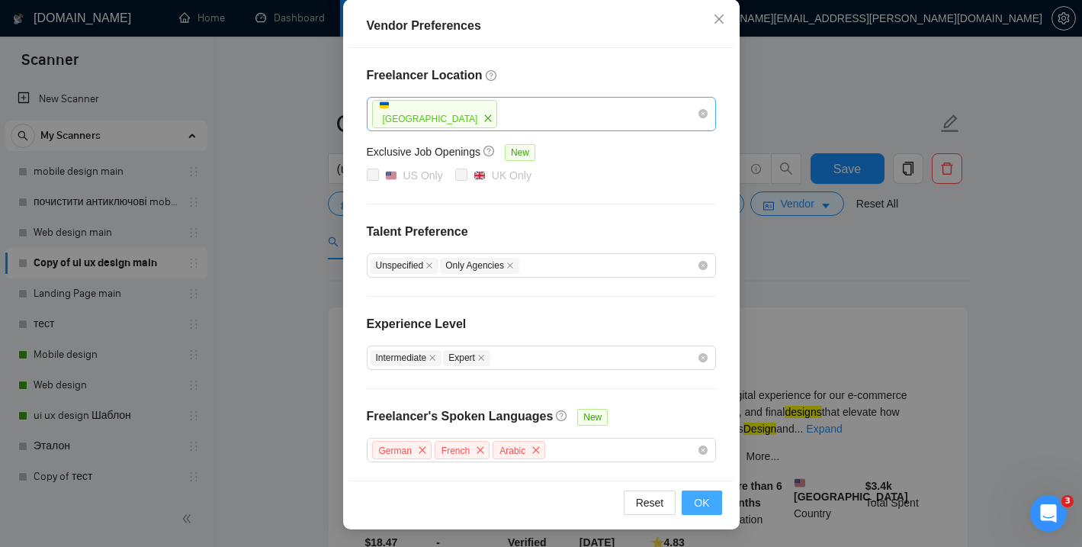
click at [703, 496] on span "OK" at bounding box center [701, 502] width 15 height 17
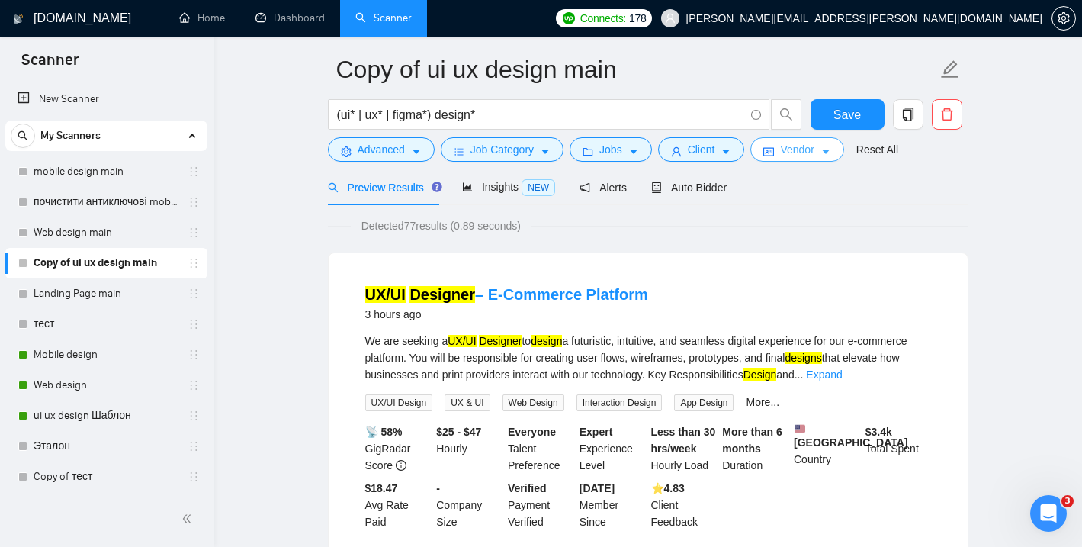
scroll to position [59, 0]
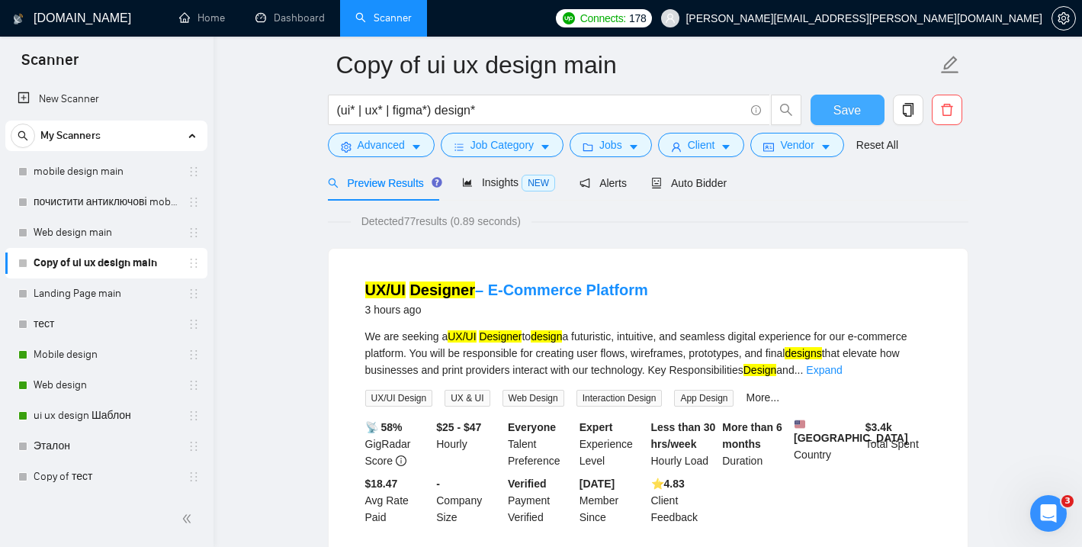
click at [843, 113] on span "Save" at bounding box center [847, 110] width 27 height 19
click at [574, 287] on link "UX/UI Designer – E-Commerce Platform" at bounding box center [506, 289] width 283 height 17
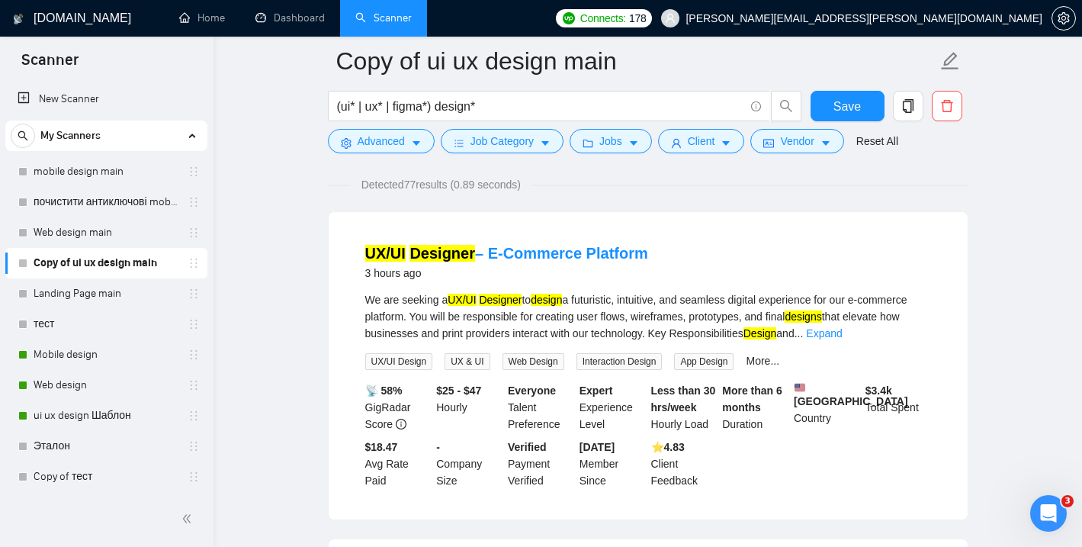
scroll to position [103, 0]
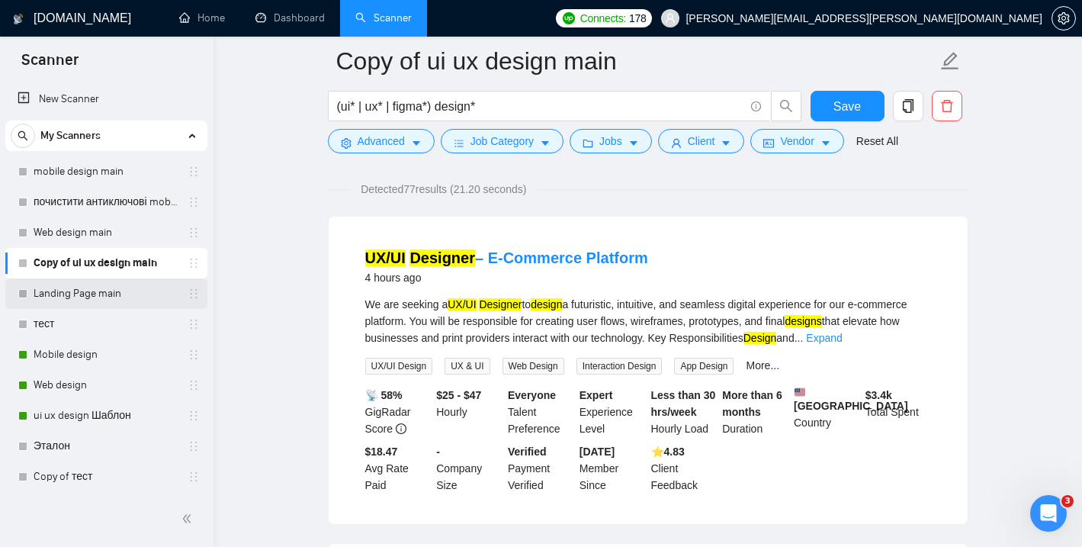
click at [82, 291] on link "Landing Page main" at bounding box center [106, 293] width 145 height 31
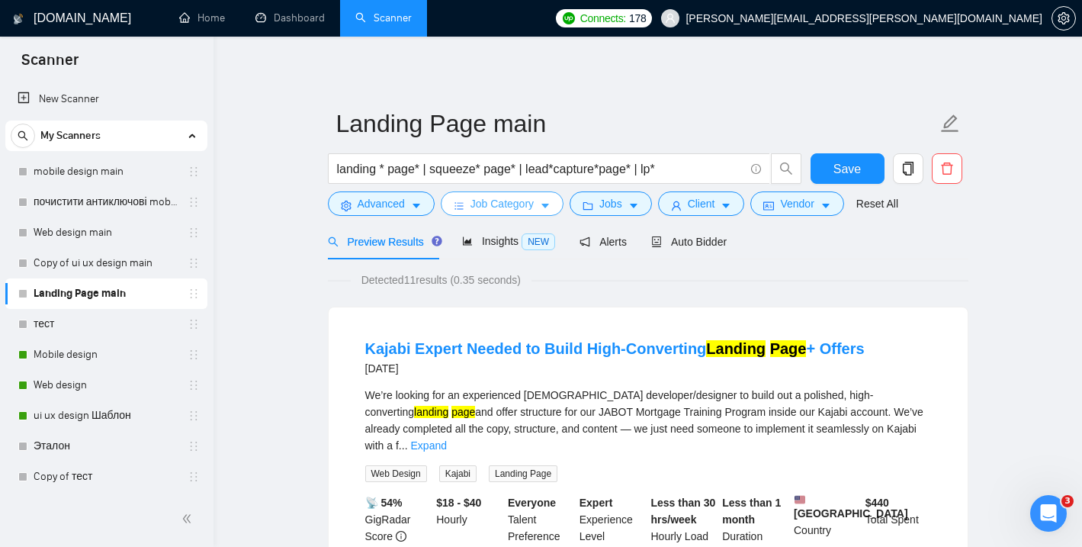
click at [541, 201] on button "Job Category" at bounding box center [502, 203] width 123 height 24
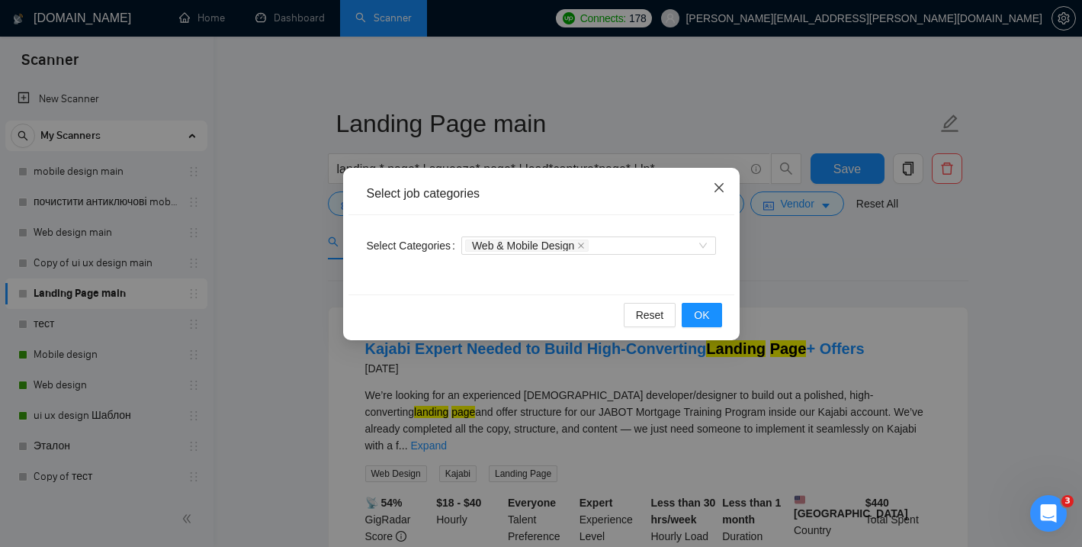
click at [725, 187] on span "Close" at bounding box center [719, 188] width 41 height 41
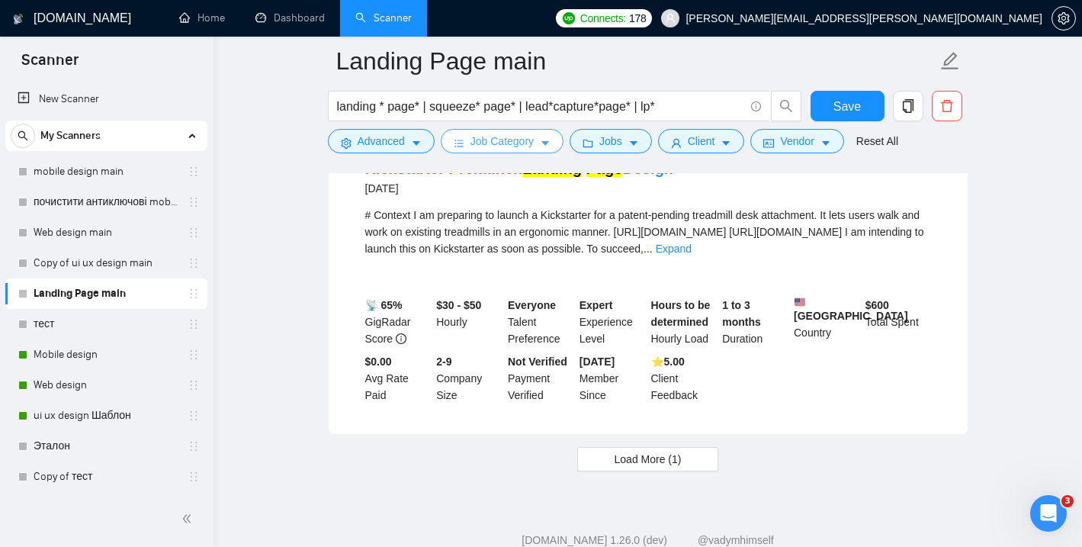
scroll to position [3226, 0]
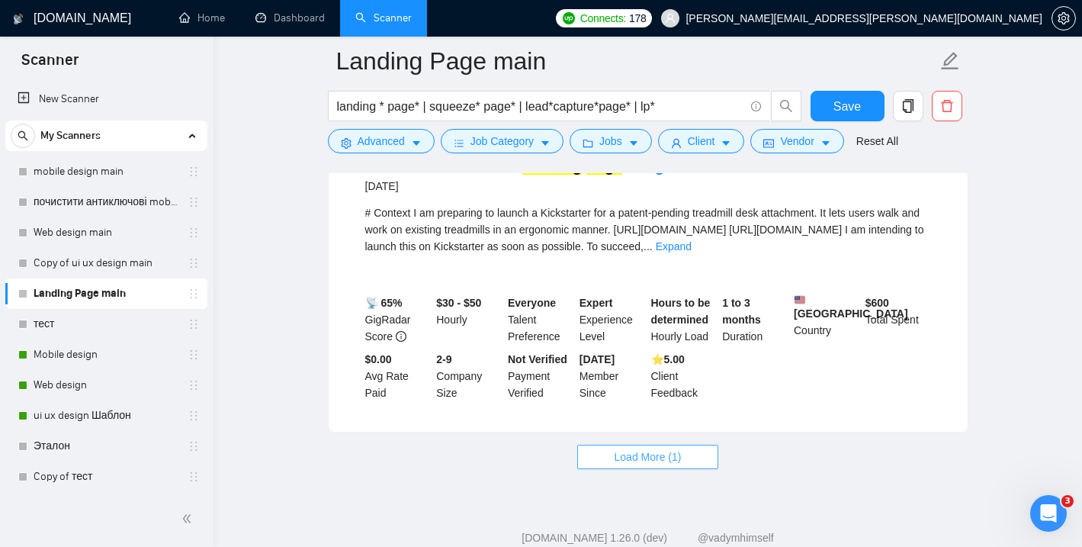
click at [641, 445] on button "Load More (1)" at bounding box center [648, 457] width 142 height 24
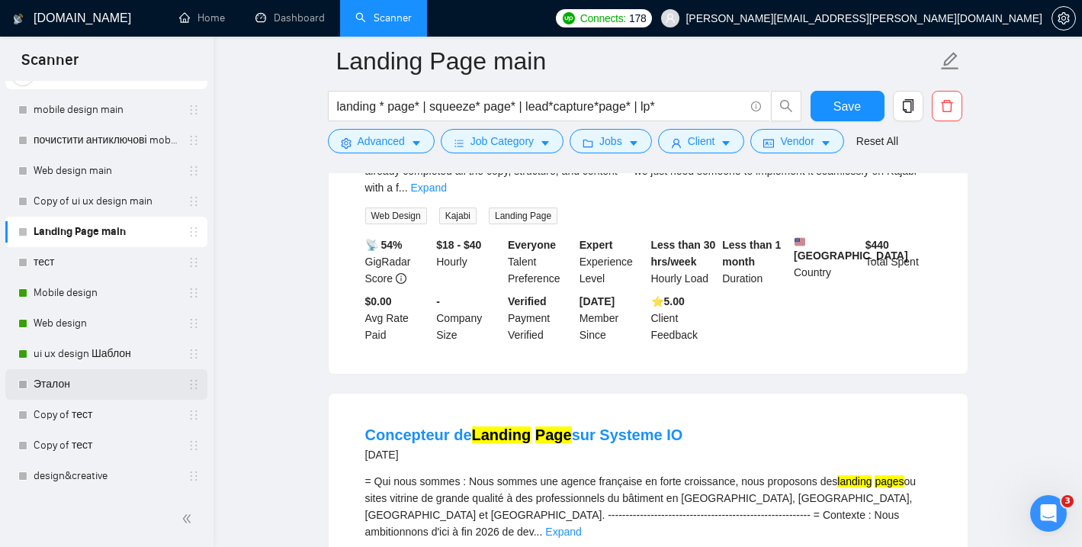
scroll to position [278, 0]
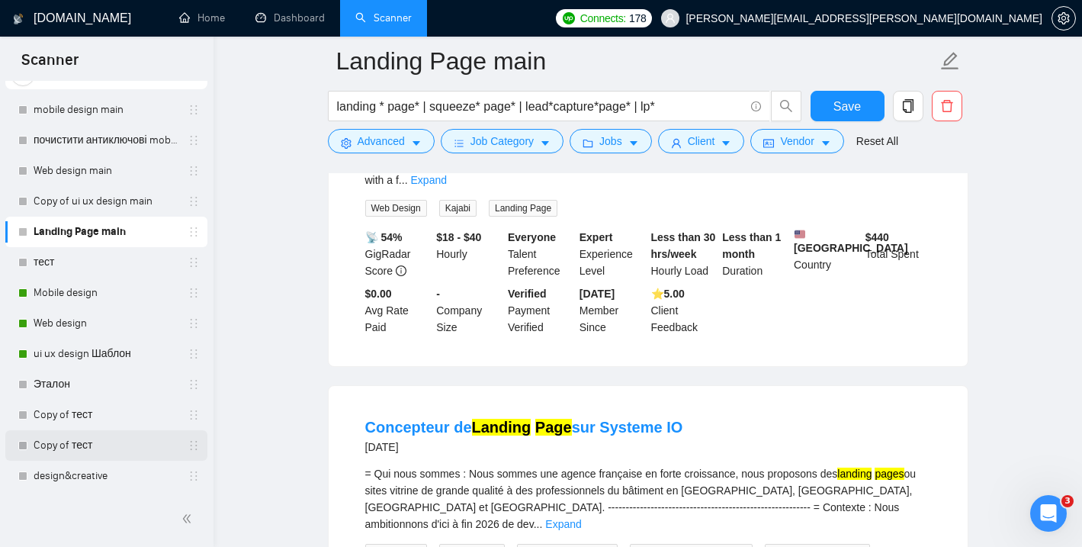
click at [81, 444] on link "Copy of тест" at bounding box center [106, 445] width 145 height 31
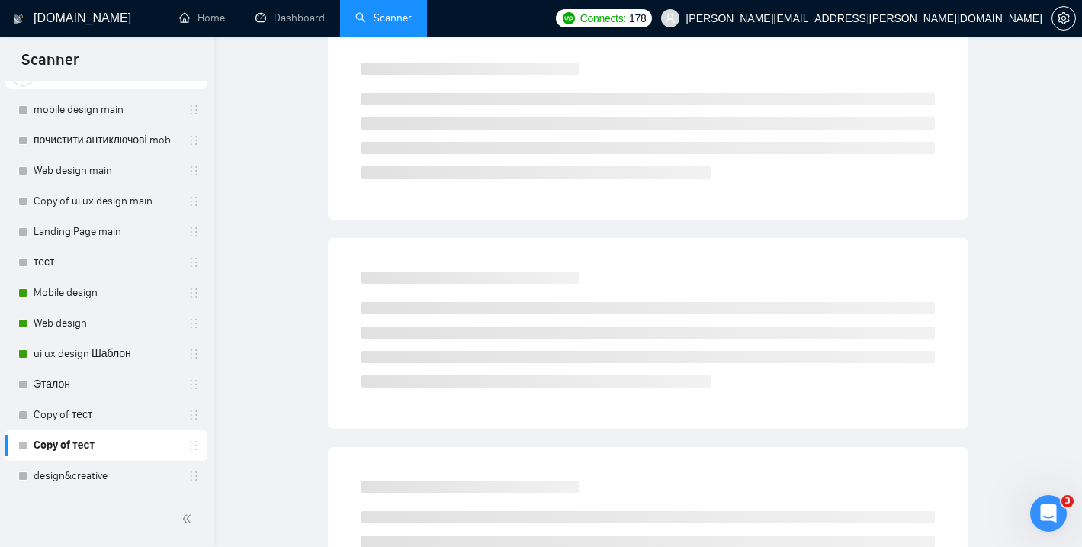
scroll to position [10, 0]
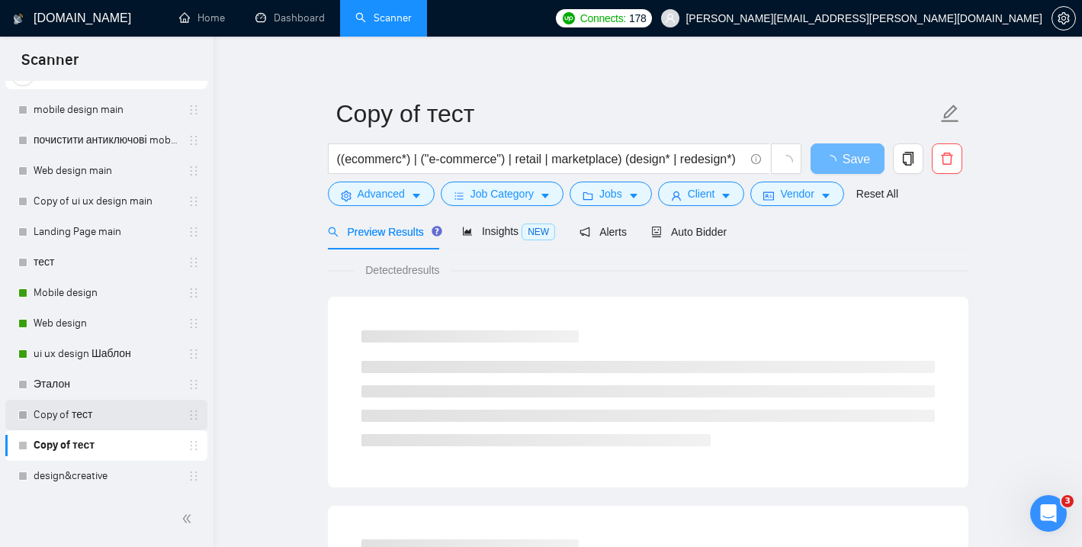
click at [81, 420] on link "Copy of тест" at bounding box center [106, 415] width 145 height 31
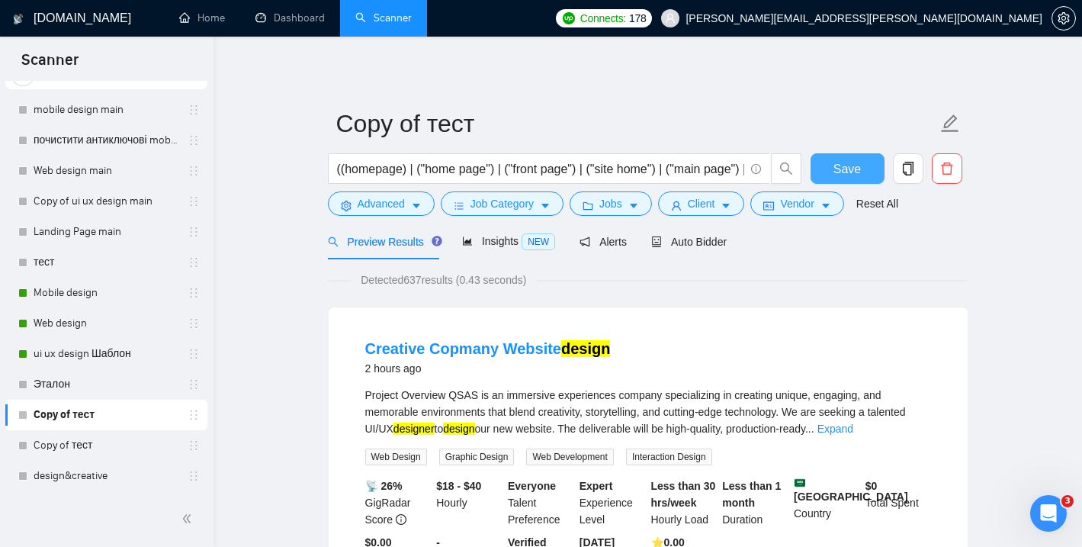
scroll to position [11, 0]
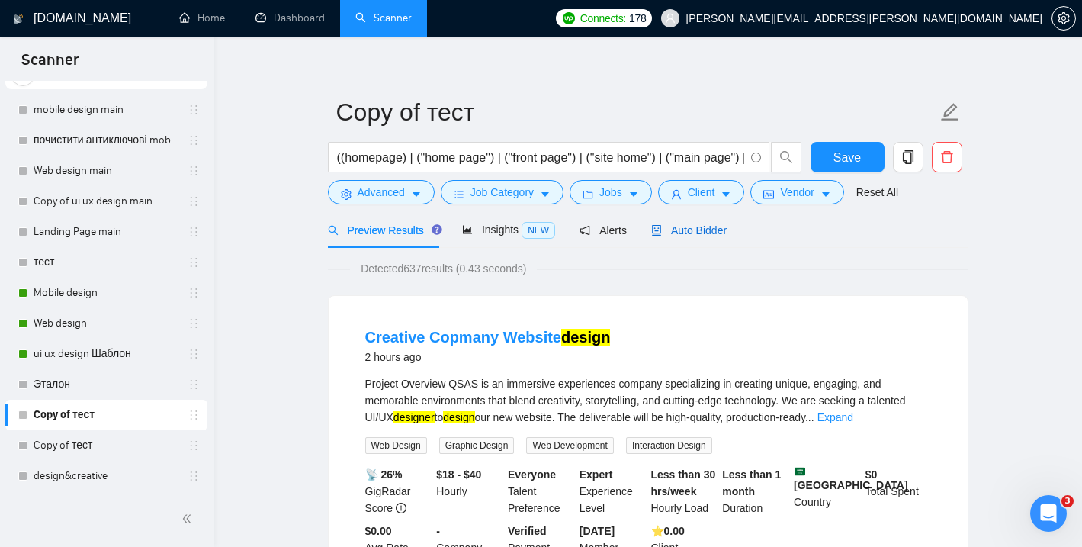
click at [704, 228] on span "Auto Bidder" at bounding box center [688, 230] width 75 height 12
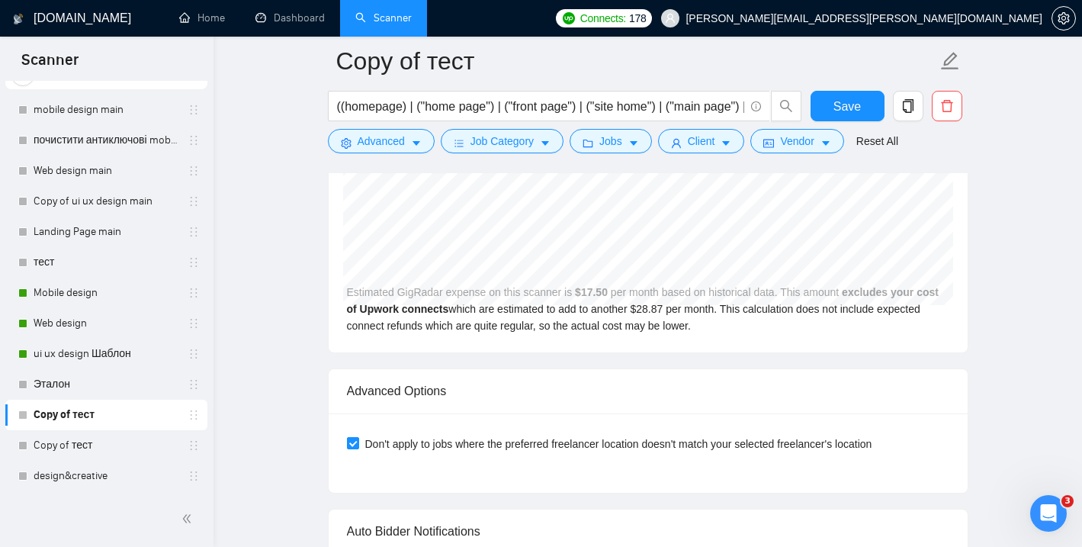
scroll to position [3719, 0]
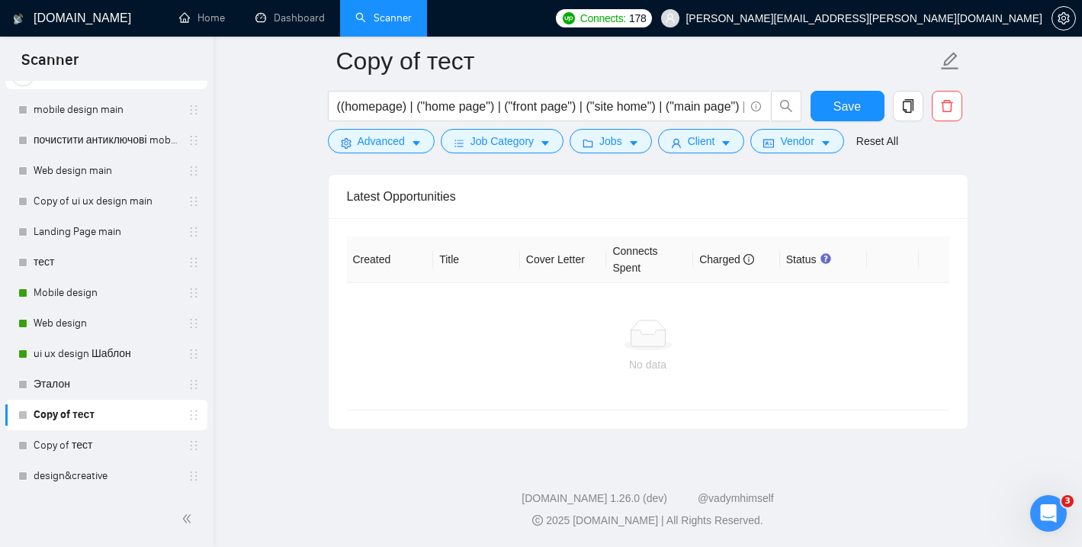
drag, startPoint x: 349, startPoint y: 277, endPoint x: 684, endPoint y: 32, distance: 414.7
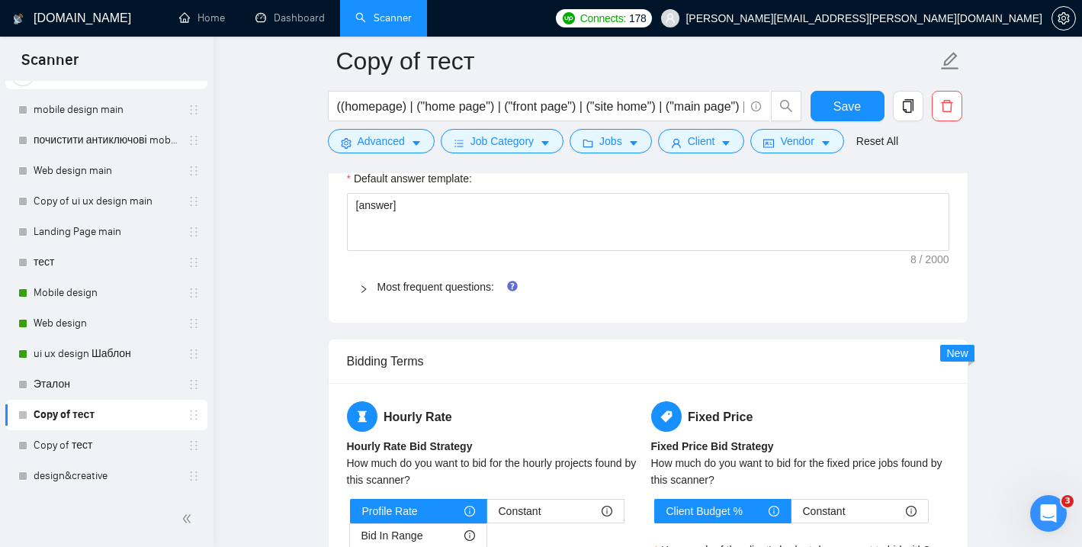
scroll to position [2232, 0]
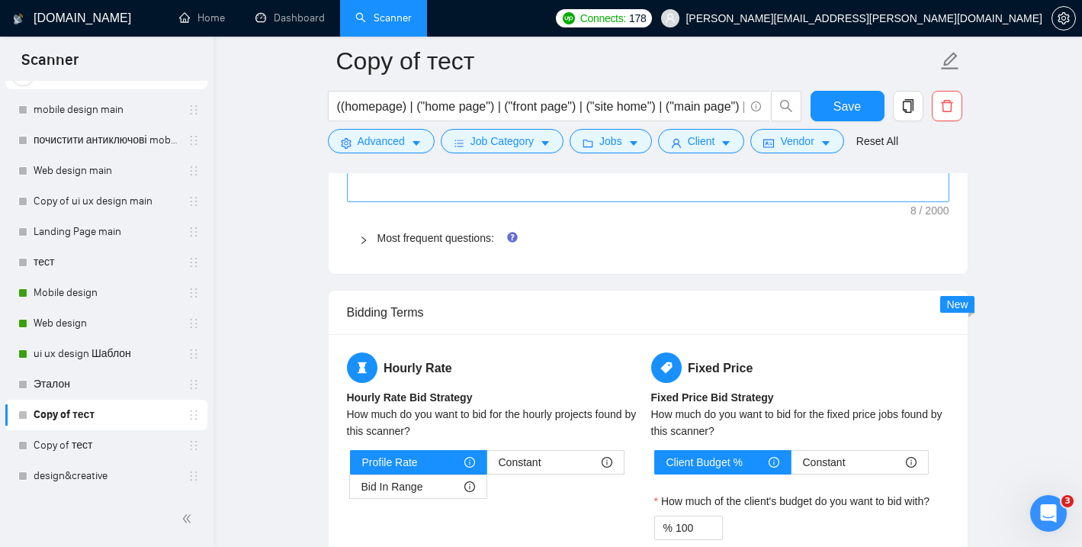
drag, startPoint x: 352, startPoint y: 328, endPoint x: 570, endPoint y: 173, distance: 268.1
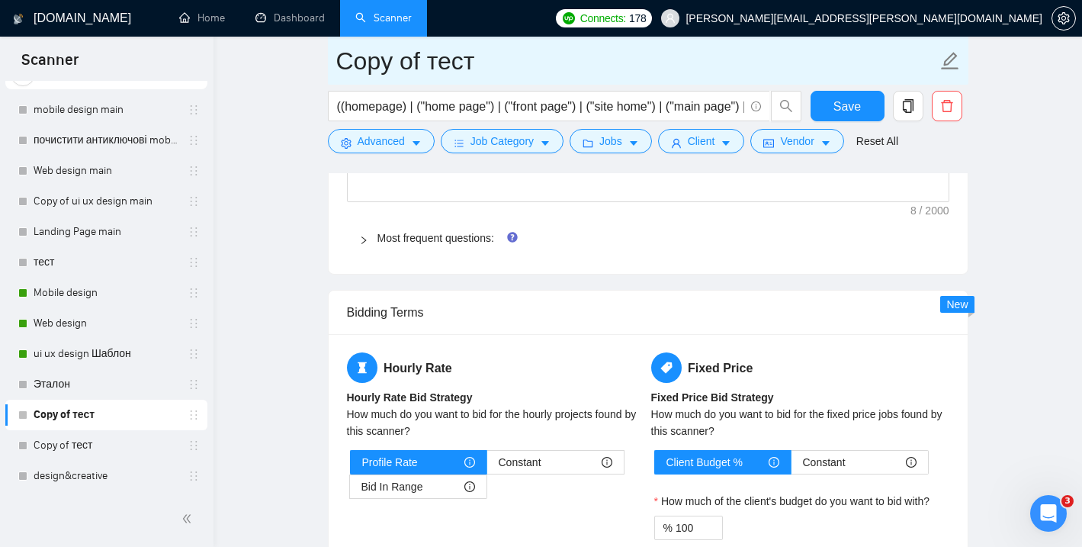
drag, startPoint x: 482, startPoint y: 56, endPoint x: 343, endPoint y: 58, distance: 138.8
click at [343, 58] on input "Copy of тест" at bounding box center [636, 61] width 601 height 38
type input "р"
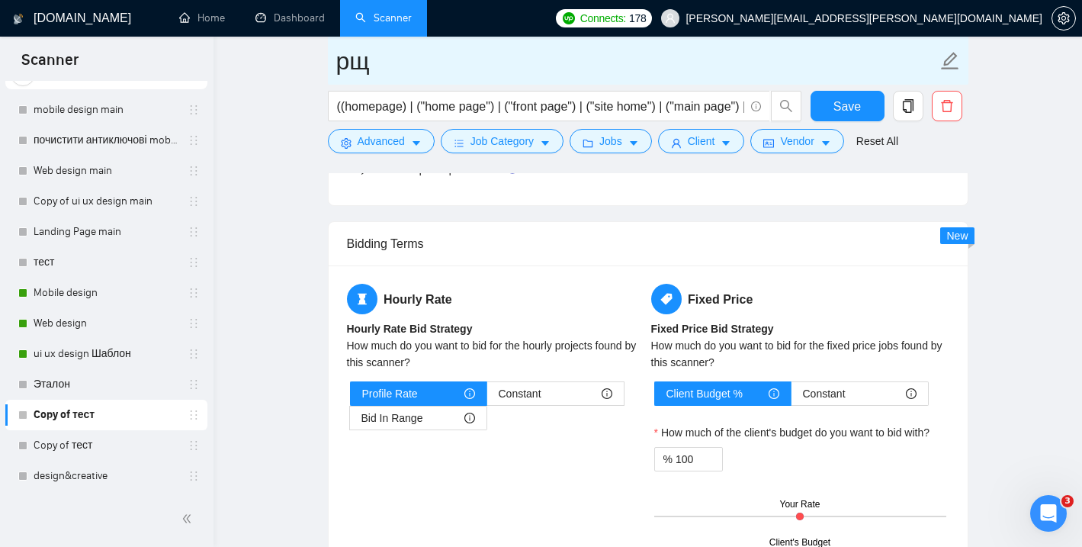
type input "р"
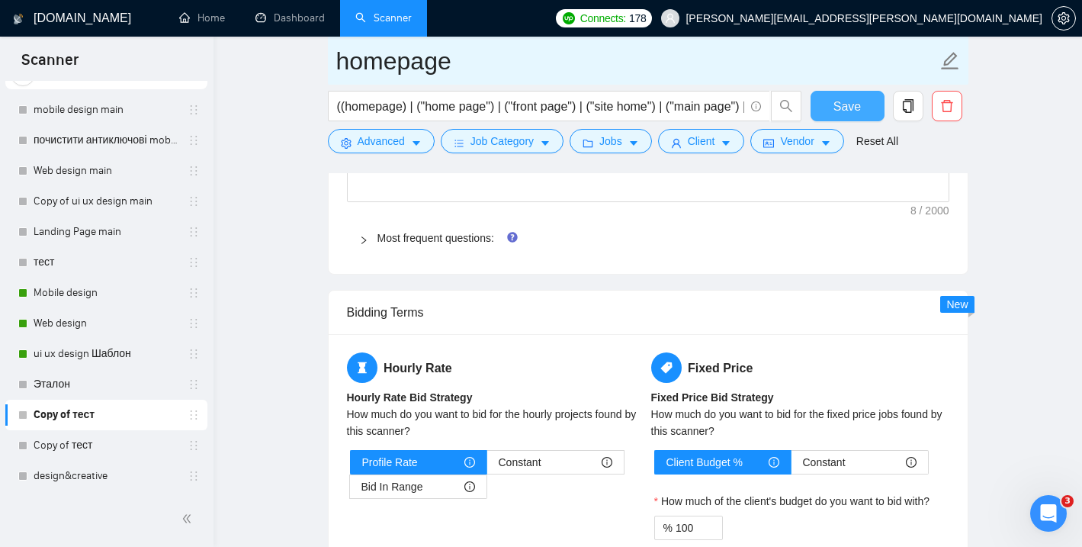
type input "homepage"
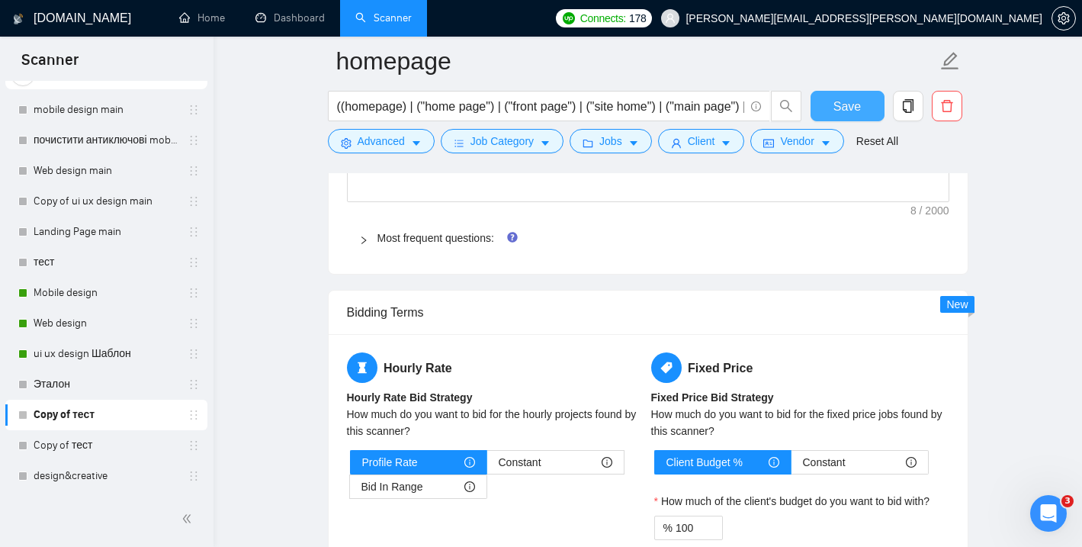
click at [845, 98] on span "Save" at bounding box center [847, 106] width 27 height 19
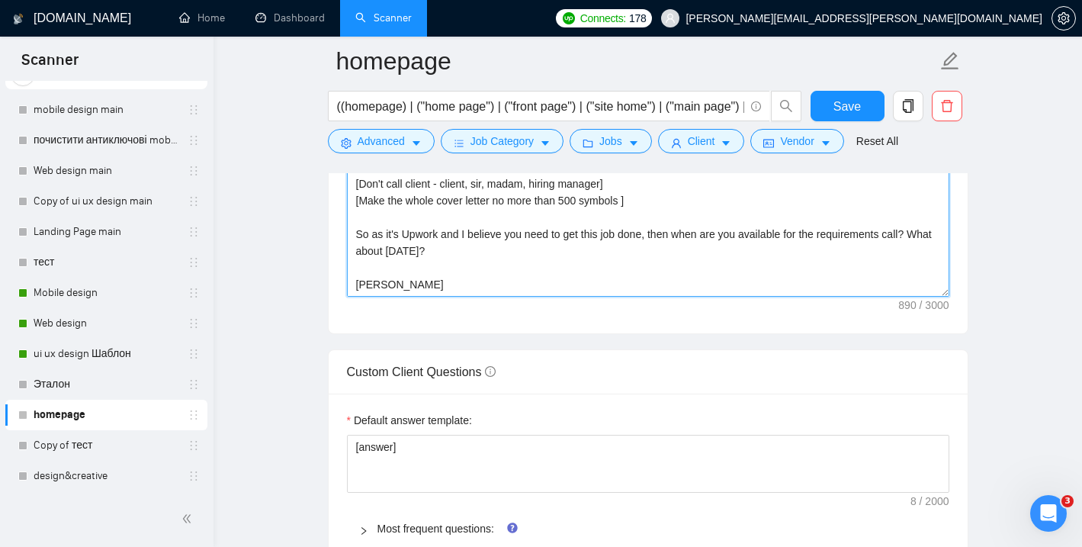
scroll to position [1943, 0]
drag, startPoint x: 355, startPoint y: 259, endPoint x: 535, endPoint y: 291, distance: 181.9
click at [535, 291] on textarea "Hi there! [use client's name if found] I am available right now and I already m…" at bounding box center [648, 123] width 602 height 343
click at [554, 252] on textarea "Hi there! [use client's name if found] I am available right now and I already m…" at bounding box center [648, 123] width 602 height 343
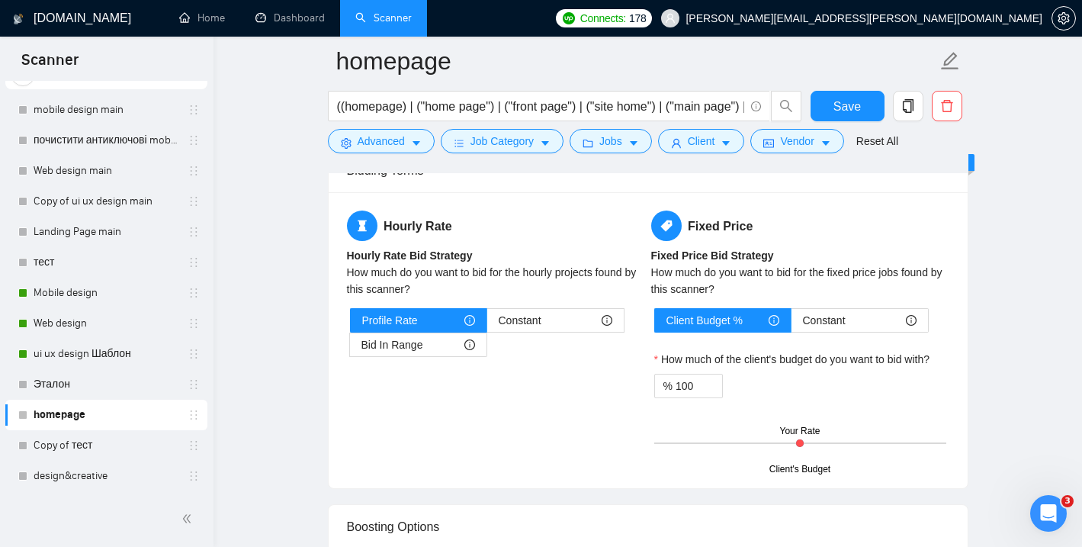
scroll to position [2381, 0]
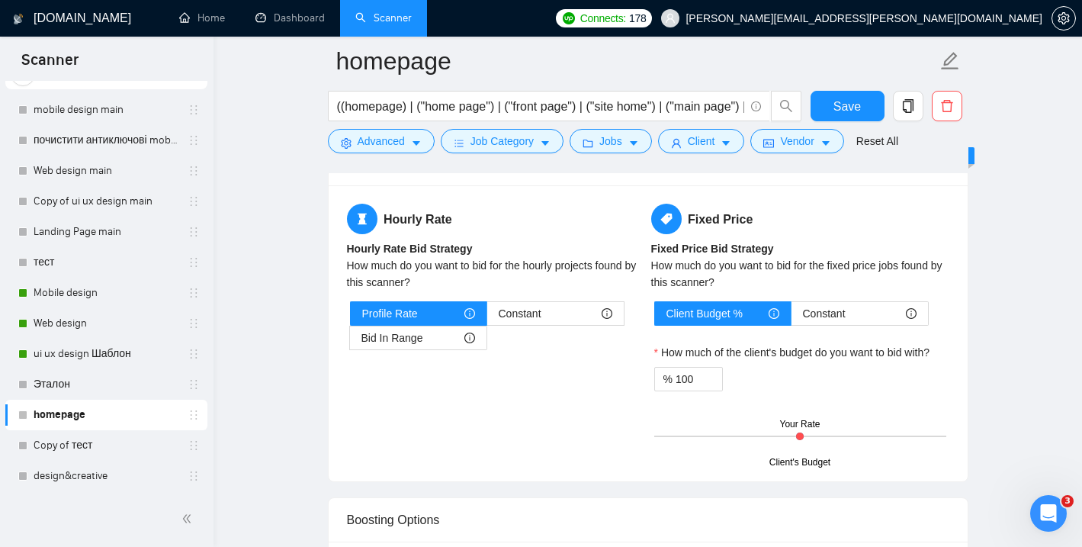
drag, startPoint x: 355, startPoint y: 253, endPoint x: 618, endPoint y: 85, distance: 312.7
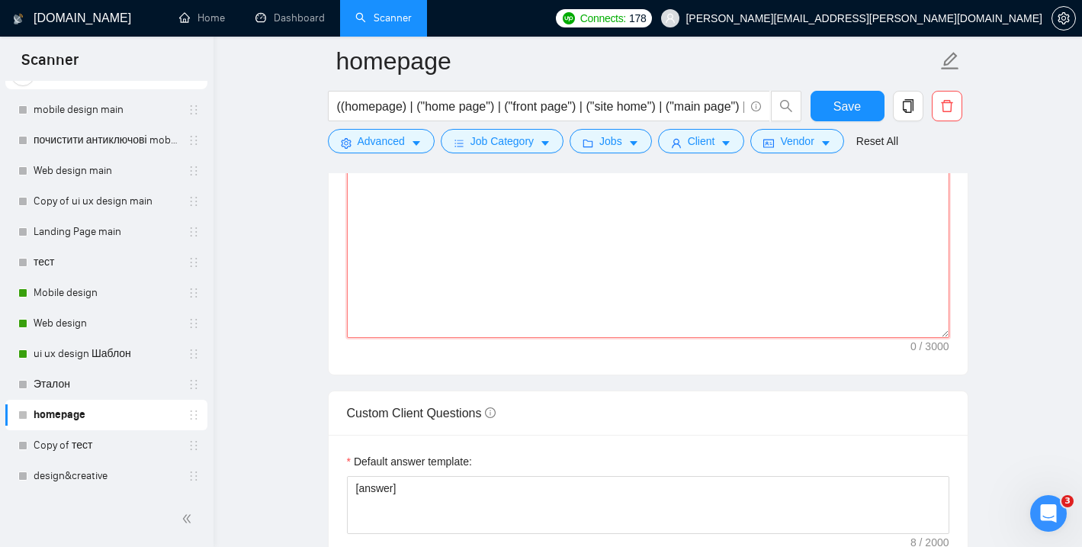
scroll to position [0, 0]
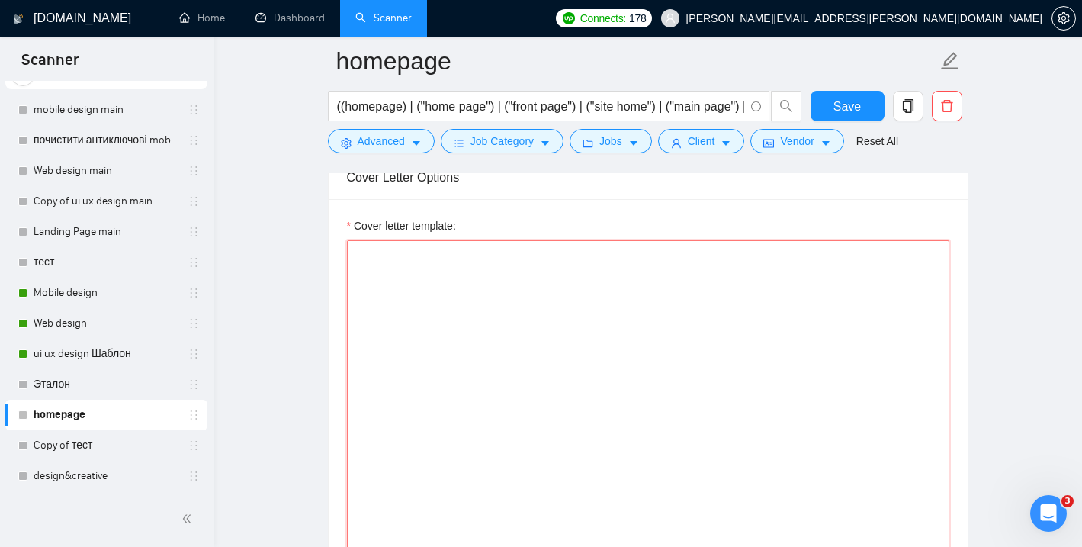
click at [534, 467] on textarea "Cover letter template:" at bounding box center [648, 411] width 602 height 343
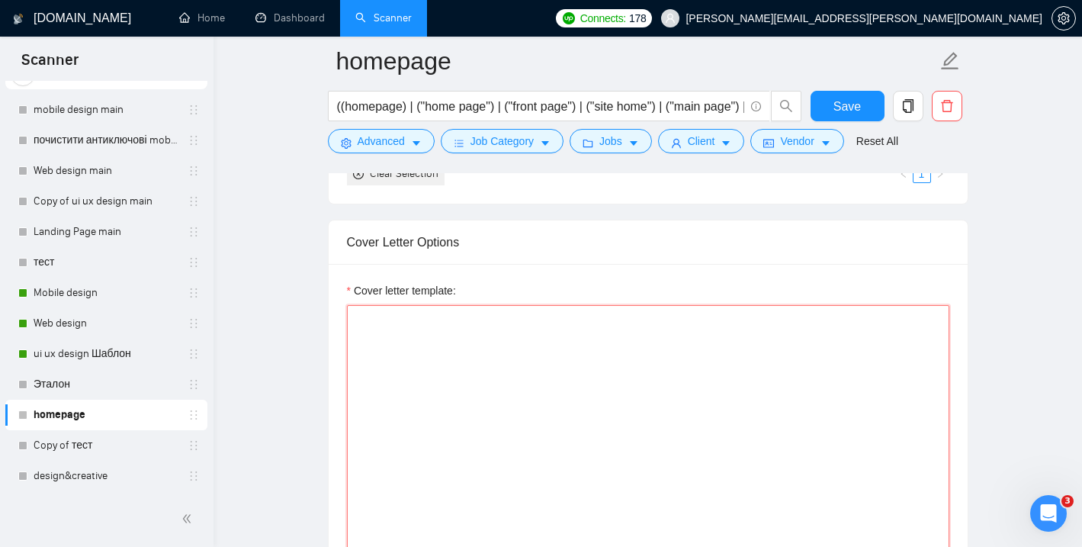
scroll to position [1588, 0]
paste textarea "Hi there! [use client's name if found] I am available right now and I already m…"
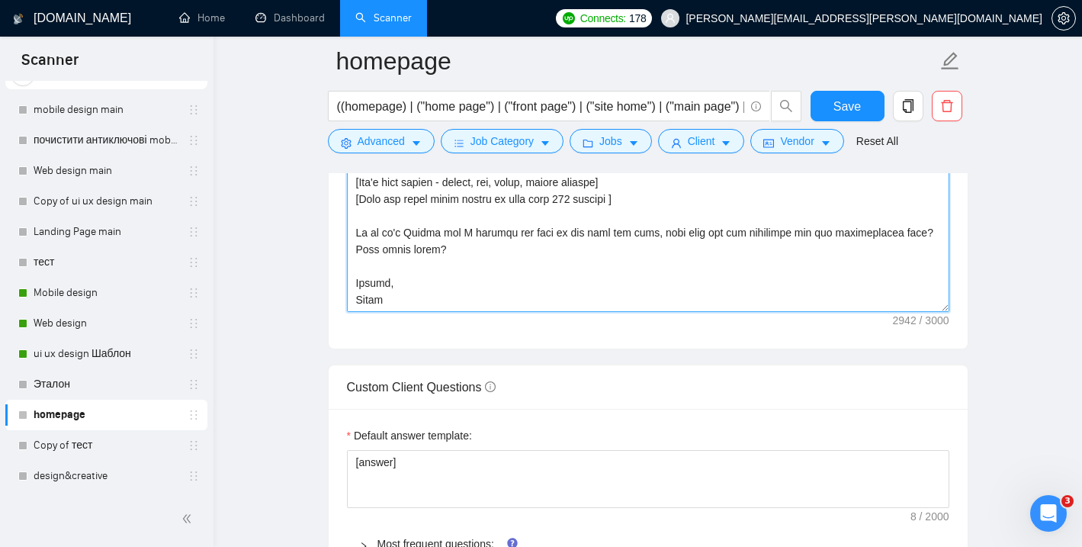
scroll to position [1929, 0]
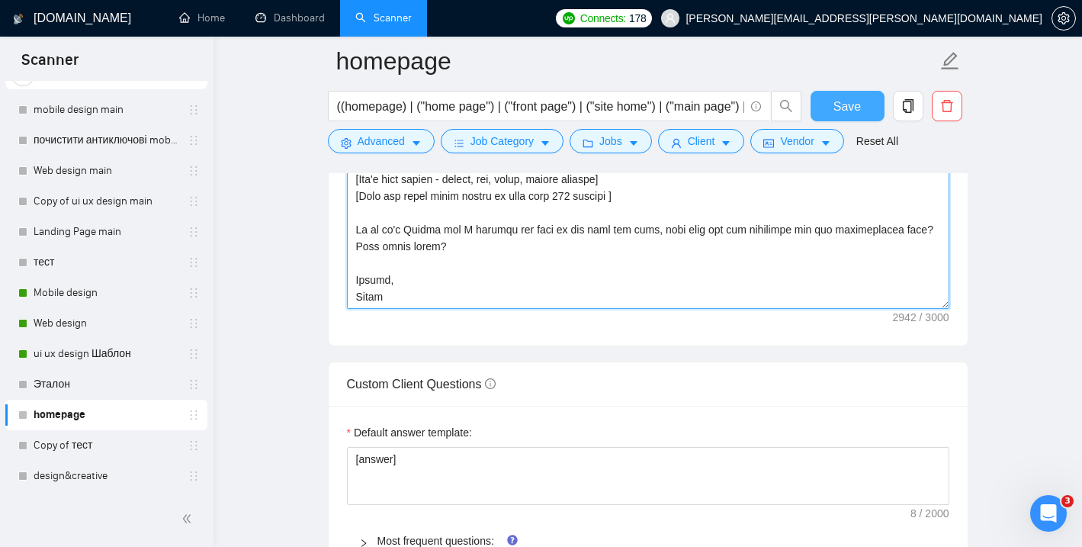
type textarea "Hi there! [use client's name if found] I am available right now and I already m…"
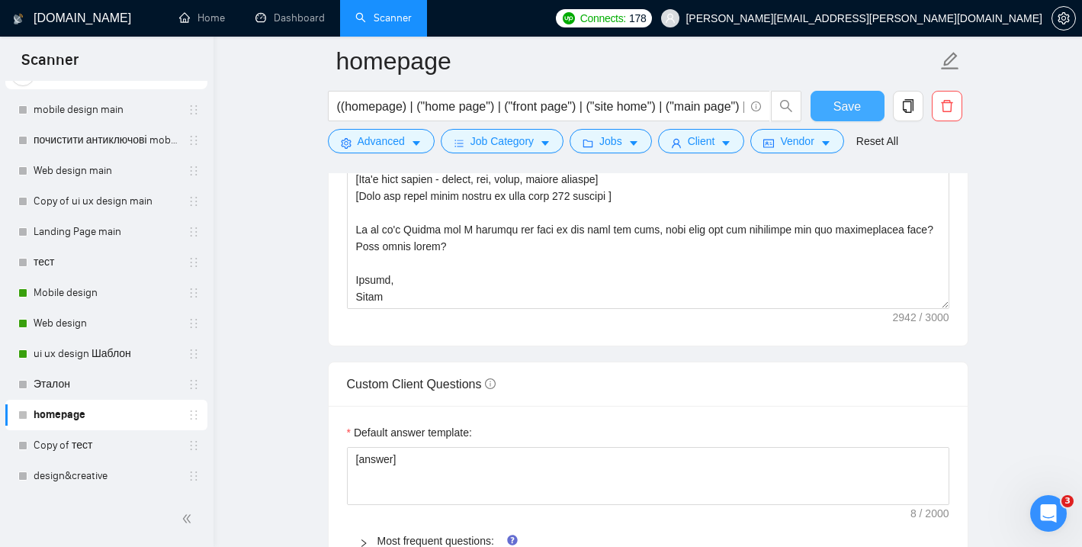
click at [836, 108] on span "Save" at bounding box center [847, 106] width 27 height 19
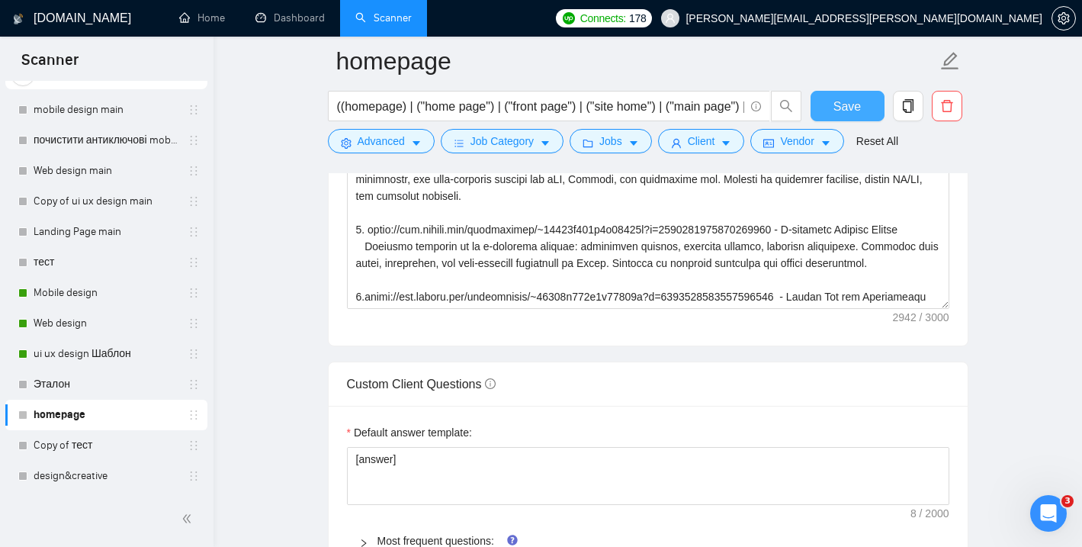
click at [827, 101] on button "Save" at bounding box center [848, 106] width 74 height 31
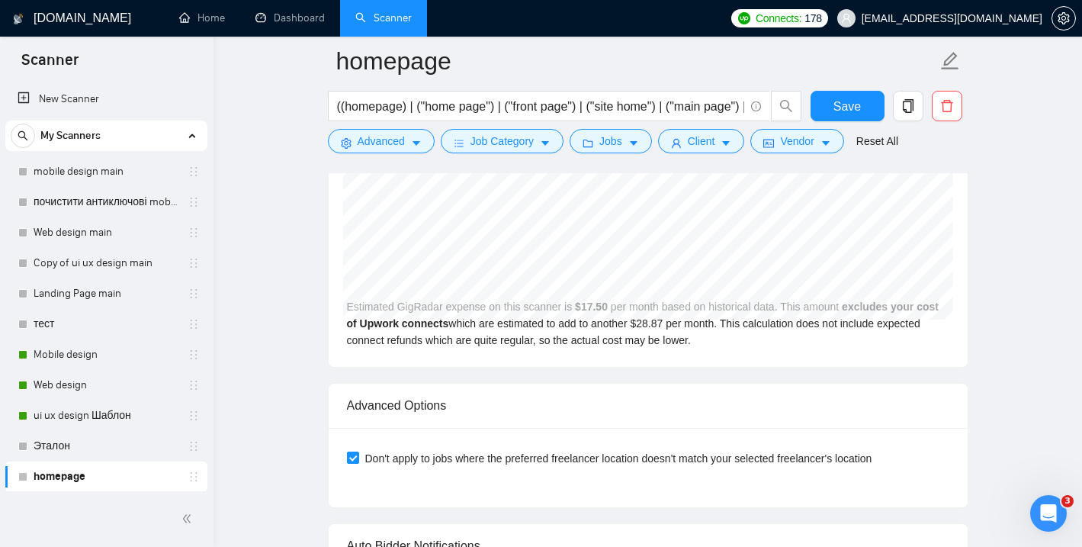
scroll to position [3128, 0]
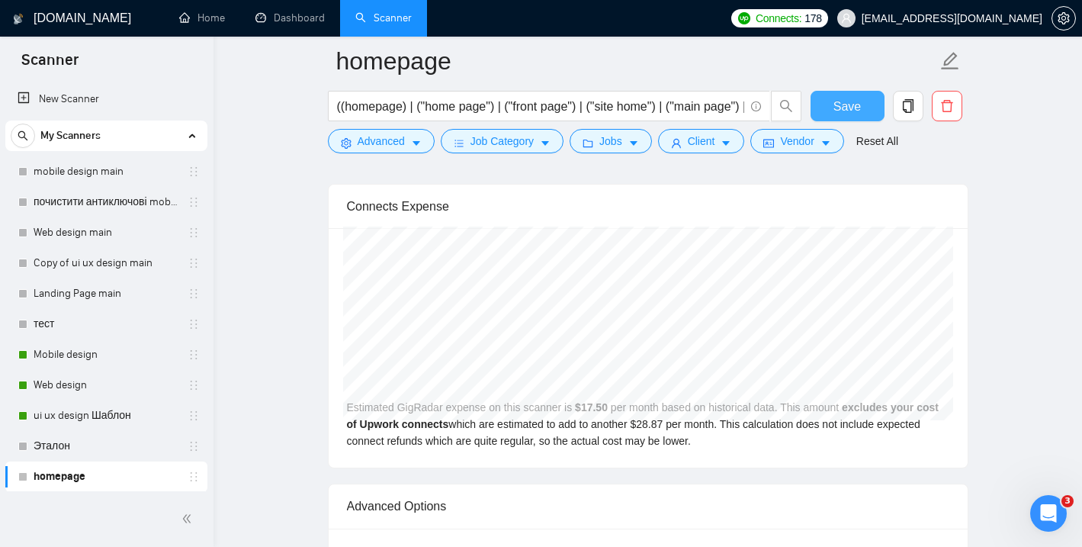
click at [840, 106] on span "Save" at bounding box center [847, 106] width 27 height 19
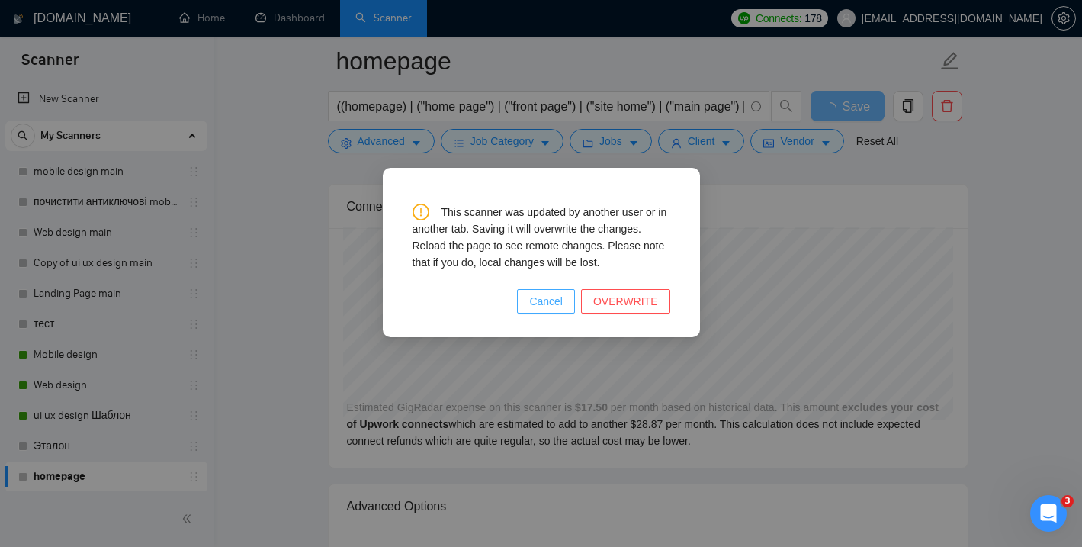
click at [559, 297] on span "Cancel" at bounding box center [546, 301] width 34 height 17
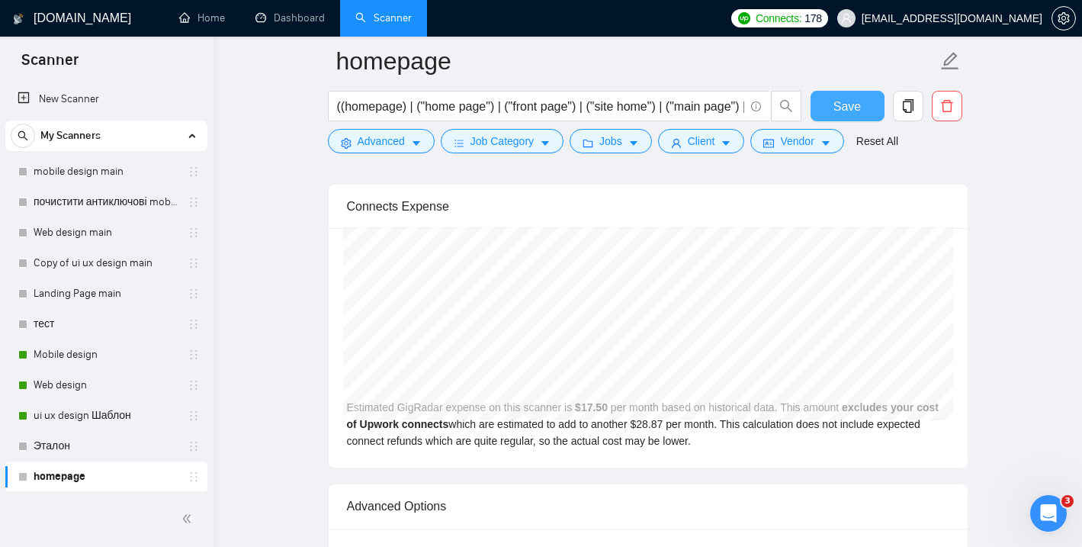
click at [859, 100] on span "Save" at bounding box center [847, 106] width 27 height 19
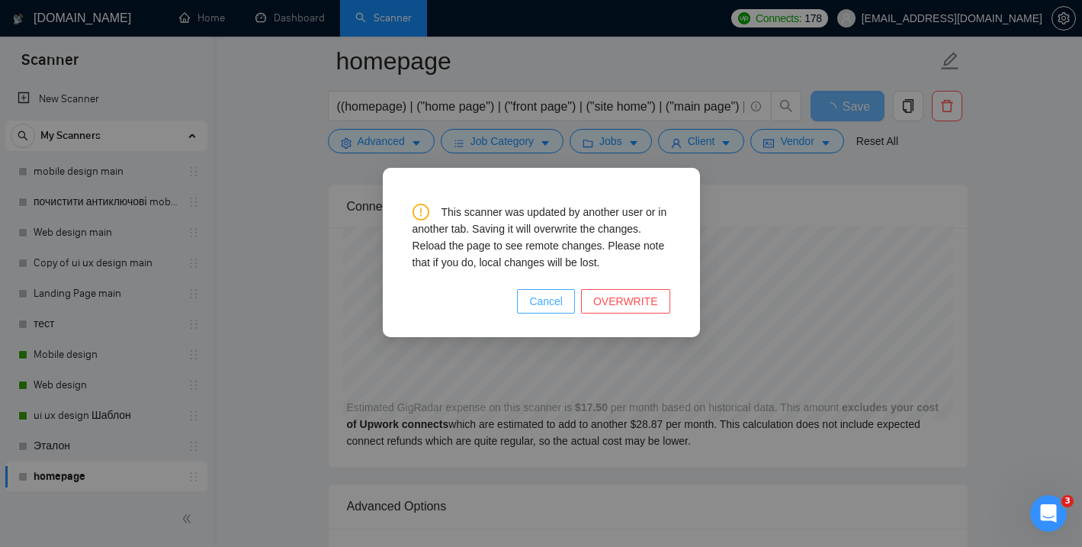
click at [560, 306] on span "Cancel" at bounding box center [546, 301] width 34 height 17
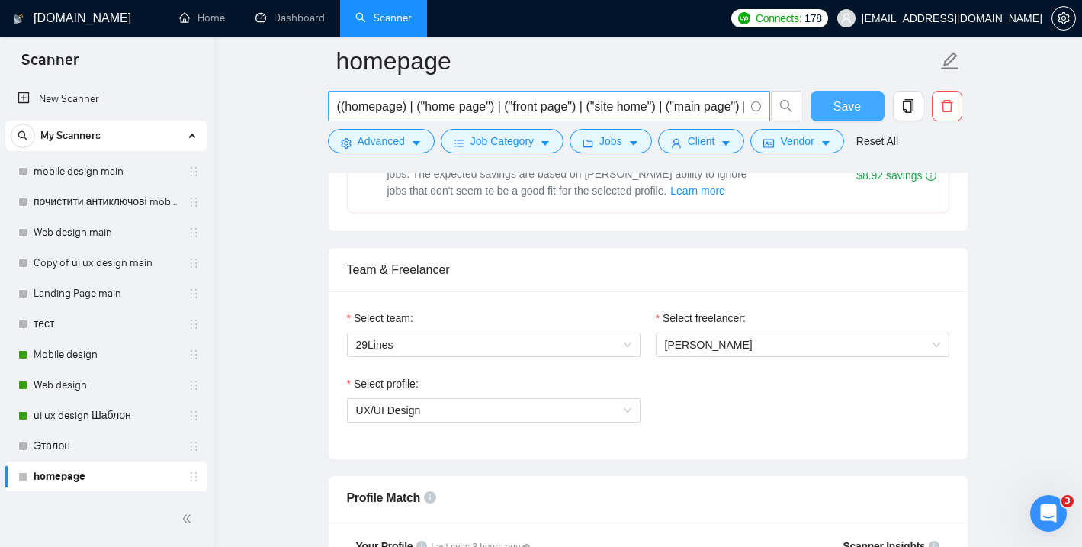
scroll to position [684, 0]
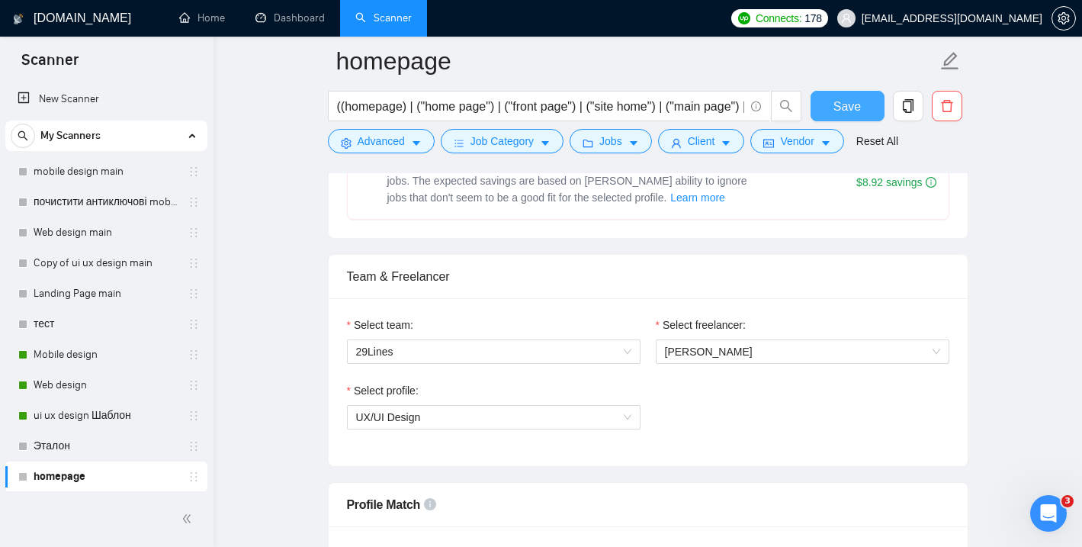
click at [860, 105] on button "Save" at bounding box center [848, 106] width 74 height 31
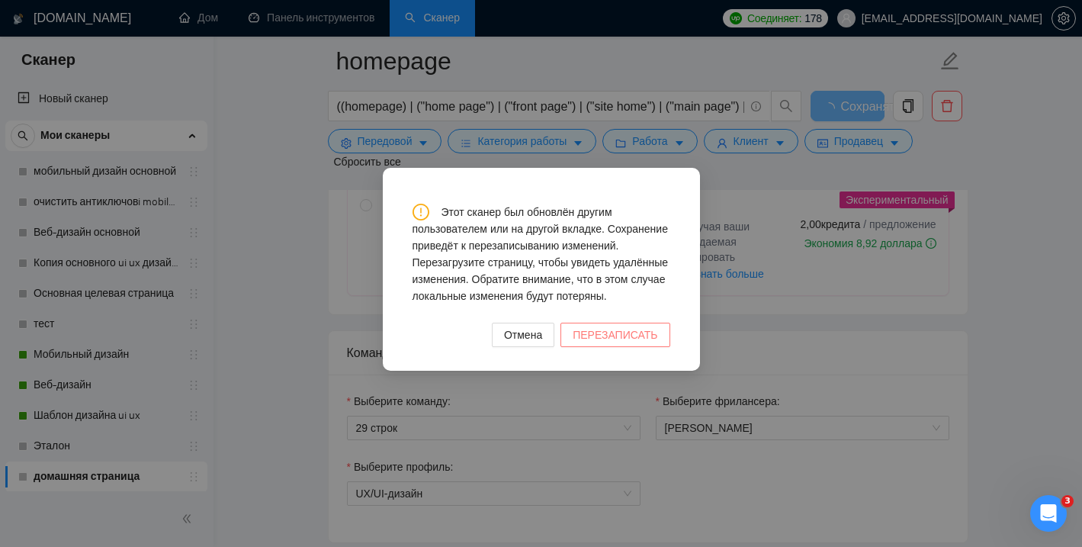
click at [599, 341] on font "ПЕРЕЗАПИСАТЬ" at bounding box center [615, 335] width 85 height 12
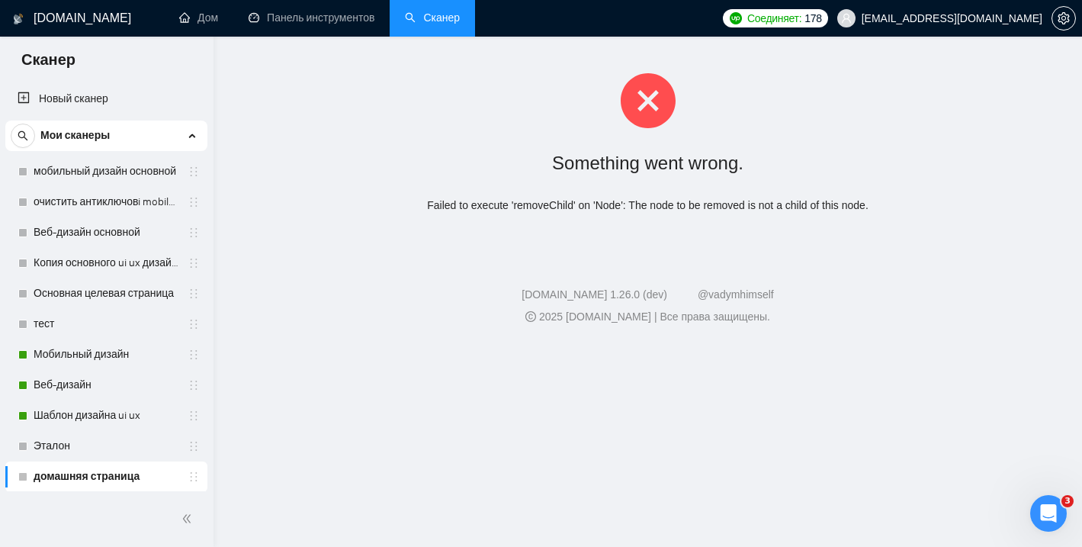
scroll to position [0, 0]
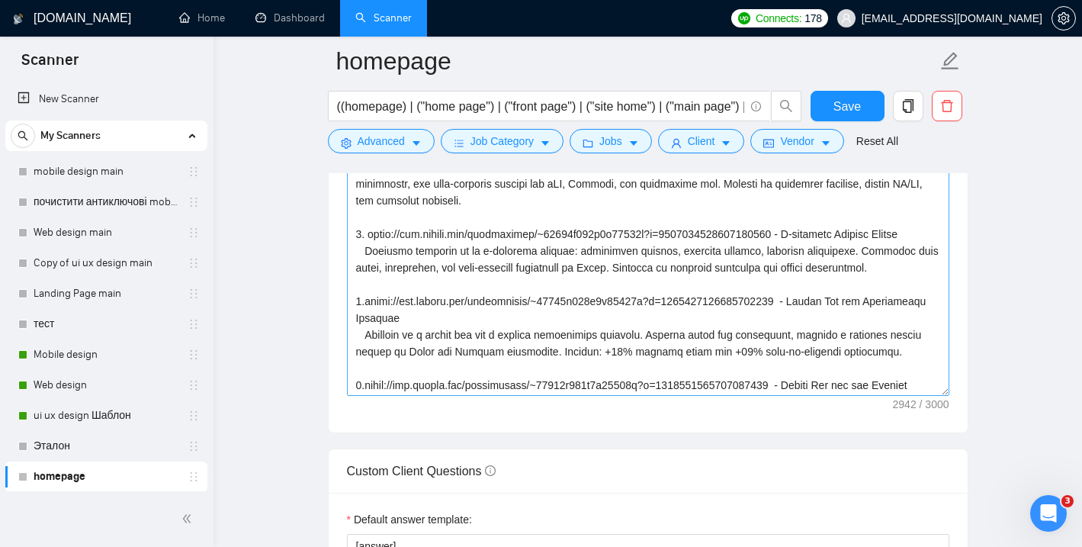
scroll to position [79, 0]
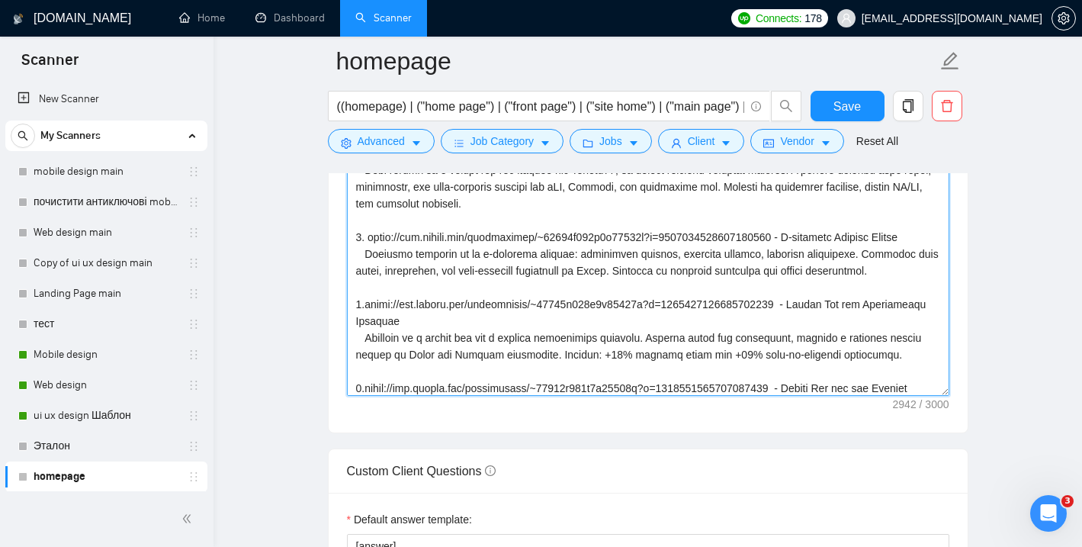
click at [366, 322] on textarea "Cover letter template:" at bounding box center [648, 224] width 602 height 343
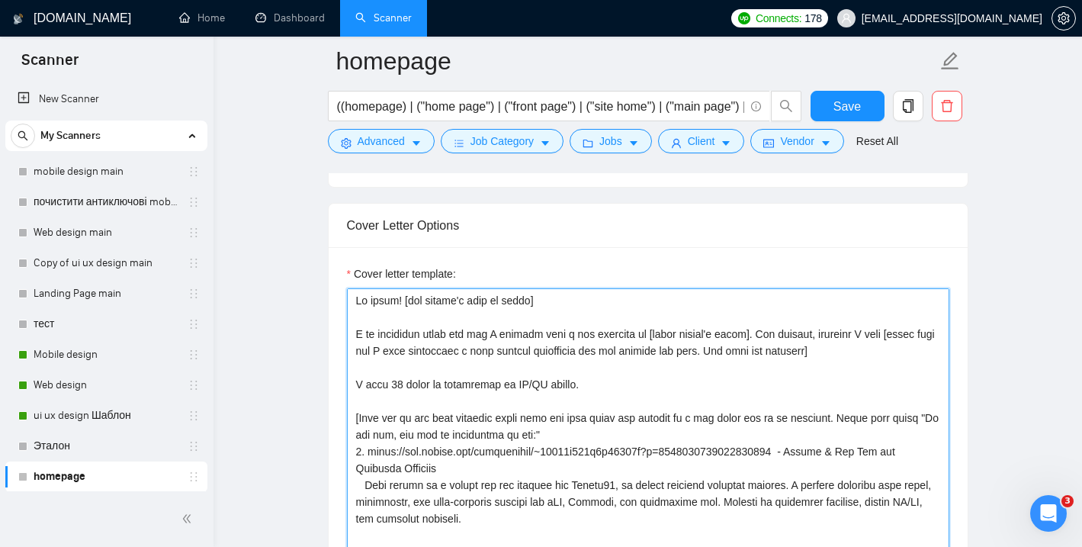
scroll to position [1602, 0]
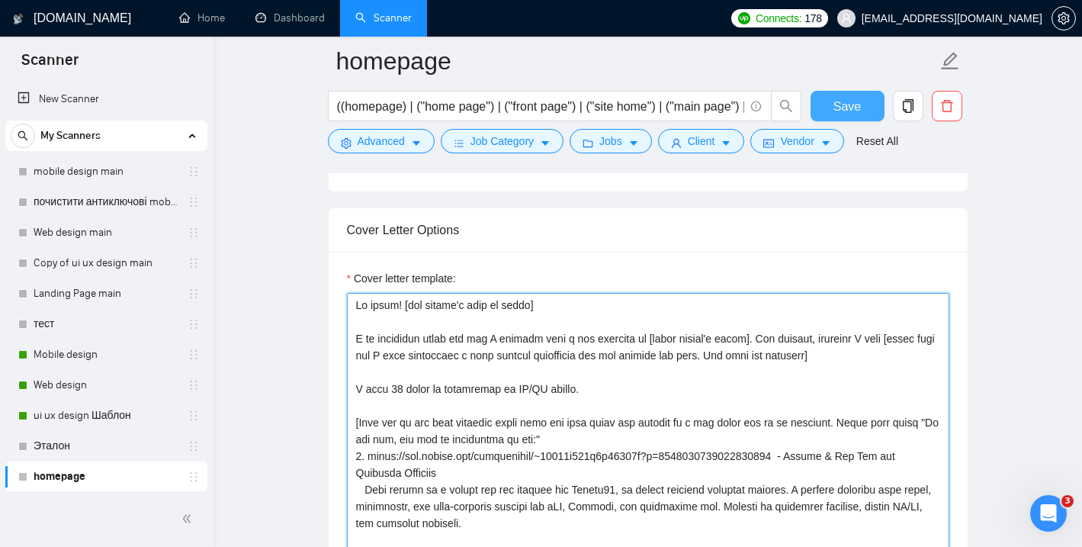
type textarea "Hi there! [use client's name if found] I am available right now and I already m…"
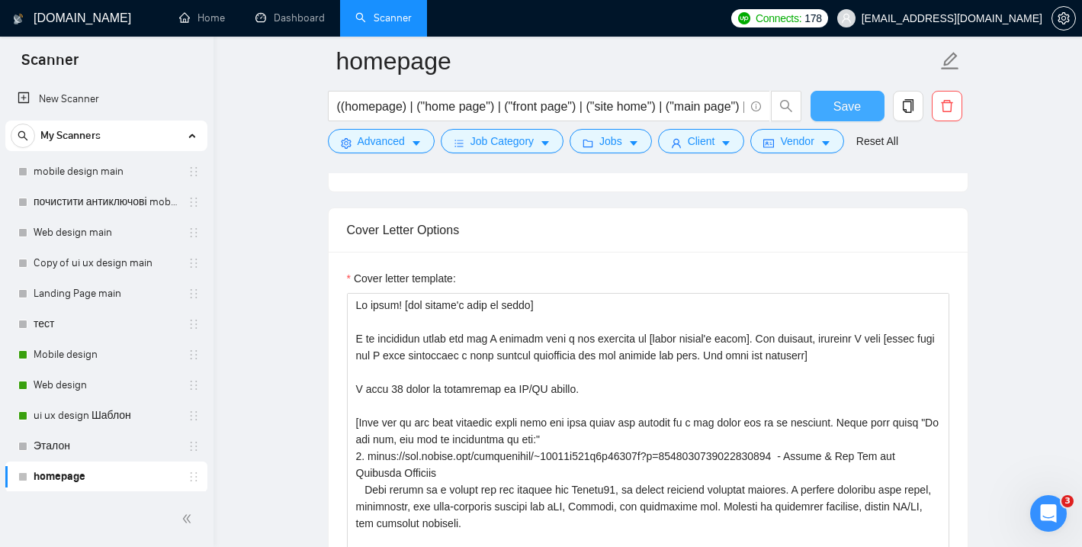
click at [837, 102] on span "Save" at bounding box center [847, 106] width 27 height 19
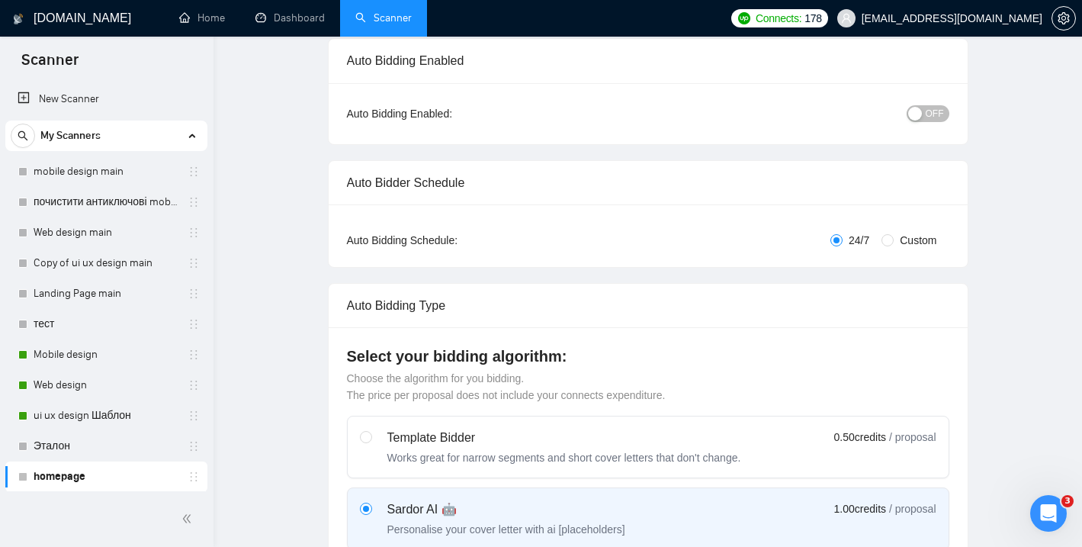
scroll to position [0, 0]
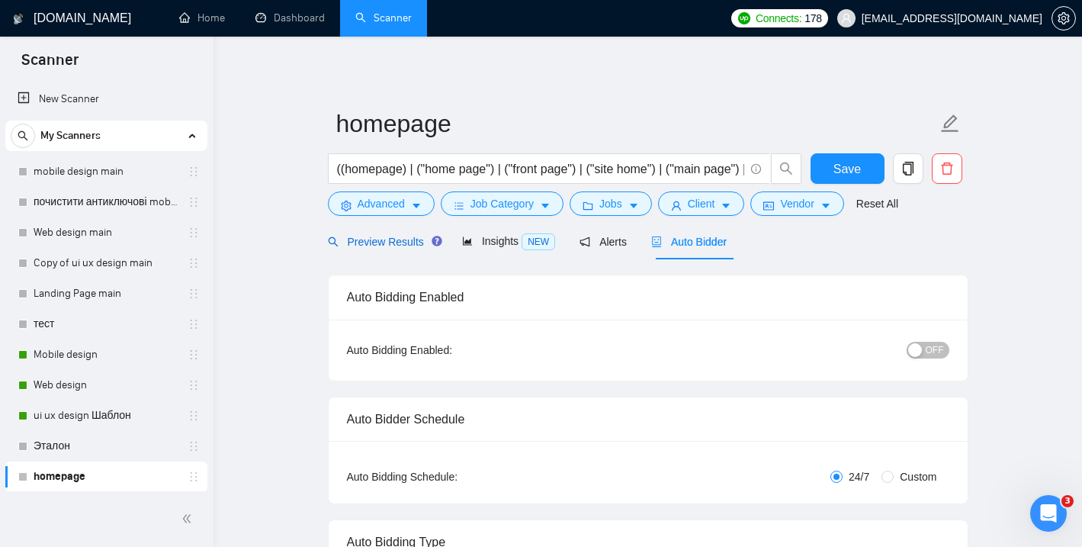
click at [377, 244] on span "Preview Results" at bounding box center [383, 242] width 110 height 12
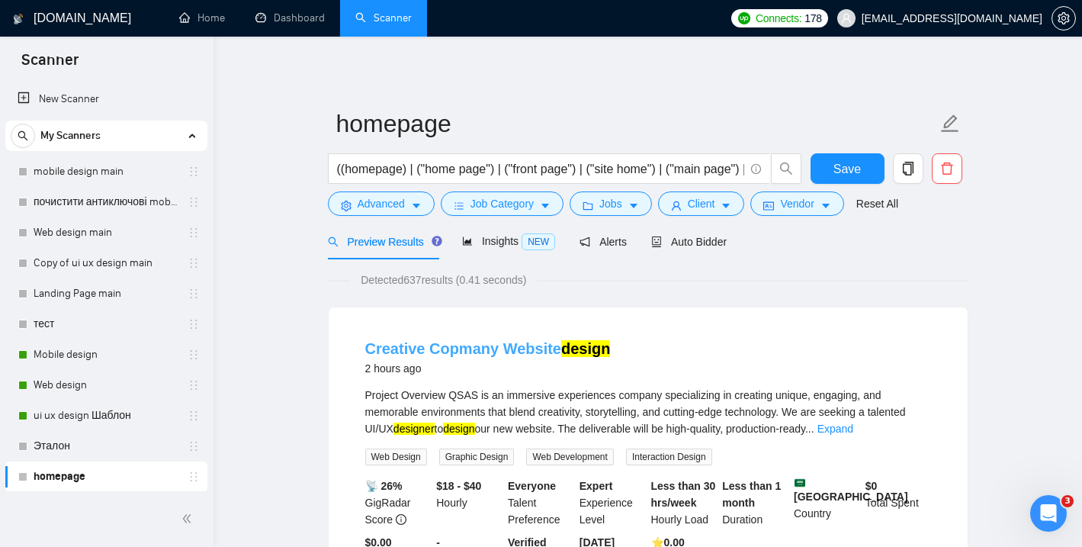
click at [462, 348] on link "Creative Copmany Website design" at bounding box center [488, 348] width 246 height 17
click at [281, 24] on link "Dashboard" at bounding box center [289, 17] width 69 height 13
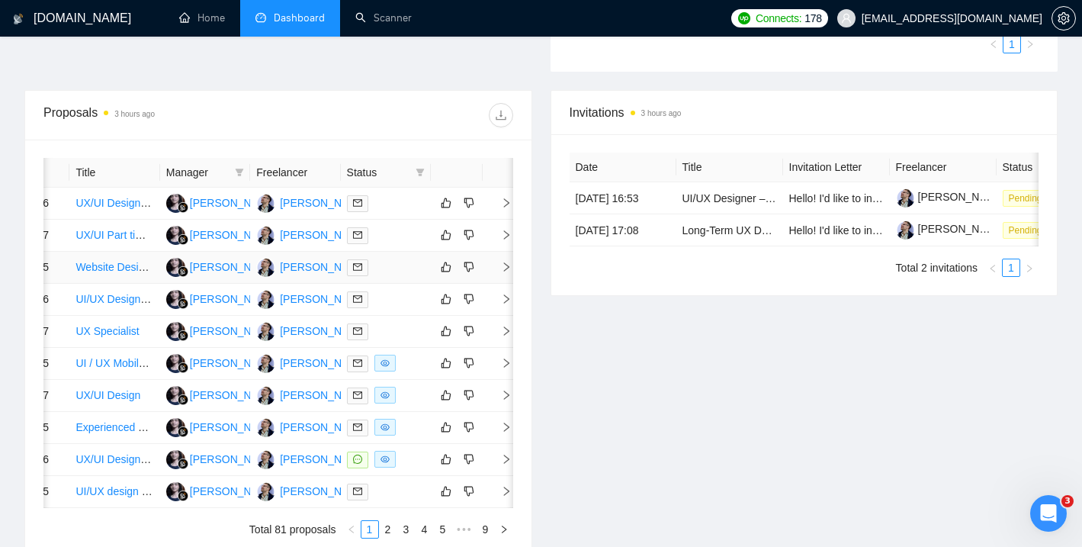
scroll to position [0, 63]
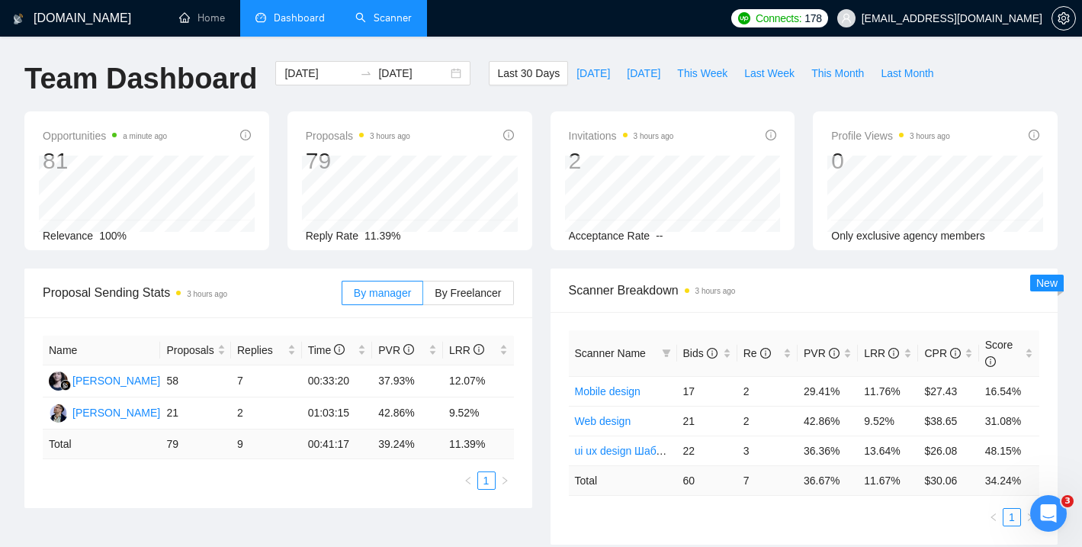
click at [412, 15] on link "Scanner" at bounding box center [383, 17] width 56 height 13
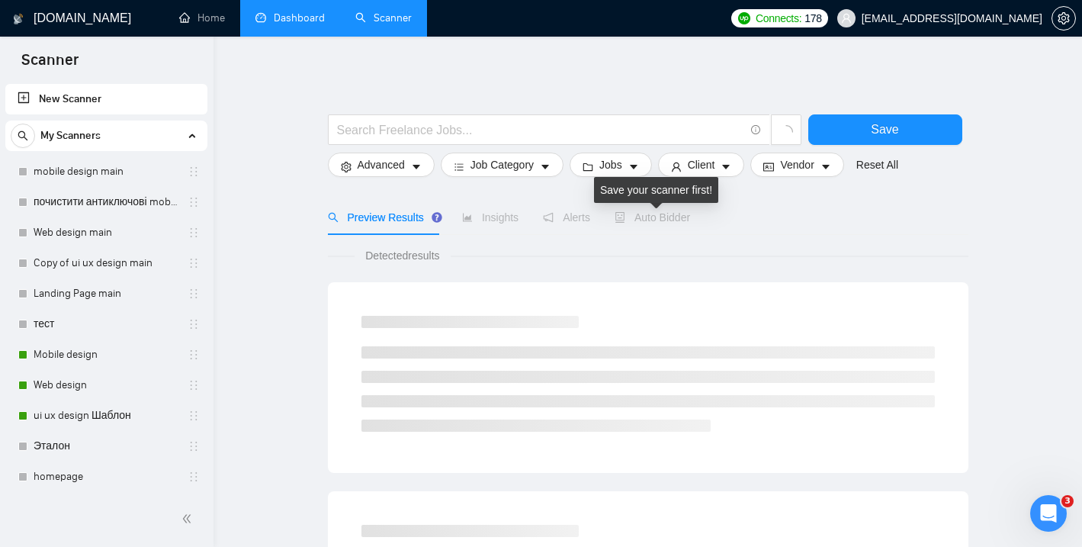
click at [674, 214] on span "Auto Bidder" at bounding box center [652, 217] width 75 height 12
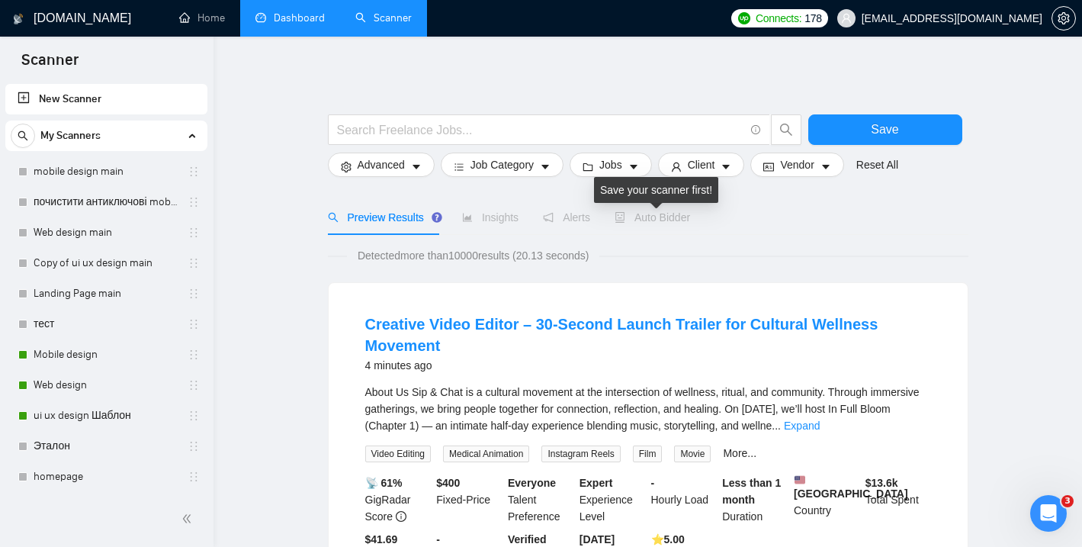
click at [664, 217] on span "Auto Bidder" at bounding box center [652, 217] width 75 height 12
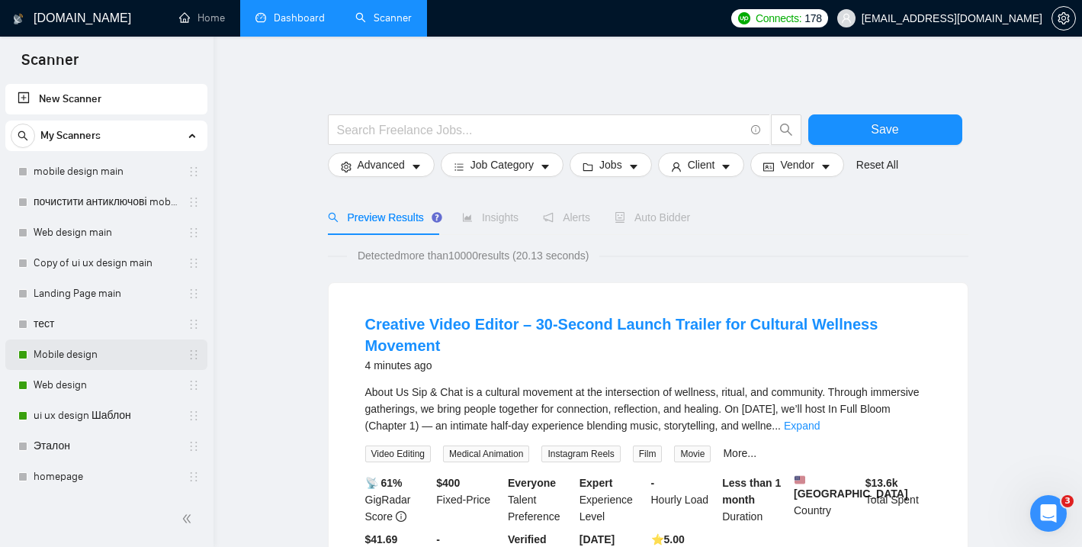
click at [80, 358] on link "Mobile design" at bounding box center [106, 354] width 145 height 31
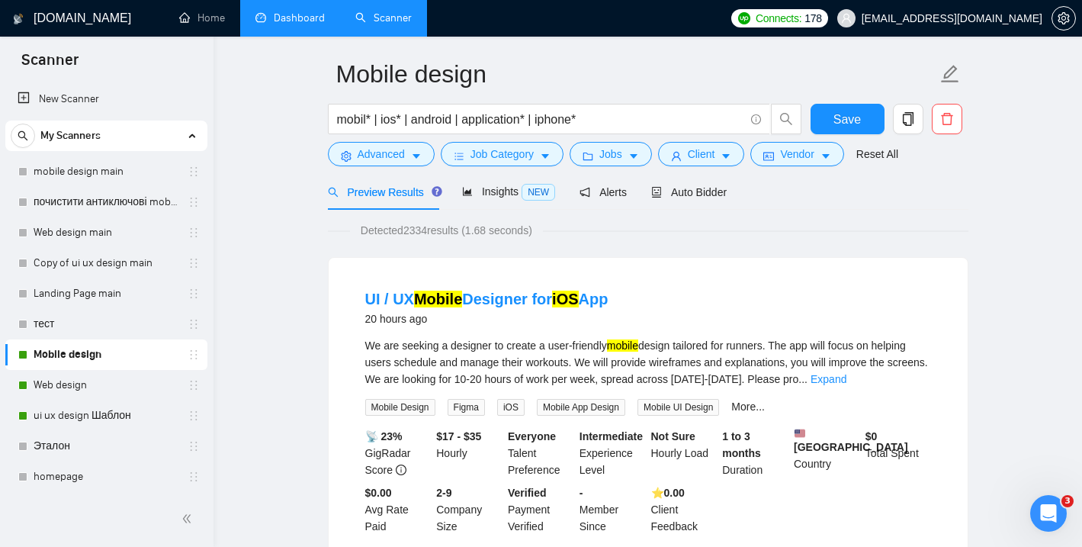
scroll to position [2, 0]
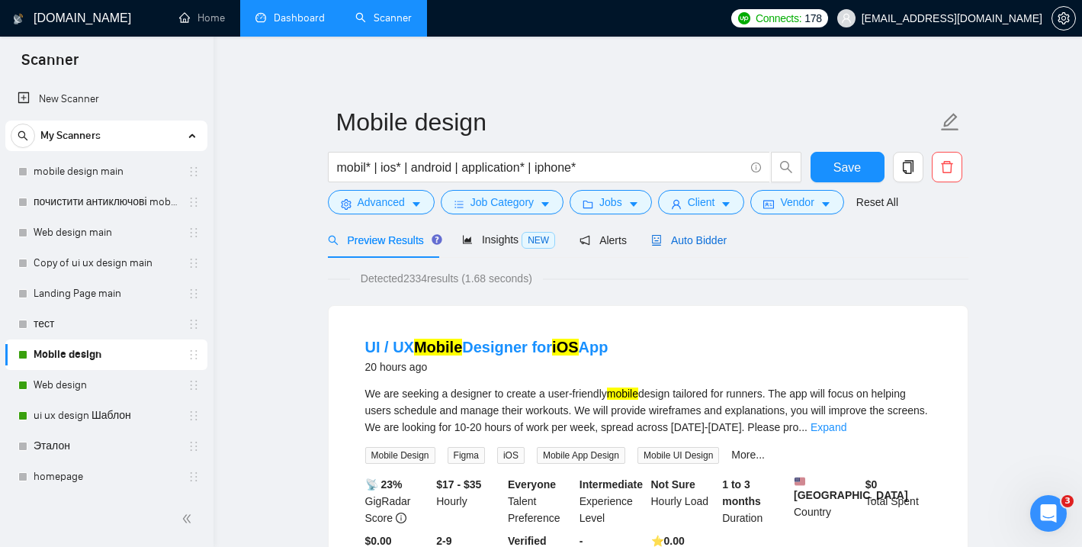
click at [689, 240] on span "Auto Bidder" at bounding box center [688, 240] width 75 height 12
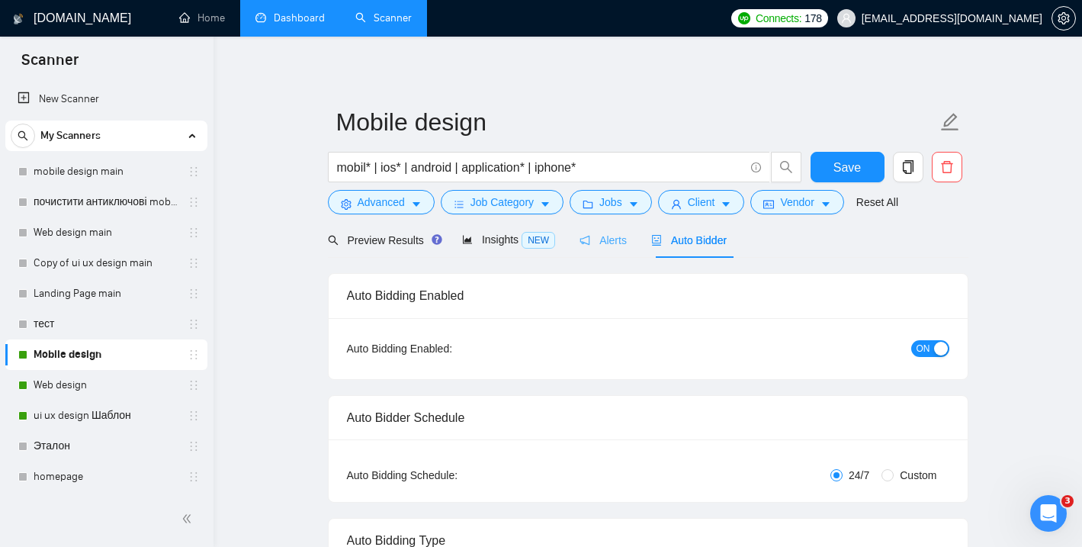
checkbox input "true"
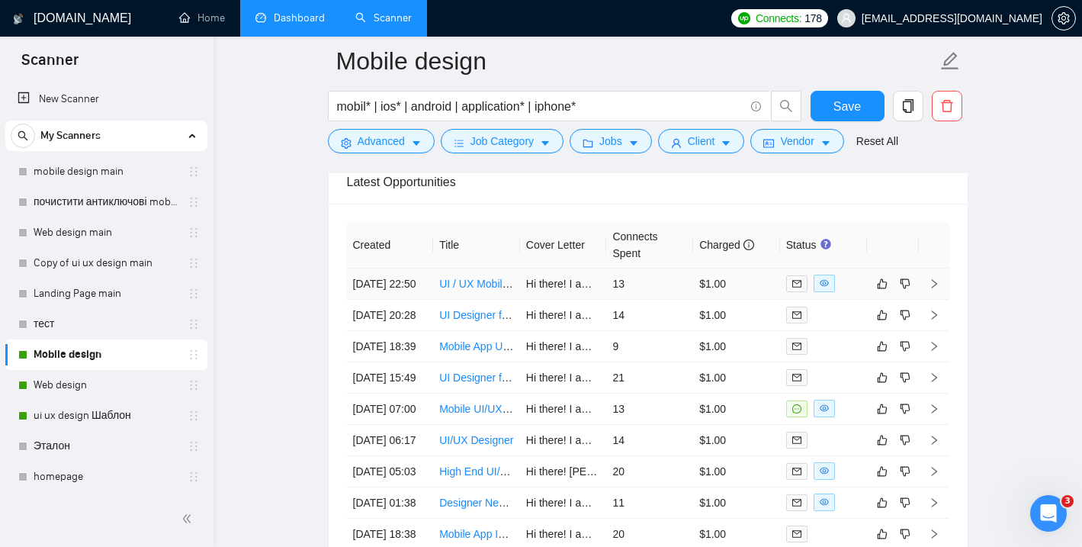
scroll to position [3936, 0]
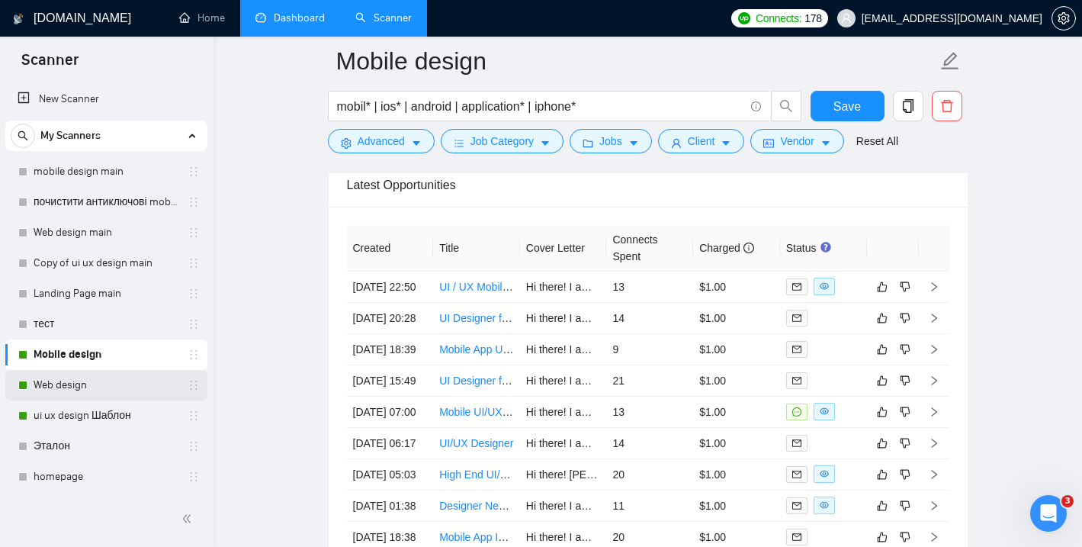
click at [84, 386] on link "Web design" at bounding box center [106, 385] width 145 height 31
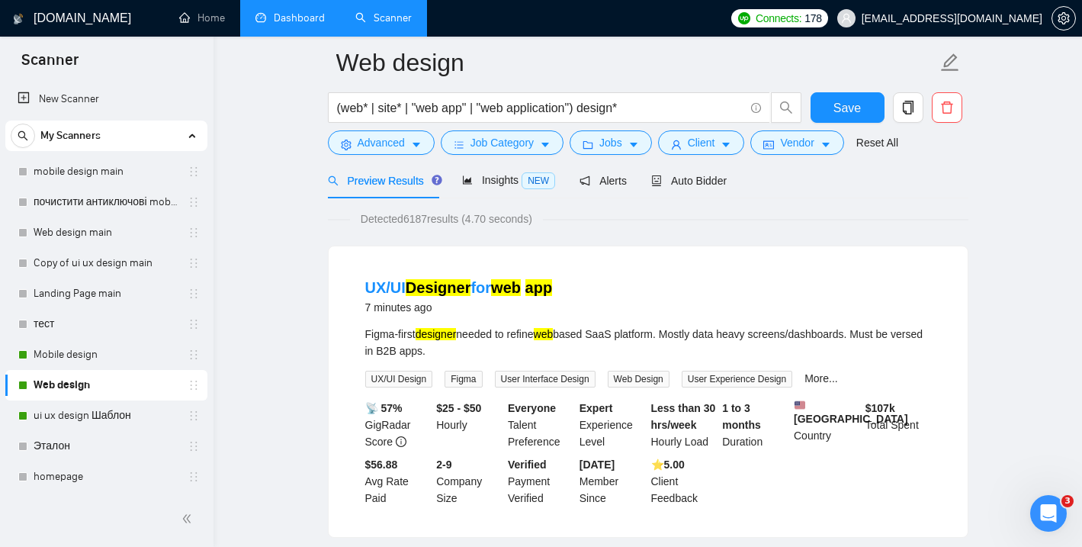
scroll to position [46, 0]
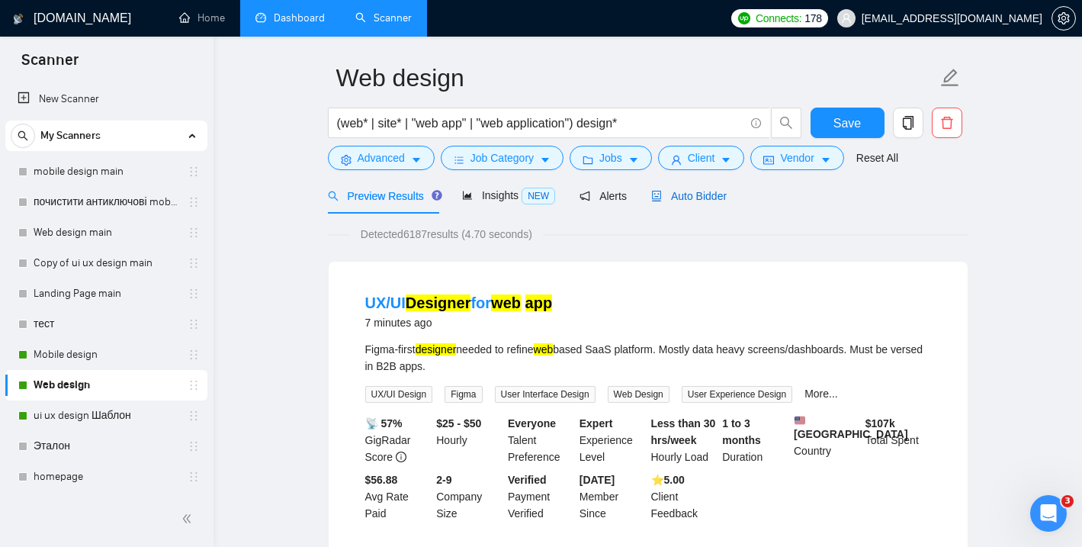
click at [712, 197] on span "Auto Bidder" at bounding box center [688, 196] width 75 height 12
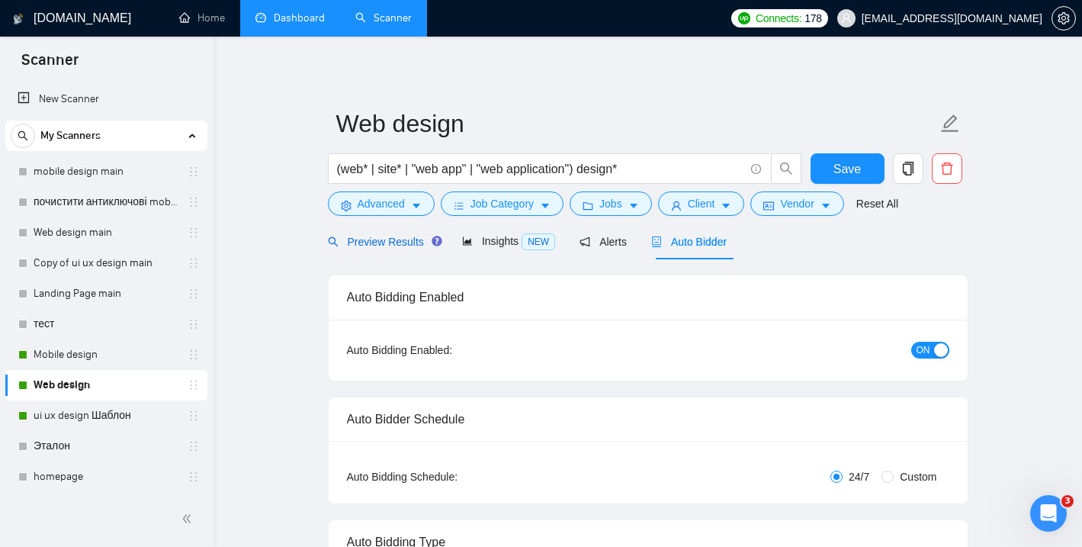
click at [391, 240] on span "Preview Results" at bounding box center [383, 242] width 110 height 12
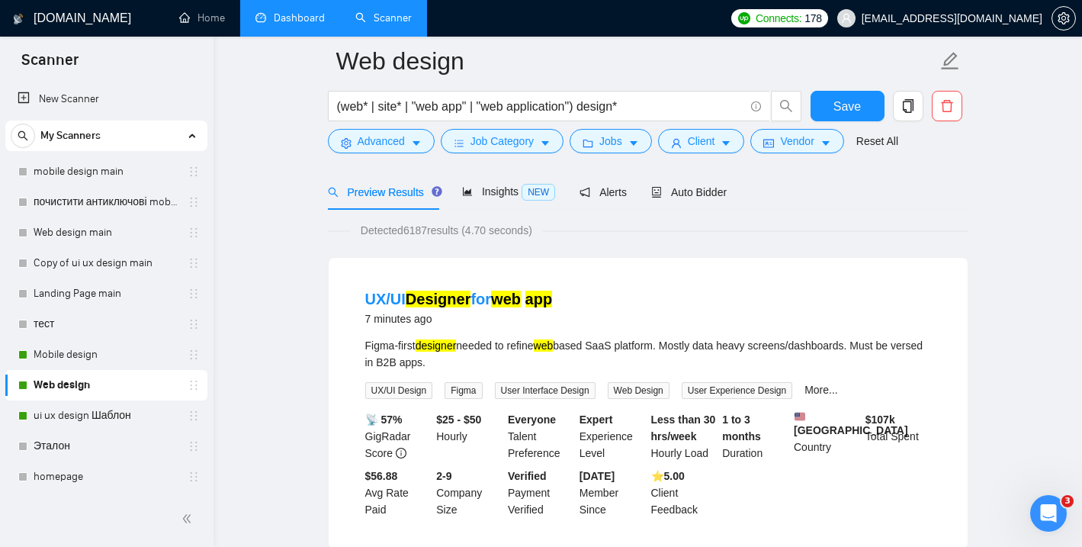
scroll to position [108, 0]
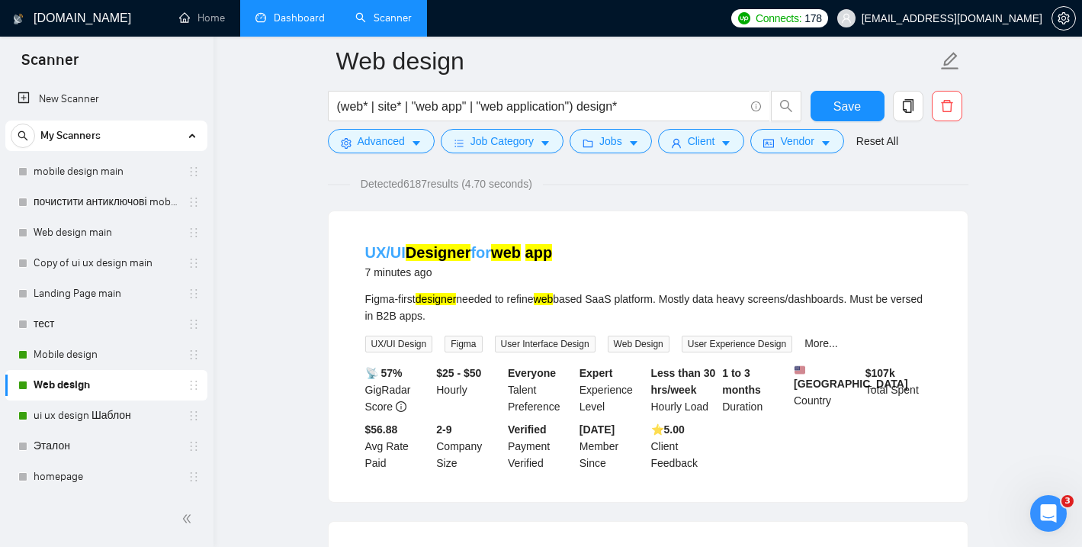
click at [483, 254] on link "UX/UI Designer for web app" at bounding box center [459, 252] width 188 height 17
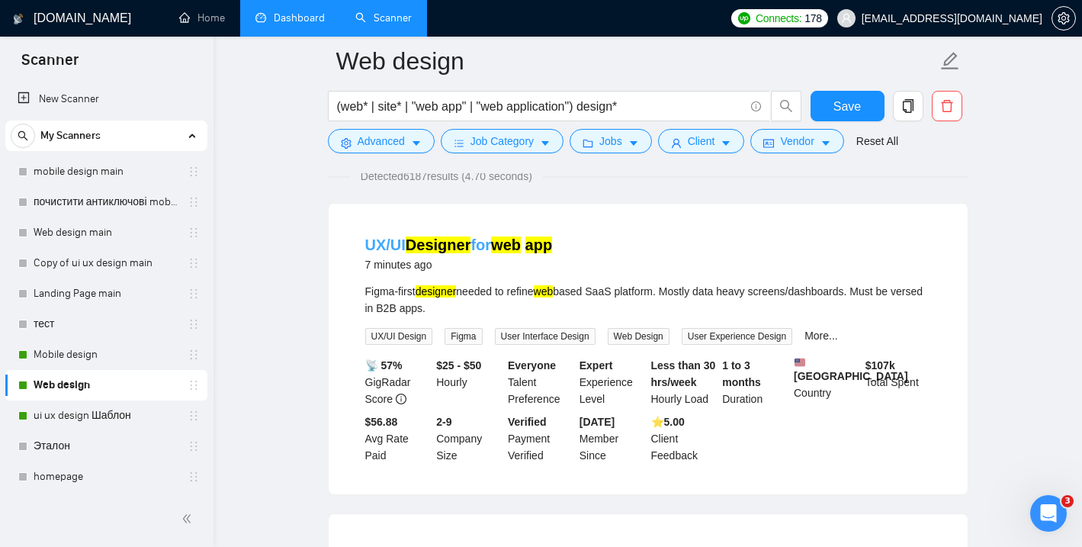
scroll to position [101, 0]
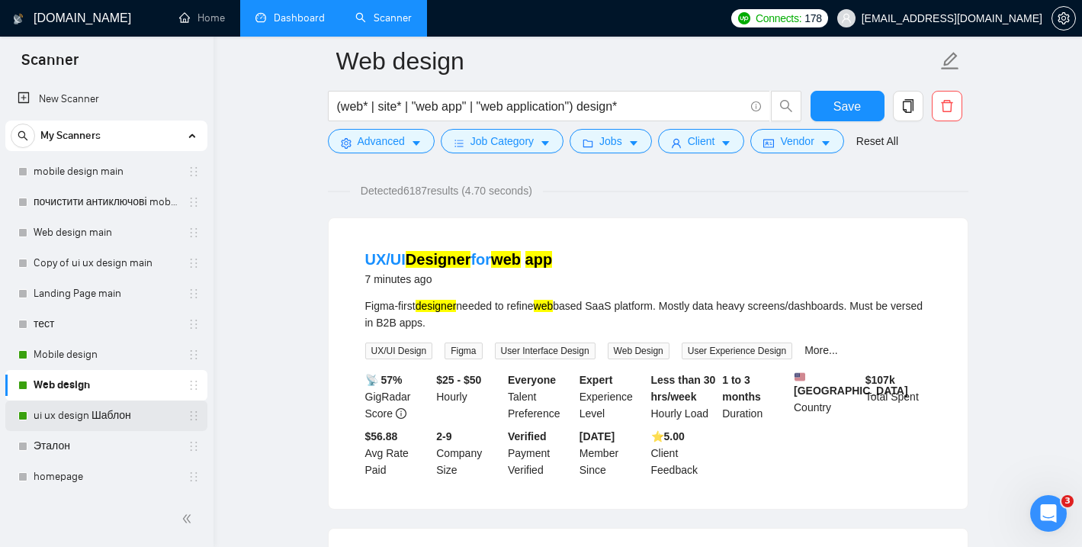
click at [98, 415] on link "ui ux design Шаблон" at bounding box center [106, 415] width 145 height 31
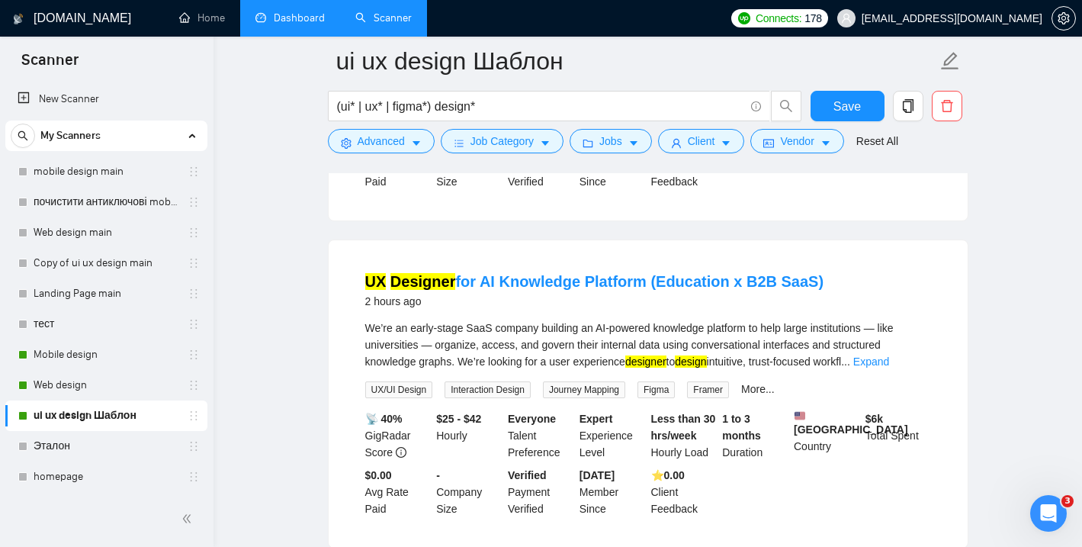
scroll to position [380, 0]
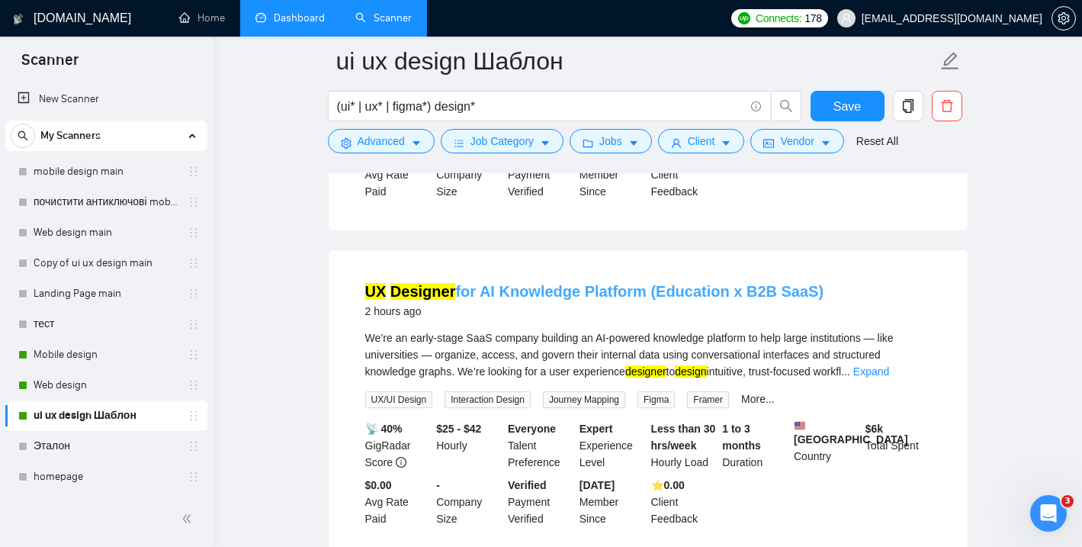
click at [465, 297] on link "UX Designer for AI Knowledge Platform (Education x B2B SaaS)" at bounding box center [594, 291] width 459 height 17
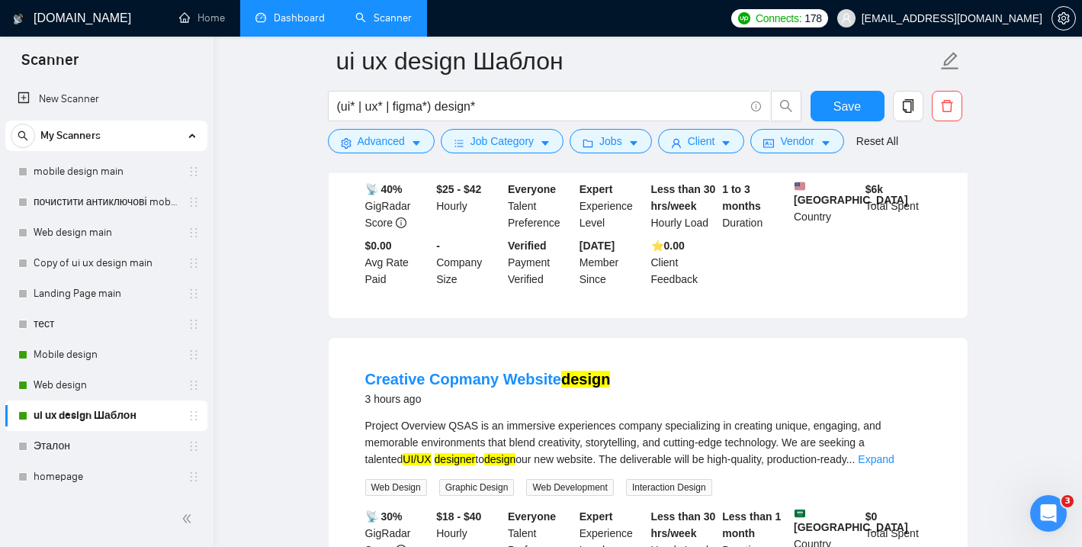
scroll to position [622, 0]
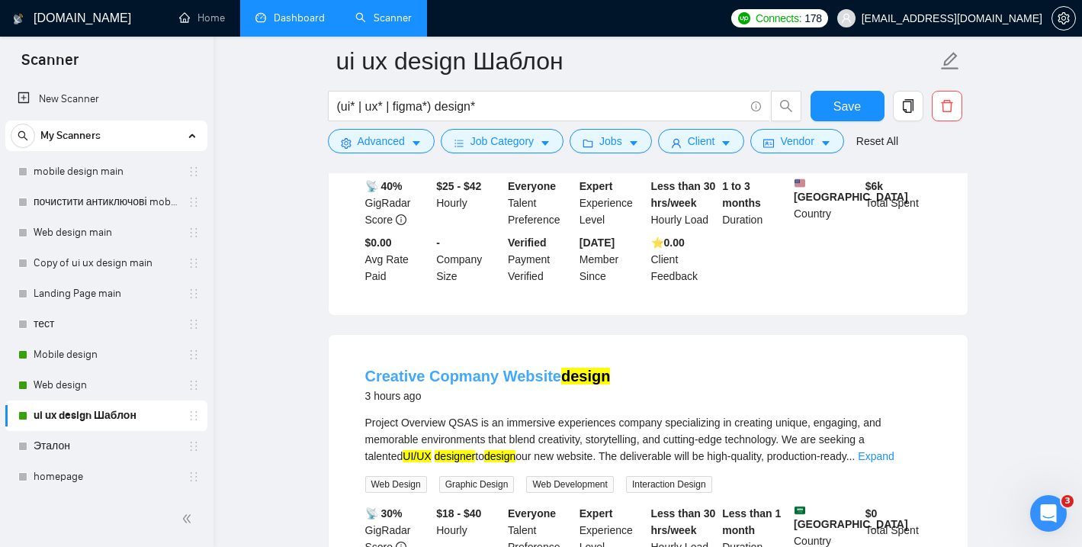
click at [453, 377] on link "Creative Copmany Website design" at bounding box center [488, 376] width 246 height 17
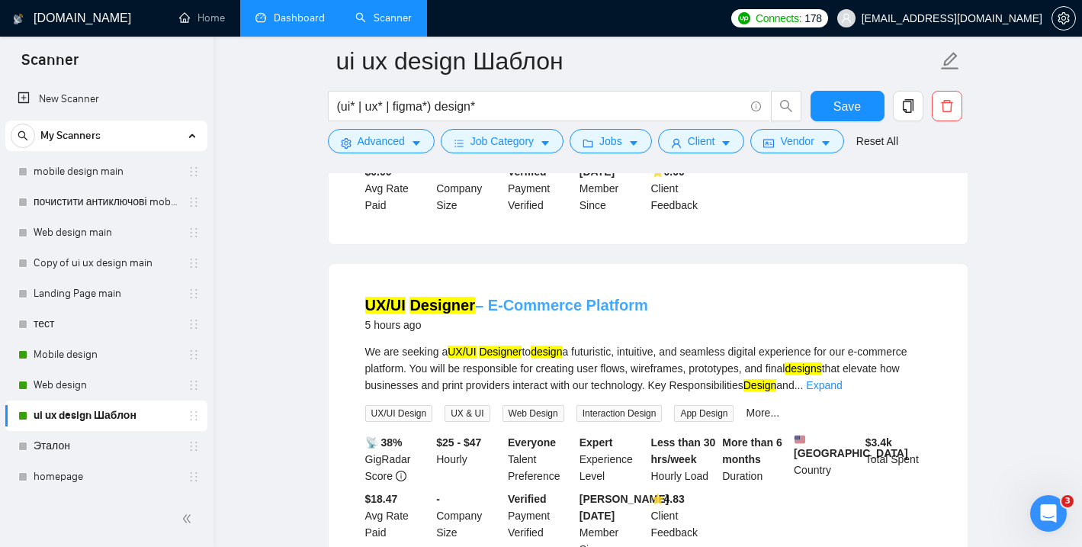
scroll to position [1023, 0]
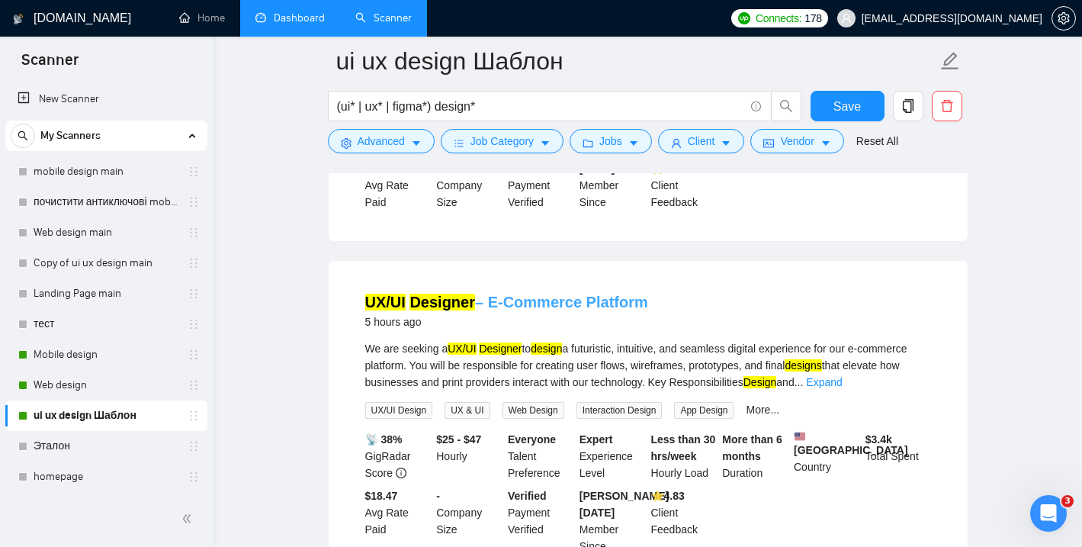
click at [505, 310] on link "UX/UI Designer – E-Commerce Platform" at bounding box center [506, 302] width 283 height 17
click at [69, 485] on link "homepage" at bounding box center [106, 476] width 145 height 31
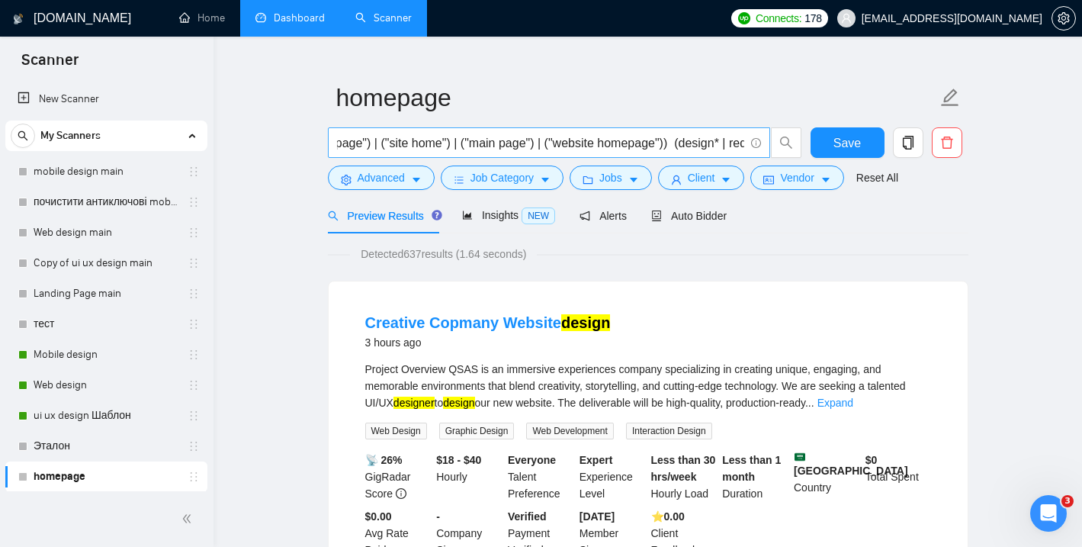
scroll to position [0, 271]
click at [744, 143] on input "((homepage) | ("home page") | ("front page") | ("site home") | ("main page") | …" at bounding box center [540, 142] width 407 height 19
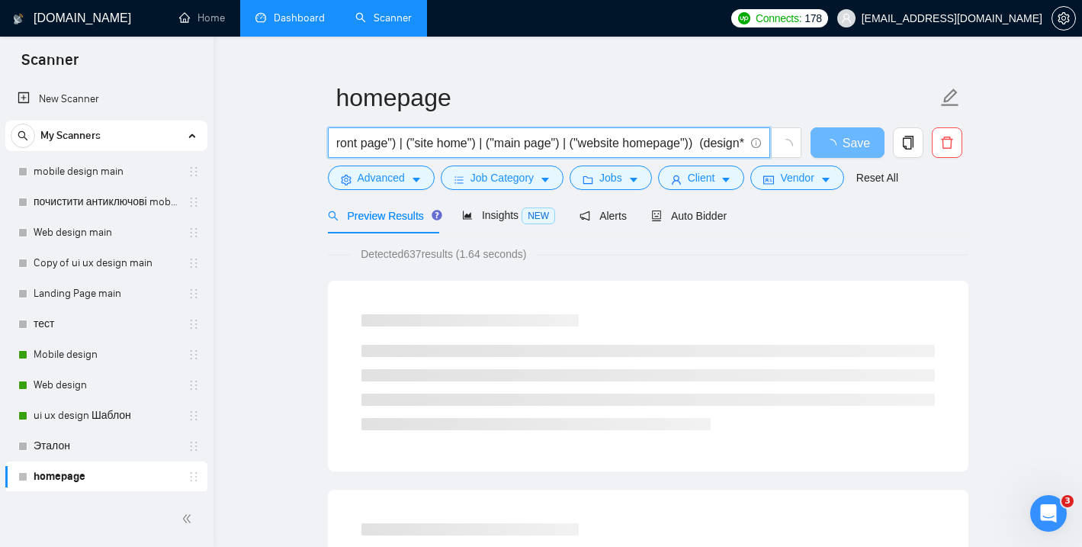
click at [701, 146] on input "((homepage) | ("home page") | ("front page") | ("site home") | ("main page") | …" at bounding box center [540, 142] width 407 height 19
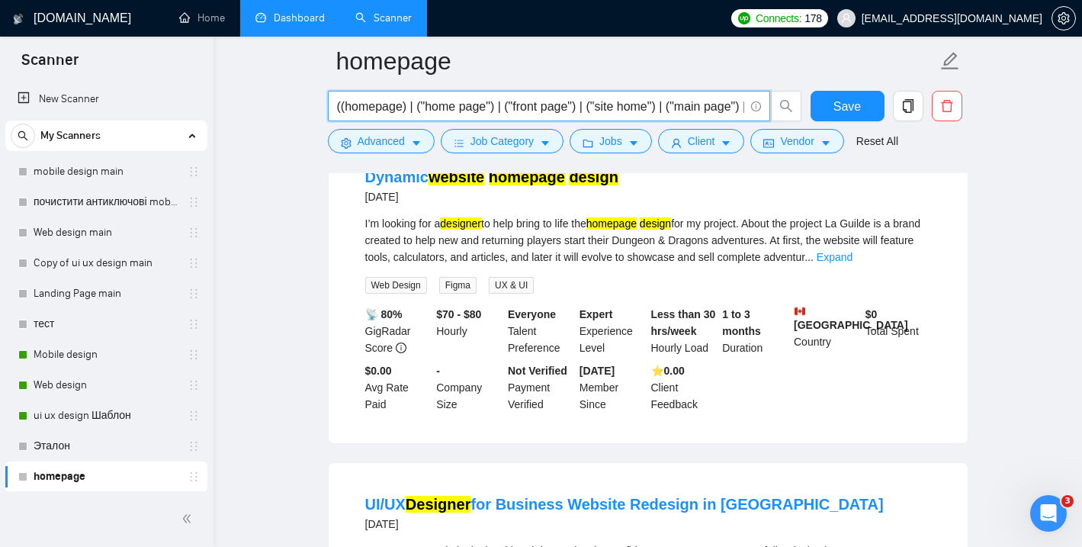
scroll to position [856, 0]
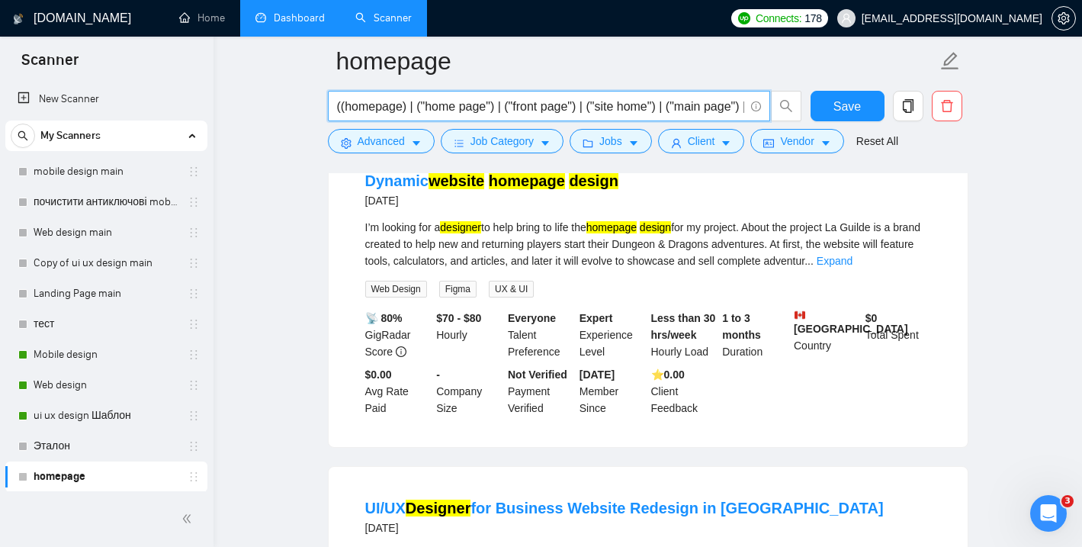
type input "((homepage) | ("home page") | ("front page") | ("site home") | ("main page") | …"
click at [95, 387] on link "Web design" at bounding box center [106, 385] width 145 height 31
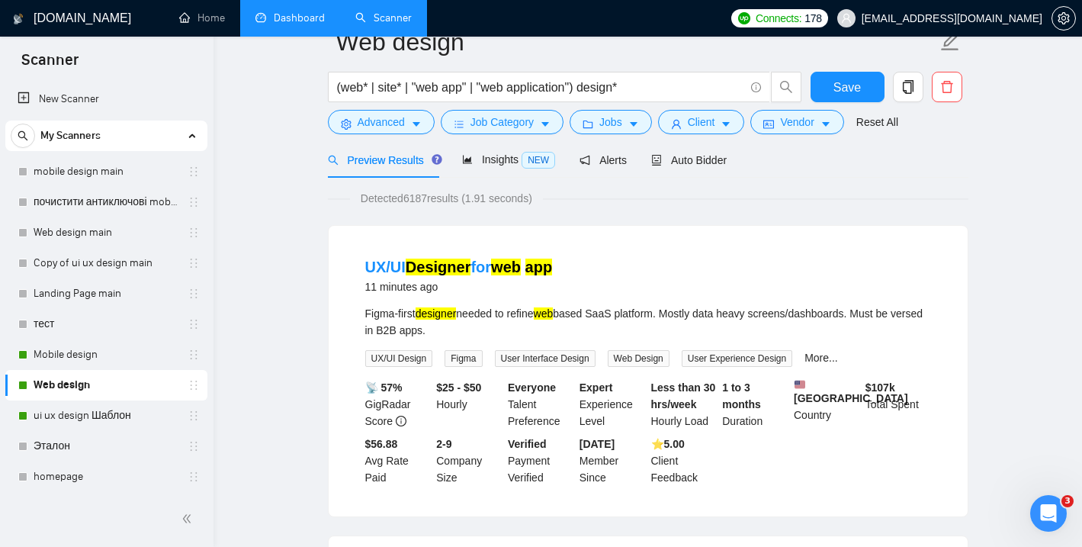
scroll to position [55, 0]
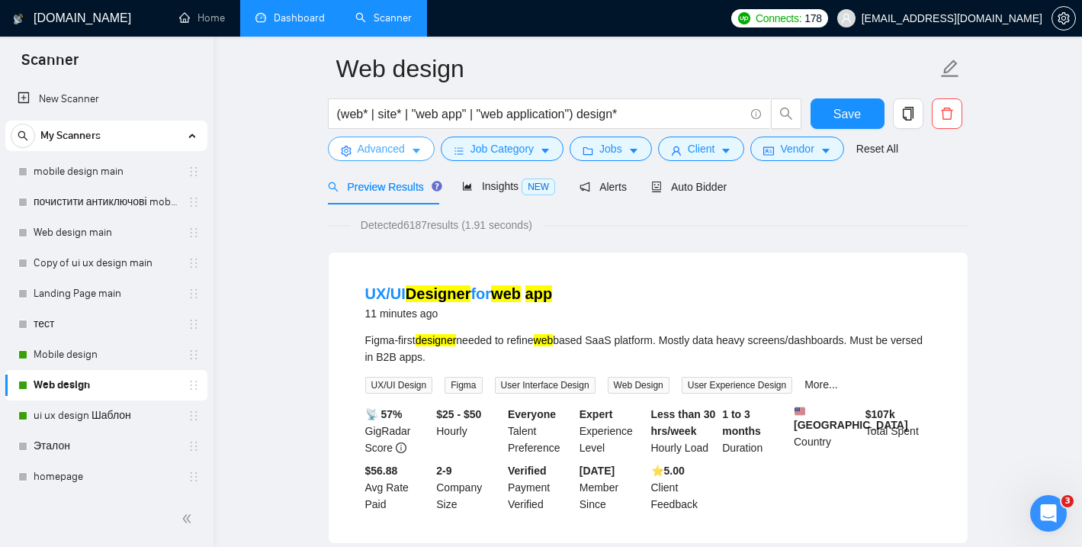
click at [418, 146] on icon "caret-down" at bounding box center [416, 151] width 11 height 11
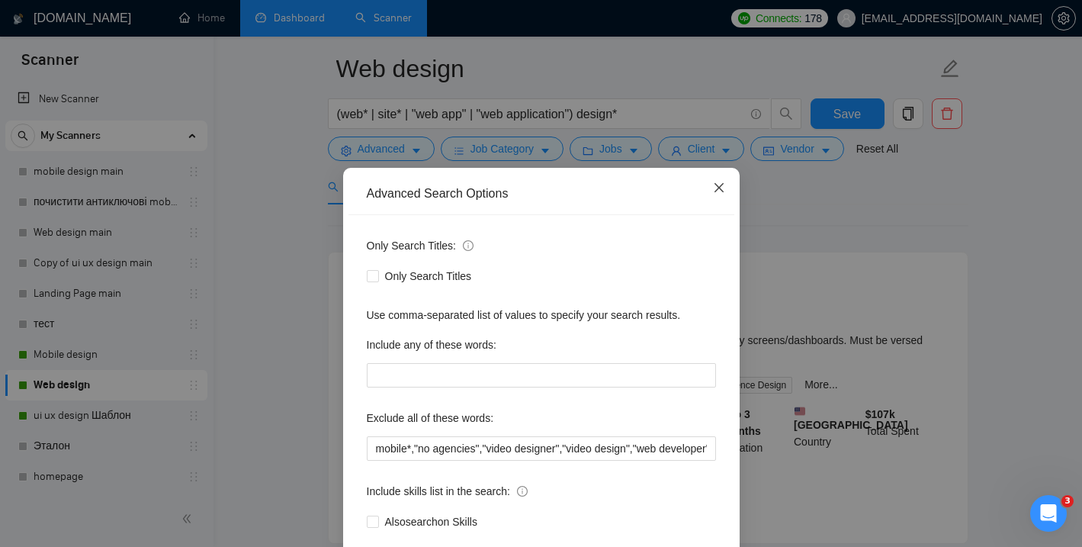
click at [718, 183] on icon "close" at bounding box center [719, 188] width 12 height 12
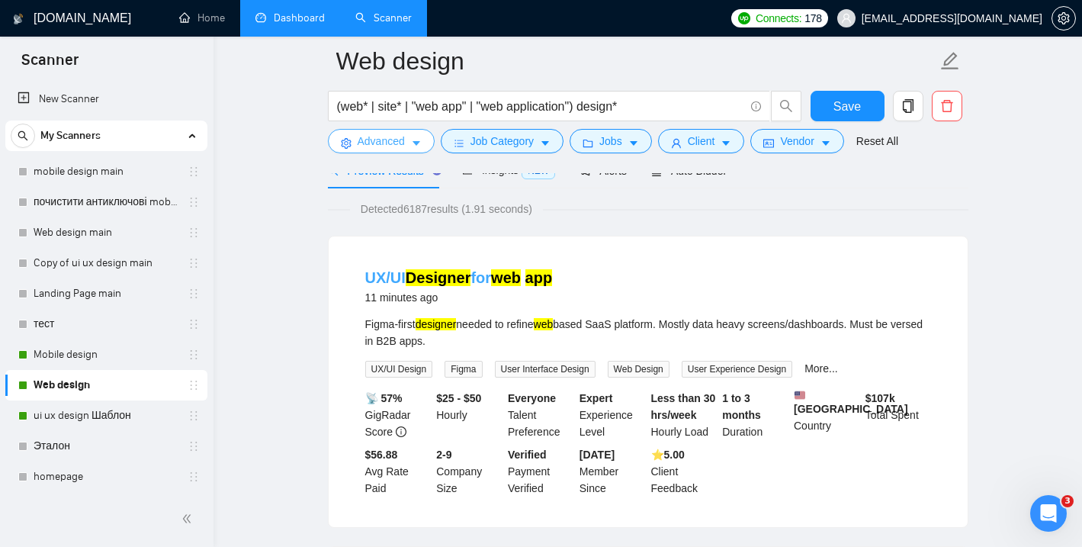
scroll to position [81, 0]
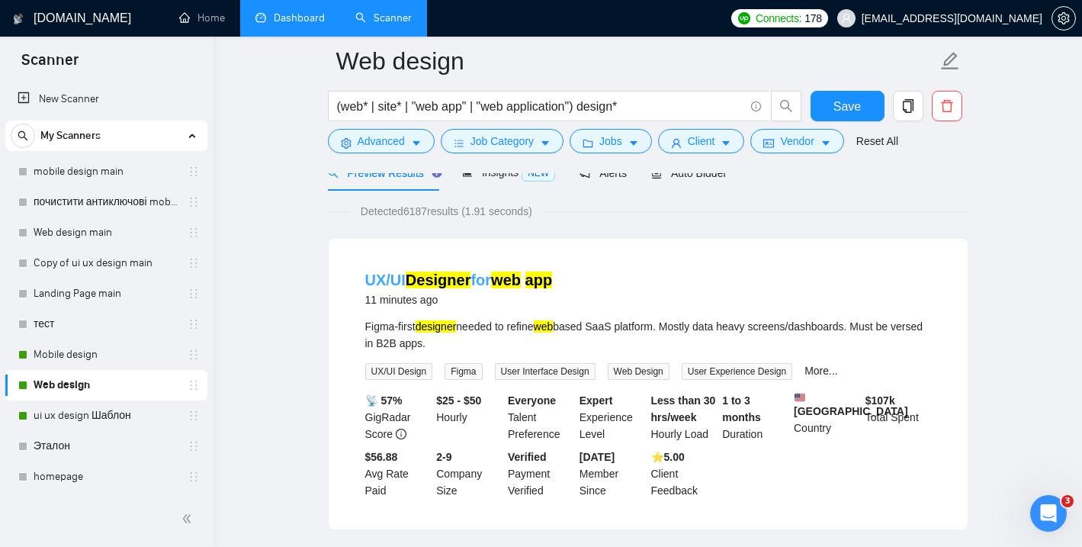
click at [471, 283] on link "UX/UI Designer for web app" at bounding box center [459, 279] width 188 height 17
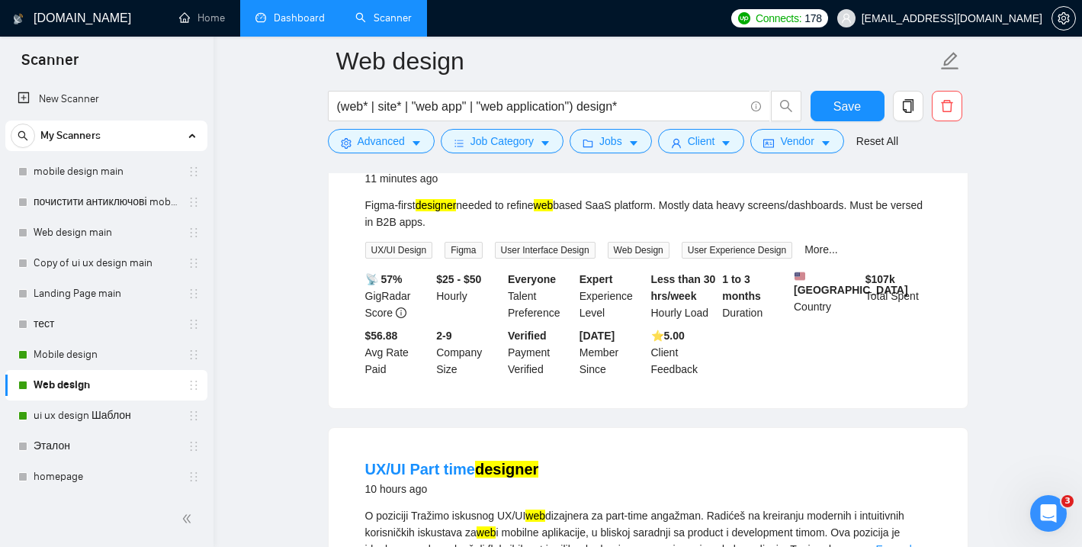
scroll to position [210, 0]
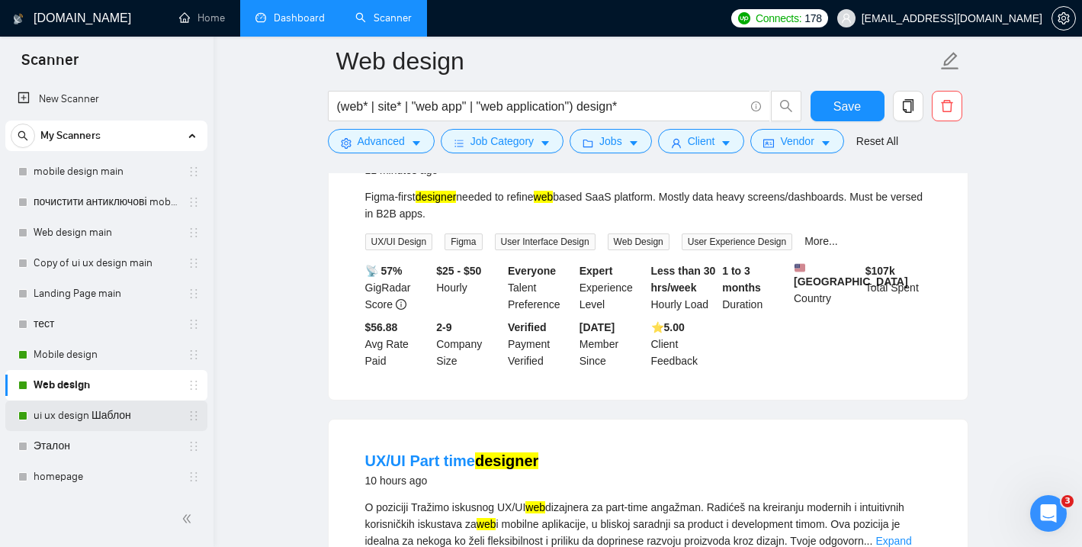
click at [122, 417] on link "ui ux design Шаблон" at bounding box center [106, 415] width 145 height 31
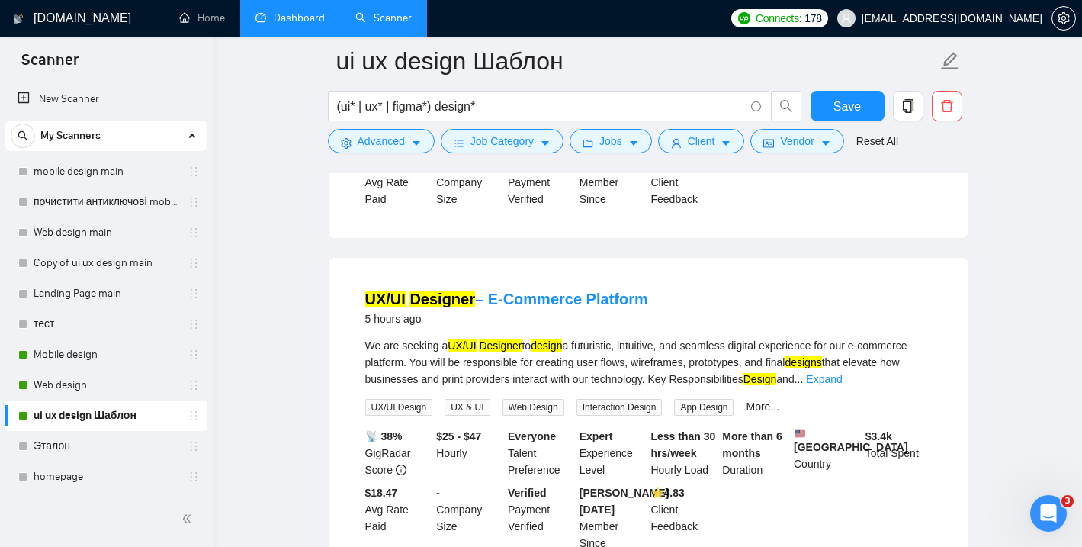
scroll to position [1034, 0]
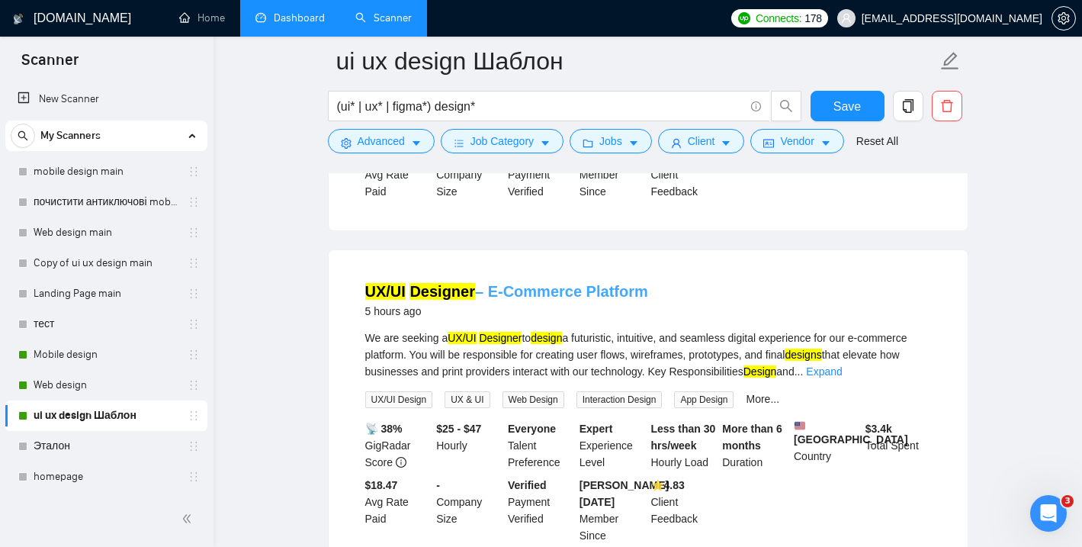
click at [535, 300] on link "UX/UI Designer – E-Commerce Platform" at bounding box center [506, 291] width 283 height 17
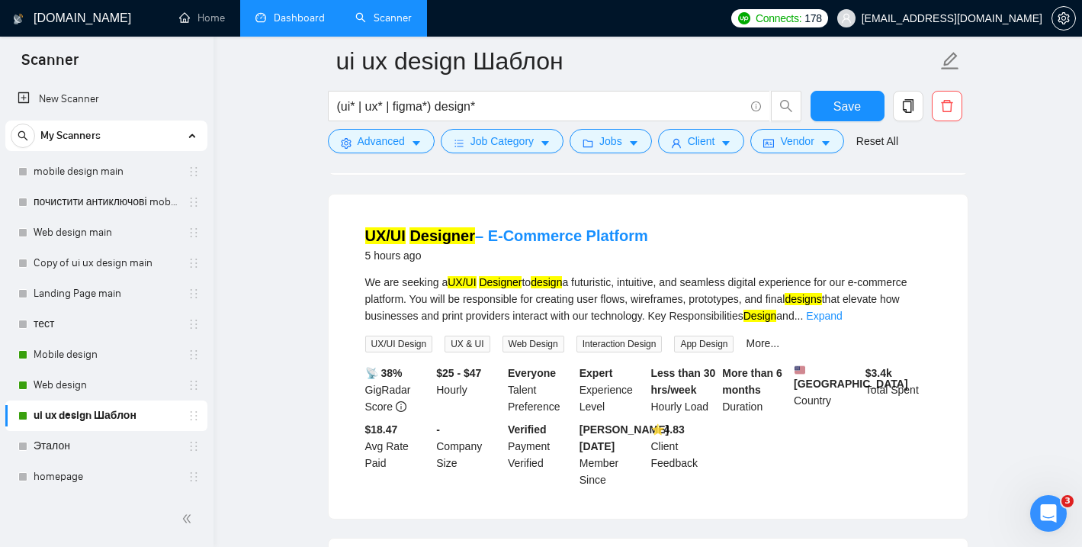
scroll to position [1094, 0]
